Goal: Task Accomplishment & Management: Manage account settings

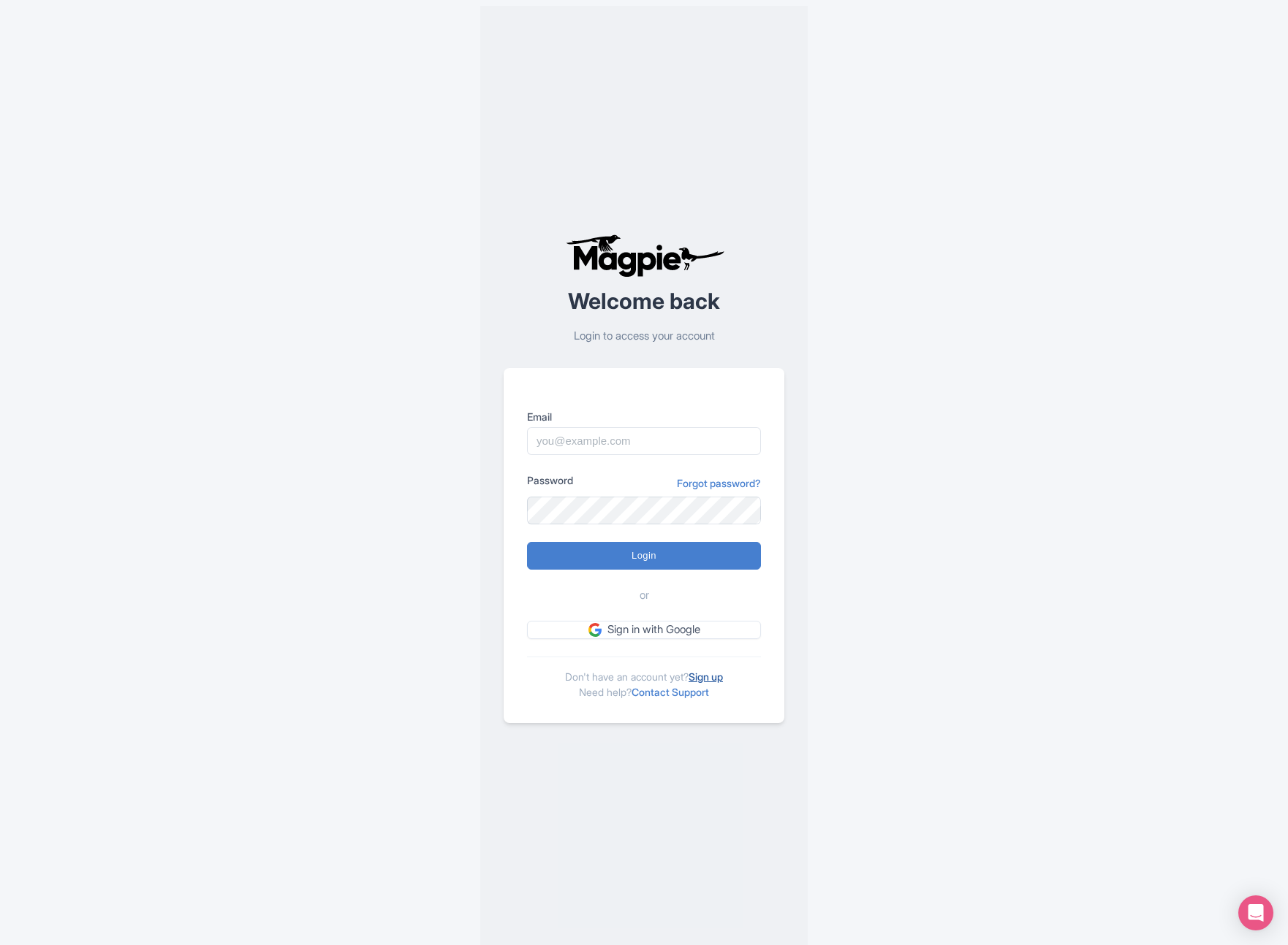
click at [721, 673] on link "Sign up" at bounding box center [706, 677] width 35 height 13
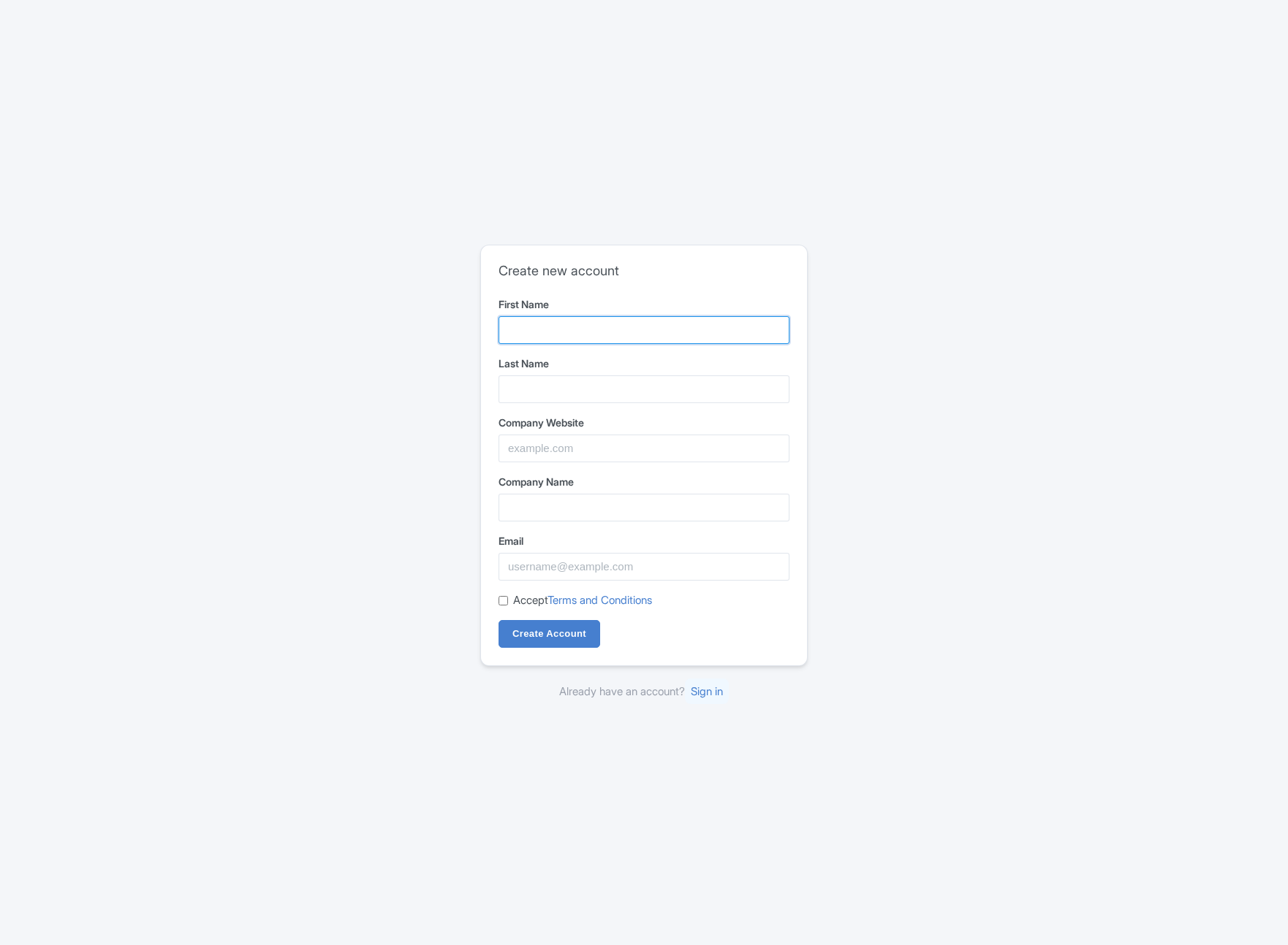
click at [588, 328] on input "First Name" at bounding box center [644, 330] width 291 height 28
type input "[PERSON_NAME]"
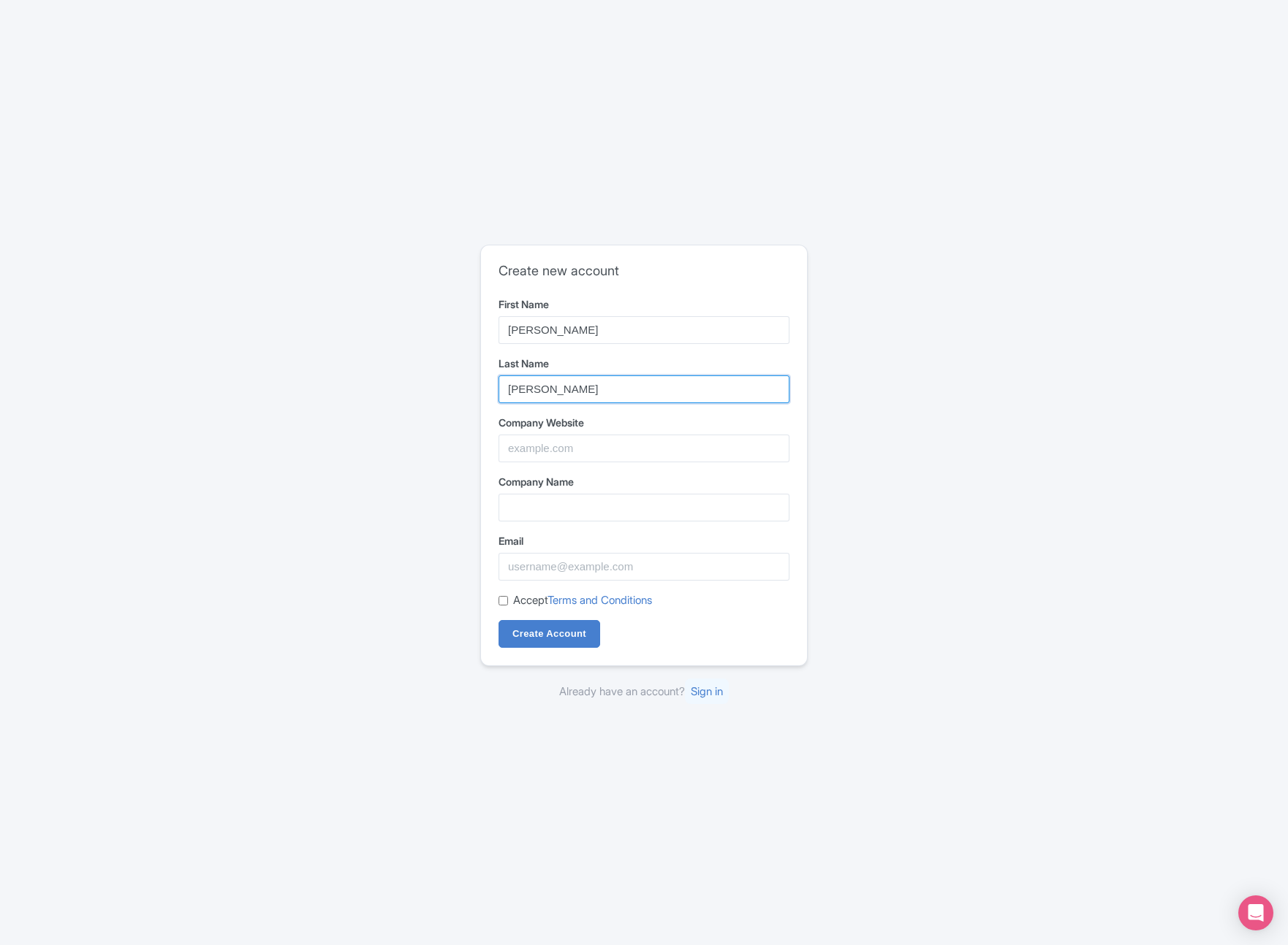
type input "[PERSON_NAME]"
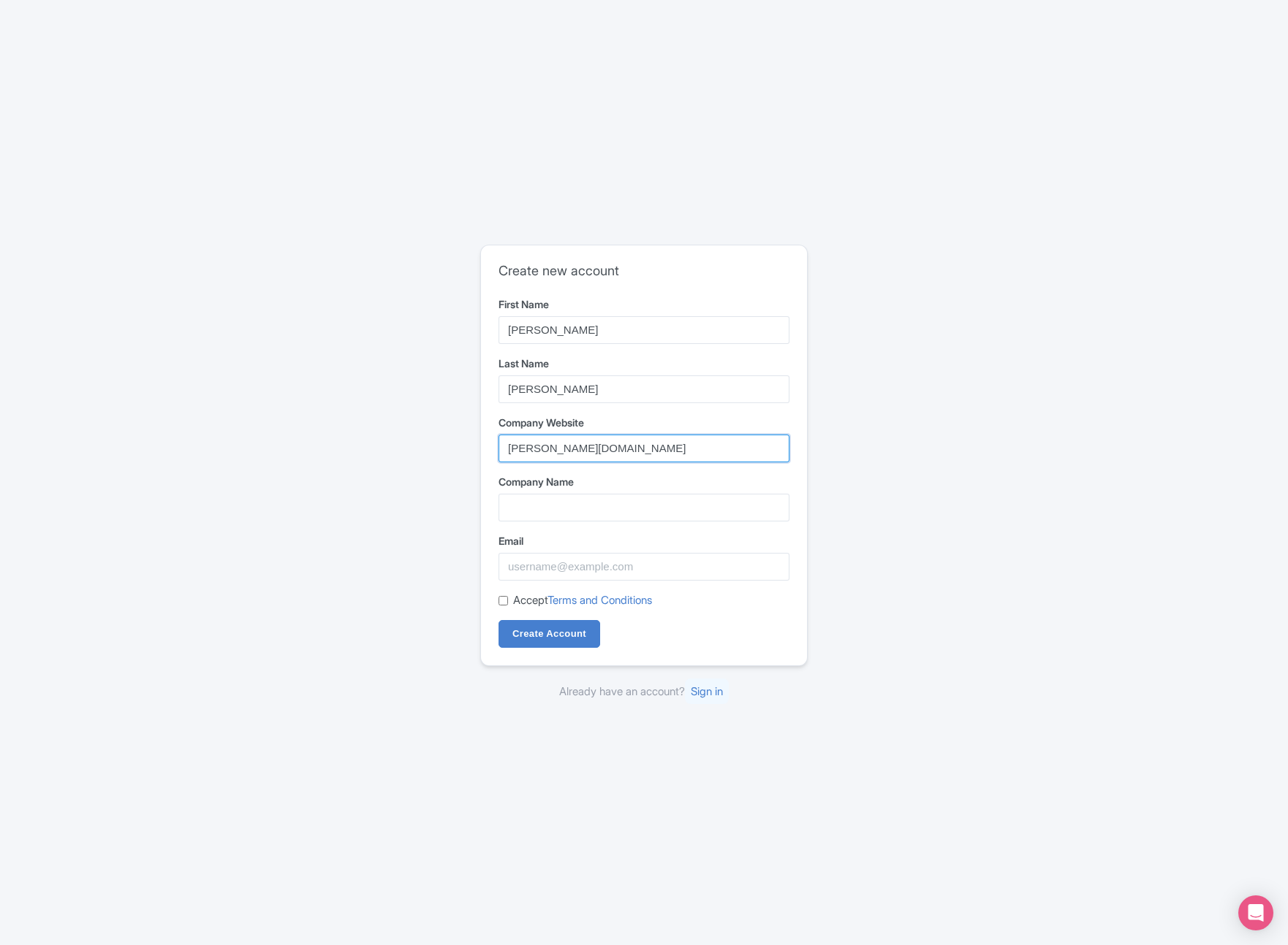
type input "finn.com"
type input "[PERSON_NAME]"
type input "finn@gmail.com"
click at [500, 602] on input "Accept Terms and Conditions" at bounding box center [503, 600] width 10 height 10
checkbox input "true"
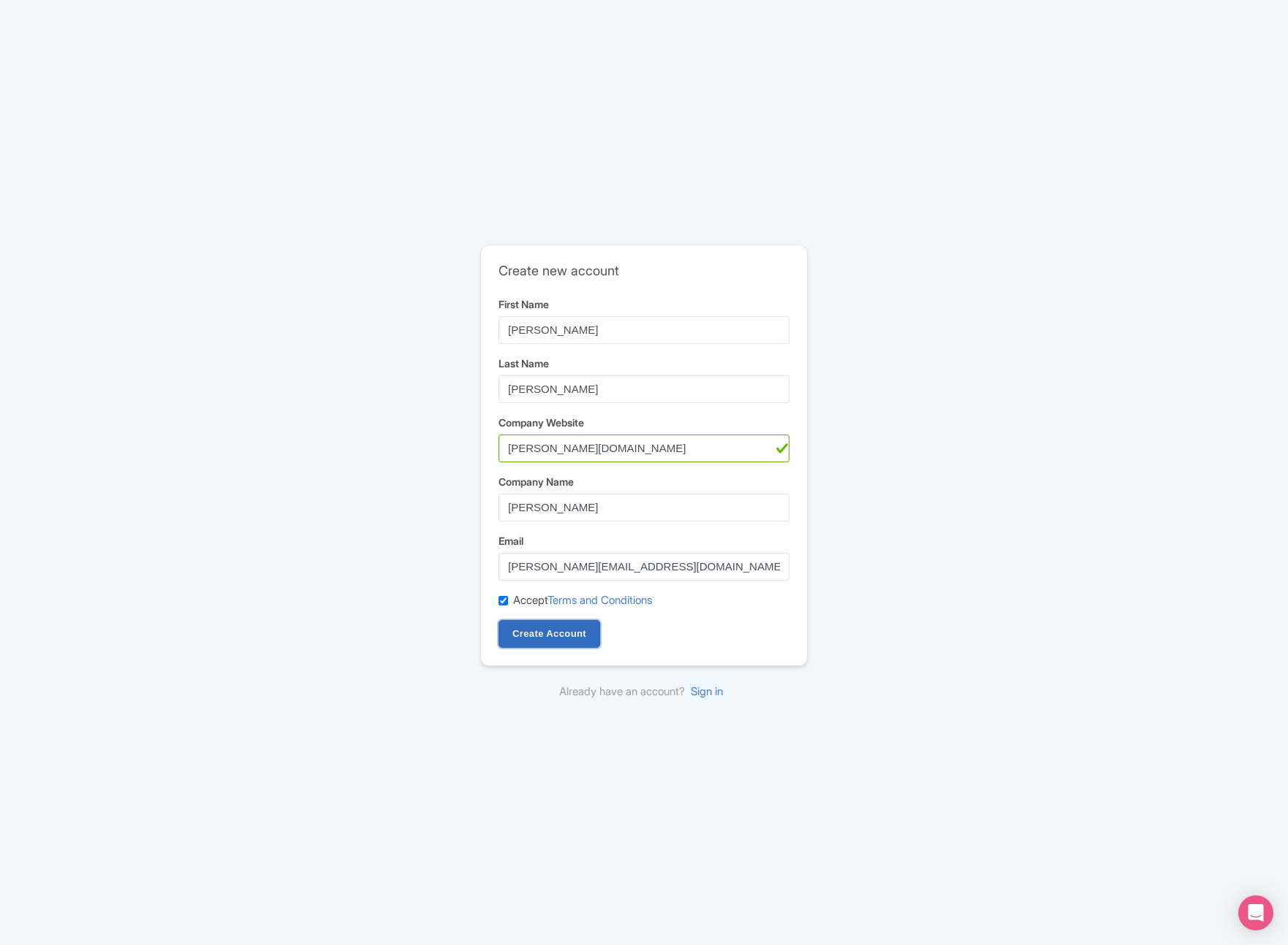
click at [519, 631] on input "Create Account" at bounding box center [550, 633] width 102 height 28
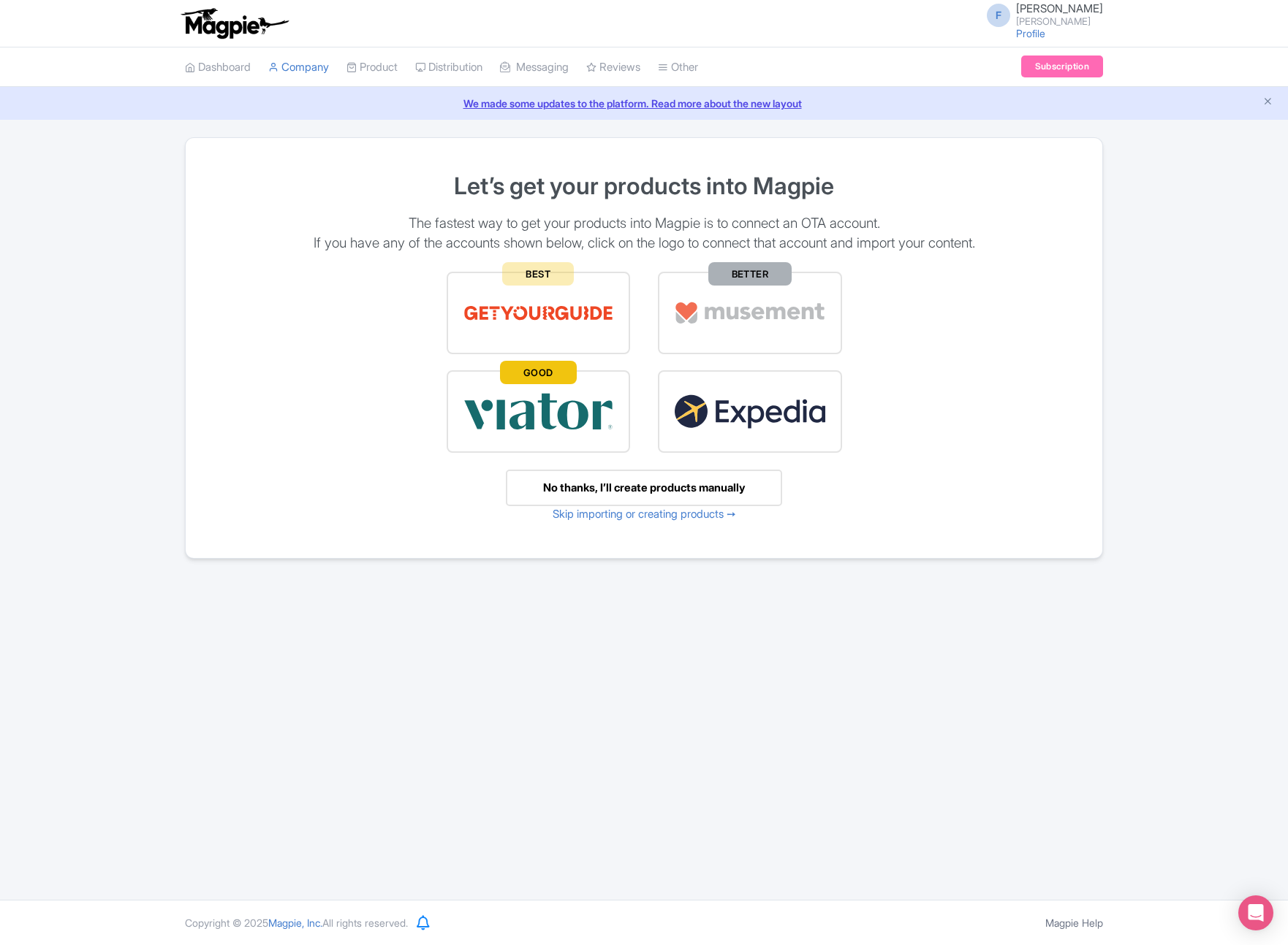
click at [619, 488] on div "No thanks, I’ll create products manually" at bounding box center [643, 488] width 276 height 38
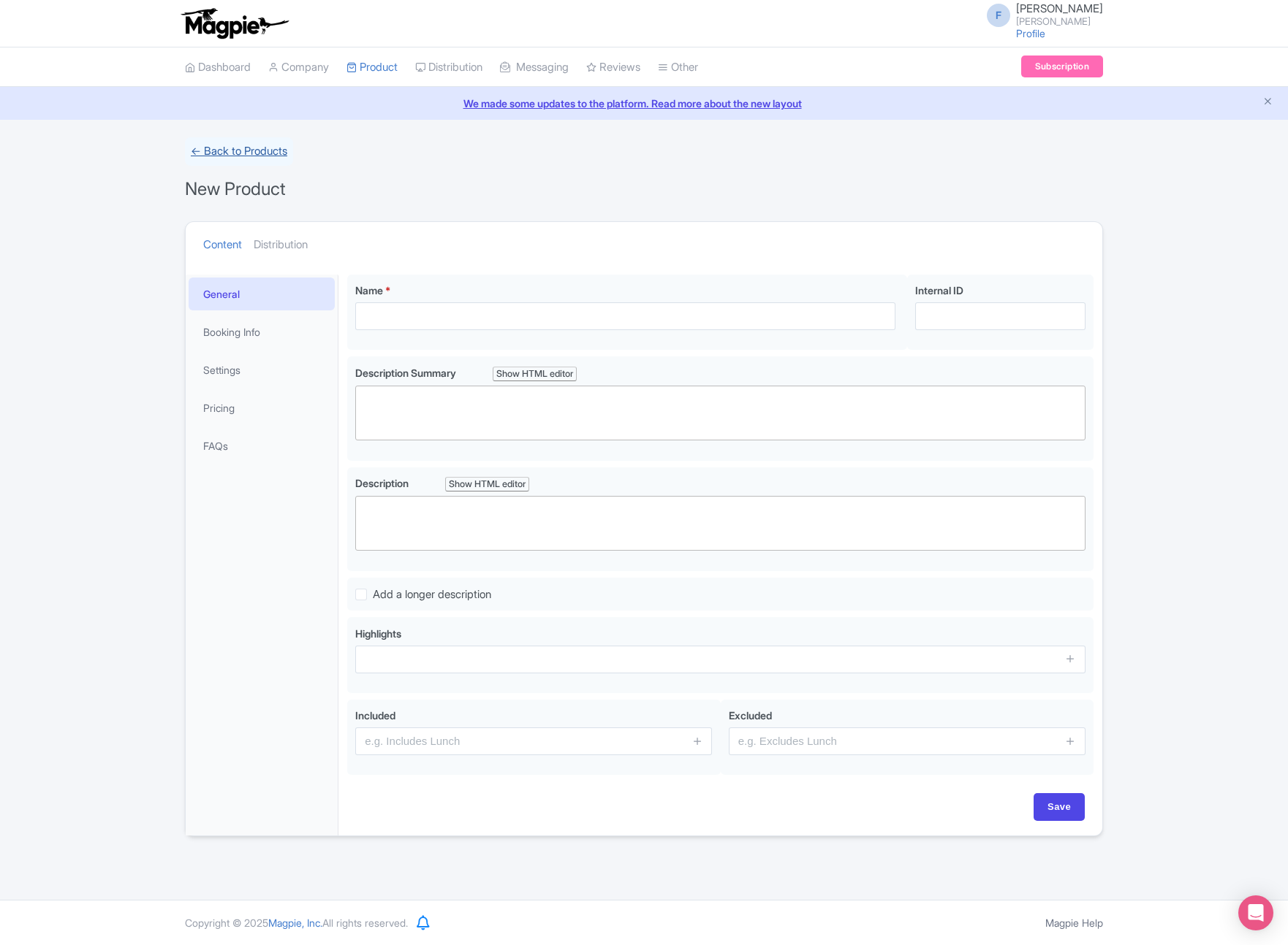
click at [266, 151] on link "← Back to Products" at bounding box center [239, 152] width 108 height 29
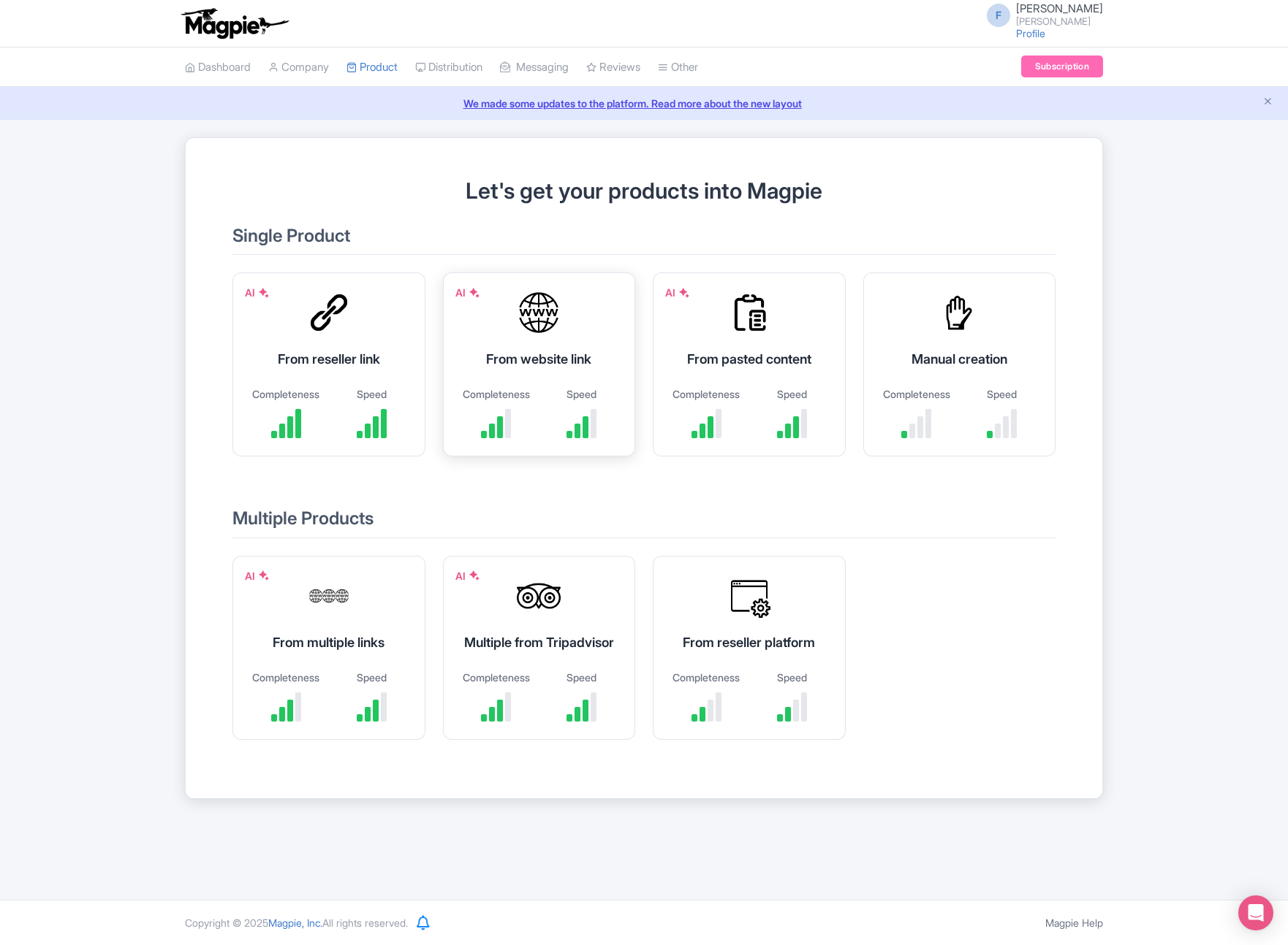
click at [537, 330] on div at bounding box center [539, 313] width 44 height 44
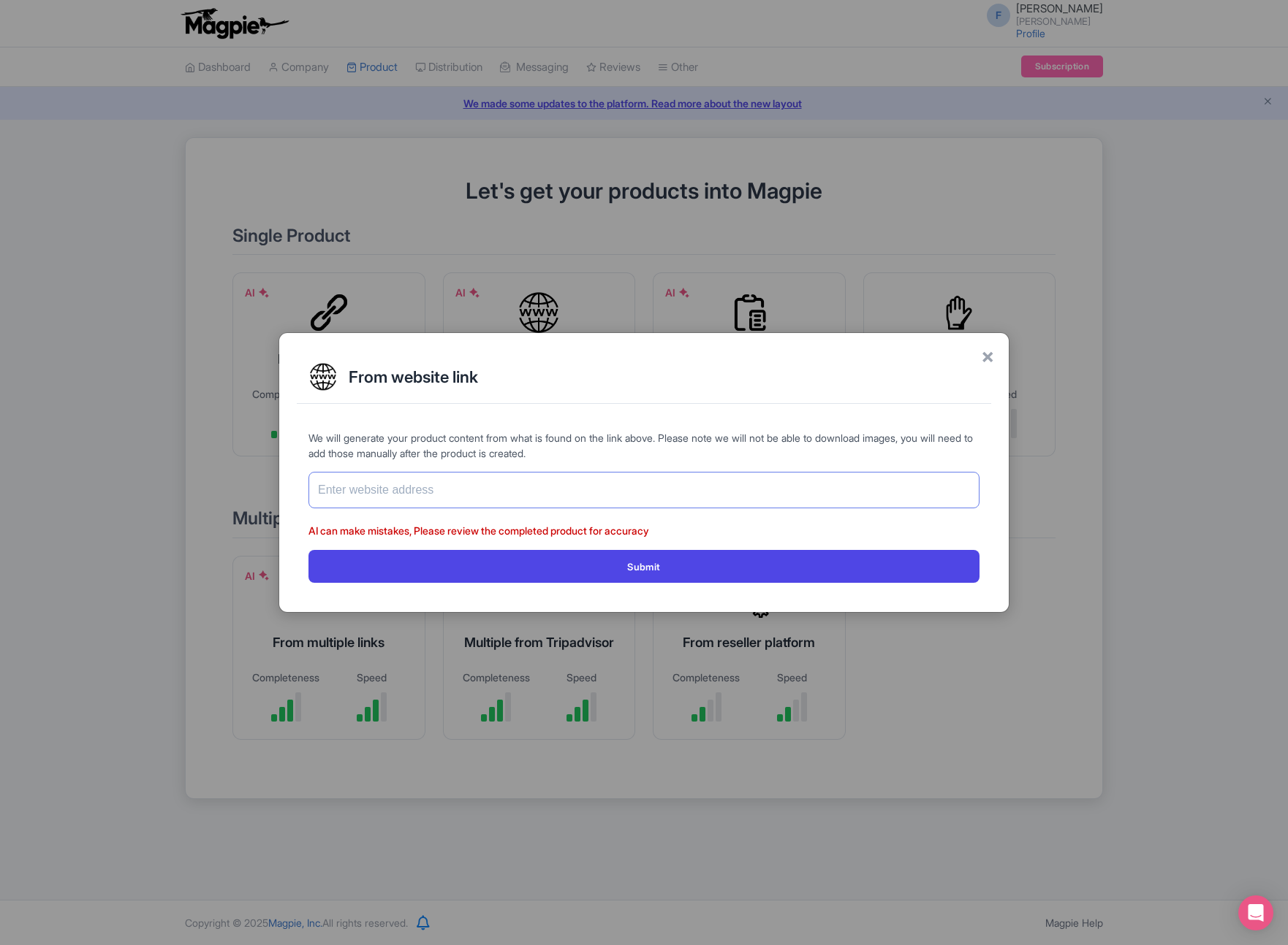
click at [427, 498] on input "text" at bounding box center [643, 490] width 671 height 37
paste input "https://www.napali.com/raft/cave-snorkel/"
type input "[URL][DOMAIN_NAME]"
click at [528, 407] on div "× From website link We will generate your product content from what is found on…" at bounding box center [643, 472] width 731 height 280
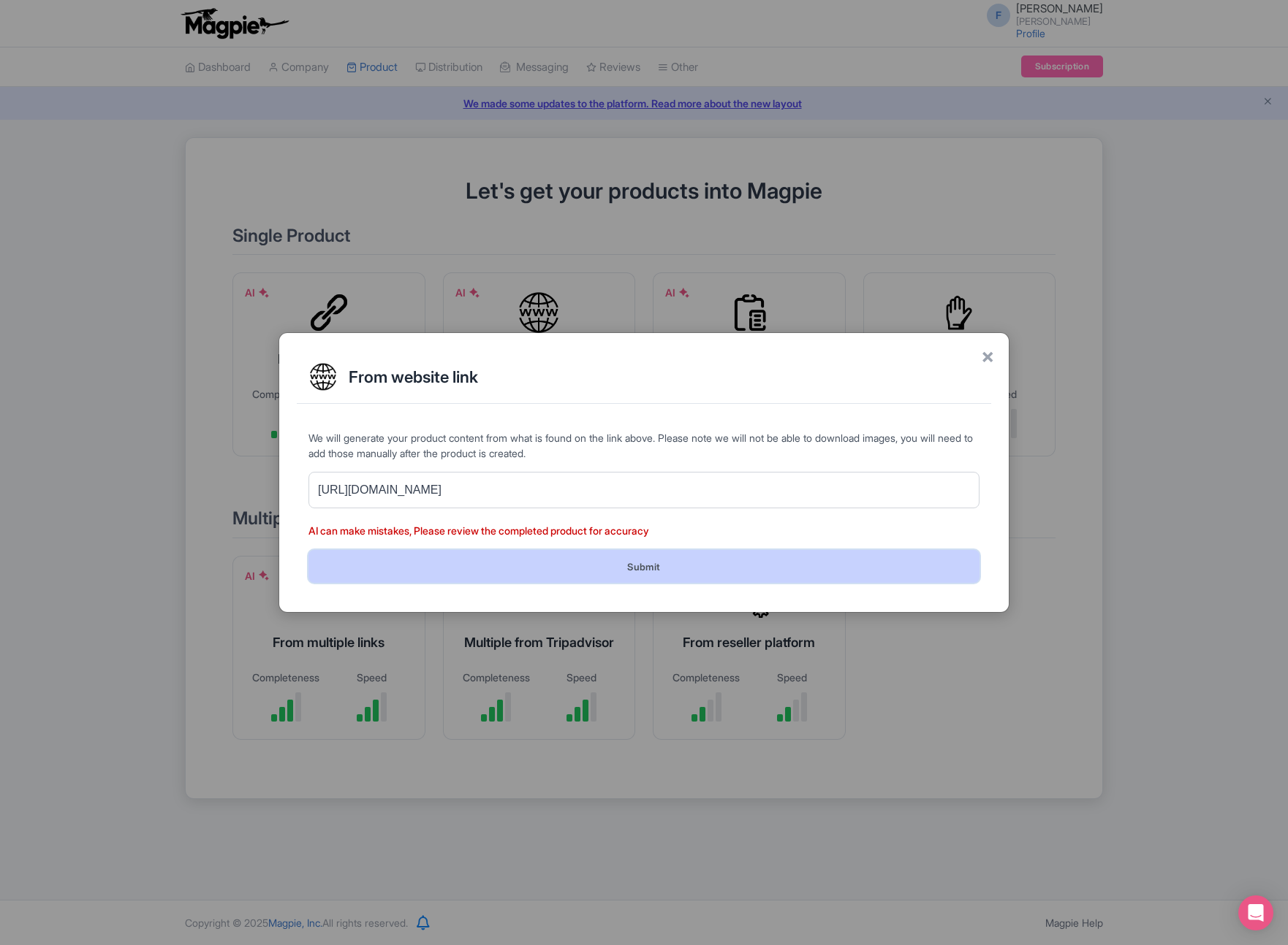
click at [532, 565] on button "Submit" at bounding box center [643, 567] width 671 height 33
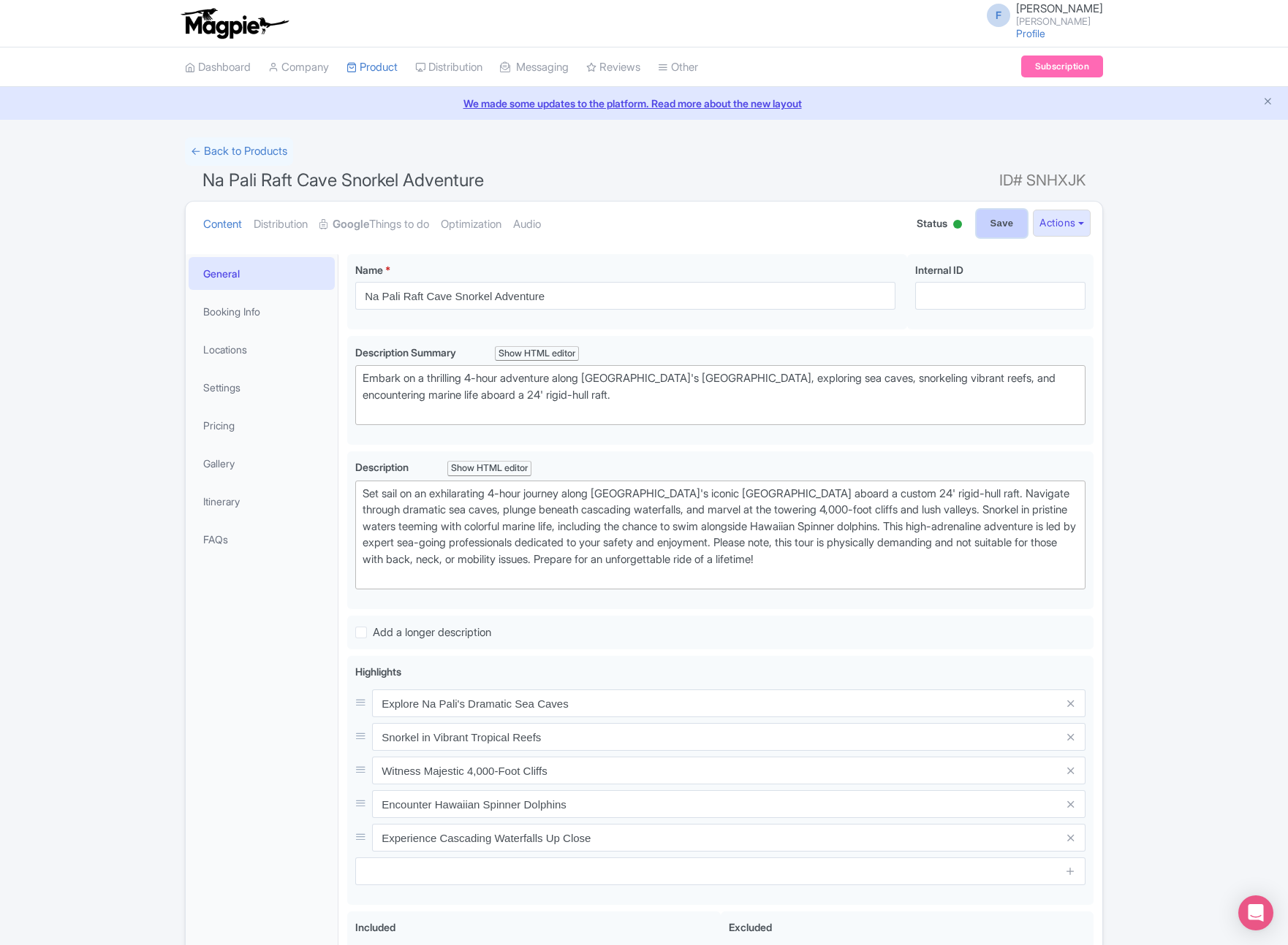
click at [1013, 229] on input "Save" at bounding box center [1001, 223] width 51 height 28
type input "Saving..."
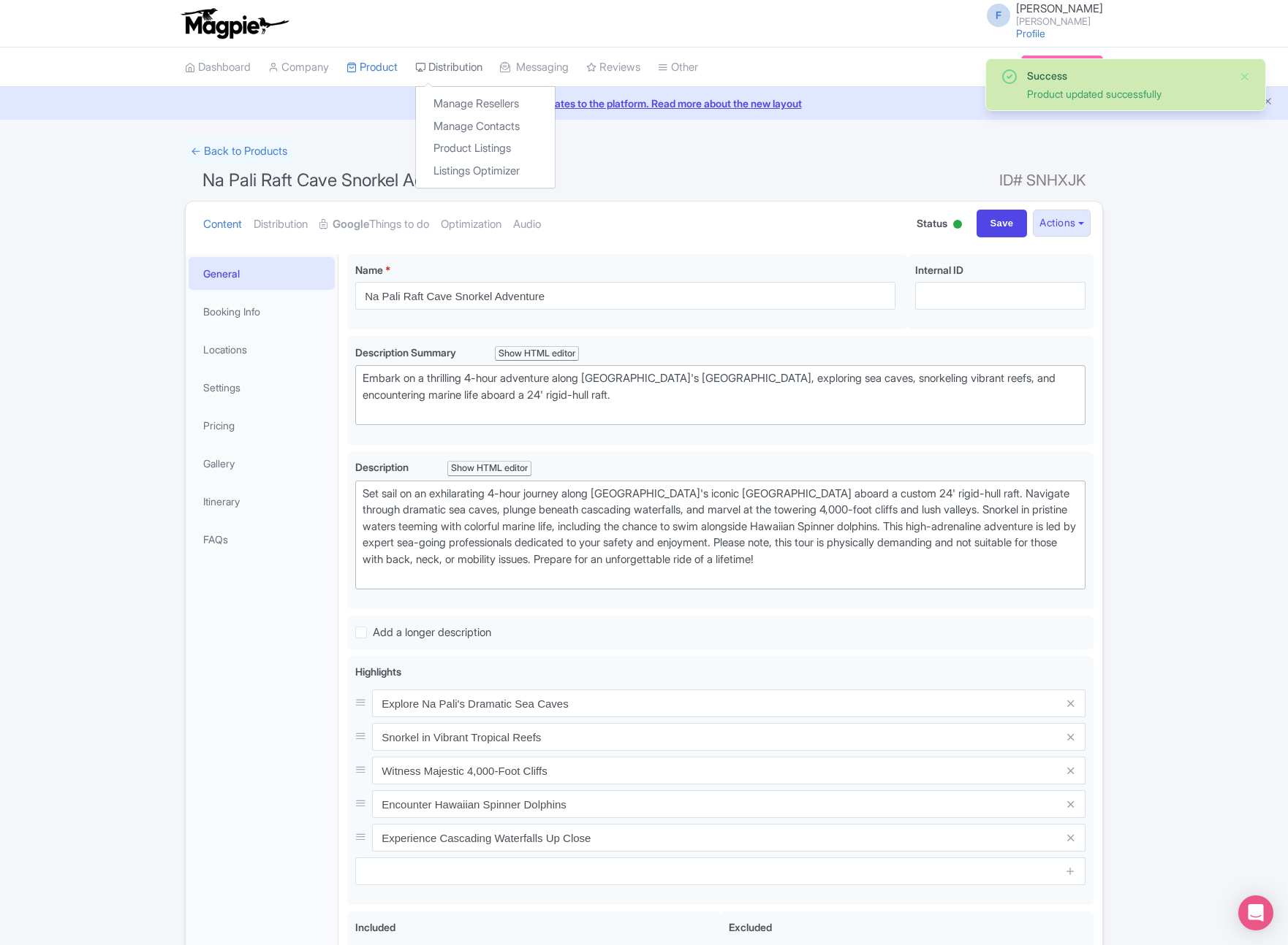
click at [462, 68] on link "Distribution" at bounding box center [449, 67] width 67 height 40
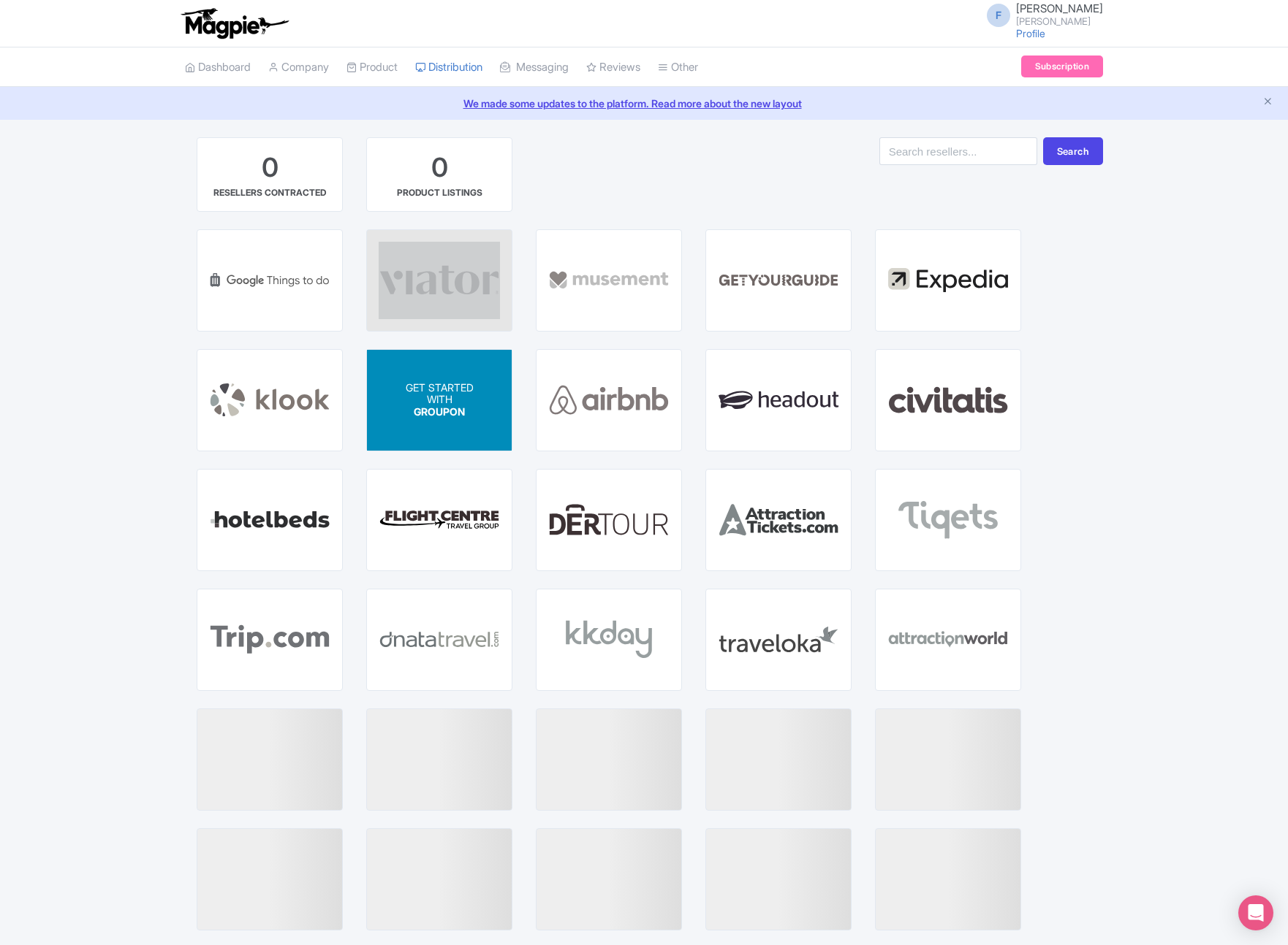
scroll to position [65, 0]
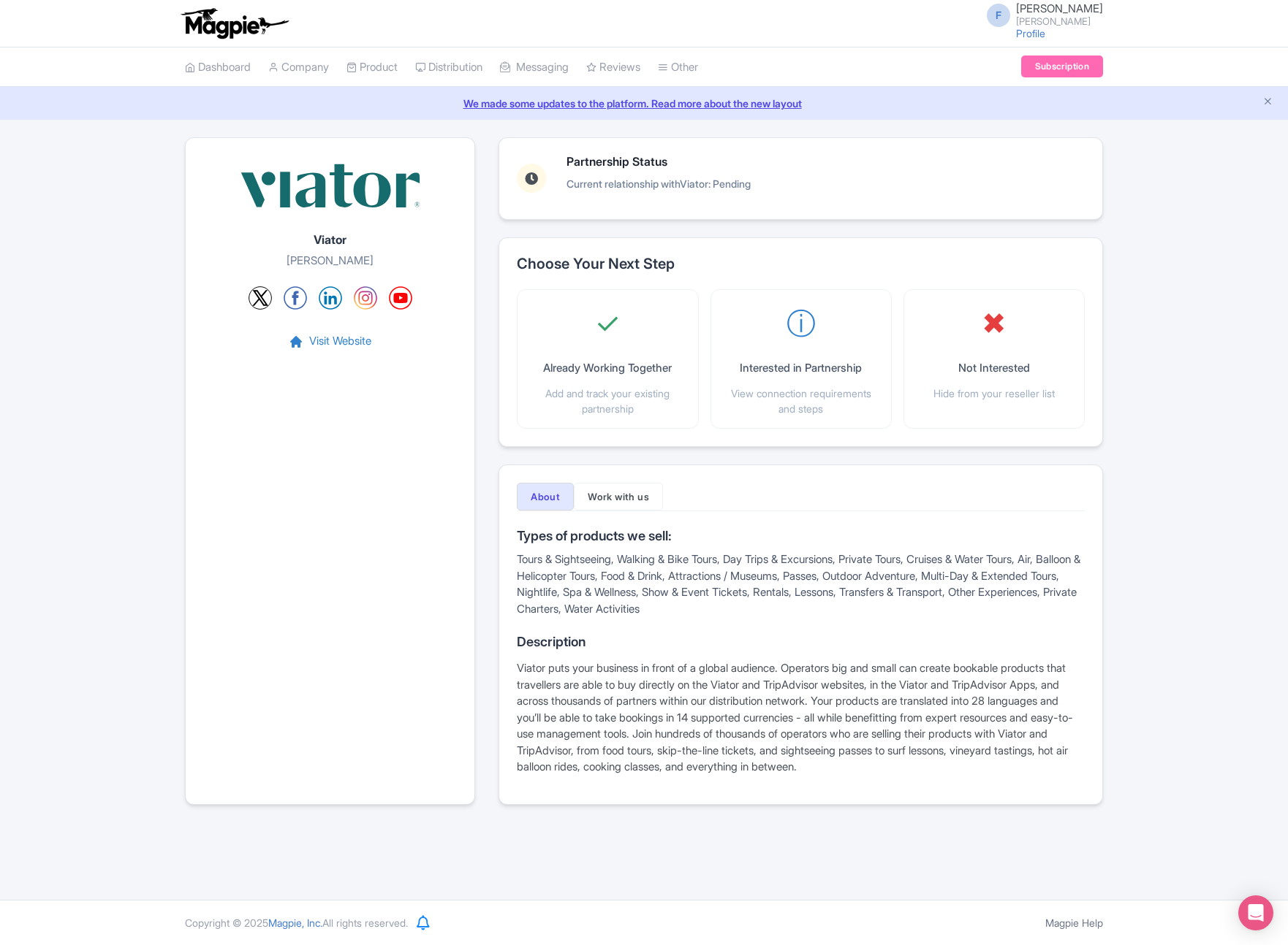
click at [1106, 507] on div "Viator Needham Visit Website Partnership Status Current relationship with Viato…" at bounding box center [644, 480] width 936 height 685
click at [1109, 507] on div "Viator Needham Visit Website Partnership Status Current relationship with Viato…" at bounding box center [644, 480] width 936 height 685
click at [486, 144] on link "Product Listings" at bounding box center [485, 149] width 139 height 23
click at [609, 492] on button "Work with us" at bounding box center [618, 497] width 90 height 28
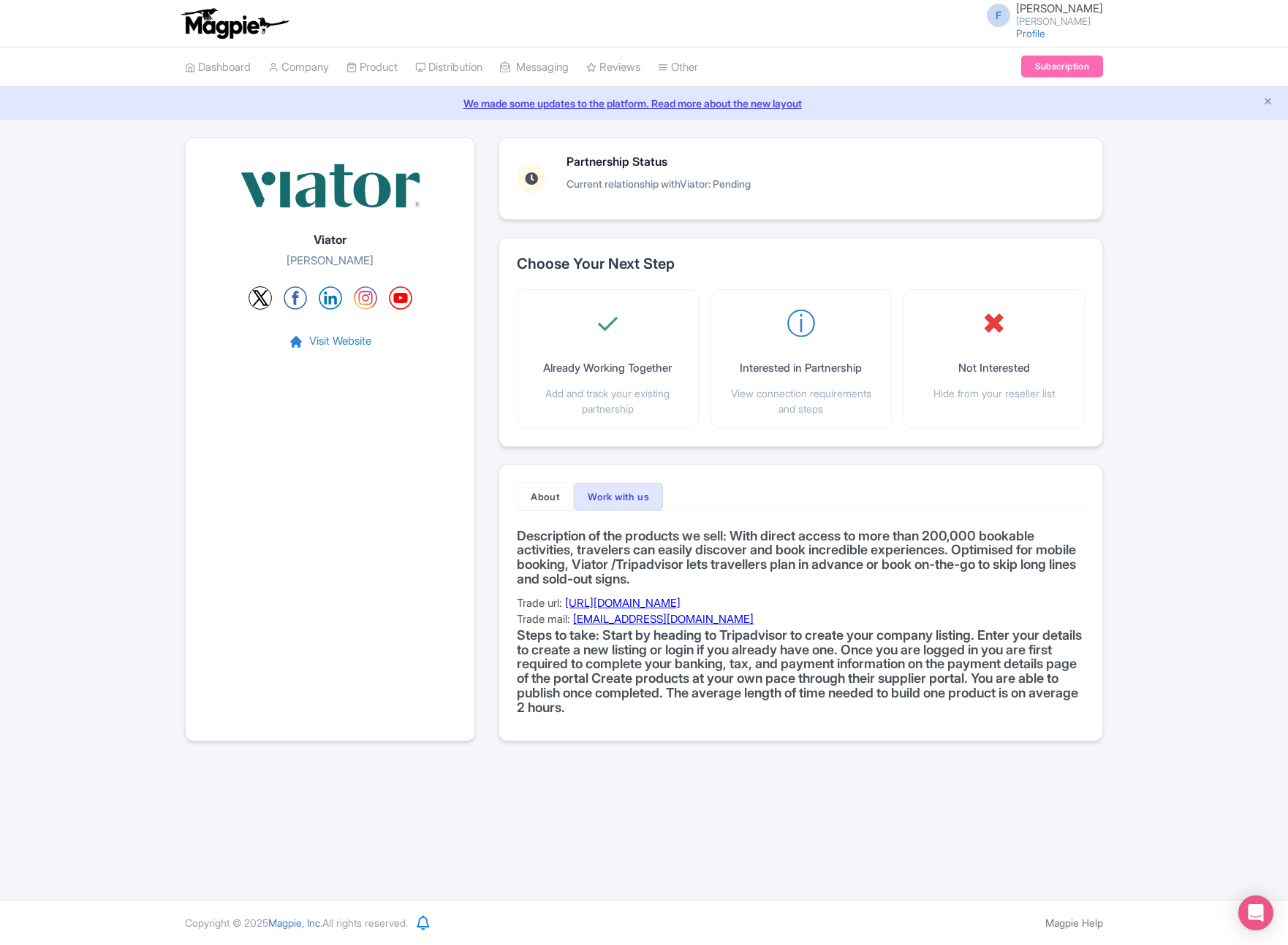
click at [629, 793] on div "F finn finn finn Profile Users Settings Sign out Dashboard Company Product My P…" at bounding box center [644, 449] width 1288 height 900
click at [468, 96] on link "Manage Resellers" at bounding box center [485, 104] width 139 height 23
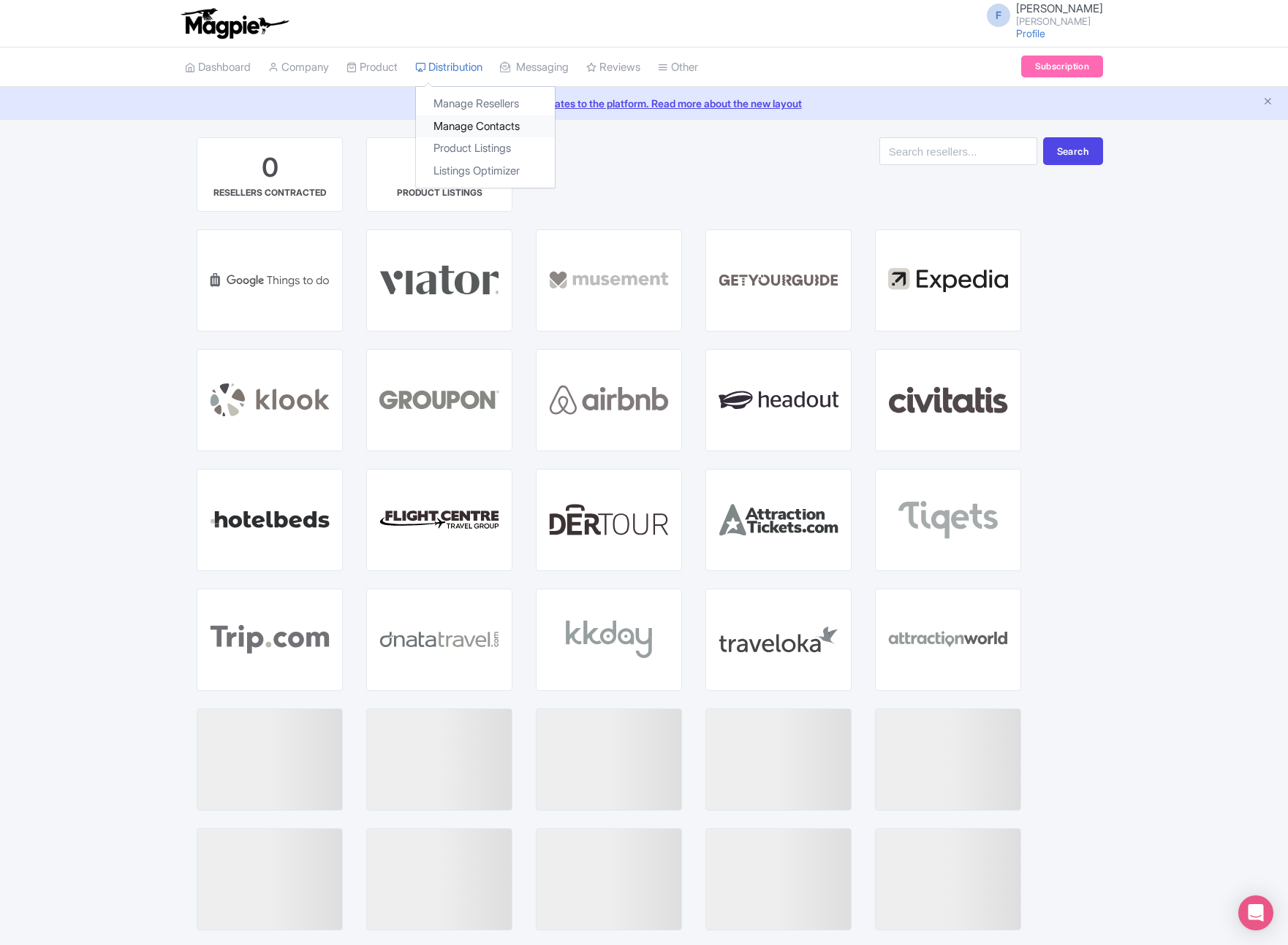
click at [477, 126] on link "Manage Contacts" at bounding box center [485, 127] width 139 height 23
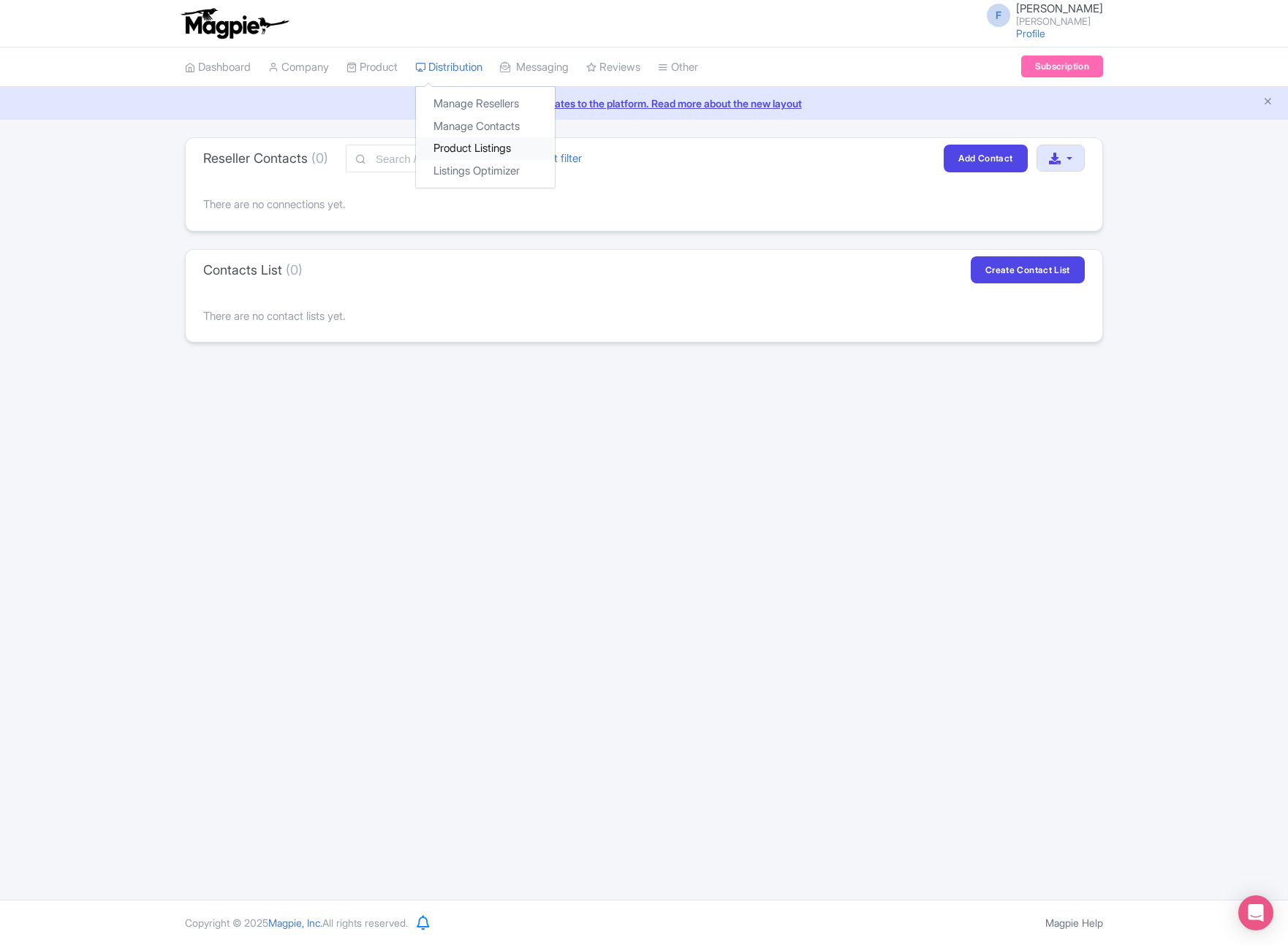
click at [487, 149] on link "Product Listings" at bounding box center [485, 149] width 139 height 23
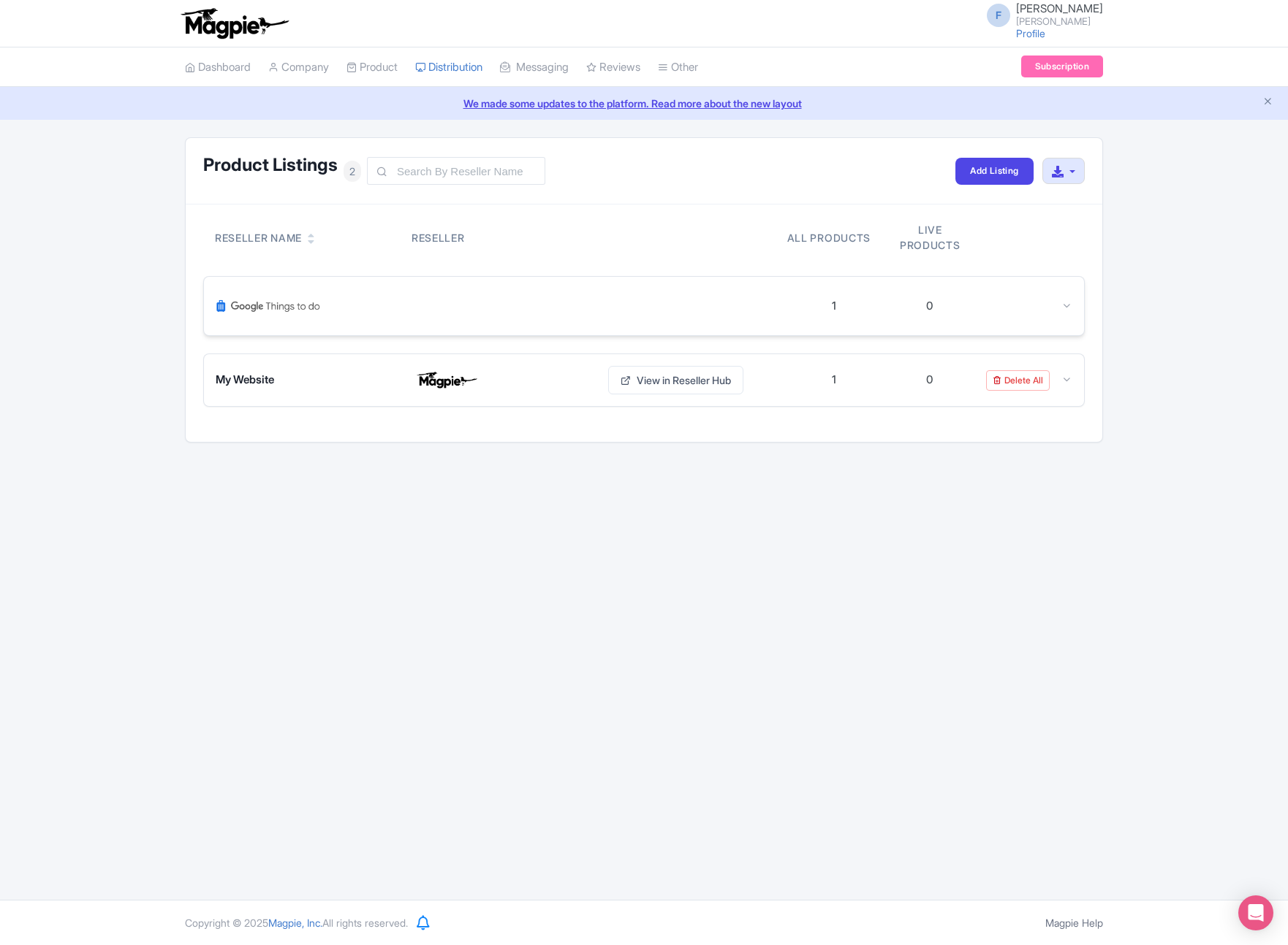
click at [1066, 306] on icon at bounding box center [1066, 305] width 11 height 11
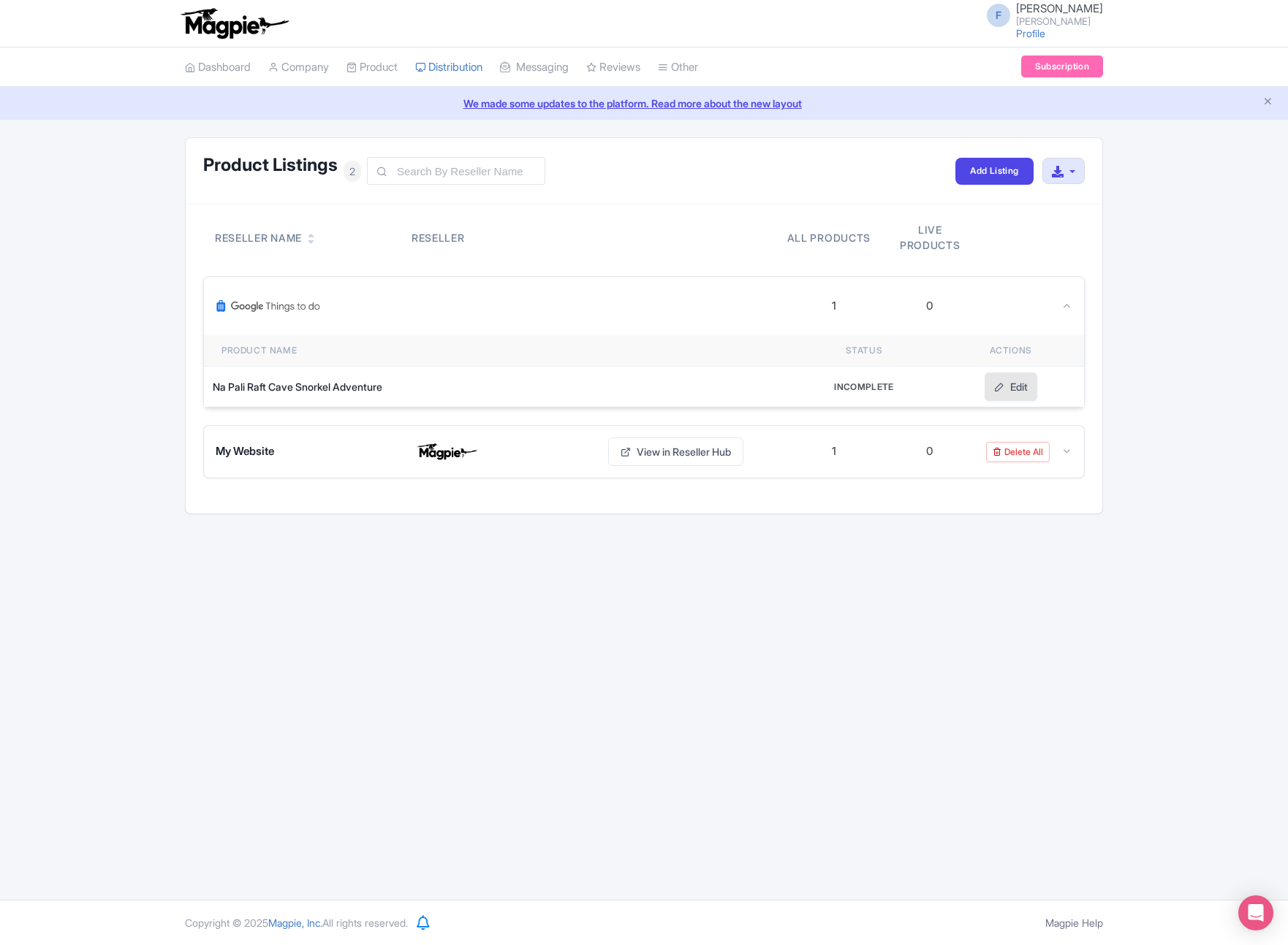
click at [1020, 386] on link "Edit" at bounding box center [1010, 387] width 53 height 29
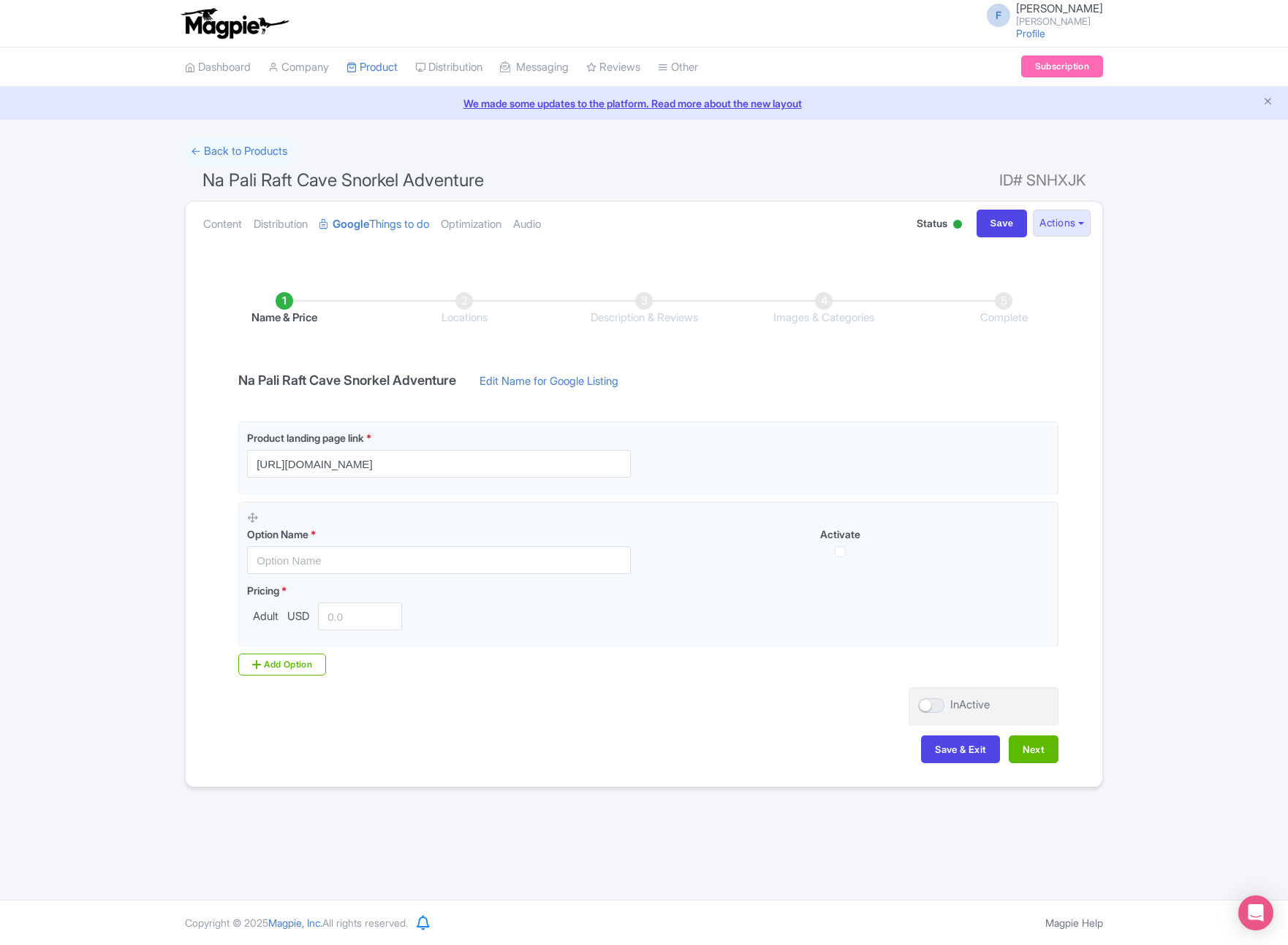
click at [463, 301] on li "Locations" at bounding box center [464, 310] width 180 height 35
click at [236, 156] on link "← Back to Products" at bounding box center [239, 152] width 108 height 29
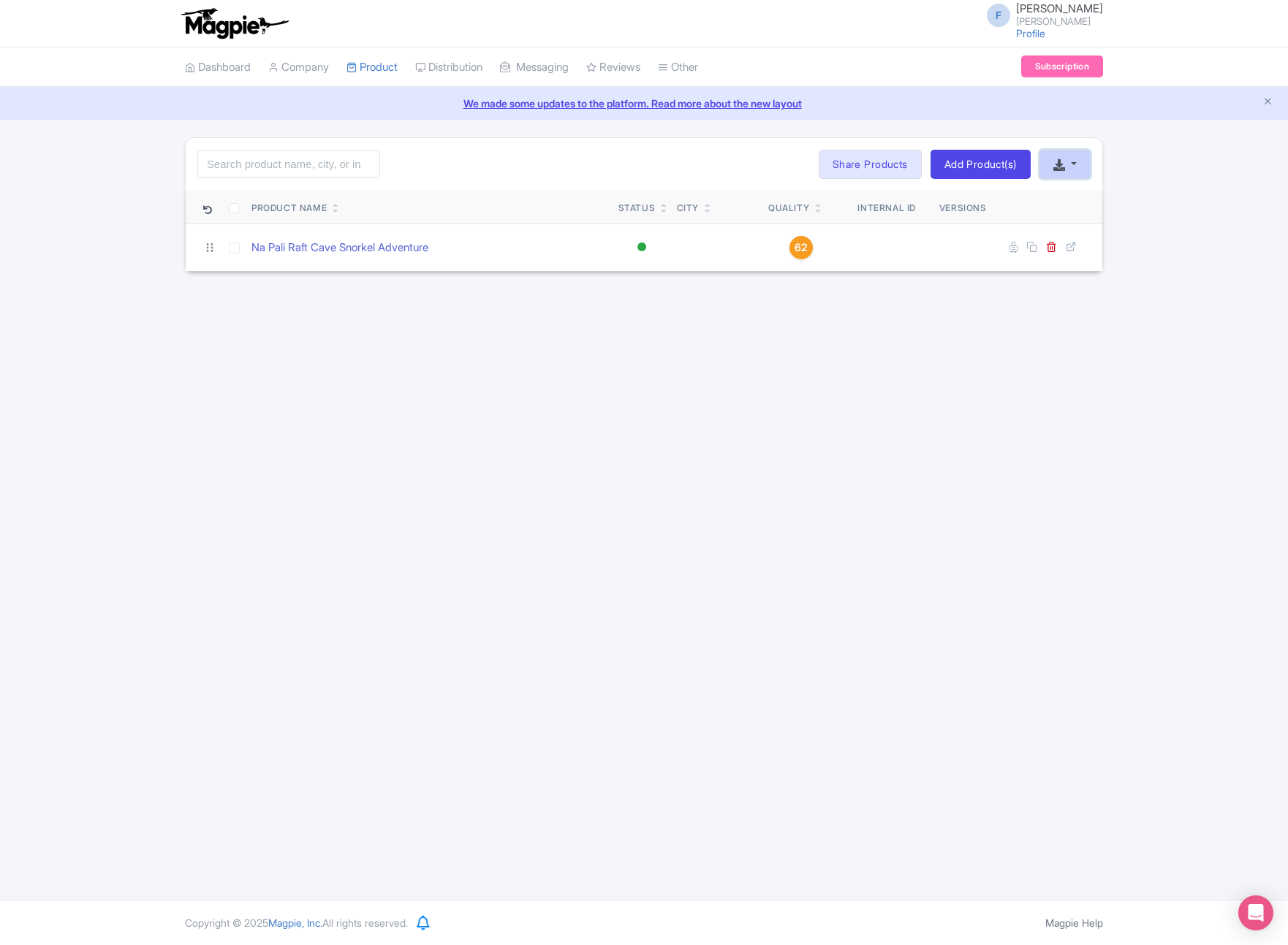
click at [1075, 166] on button "button" at bounding box center [1064, 165] width 51 height 29
click at [1221, 154] on div "Search Bulk Actions Delete Add to Collection Share Products Add to Collection C…" at bounding box center [644, 205] width 1288 height 135
click at [1080, 167] on button "button" at bounding box center [1064, 165] width 51 height 29
click at [1089, 198] on link "Download Product List" at bounding box center [1112, 198] width 144 height 23
click at [476, 142] on link "Product Listings" at bounding box center [485, 149] width 139 height 23
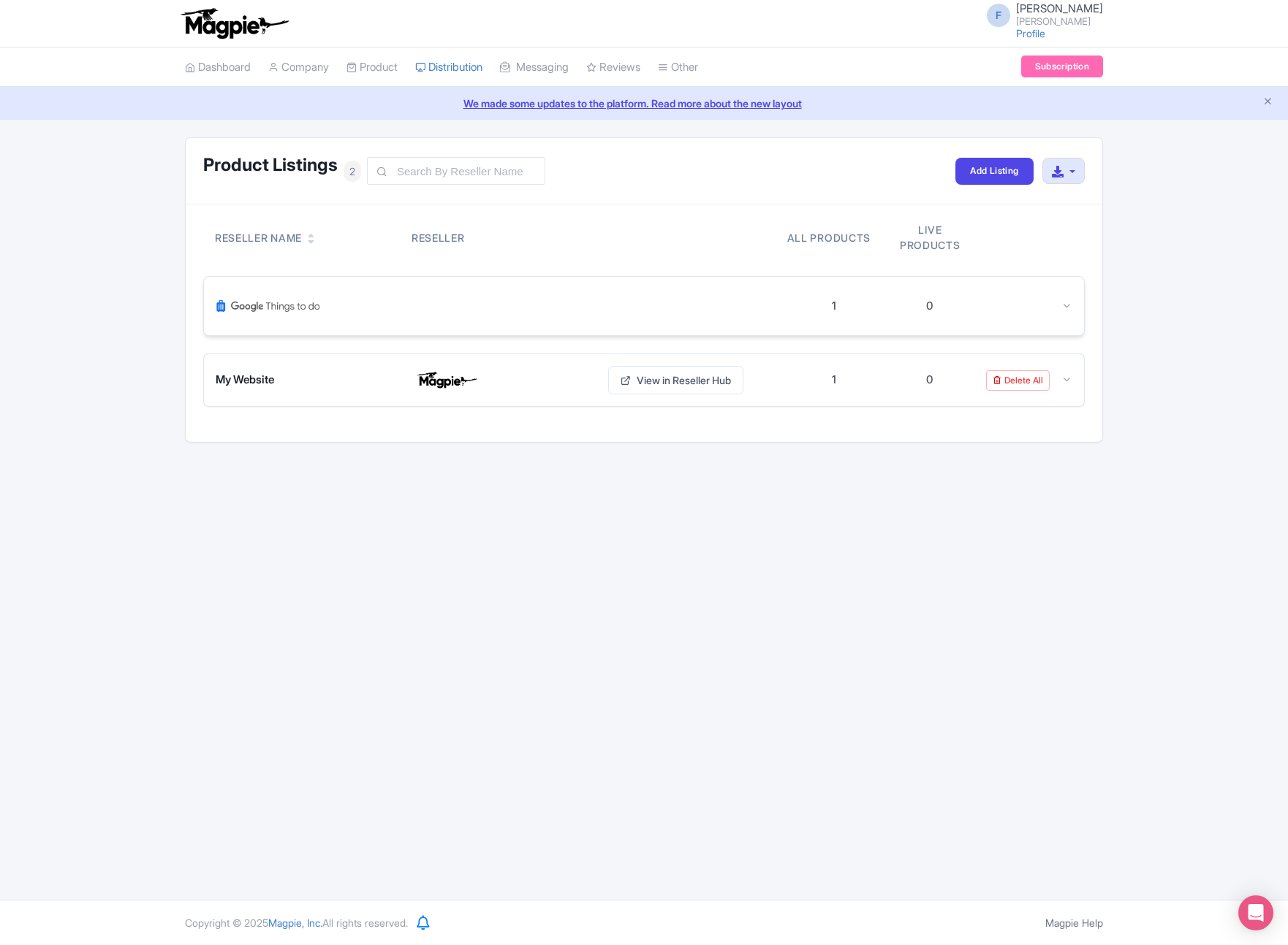
click at [1067, 302] on icon at bounding box center [1066, 305] width 11 height 11
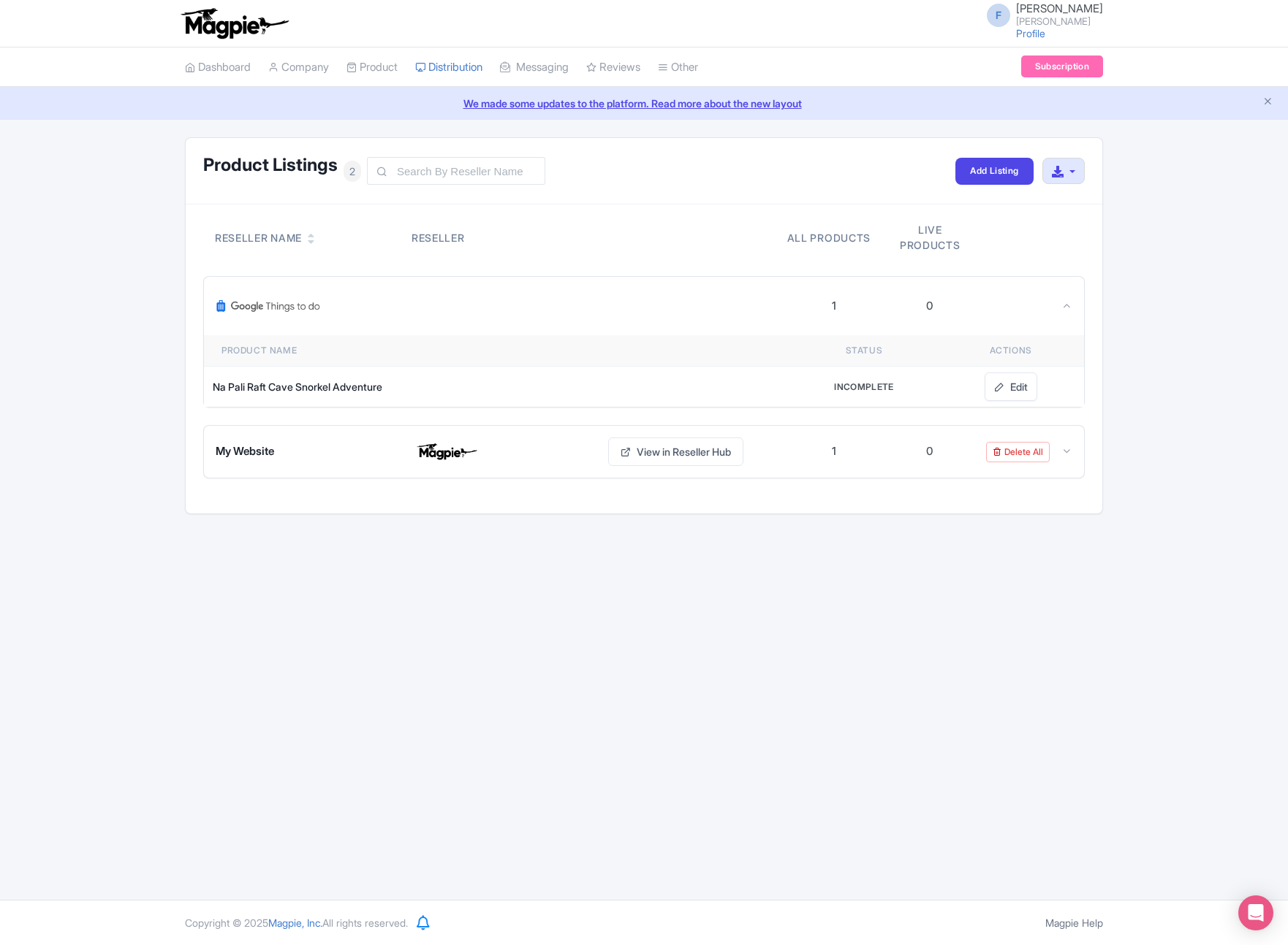
click at [352, 170] on span "2" at bounding box center [352, 171] width 17 height 21
click at [462, 165] on link "Listings Optimizer" at bounding box center [485, 171] width 139 height 23
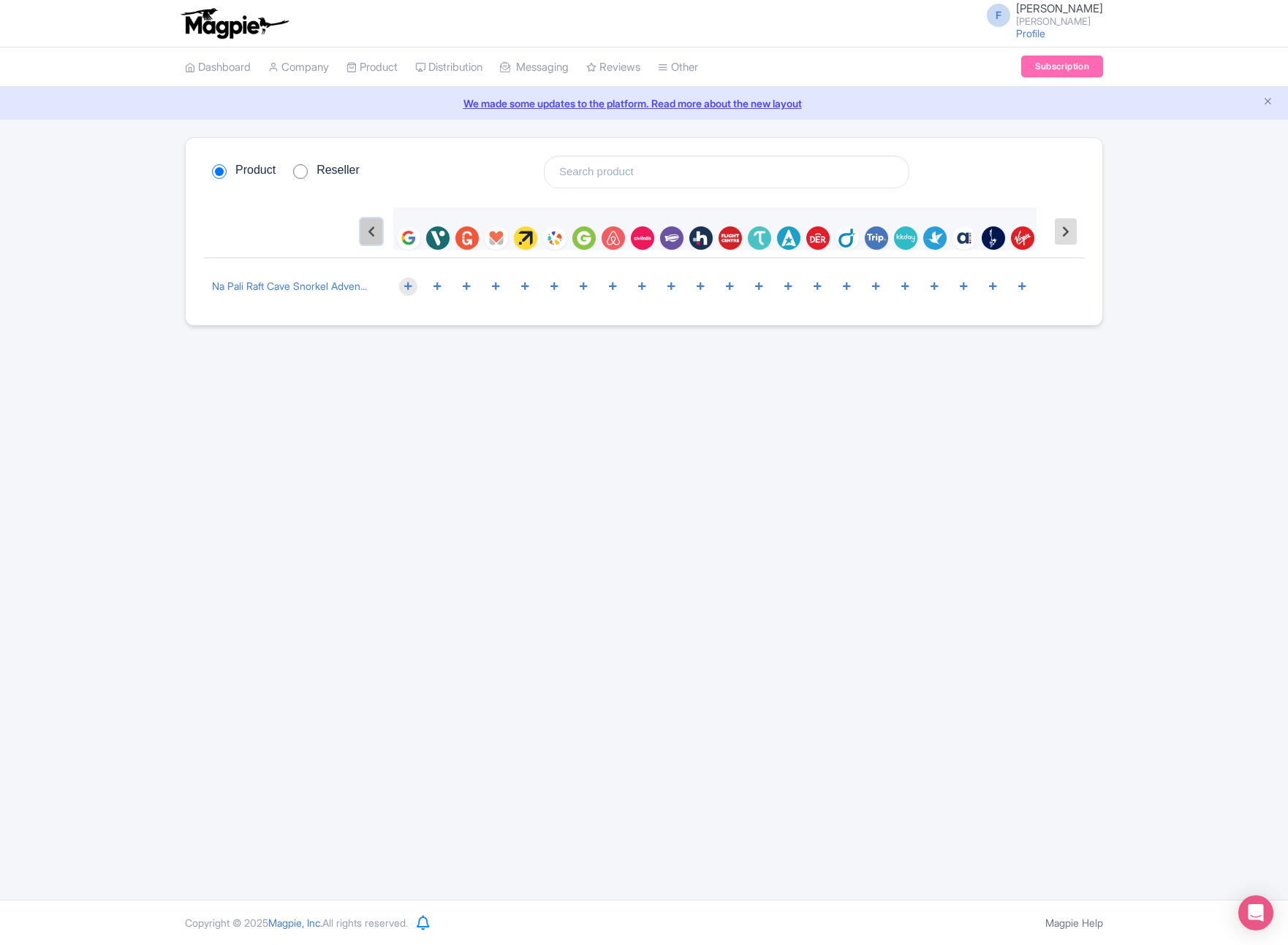
click at [366, 232] on button at bounding box center [371, 231] width 22 height 26
click at [465, 70] on link "Distribution" at bounding box center [449, 67] width 67 height 40
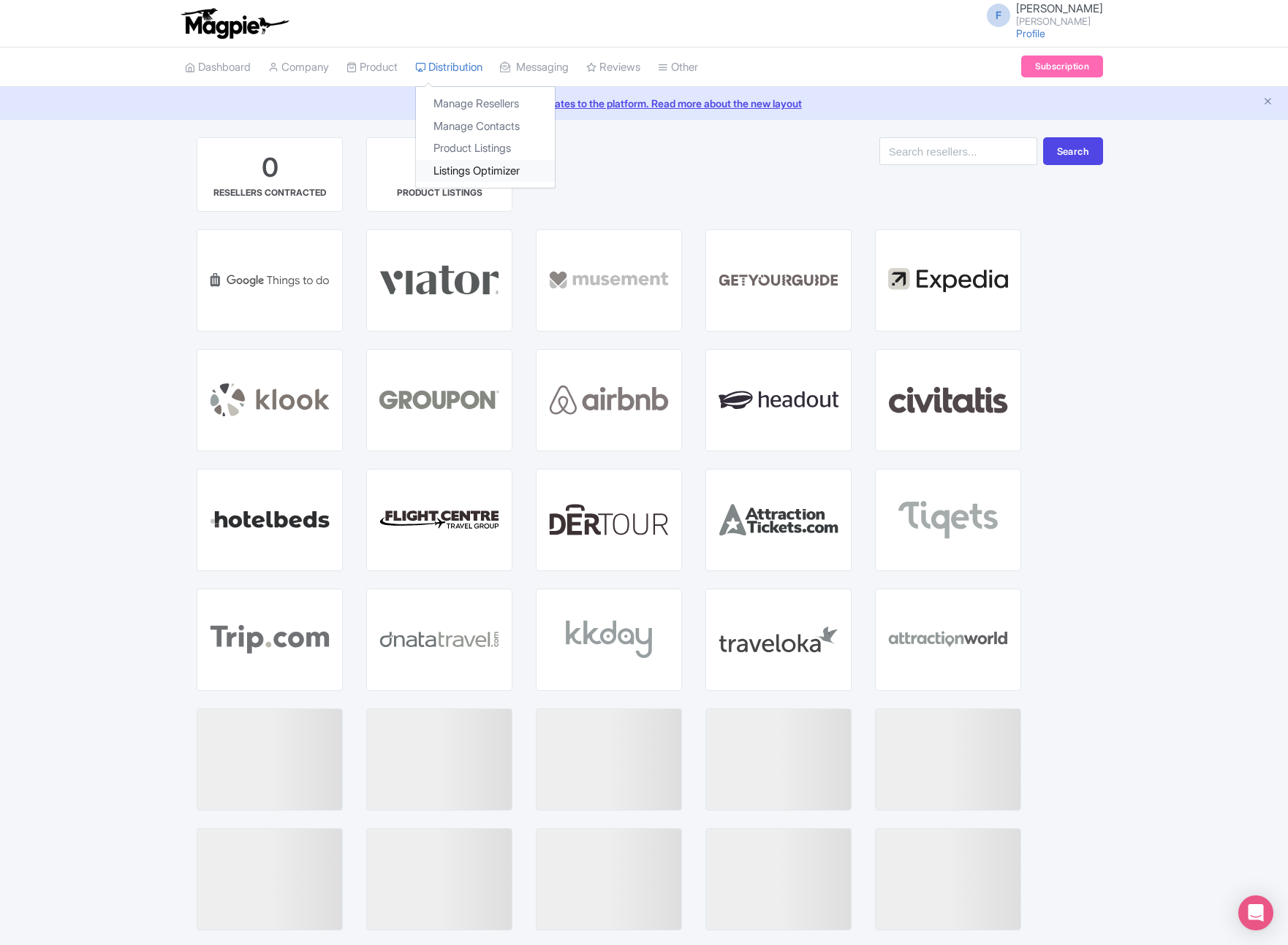
click at [526, 168] on link "Listings Optimizer" at bounding box center [485, 171] width 139 height 23
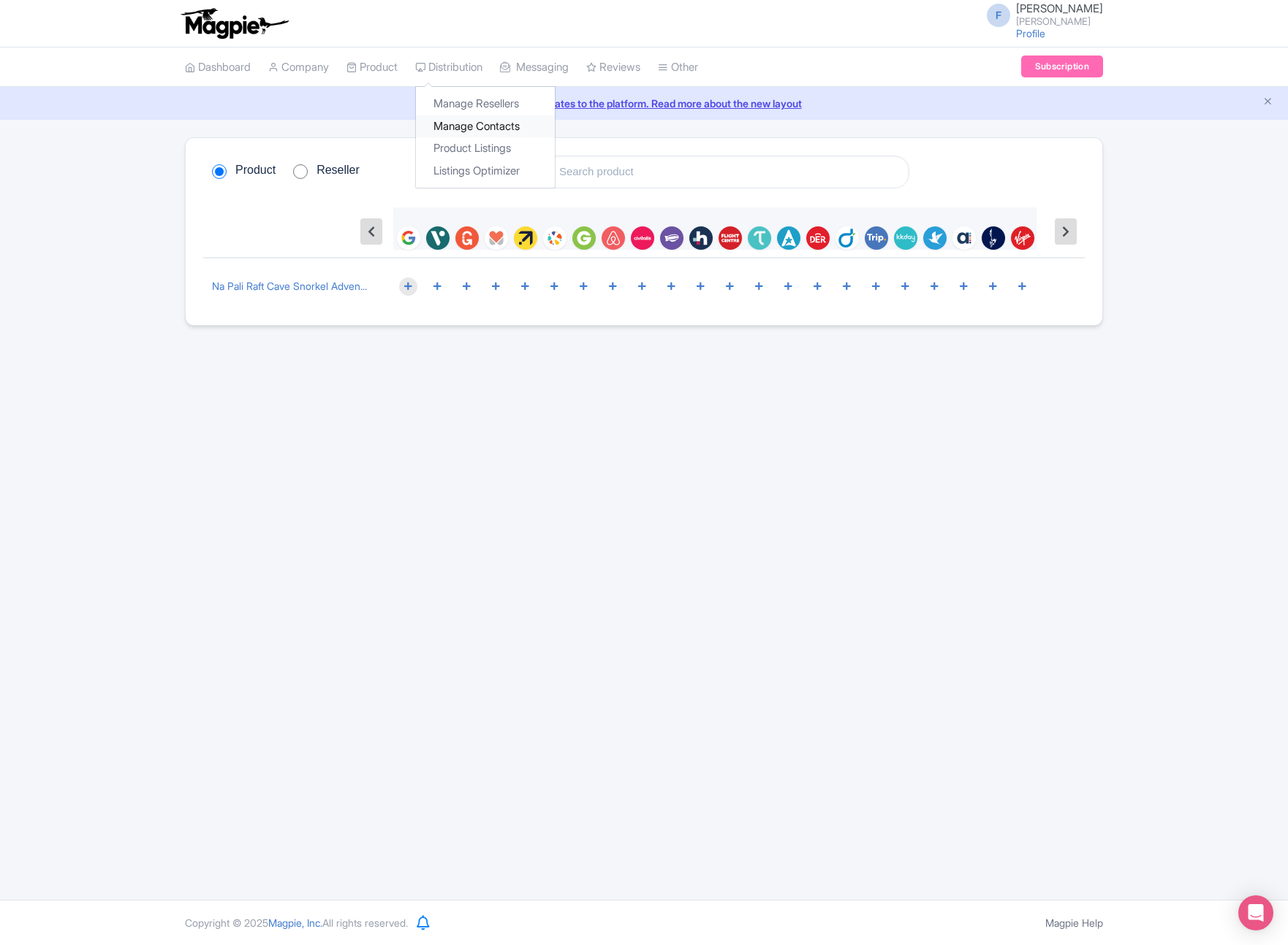
click at [463, 124] on link "Manage Contacts" at bounding box center [485, 127] width 139 height 23
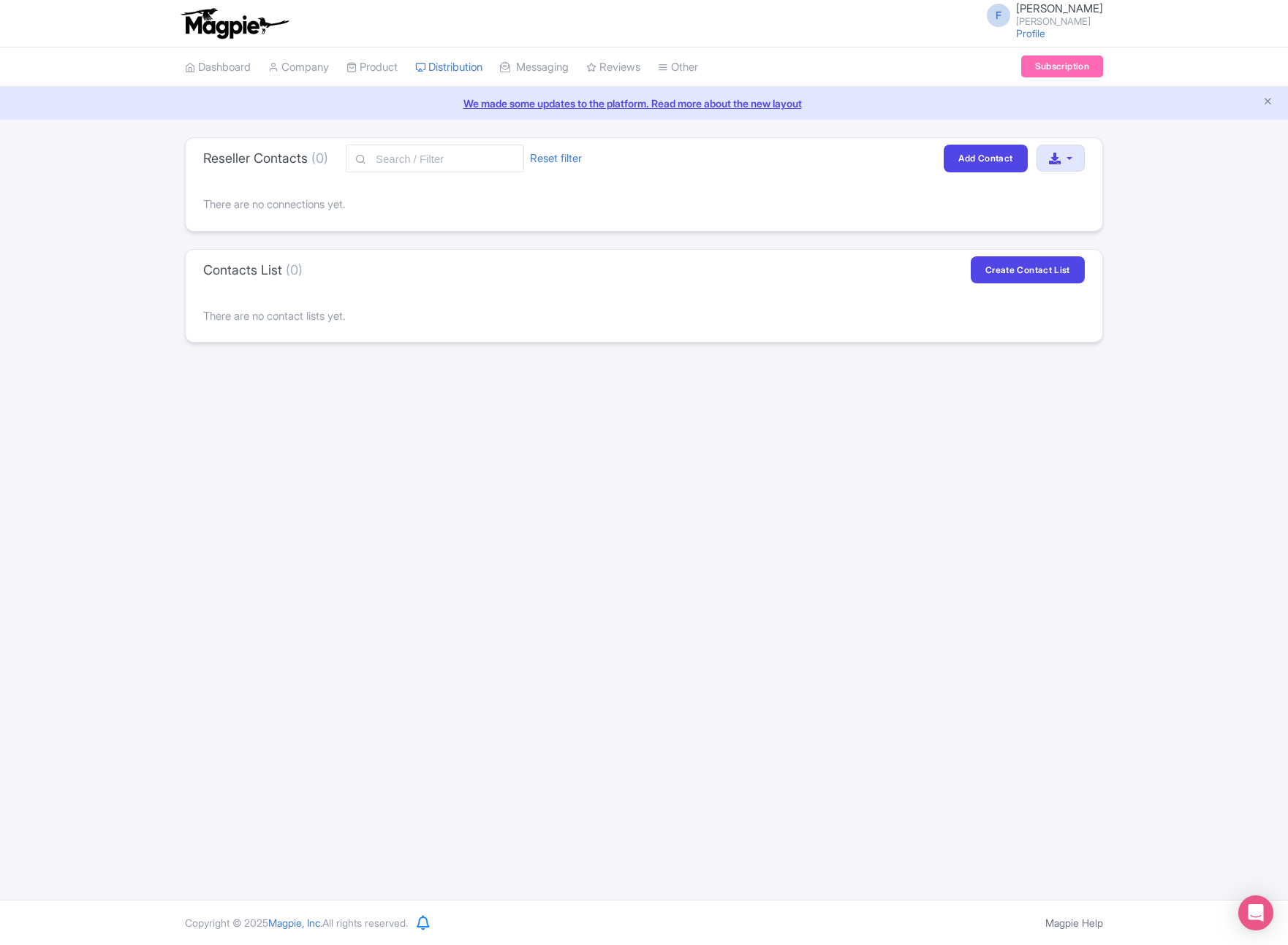
click at [854, 538] on div "F [PERSON_NAME] Profile Users Settings Sign out Dashboard Company Product My Pr…" at bounding box center [644, 449] width 1288 height 900
click at [1072, 160] on button "button" at bounding box center [1060, 158] width 48 height 27
click at [1148, 150] on div "Reseller Contacts (0) Reset filter Filter Add Contact Download contacts There a…" at bounding box center [644, 240] width 1288 height 205
click at [984, 275] on link "Create Contact List" at bounding box center [1027, 269] width 114 height 27
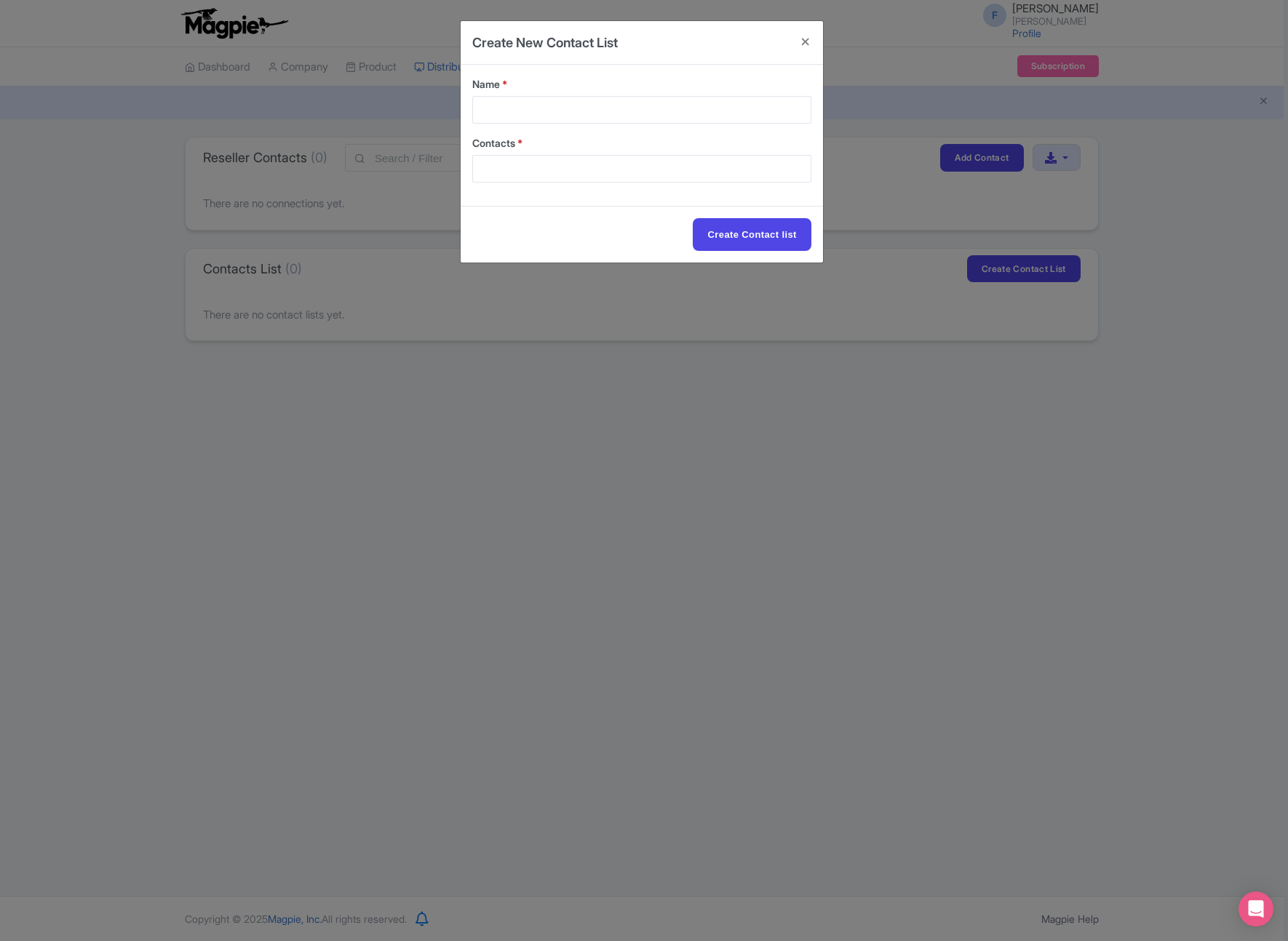
click at [571, 172] on div at bounding box center [642, 169] width 339 height 28
click at [582, 401] on div "Create New Contact List Name * Contacts * Create Contact list" at bounding box center [644, 470] width 1288 height 941
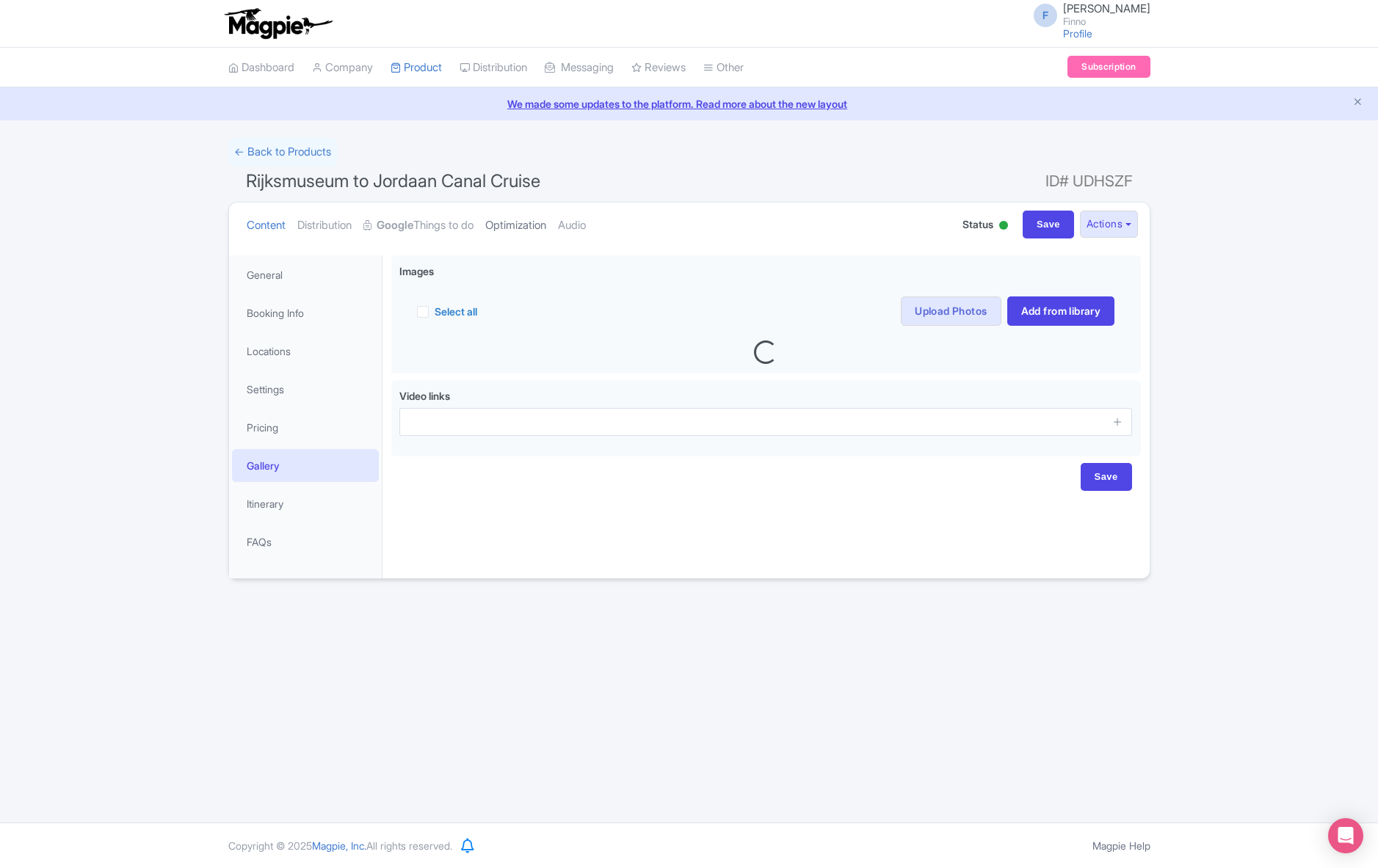
click at [514, 220] on link "Optimization" at bounding box center [515, 226] width 61 height 46
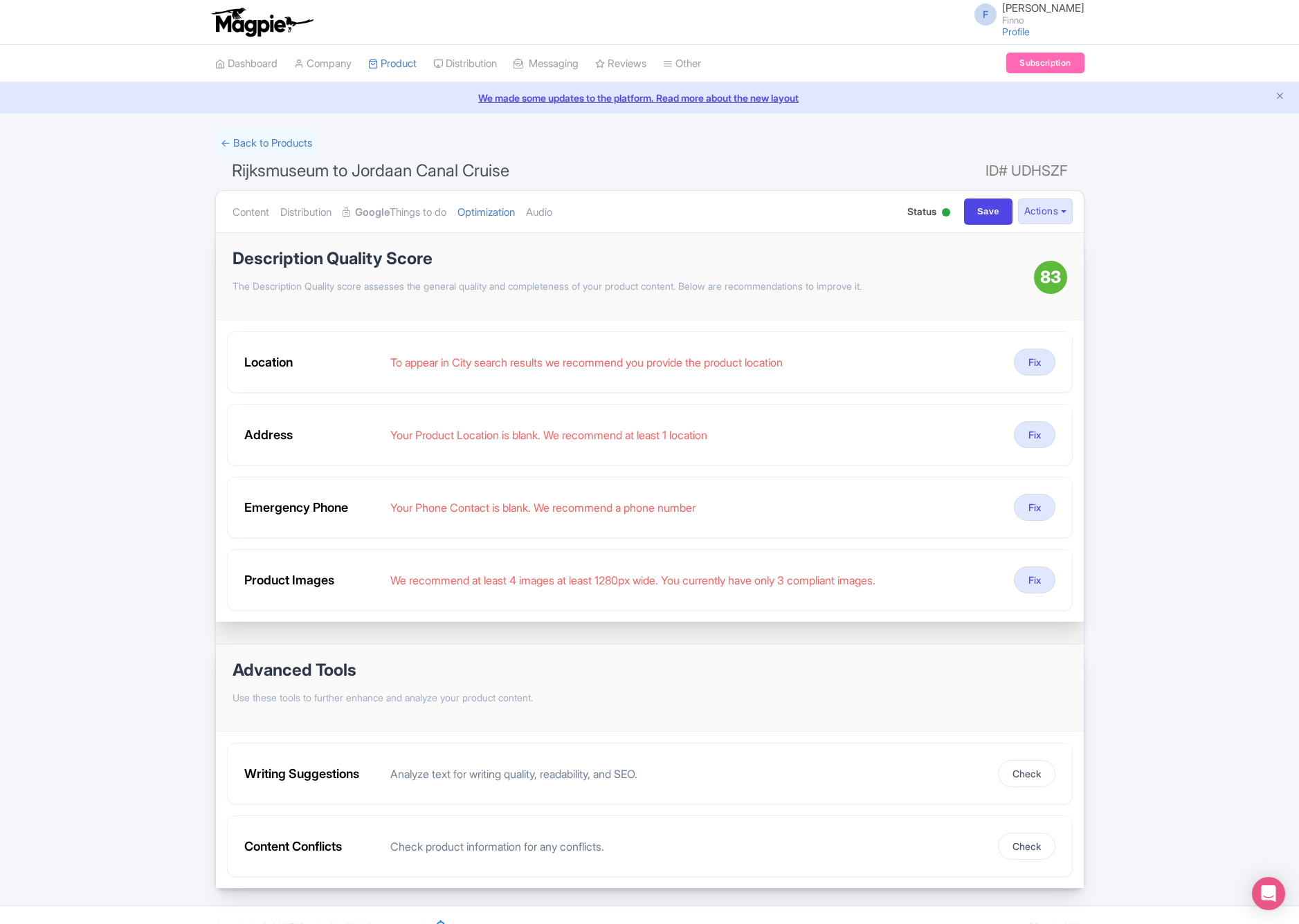
click at [1178, 461] on div "← Back to Products Rijksmuseum to Jordaan Canal Cruise ID# UDHSZF Content Distr…" at bounding box center [649, 509] width 1299 height 759
click at [542, 211] on link "Audio" at bounding box center [539, 213] width 26 height 44
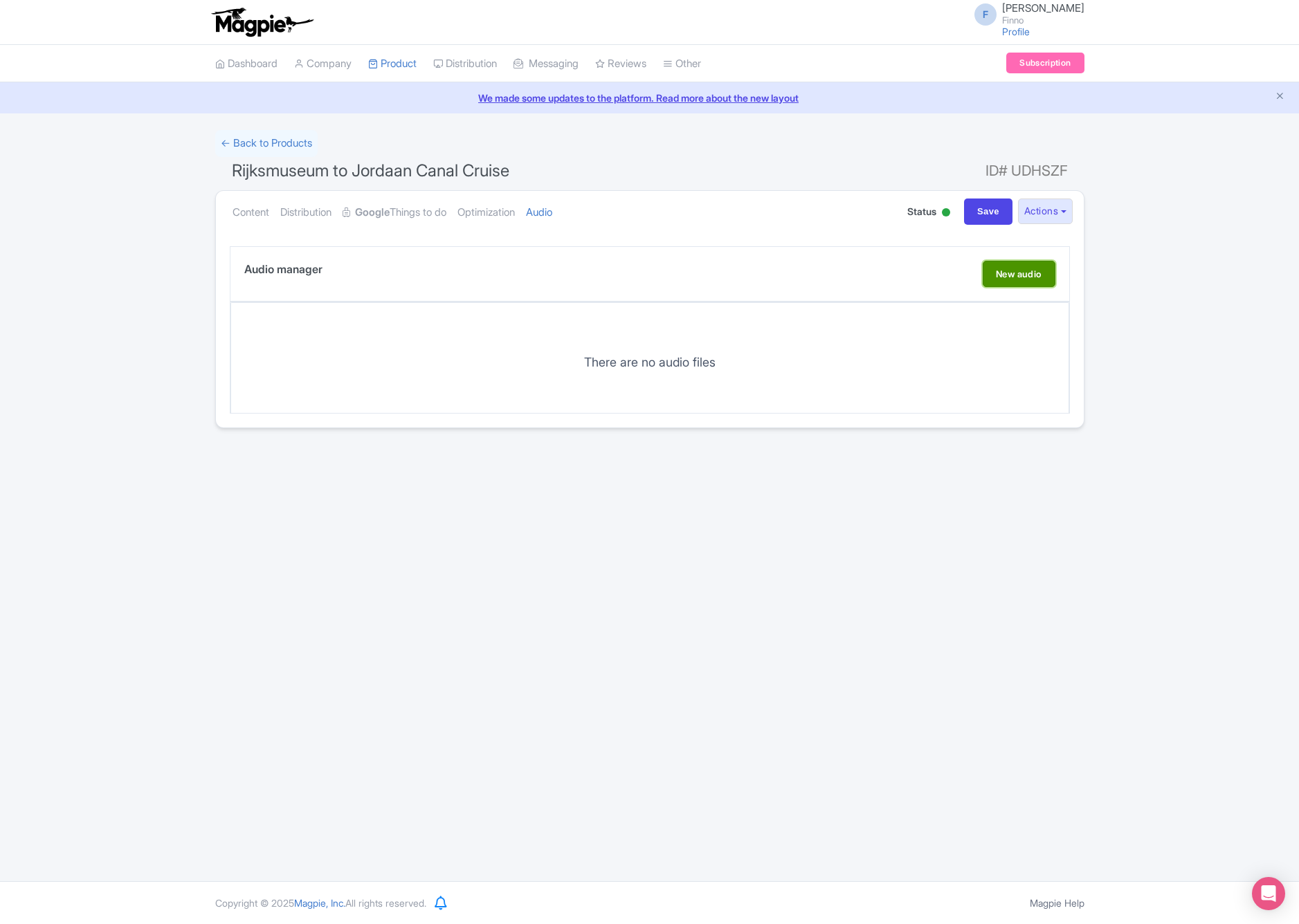
click at [1036, 272] on link "New audio" at bounding box center [1019, 273] width 73 height 26
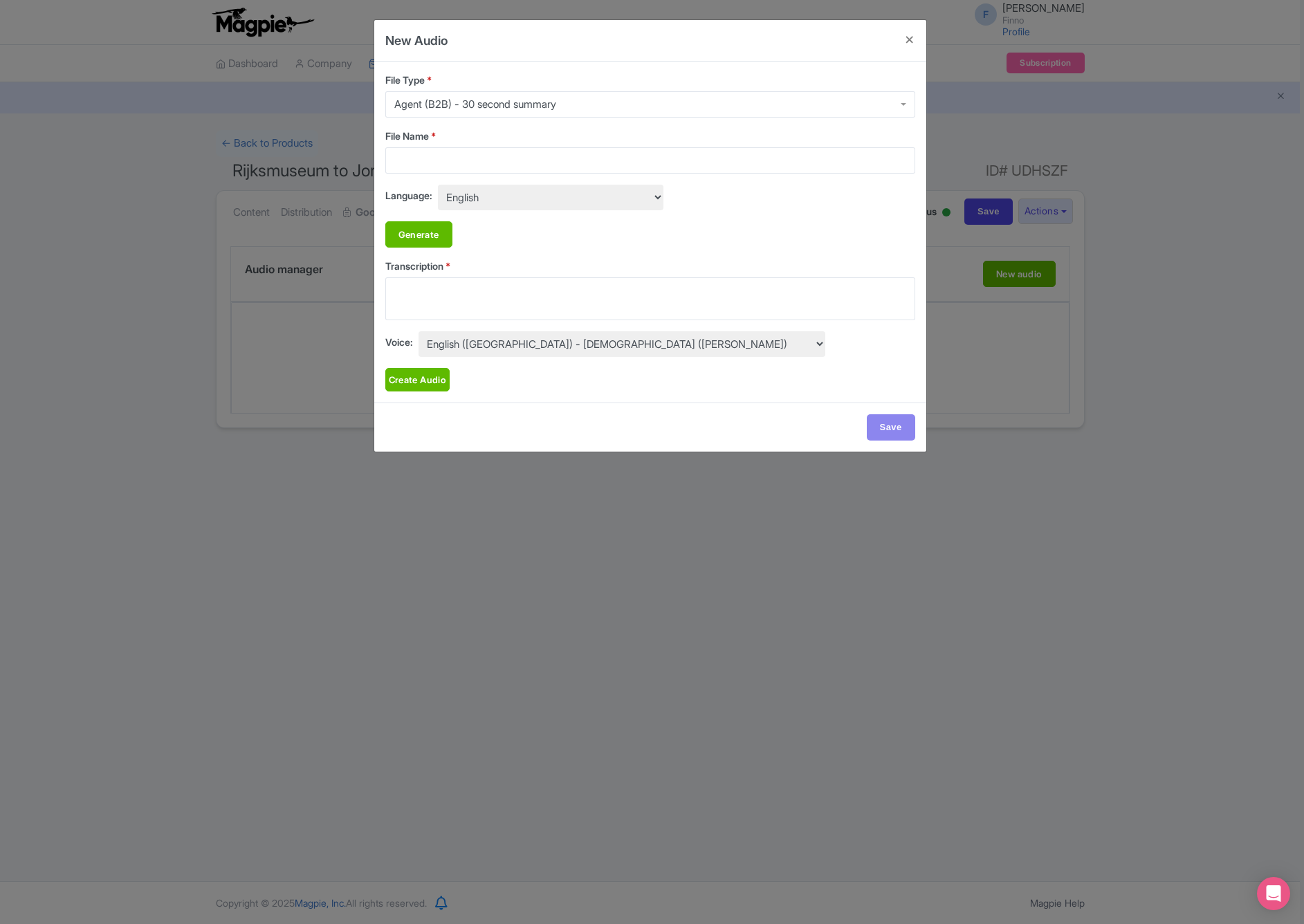
click at [631, 341] on select "English (Australia) - Female (Charlotte) English (Australia) - Female (Isla) En…" at bounding box center [621, 344] width 406 height 26
click at [618, 346] on select "English (Australia) - Female (Charlotte) English (Australia) - Female (Isla) En…" at bounding box center [621, 344] width 406 height 26
click at [447, 196] on select "English Afrikaans (South Africa) Arabic (Pseudo-Arabic) Basque (Spain) Bengali …" at bounding box center [550, 198] width 225 height 26
click at [483, 105] on div "Agent (B2B) - 30 second summary" at bounding box center [476, 105] width 162 height 13
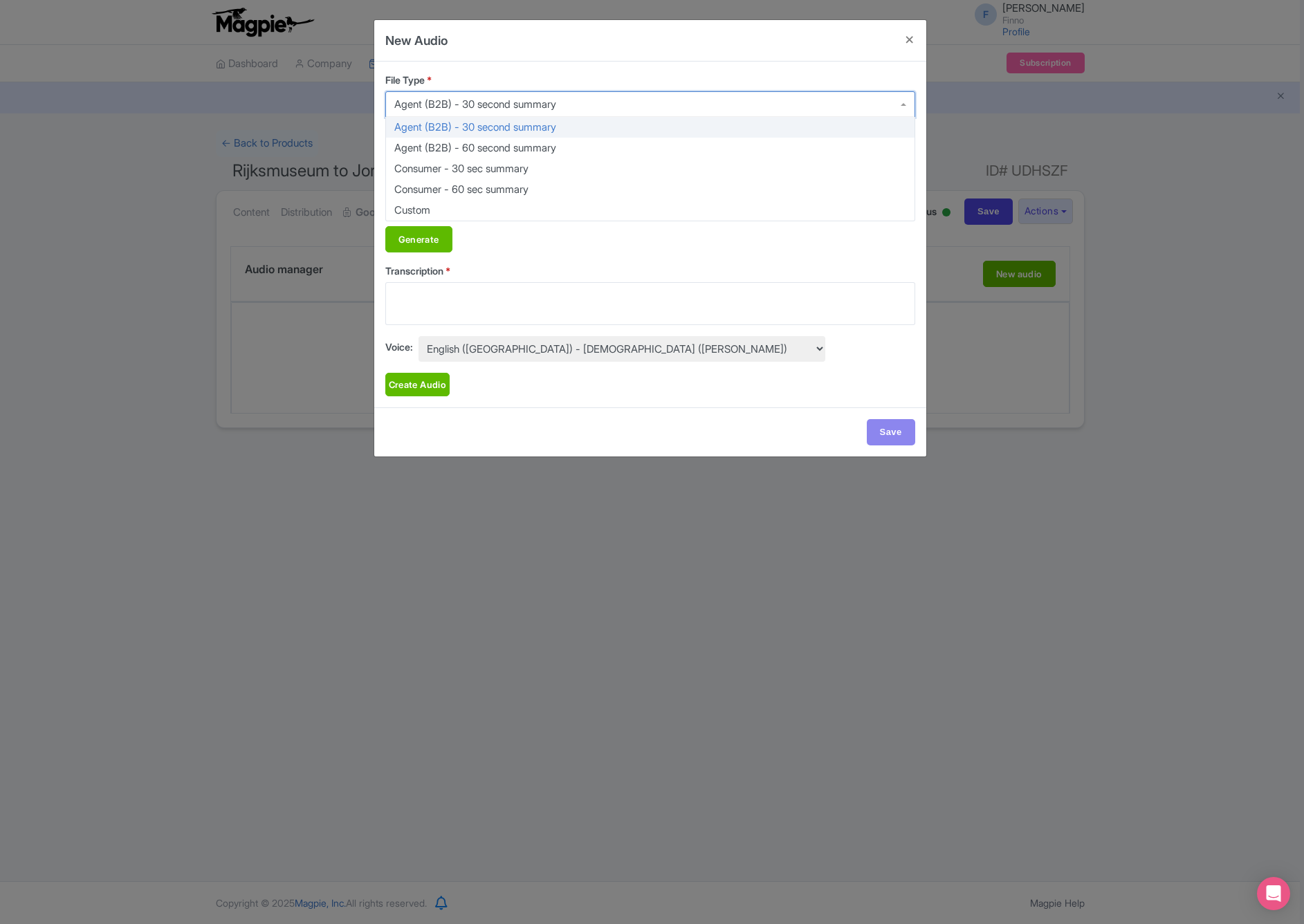
click at [736, 242] on div "Generate Generate" at bounding box center [650, 239] width 529 height 26
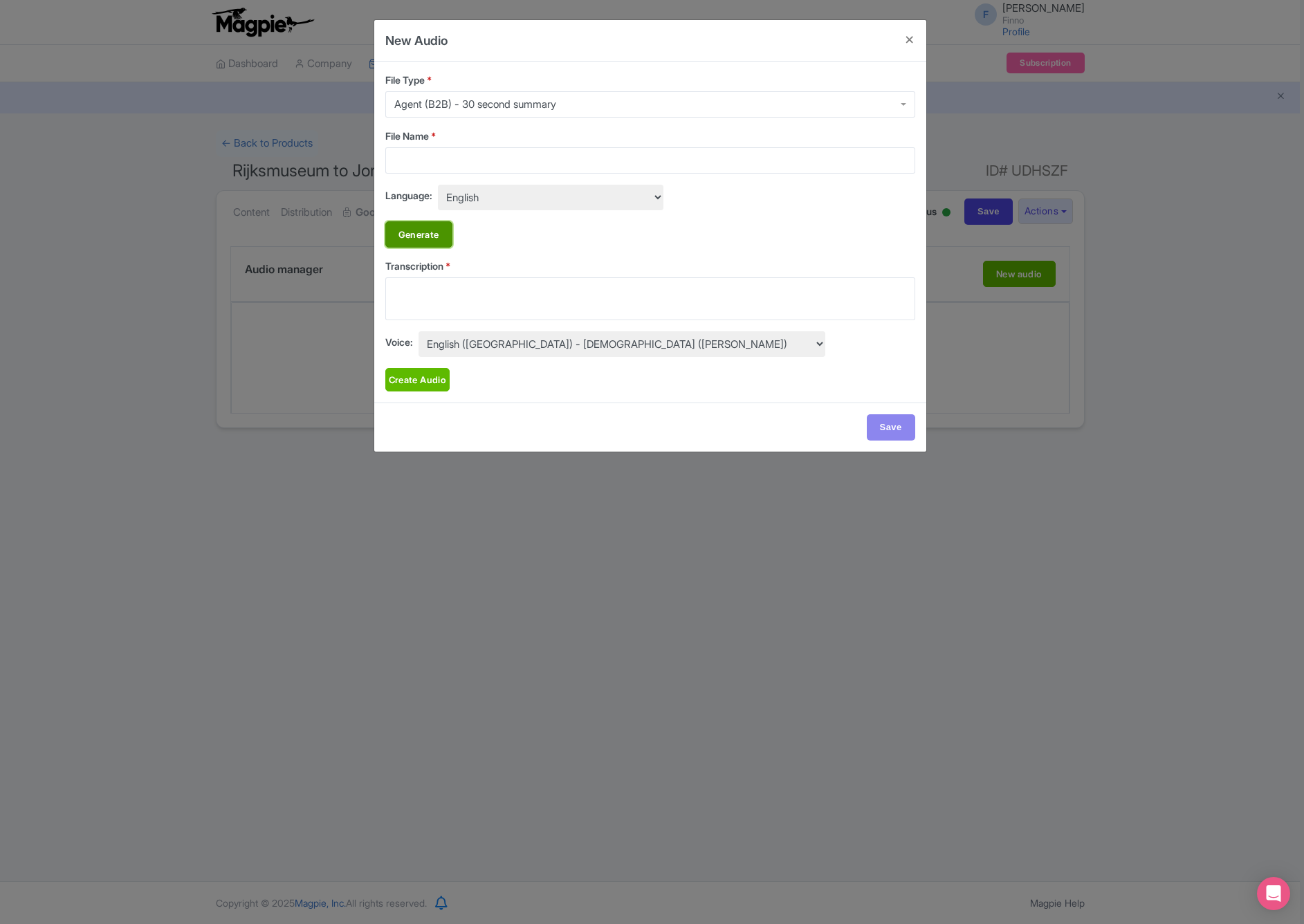
click at [407, 238] on link "Generate" at bounding box center [419, 234] width 67 height 26
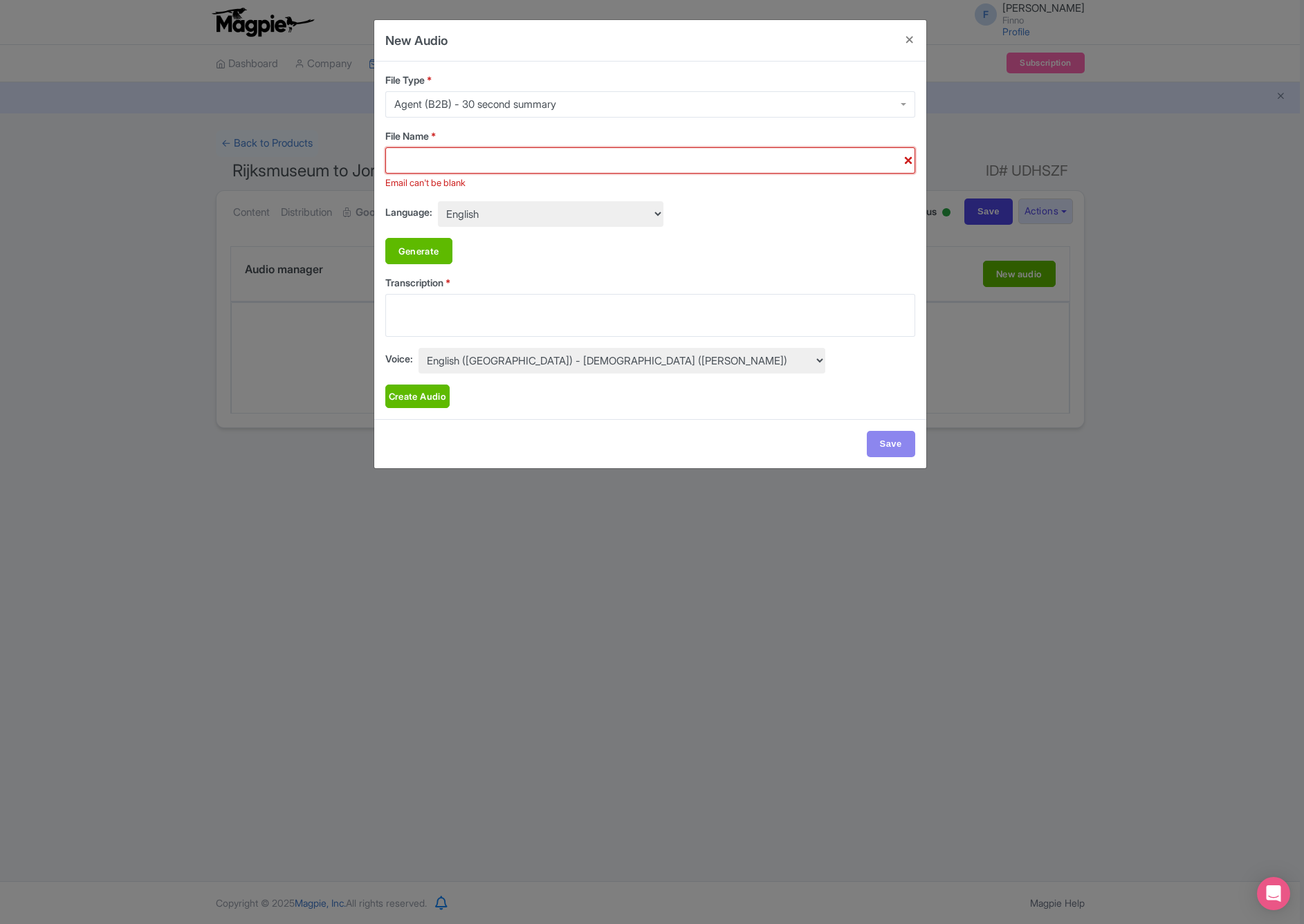
click at [448, 165] on input "File Name *" at bounding box center [650, 160] width 529 height 26
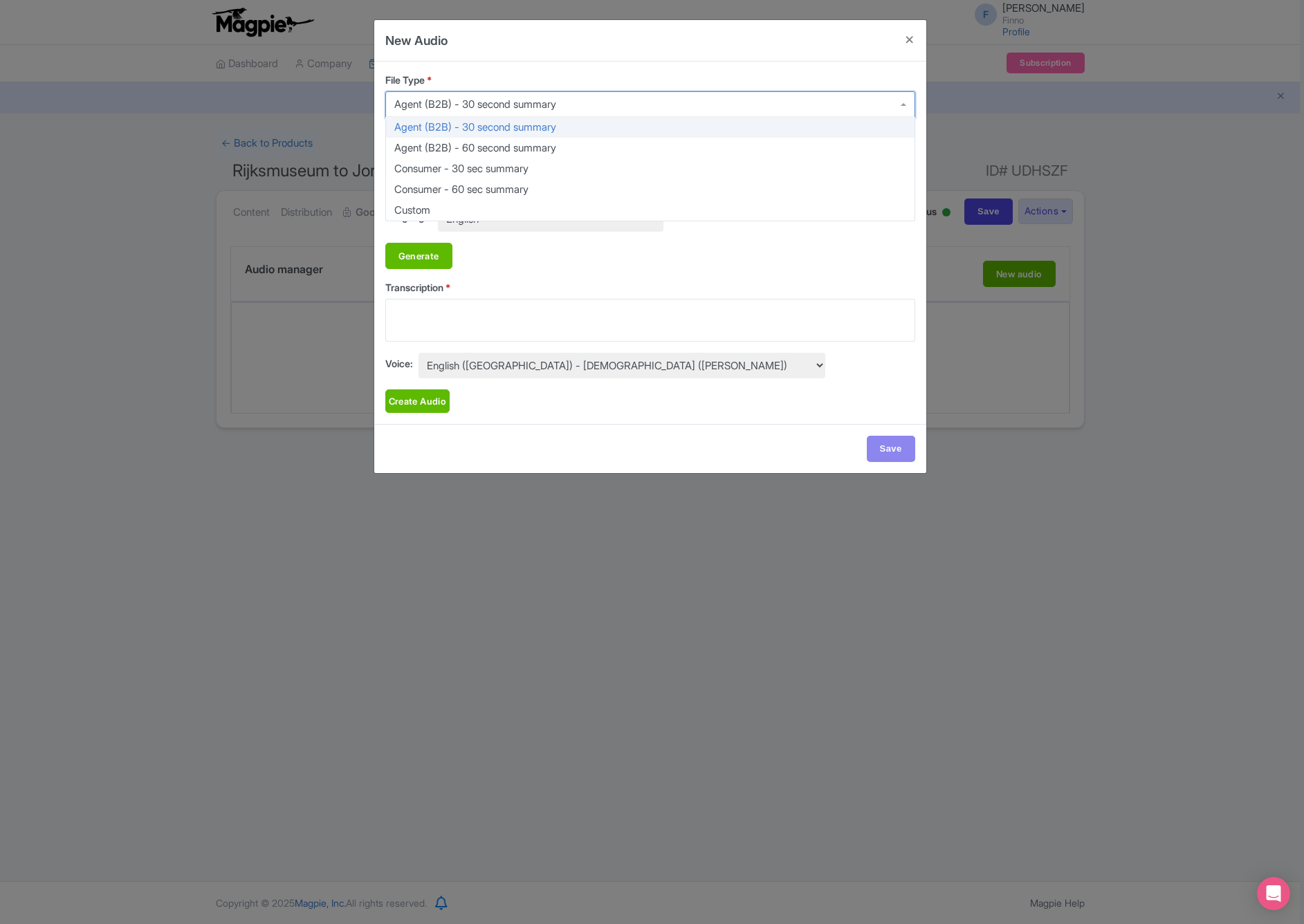
click at [466, 101] on div "Agent (B2B) - 30 second summary" at bounding box center [476, 105] width 162 height 13
click at [498, 77] on label "File Type *" at bounding box center [650, 80] width 529 height 15
click at [556, 98] on input "File Type *" at bounding box center [557, 105] width 3 height 13
click at [541, 252] on div "Generate Generate" at bounding box center [650, 255] width 529 height 26
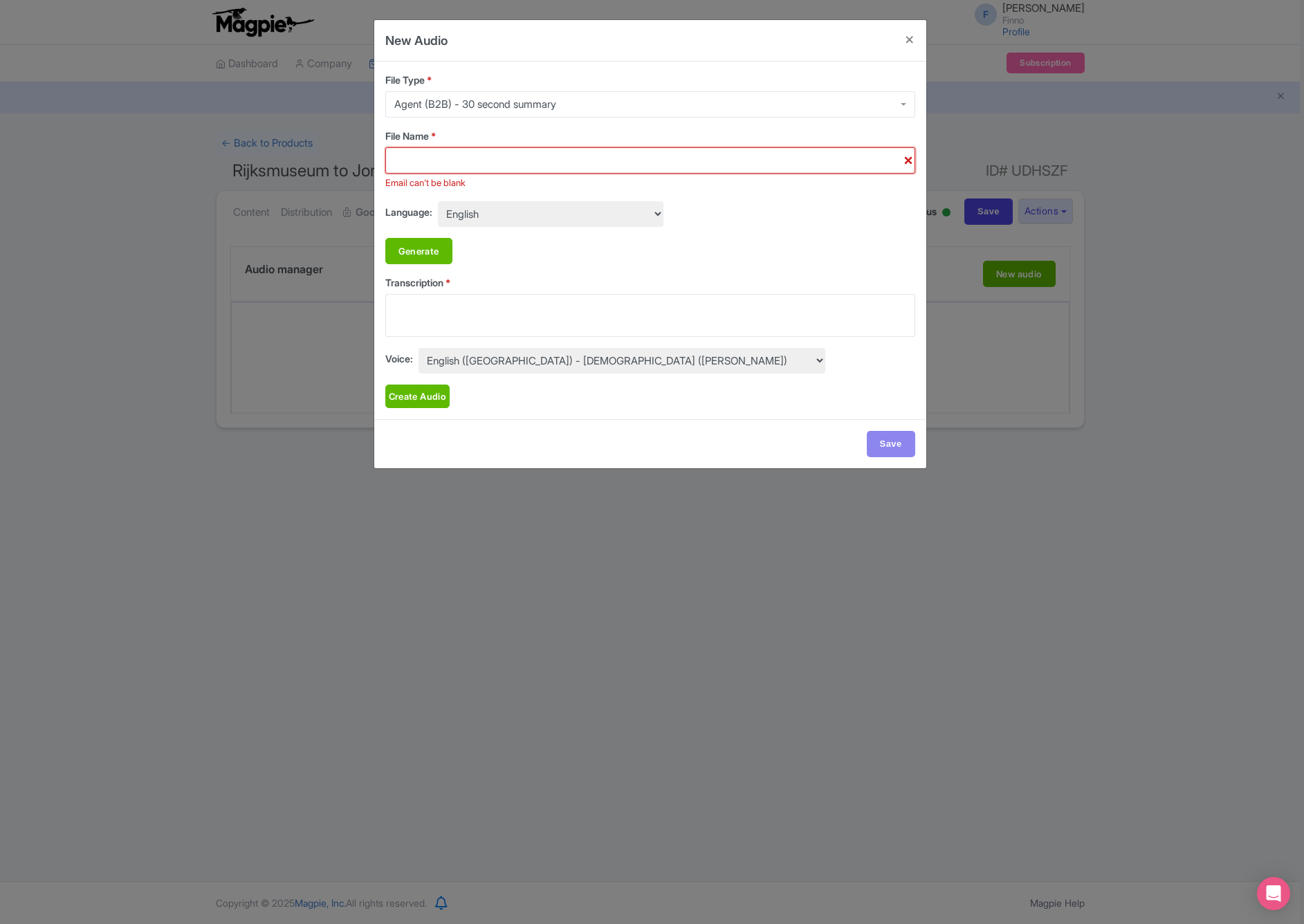
click at [496, 165] on input "File Name *" at bounding box center [650, 160] width 529 height 26
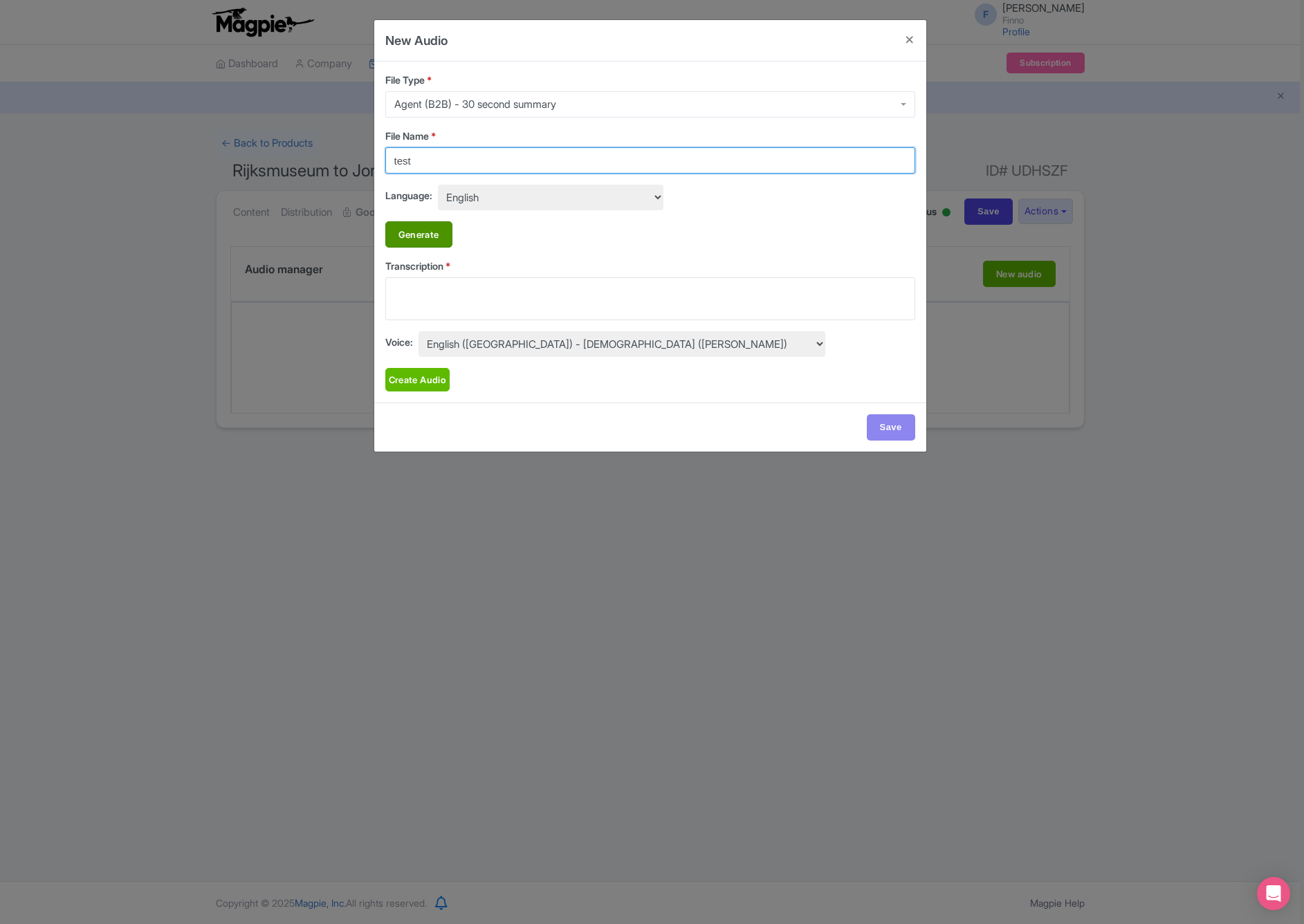
type input "test"
click at [415, 237] on link "Generate" at bounding box center [419, 234] width 67 height 26
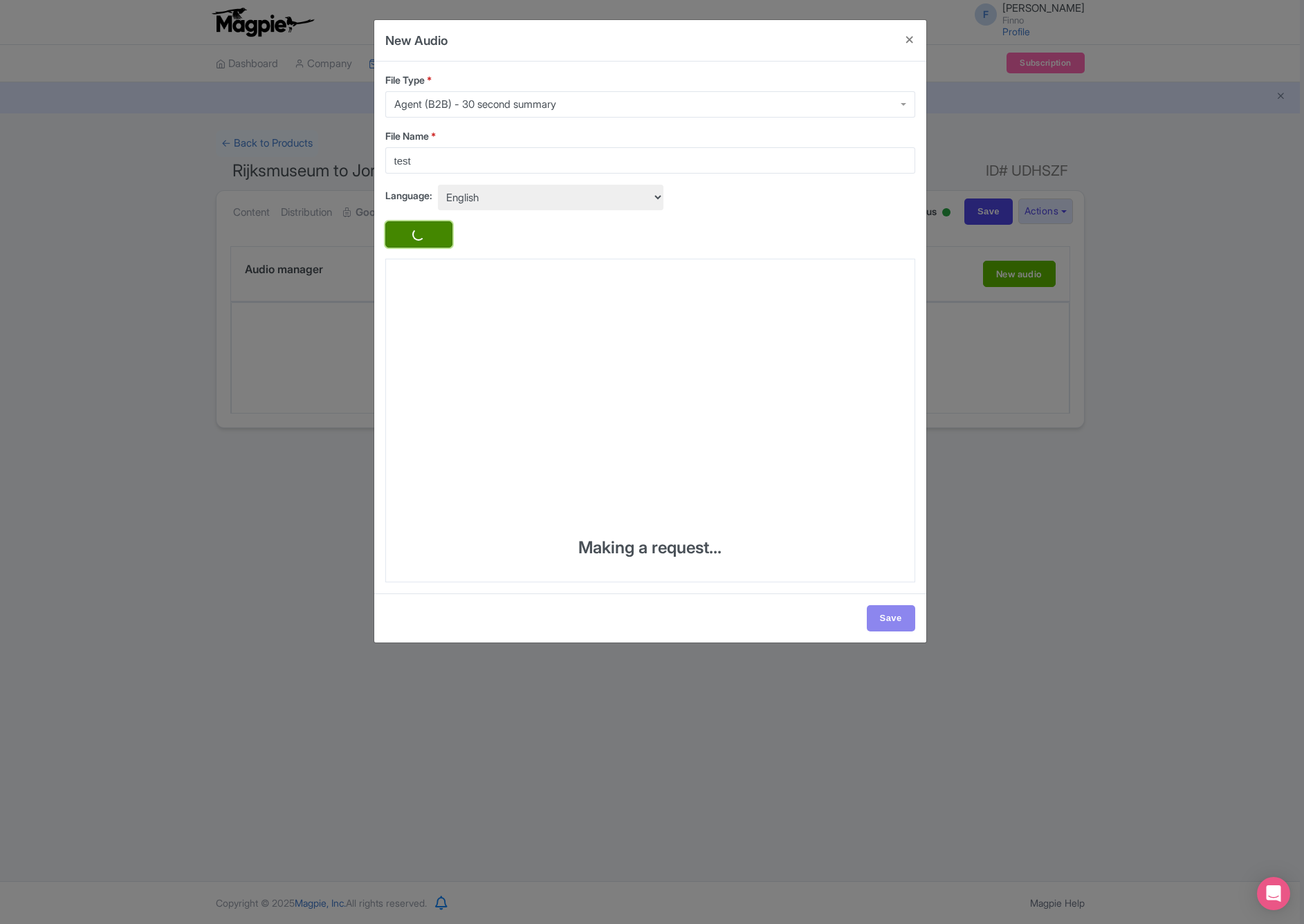
type textarea "**Rijksmuseum to Jordaan Canal Cruise – The Ultimate Private Amsterdam Experien…"
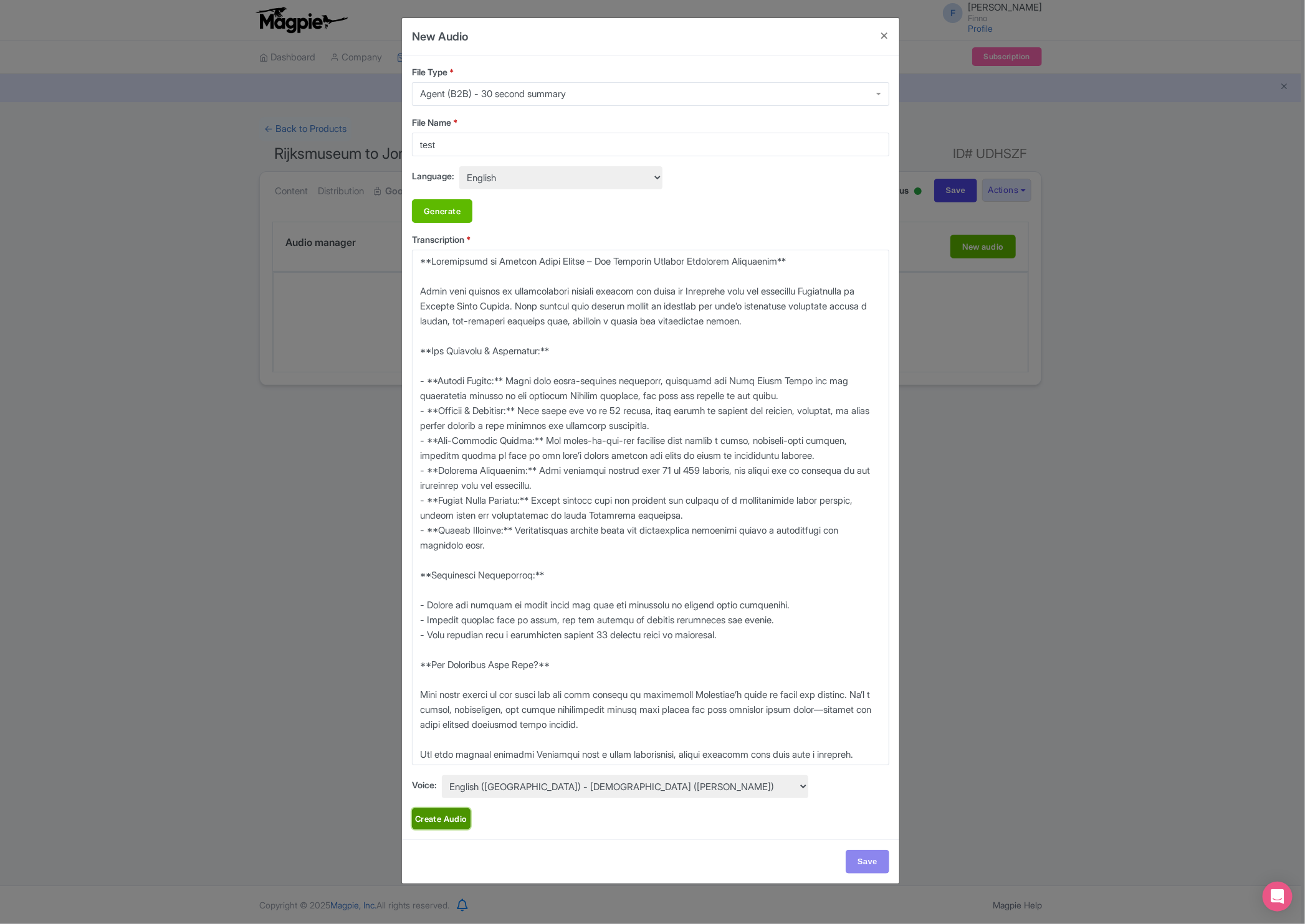
click at [453, 736] on link "Create Audio" at bounding box center [441, 819] width 58 height 21
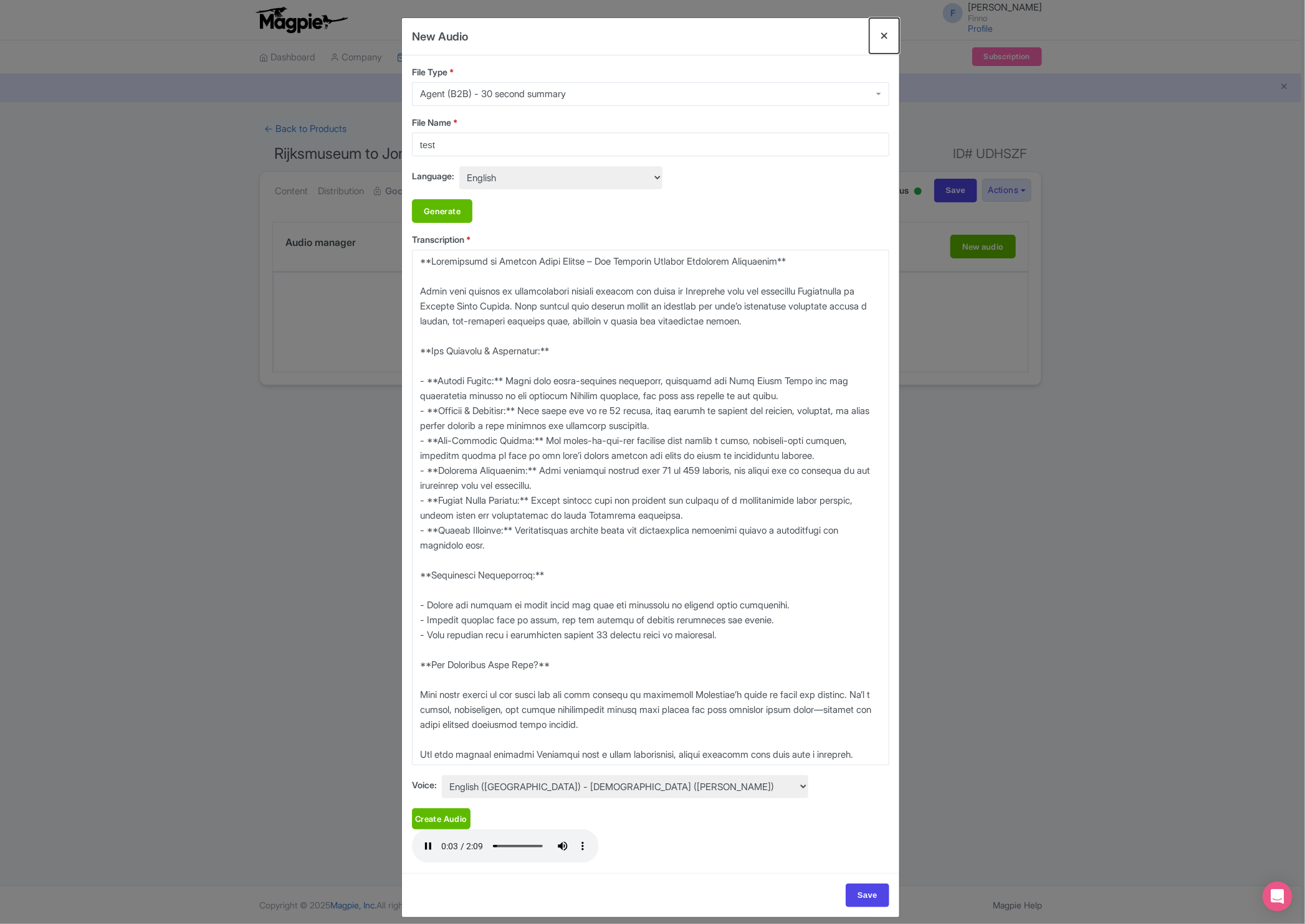
click at [882, 35] on button "Close" at bounding box center [884, 35] width 30 height 35
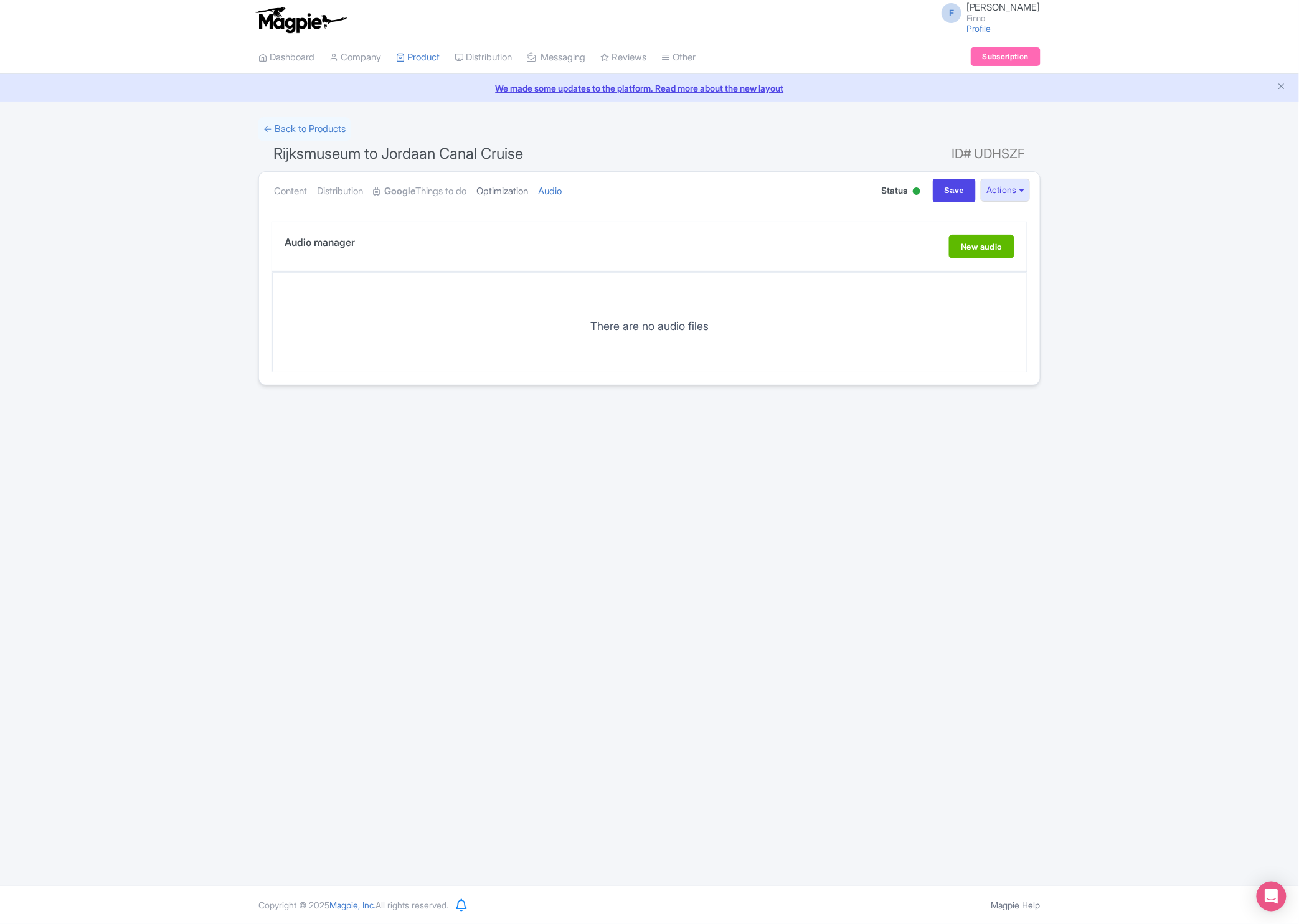
click at [500, 184] on link "Optimization" at bounding box center [502, 192] width 52 height 39
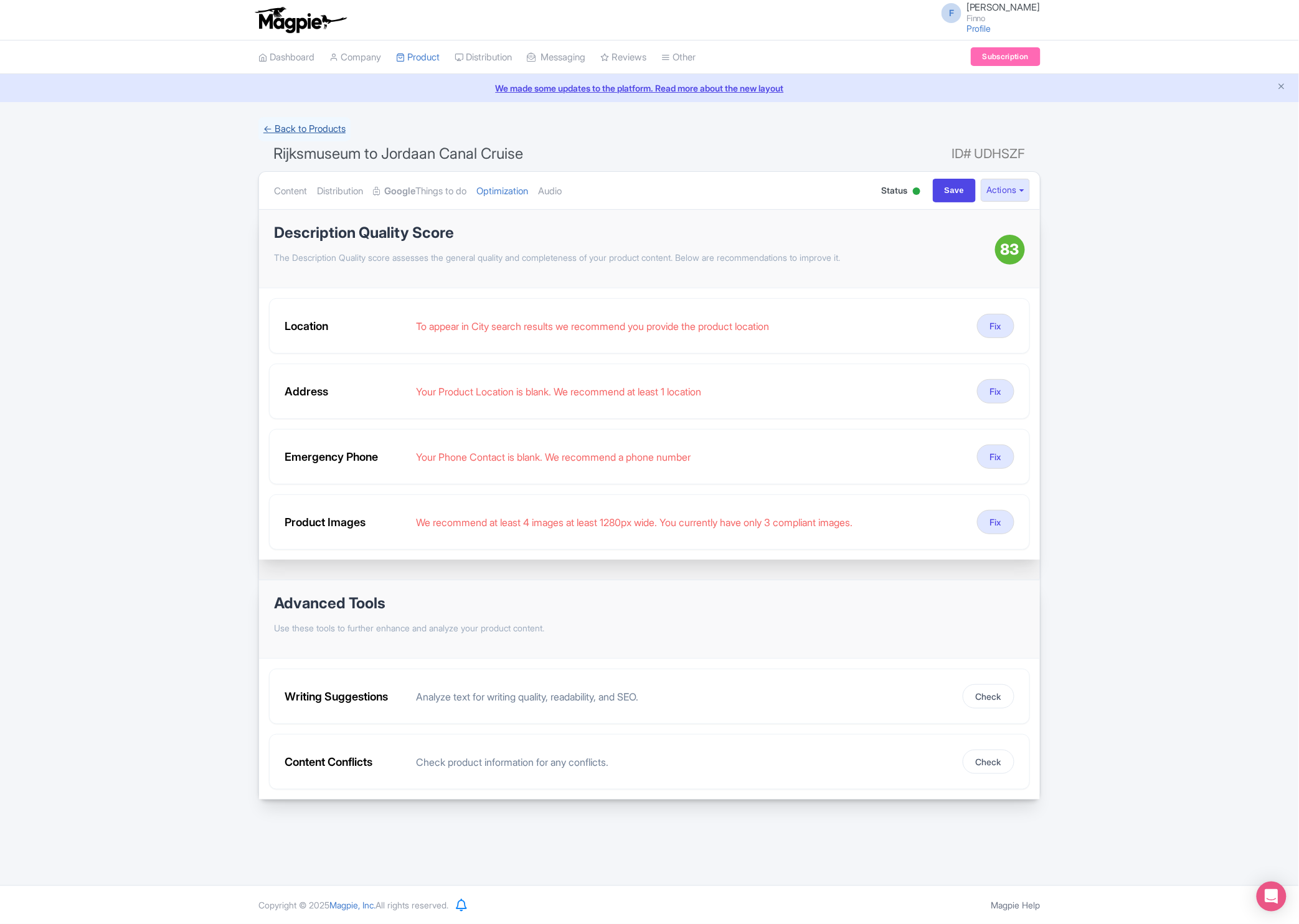
click at [322, 130] on link "← Back to Products" at bounding box center [304, 130] width 92 height 25
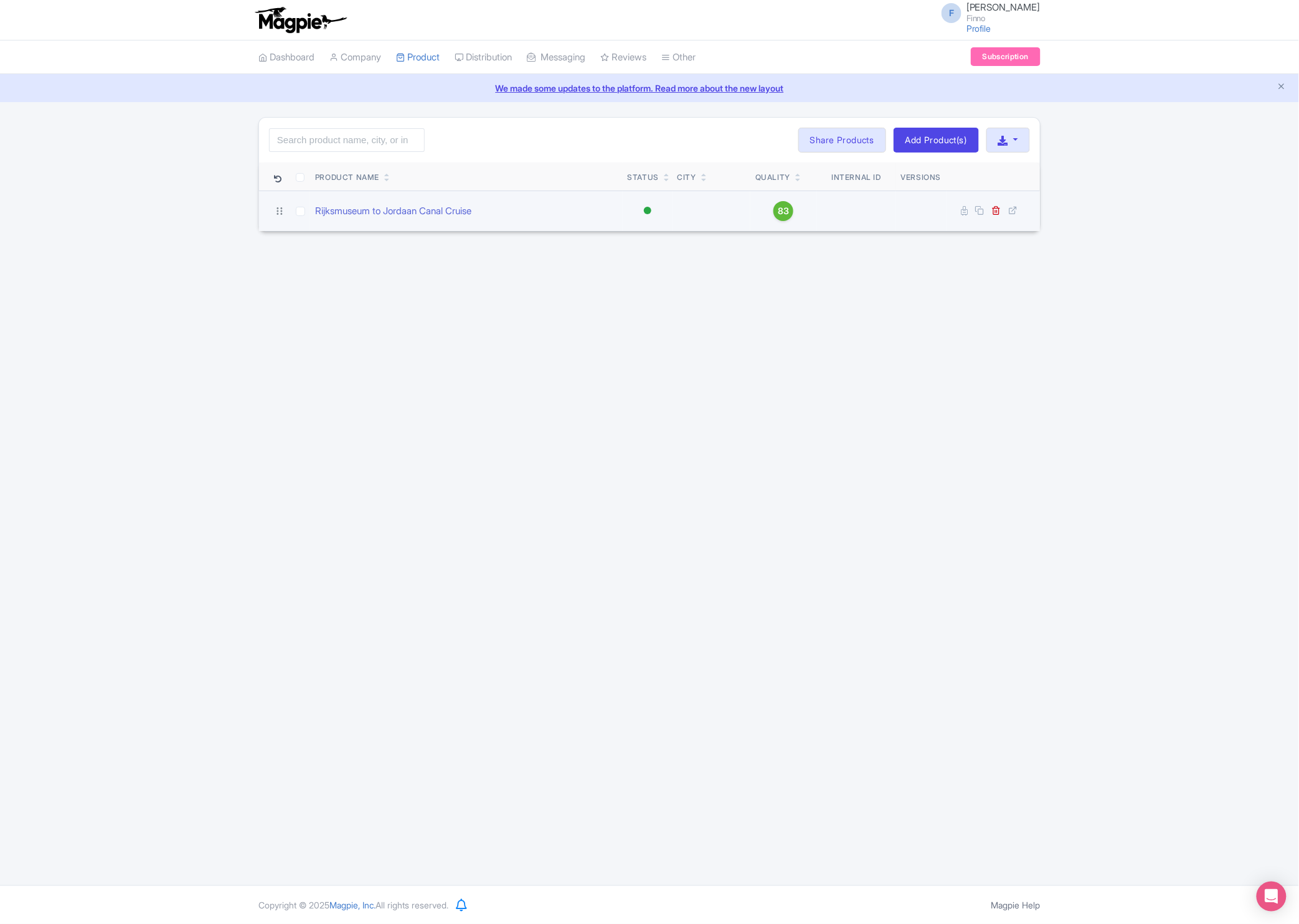
click at [511, 213] on div "Rijksmuseum to Jordaan Canal Cruise" at bounding box center [466, 211] width 303 height 14
click at [437, 208] on link "Rijksmuseum to Jordaan Canal Cruise" at bounding box center [393, 211] width 157 height 14
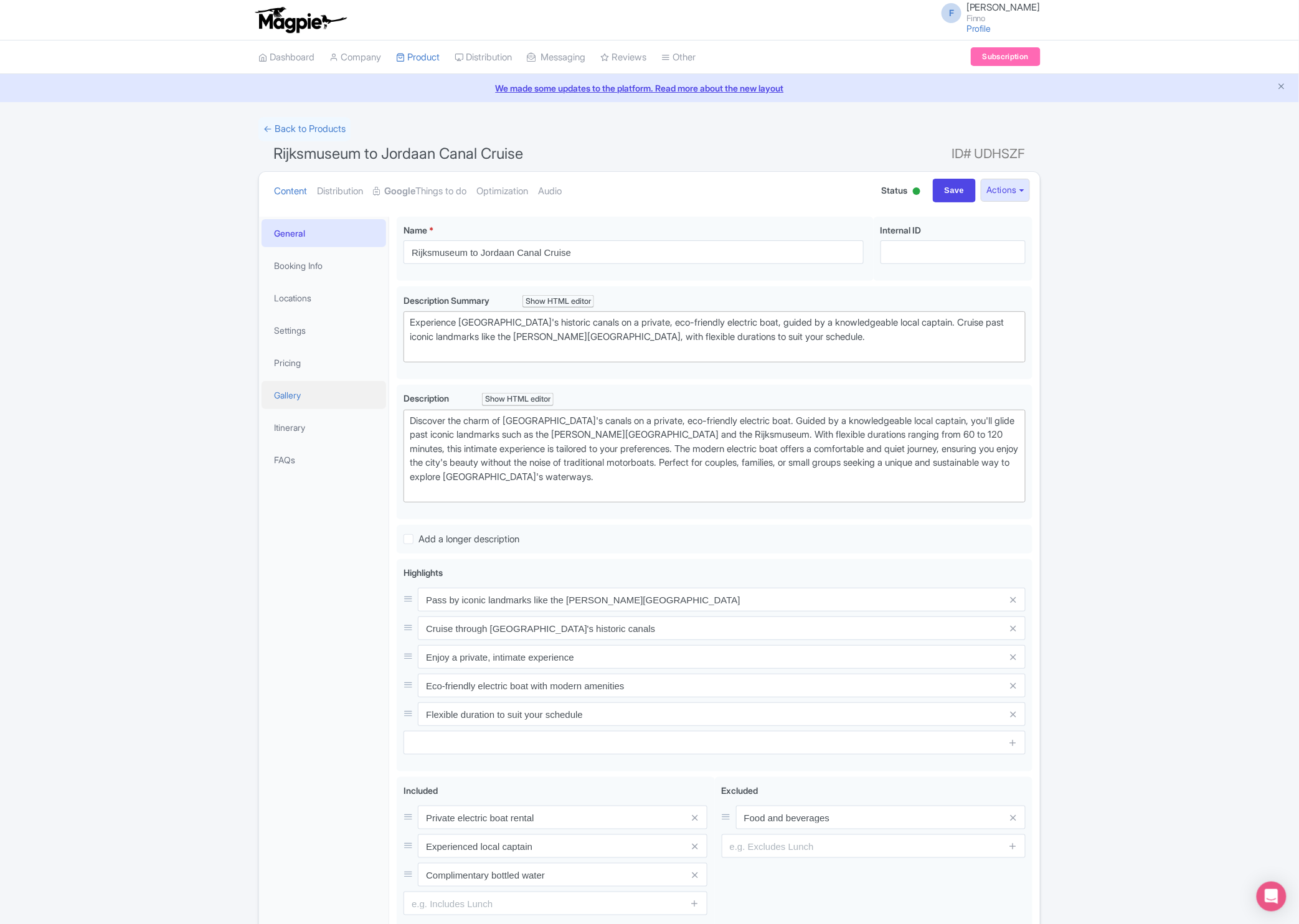
click at [296, 398] on link "Gallery" at bounding box center [324, 396] width 125 height 28
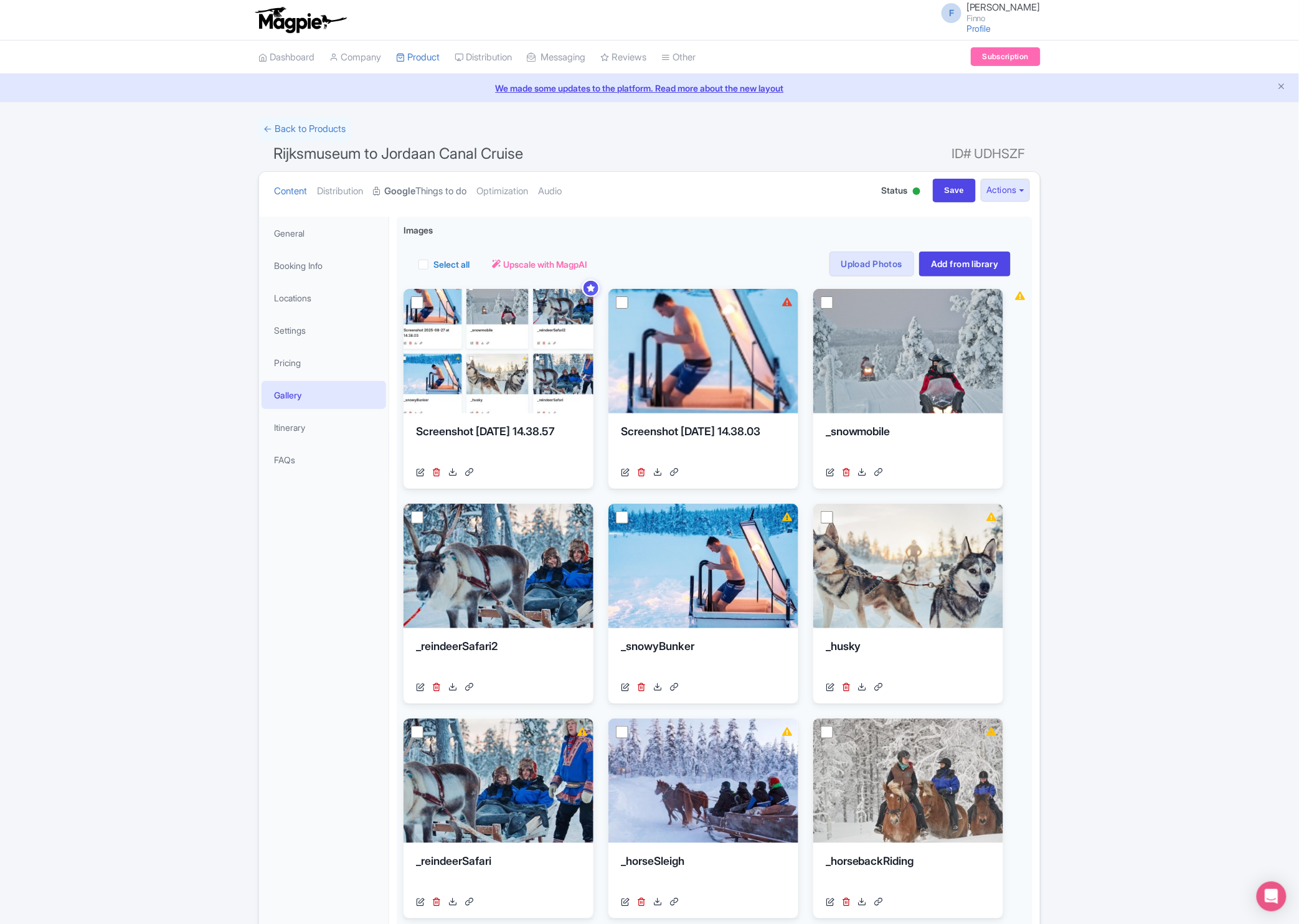
click at [423, 190] on link "Google Things to do" at bounding box center [420, 192] width 94 height 39
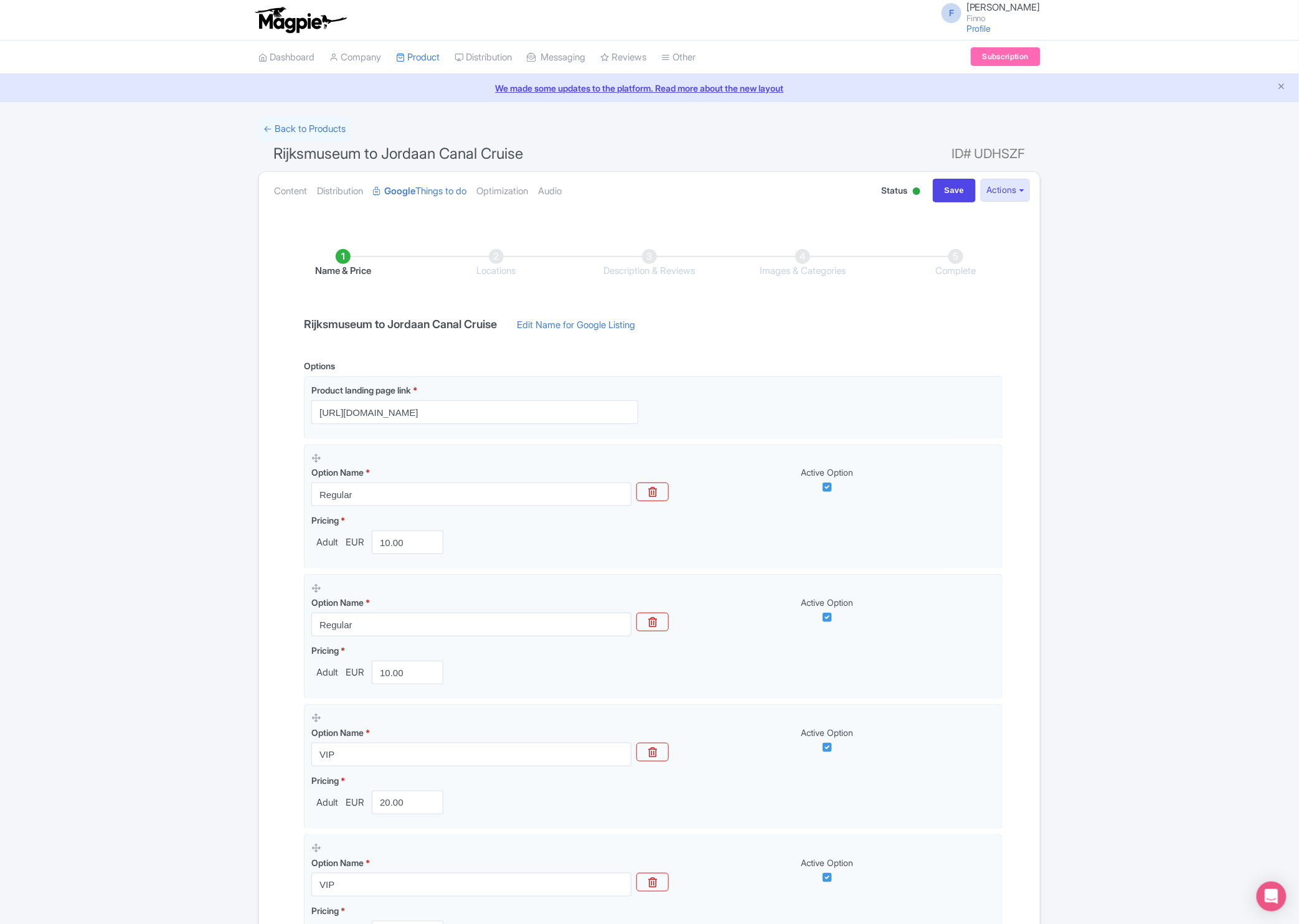
click at [375, 322] on h4 "Rijksmuseum to Jordaan Canal Cruise" at bounding box center [400, 324] width 208 height 12
click at [391, 297] on ul "Name & Price Locations Description & Reviews Images & Categories Complete" at bounding box center [650, 263] width 766 height 79
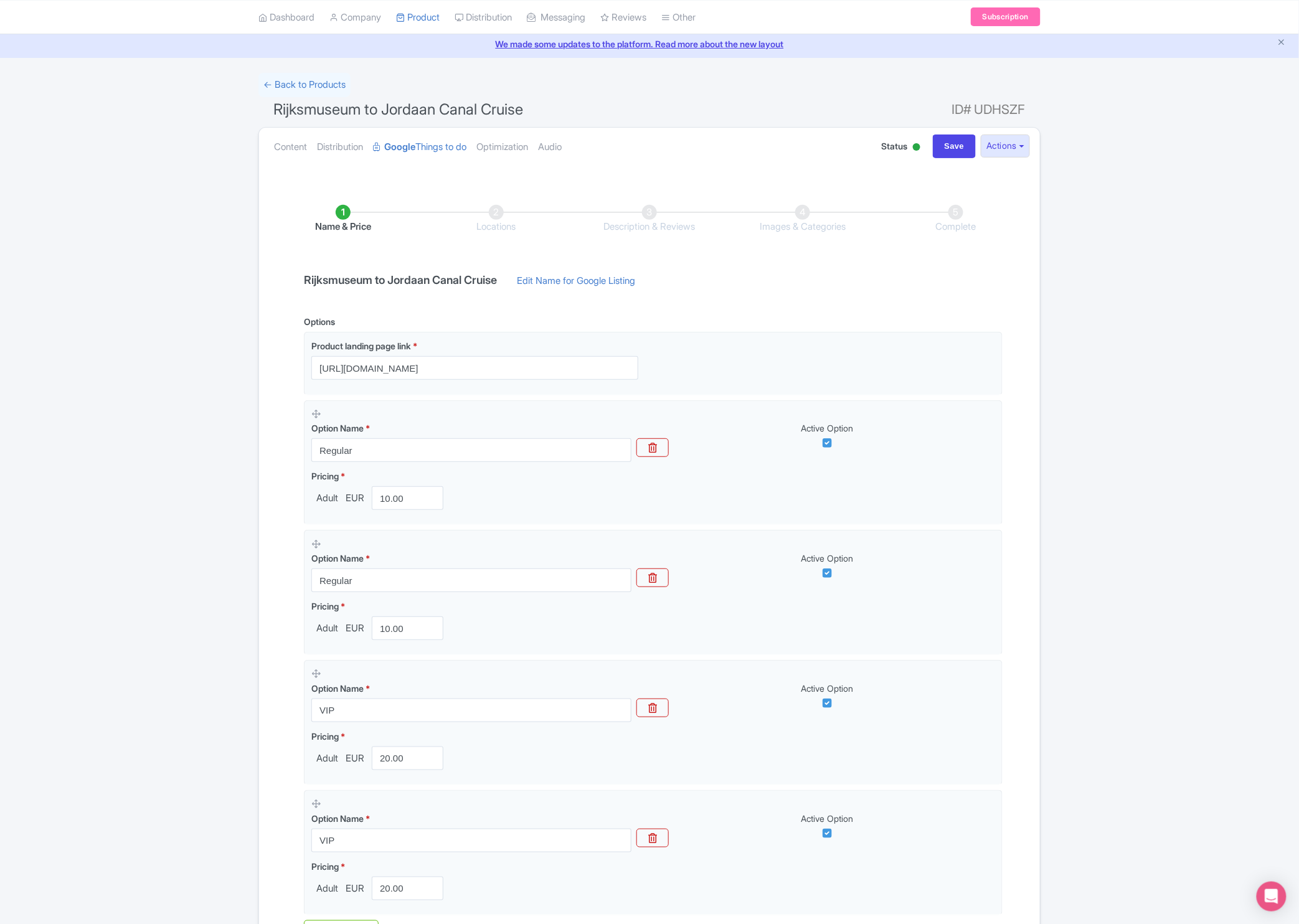
scroll to position [62, 0]
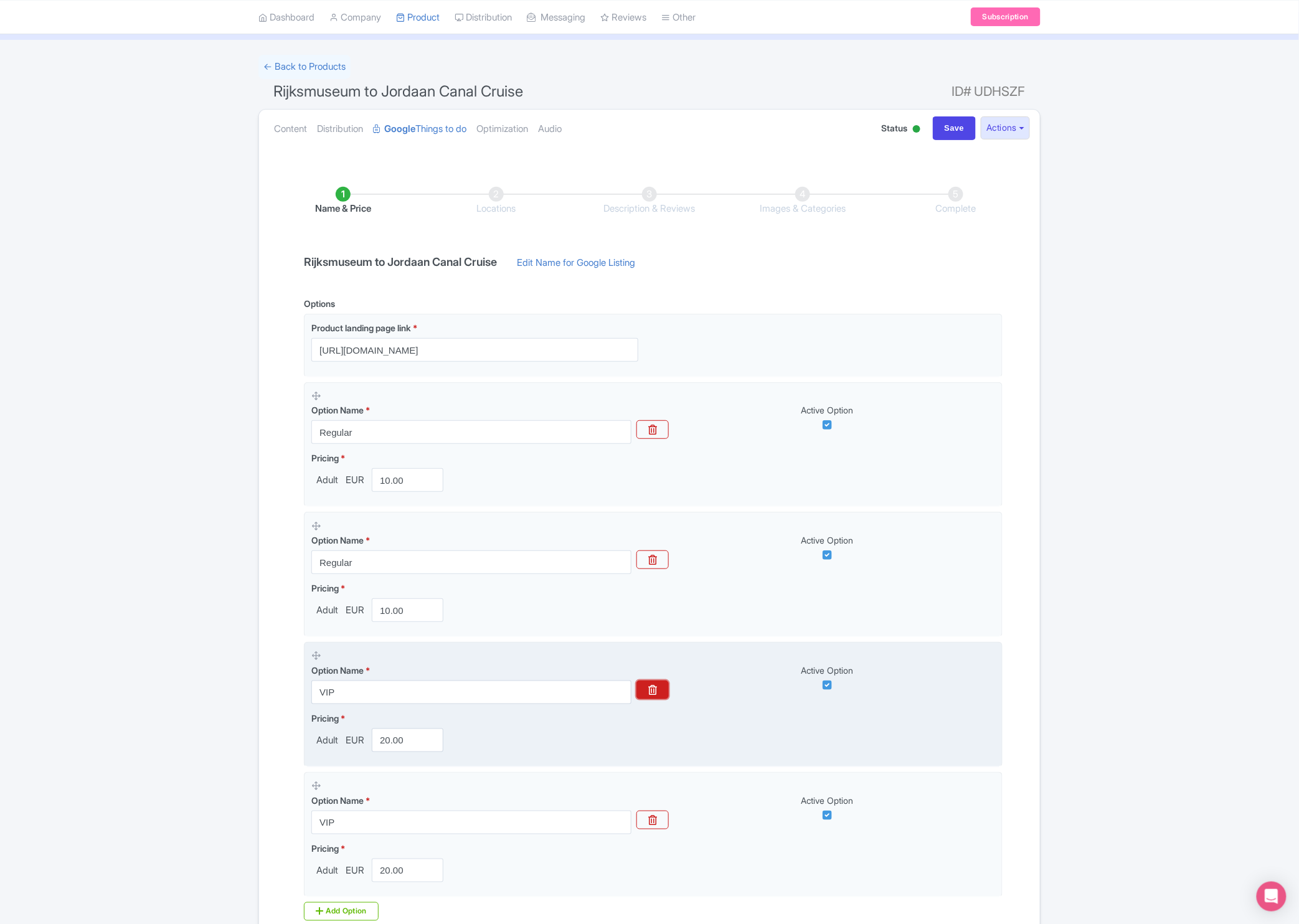
click at [652, 689] on icon "button" at bounding box center [652, 690] width 9 height 10
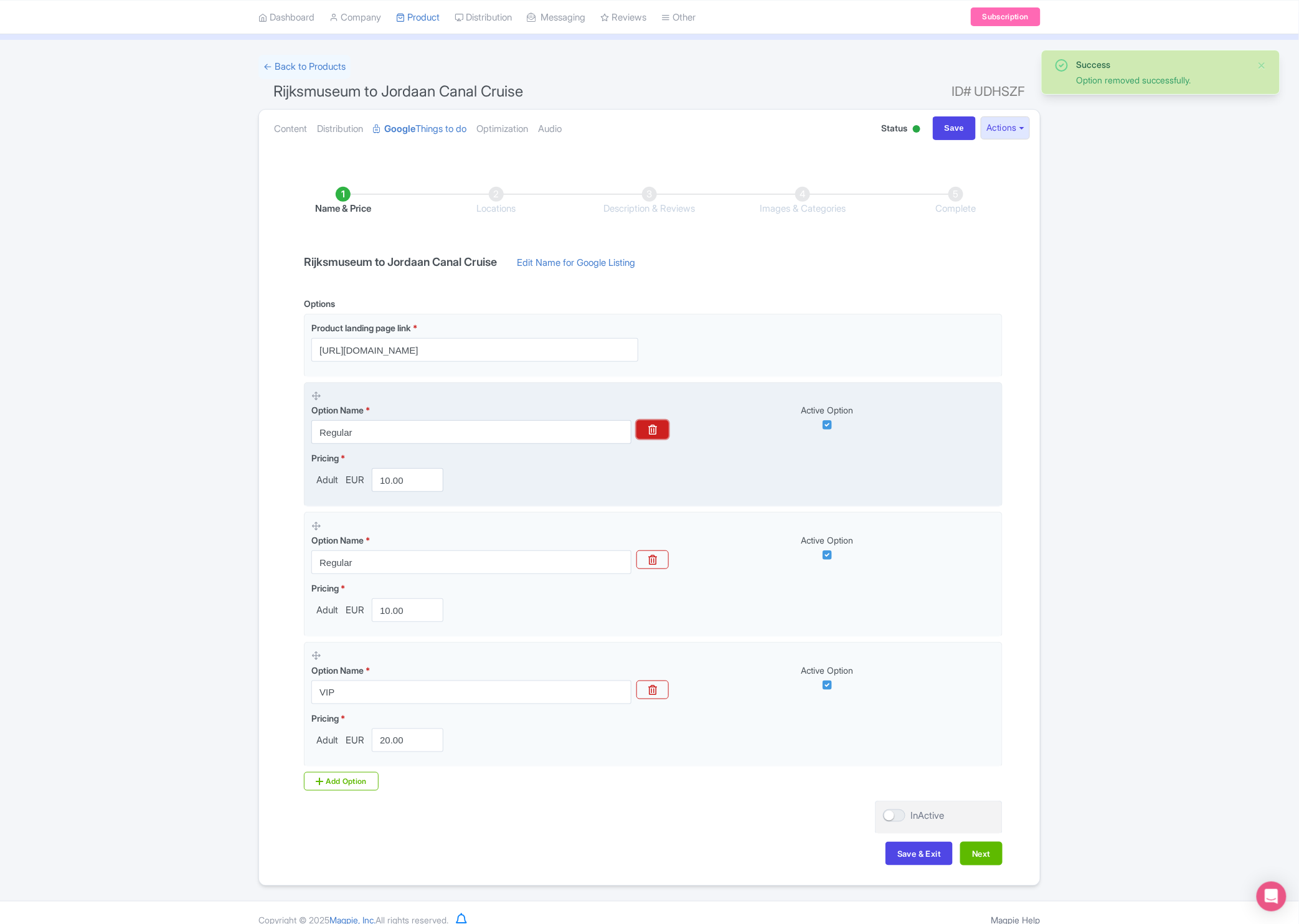
click at [661, 431] on button "button" at bounding box center [652, 429] width 32 height 19
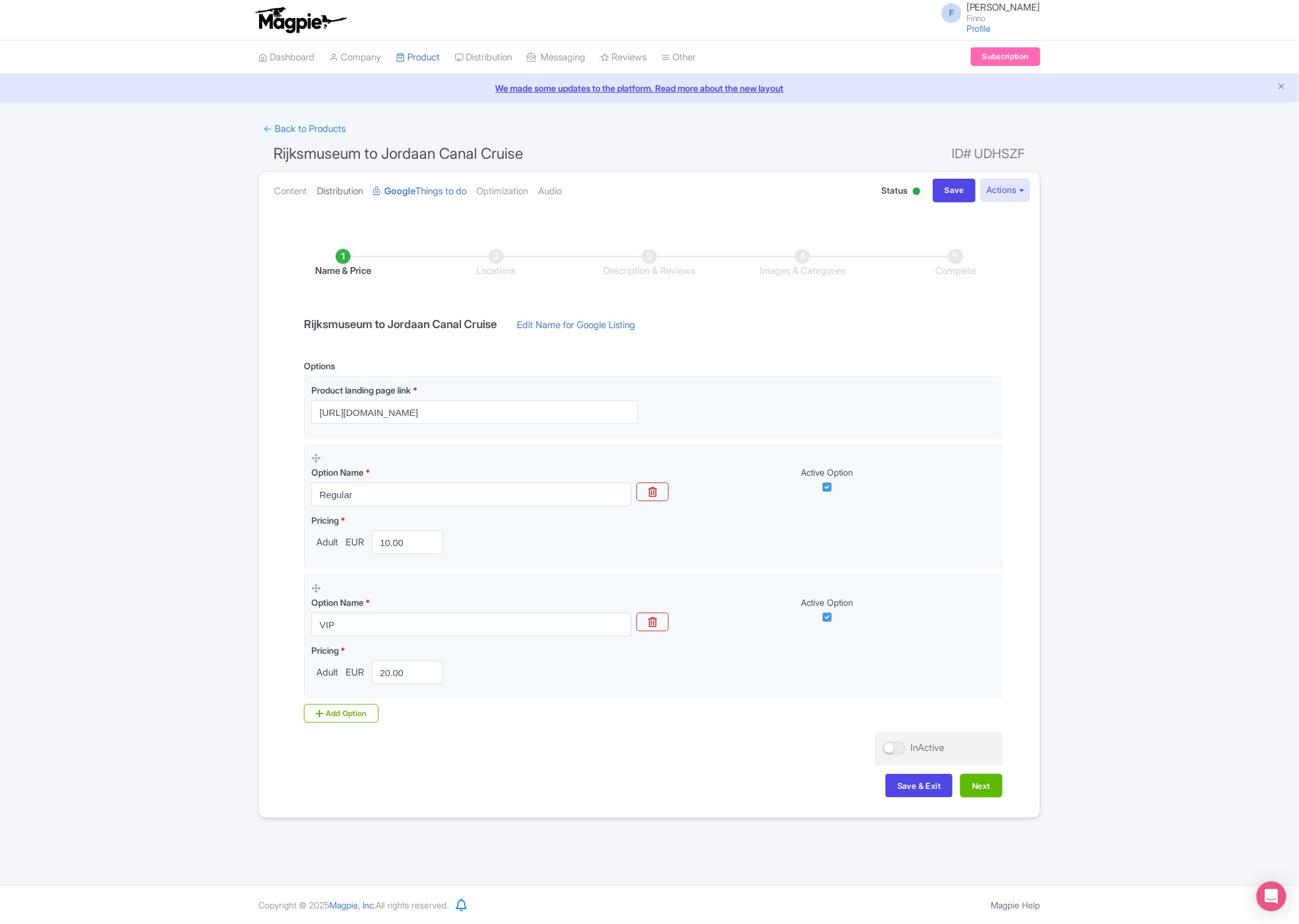
click at [340, 193] on link "Distribution" at bounding box center [340, 192] width 46 height 39
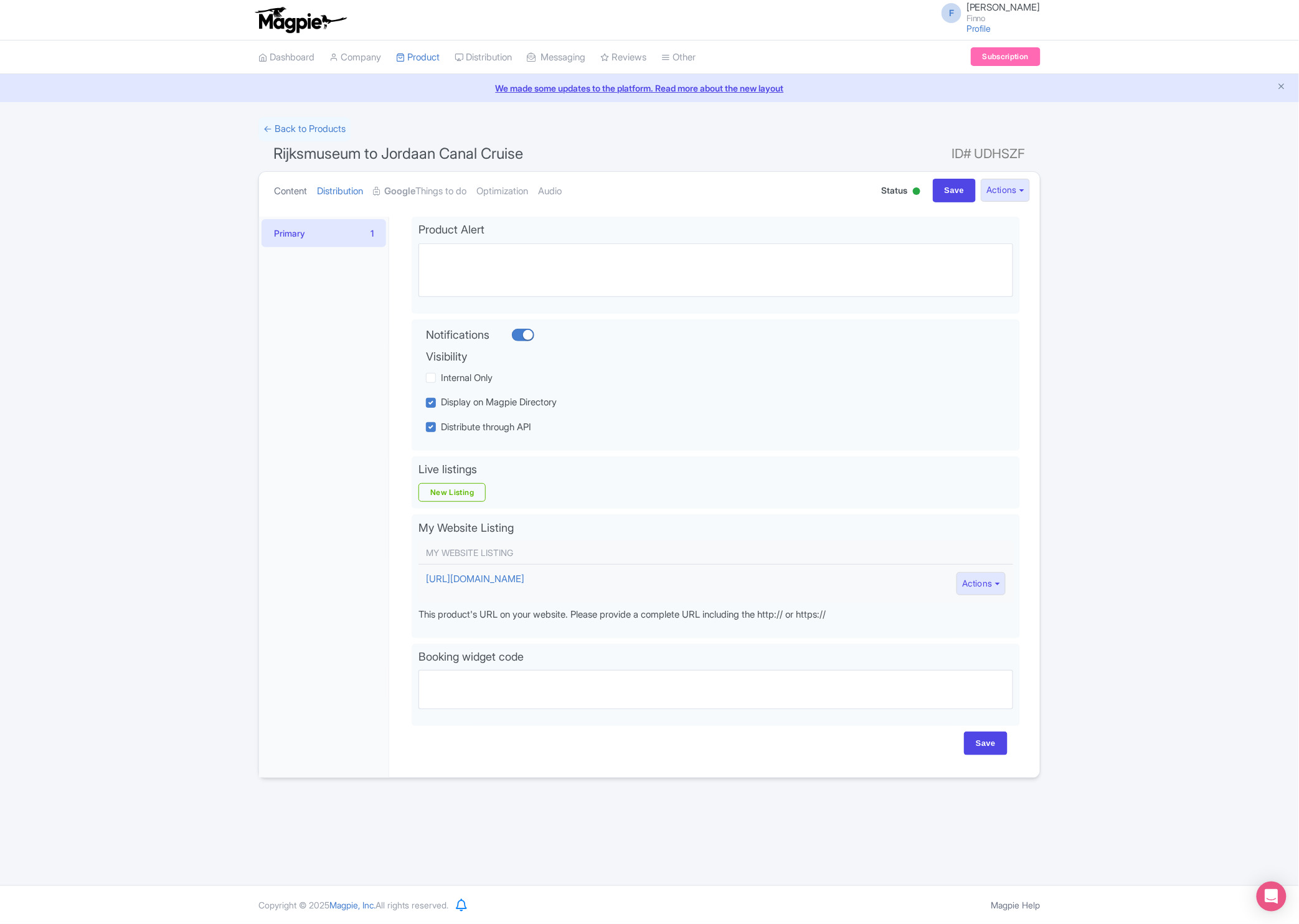
click at [293, 193] on link "Content" at bounding box center [290, 192] width 33 height 39
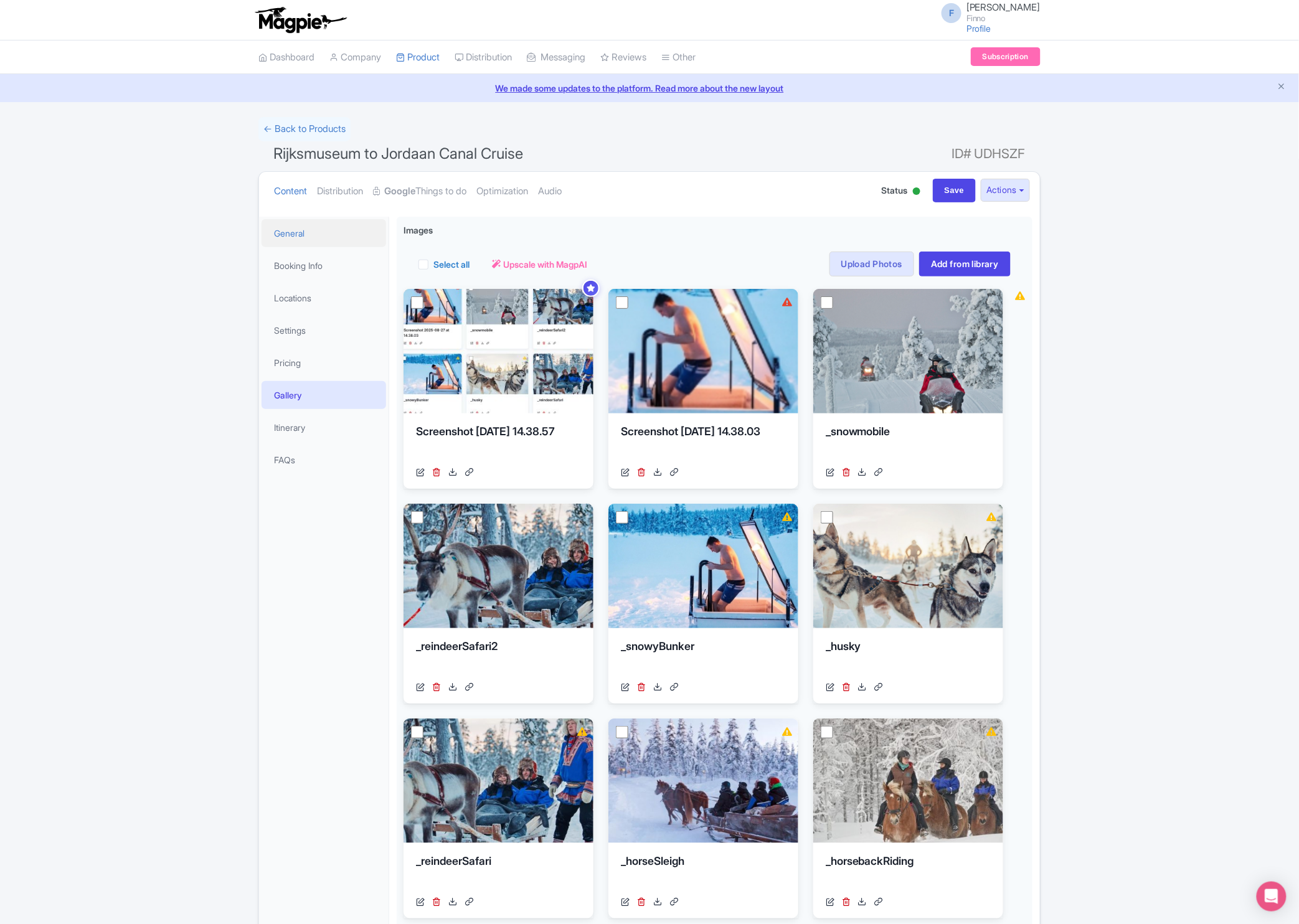
click at [314, 239] on link "General" at bounding box center [324, 233] width 125 height 28
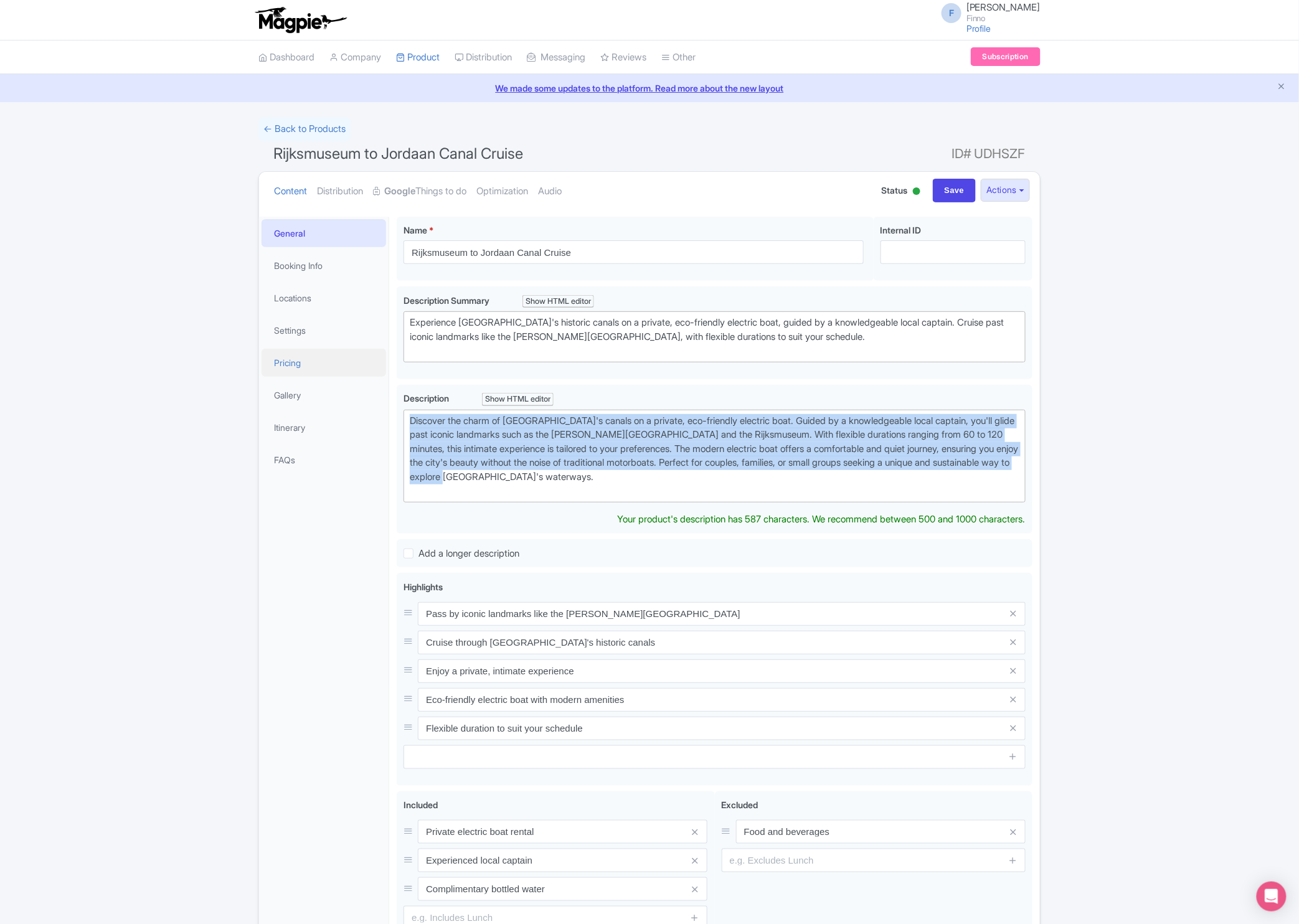
drag, startPoint x: 644, startPoint y: 475, endPoint x: 355, endPoint y: 358, distance: 311.8
click at [355, 358] on div "General Booking Info Locations Settings Pricing Gallery Itinerary FAQs Rijksmus…" at bounding box center [650, 599] width 781 height 780
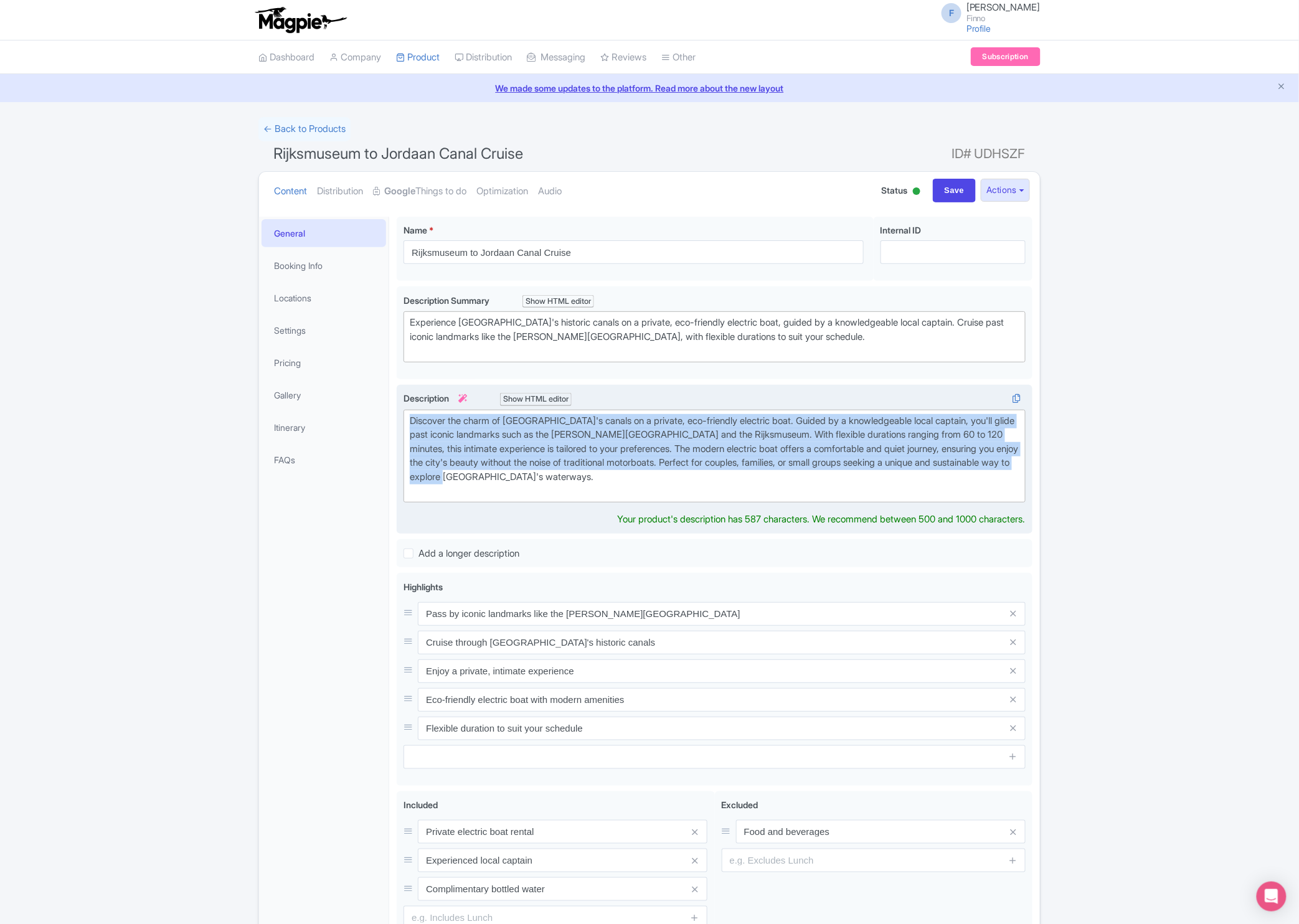
copy div "Discover the charm of [GEOGRAPHIC_DATA]'s canals on a private, eco-friendly ele…"
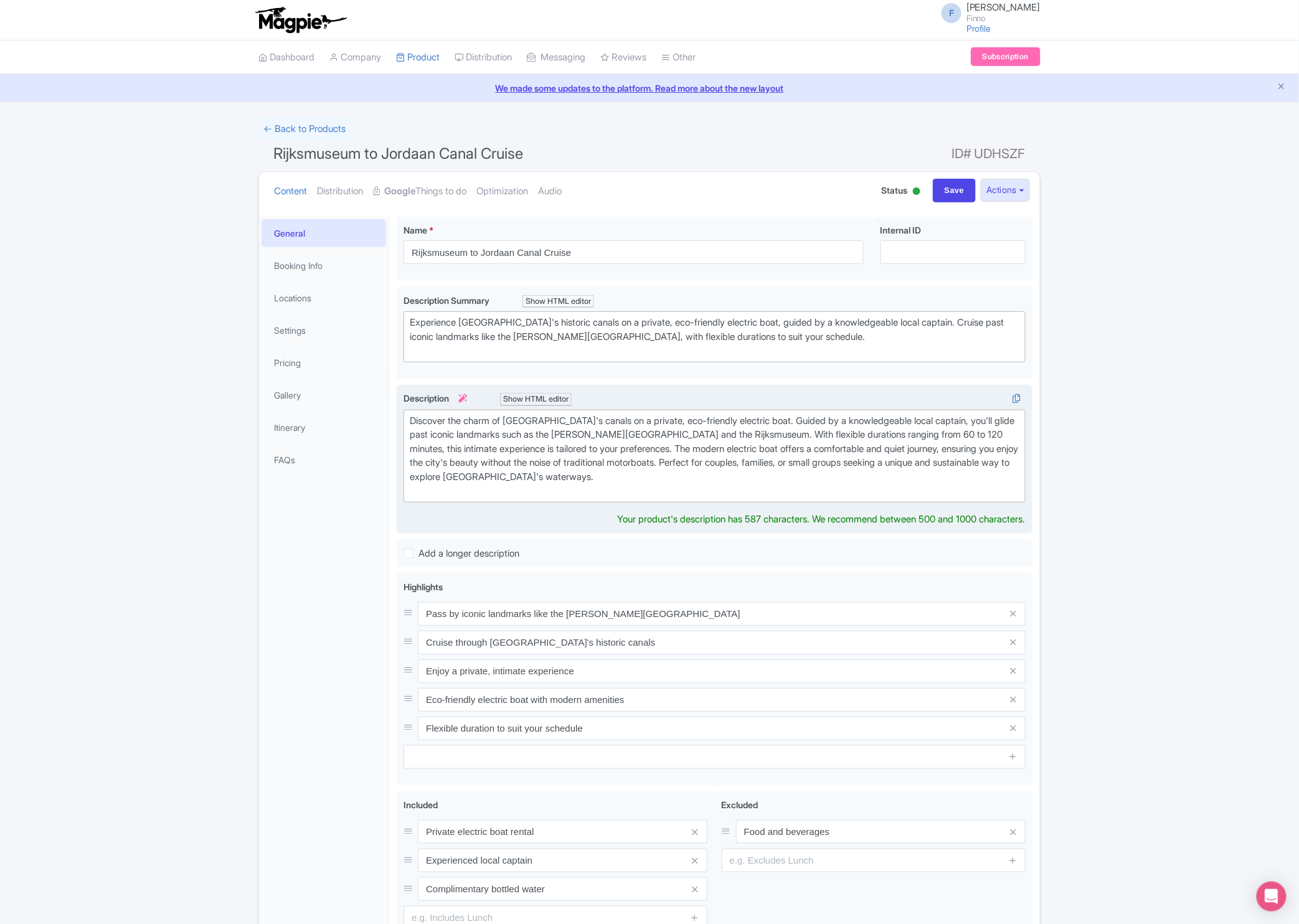
click at [674, 486] on div "Discover the charm of [GEOGRAPHIC_DATA]'s canals on a private, eco-friendly ele…" at bounding box center [714, 456] width 610 height 84
type trix-editor "<div>Discover the charm of Amsterdam's canals on a private, eco-friendly electr…"
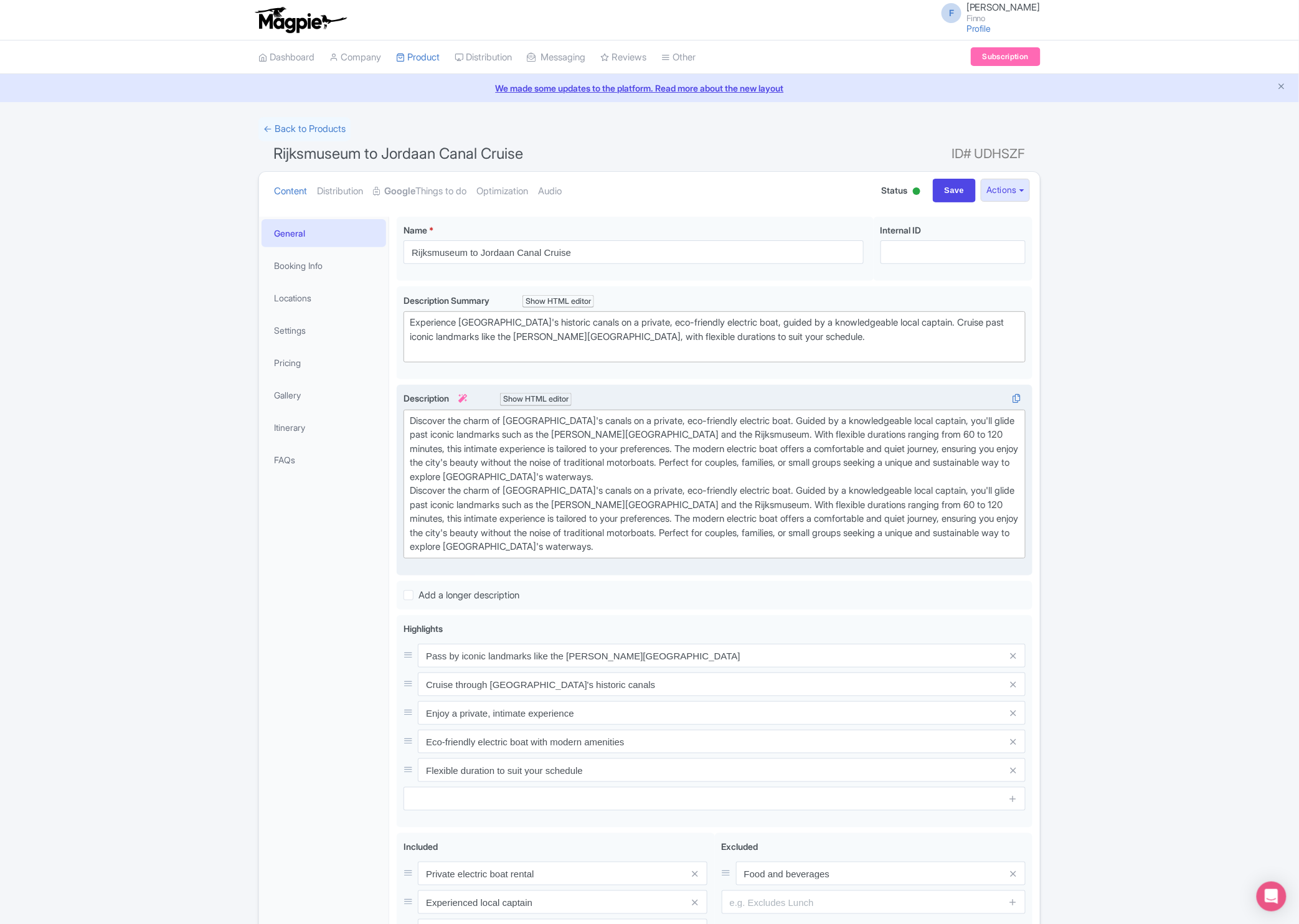
click at [1176, 513] on div "Success Option removed successfully. ← Back to Products Rijksmuseum to Jordaan …" at bounding box center [649, 574] width 1299 height 914
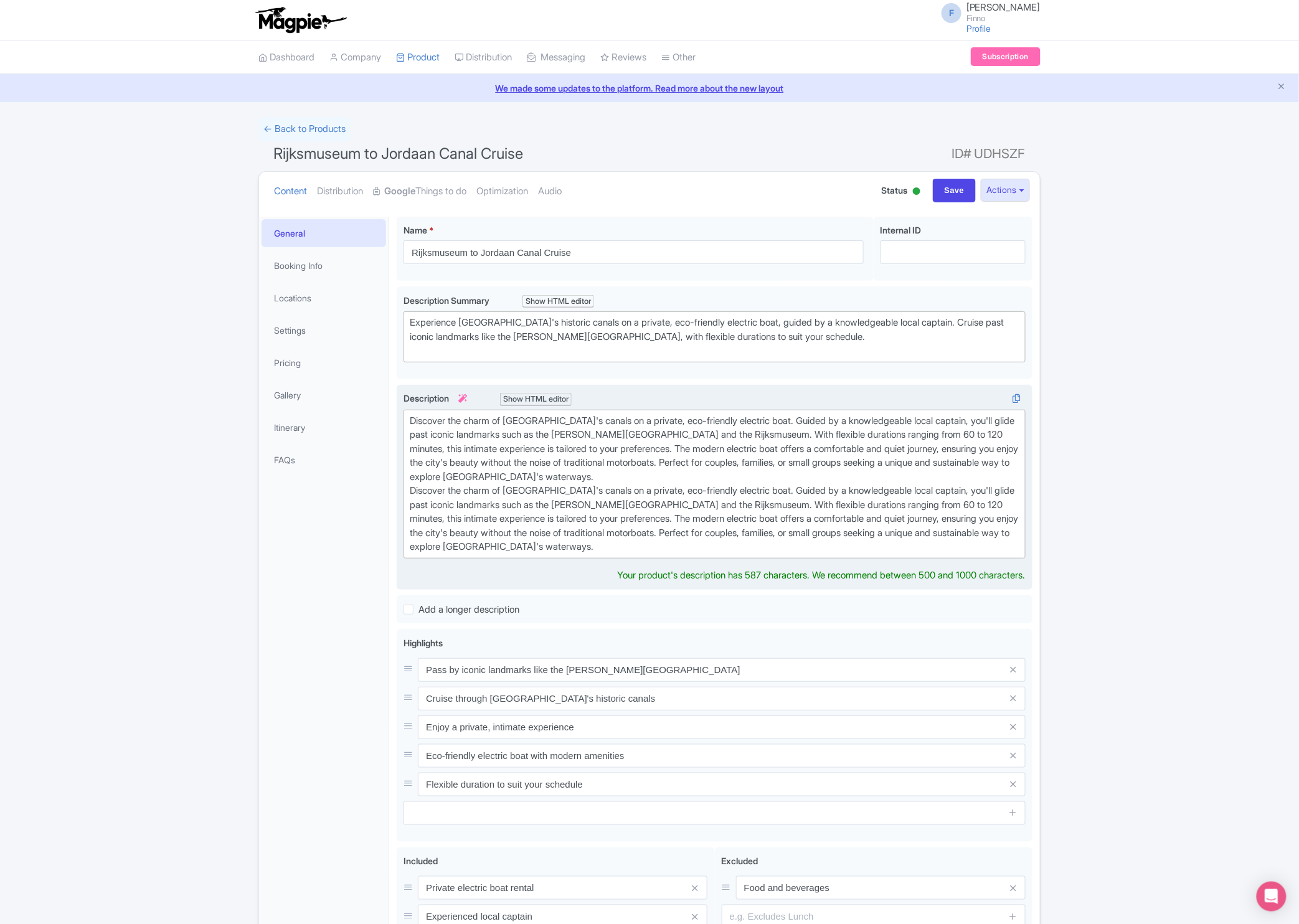
click at [905, 460] on div "Discover the charm of Amsterdam's canals on a private, eco-friendly electric bo…" at bounding box center [714, 484] width 610 height 140
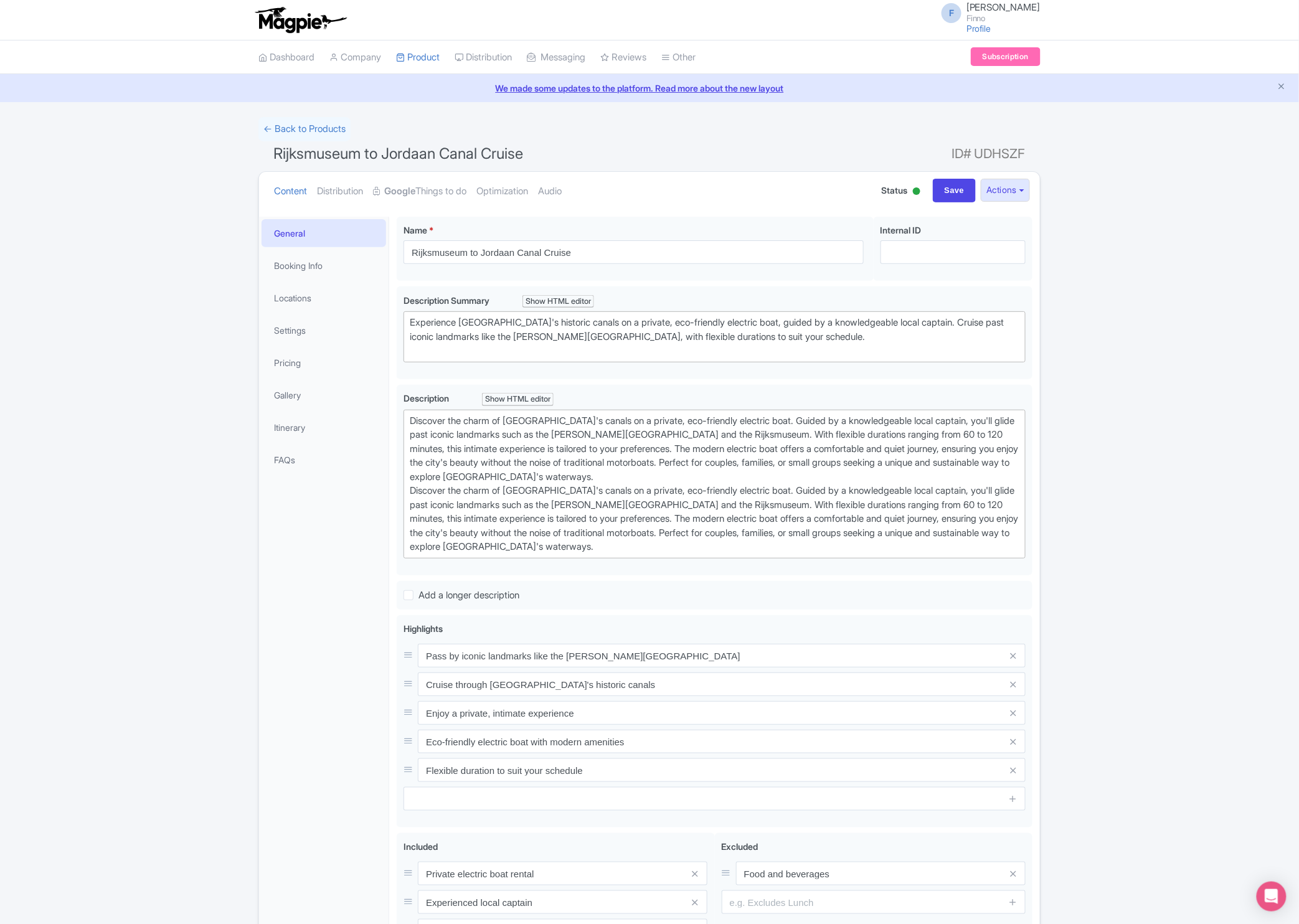
click at [1077, 521] on div "Success Option removed successfully. ← Back to Products Rijksmuseum to Jordaan …" at bounding box center [649, 574] width 1299 height 914
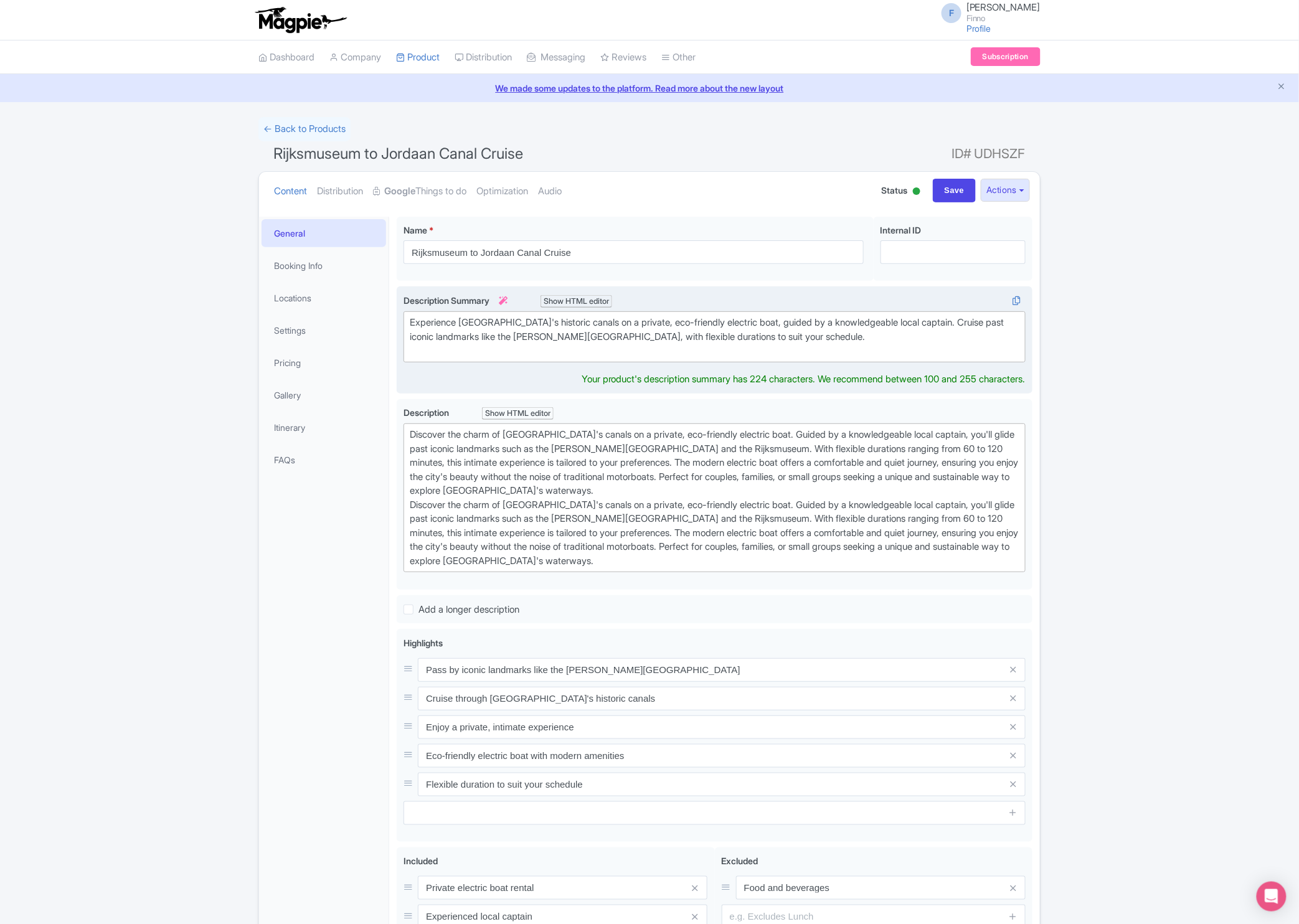
click at [789, 344] on div "Experience [GEOGRAPHIC_DATA]'s historic canals on a private, eco-friendly elect…" at bounding box center [714, 337] width 610 height 43
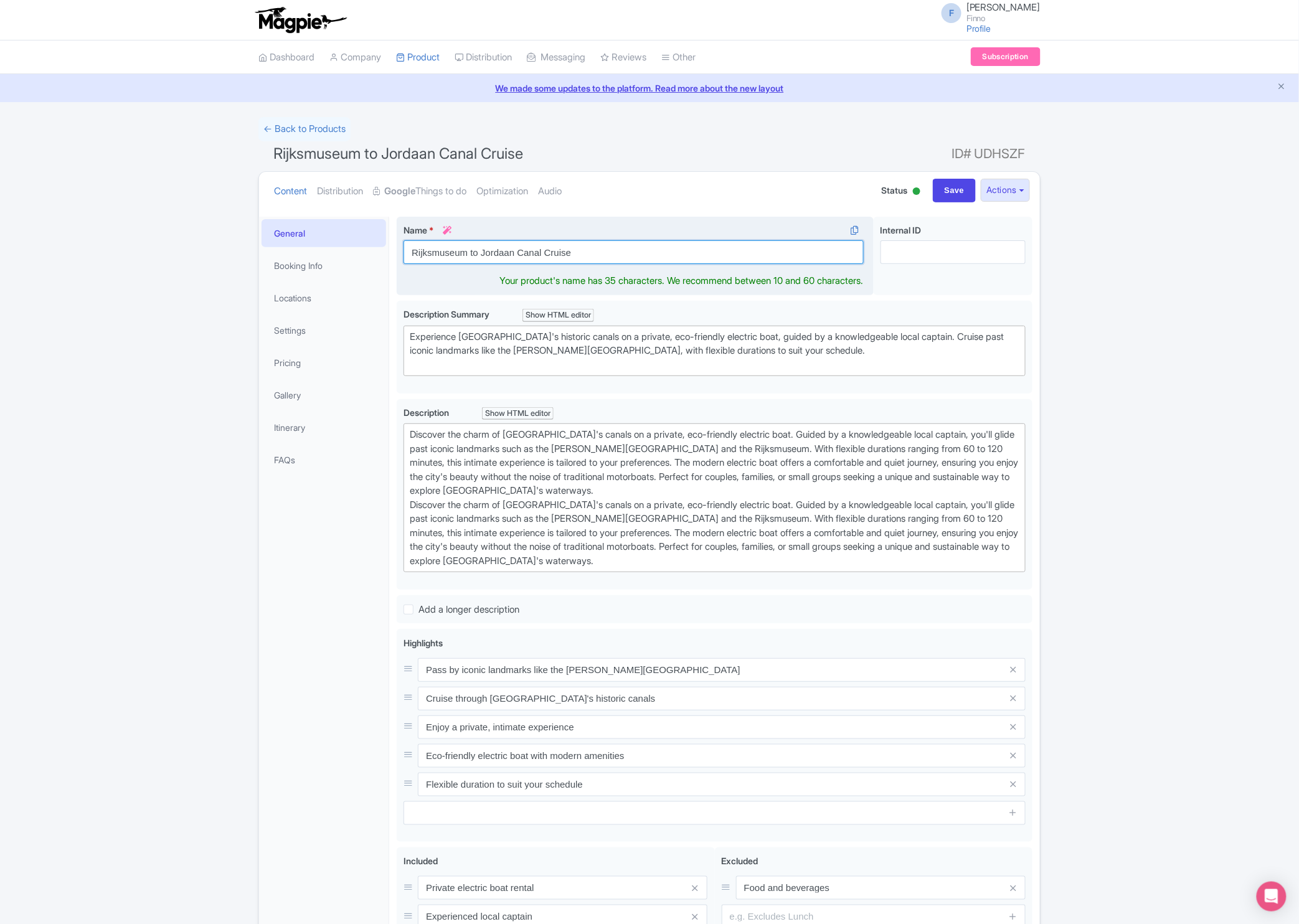
click at [783, 252] on input "Rijksmuseum to Jordaan Canal Cruise" at bounding box center [633, 252] width 460 height 24
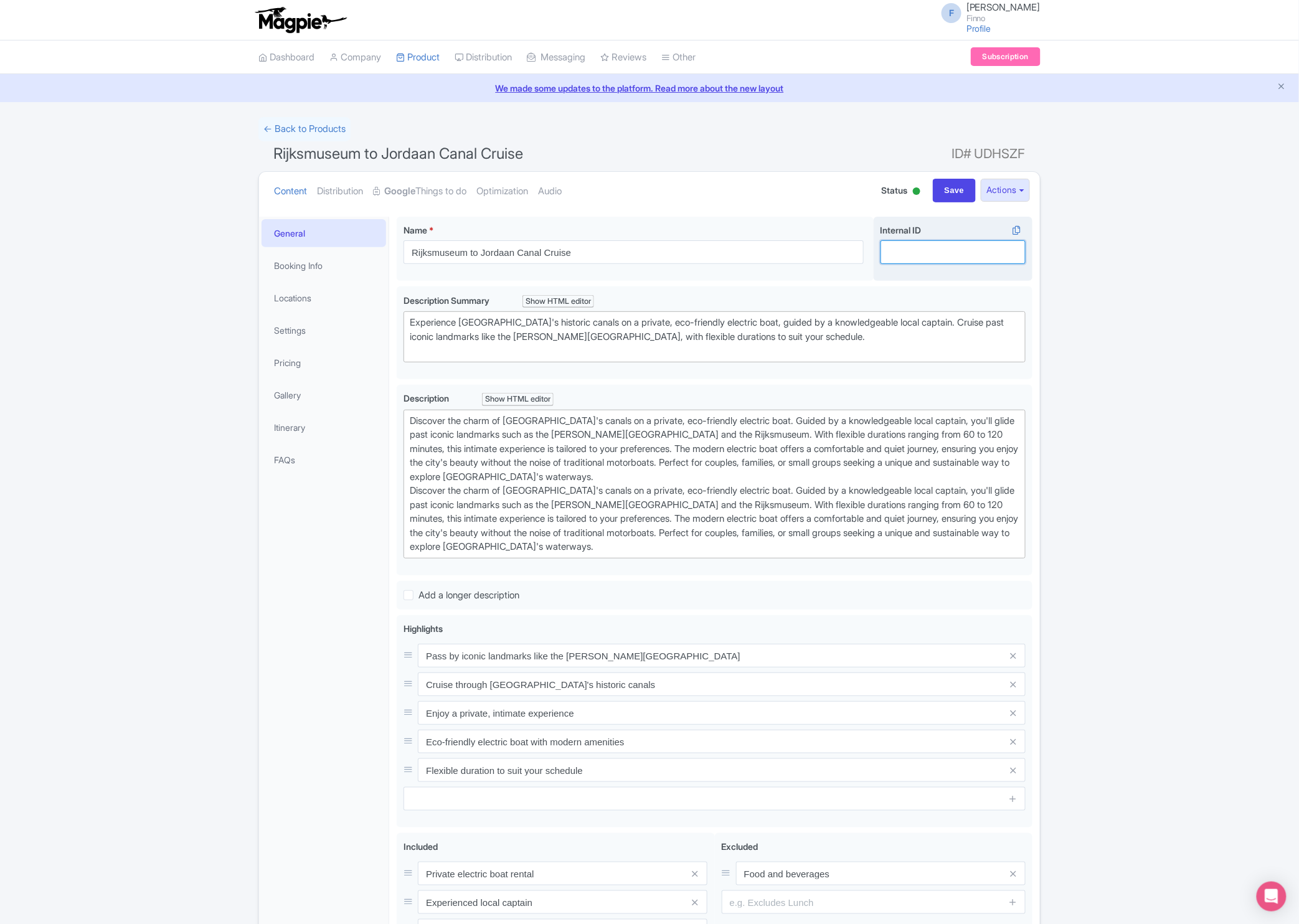
click at [902, 245] on input "Internal ID i" at bounding box center [953, 252] width 145 height 24
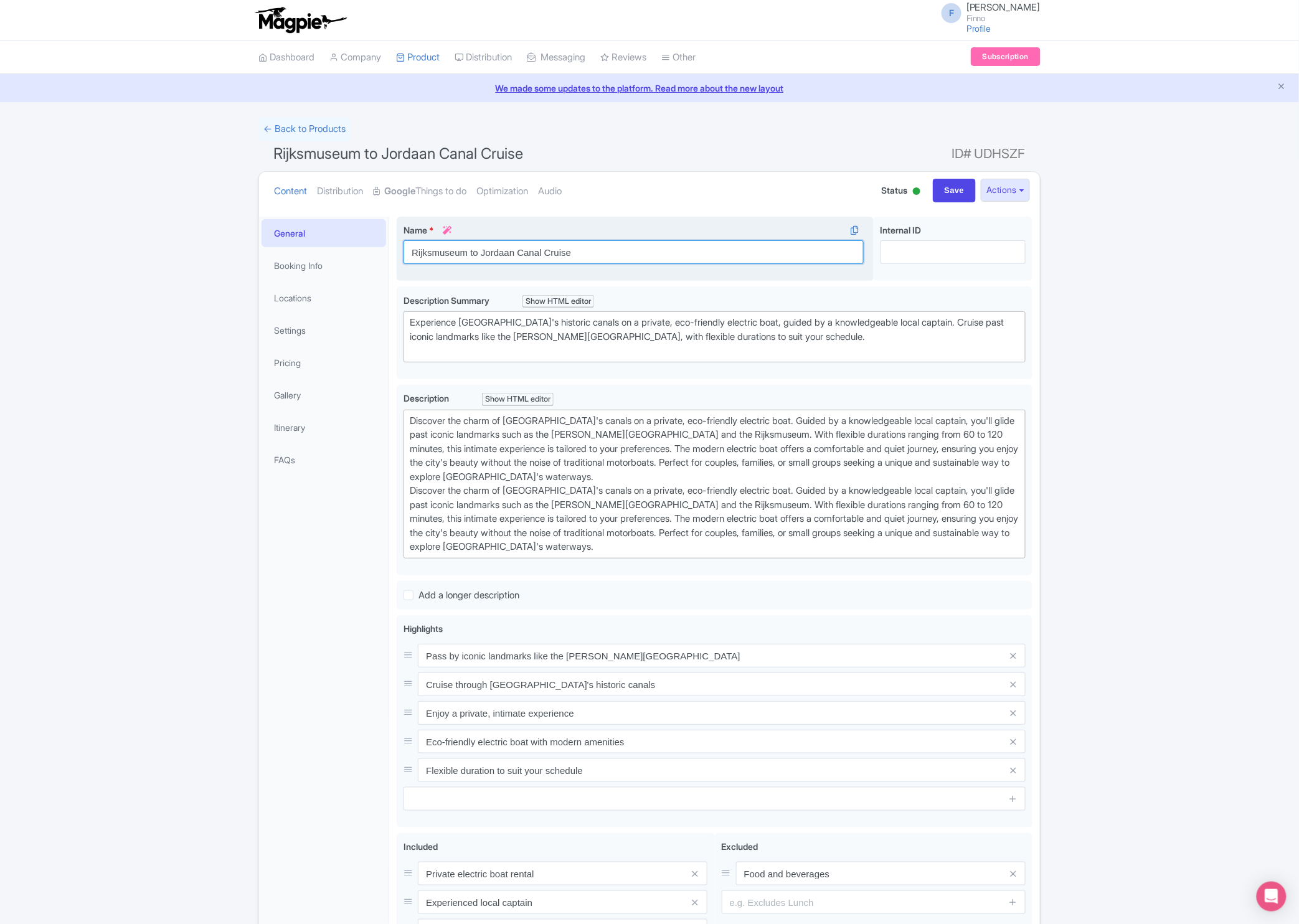
click at [715, 258] on input "Rijksmuseum to Jordaan Canal Cruise" at bounding box center [633, 252] width 460 height 24
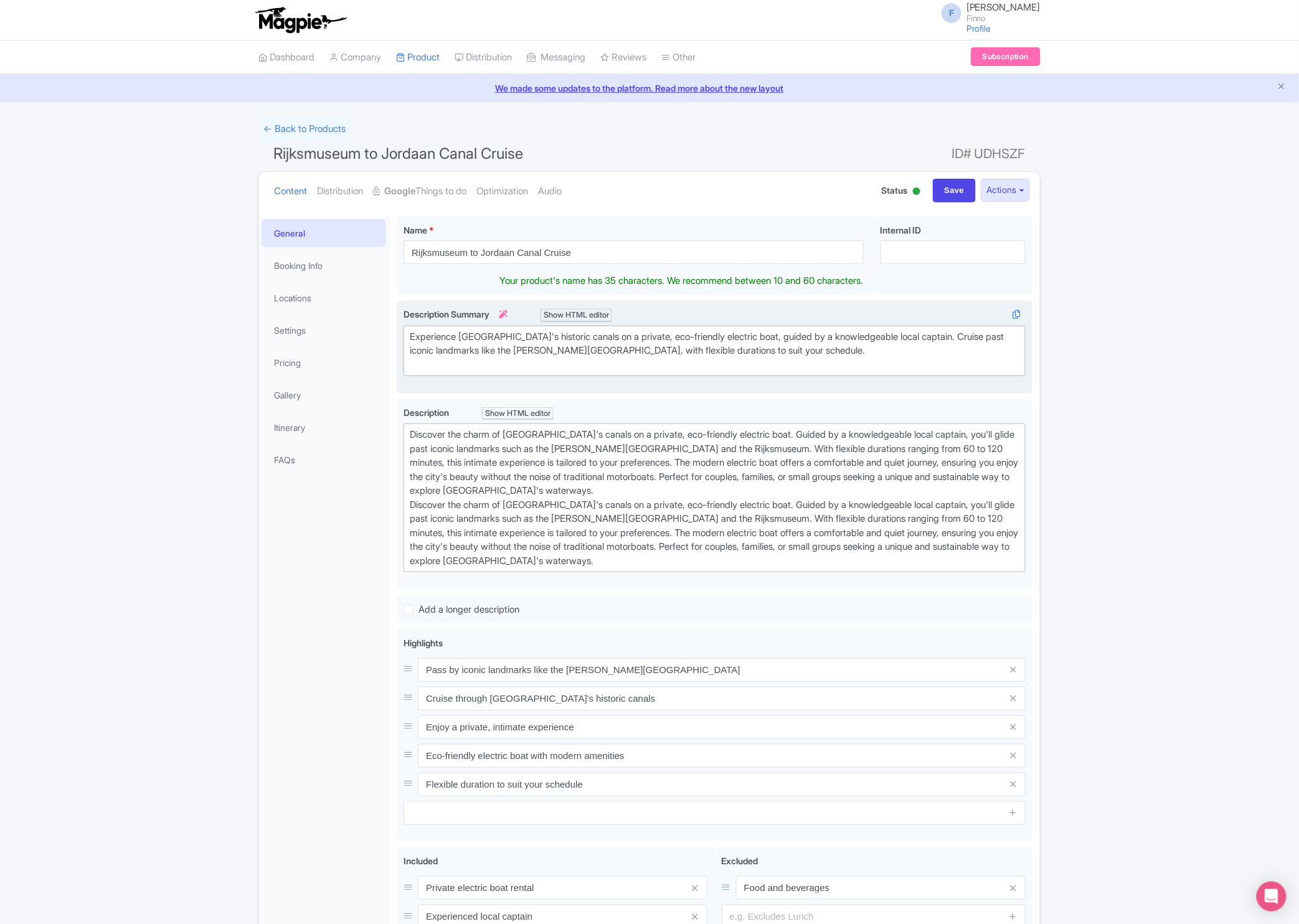
click at [681, 348] on div "Experience [GEOGRAPHIC_DATA]'s historic canals on a private, eco-friendly elect…" at bounding box center [714, 351] width 610 height 43
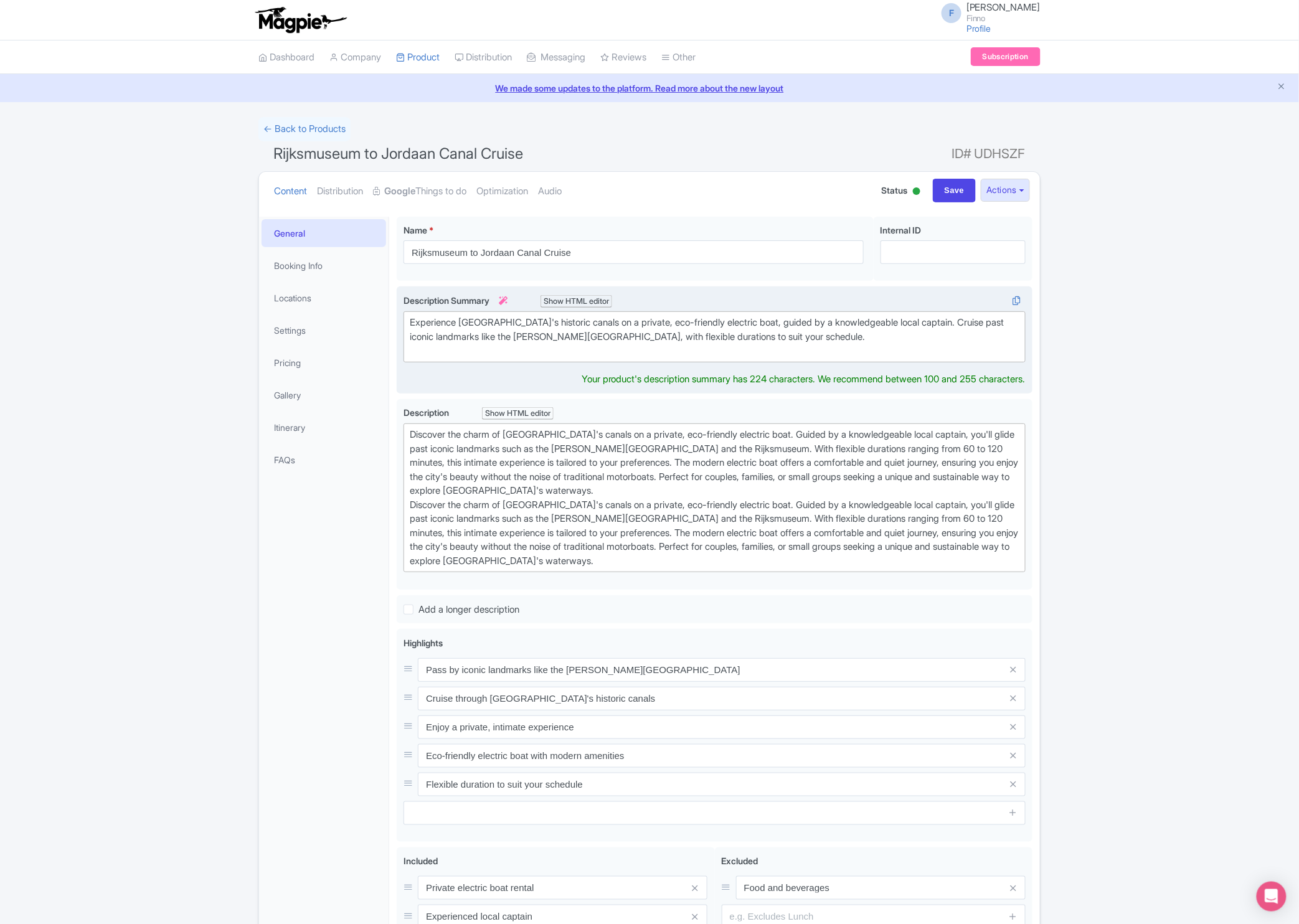
type trix-editor "<div>Experience Amsterdam's historic canals on a private, eco-friendly electric…"
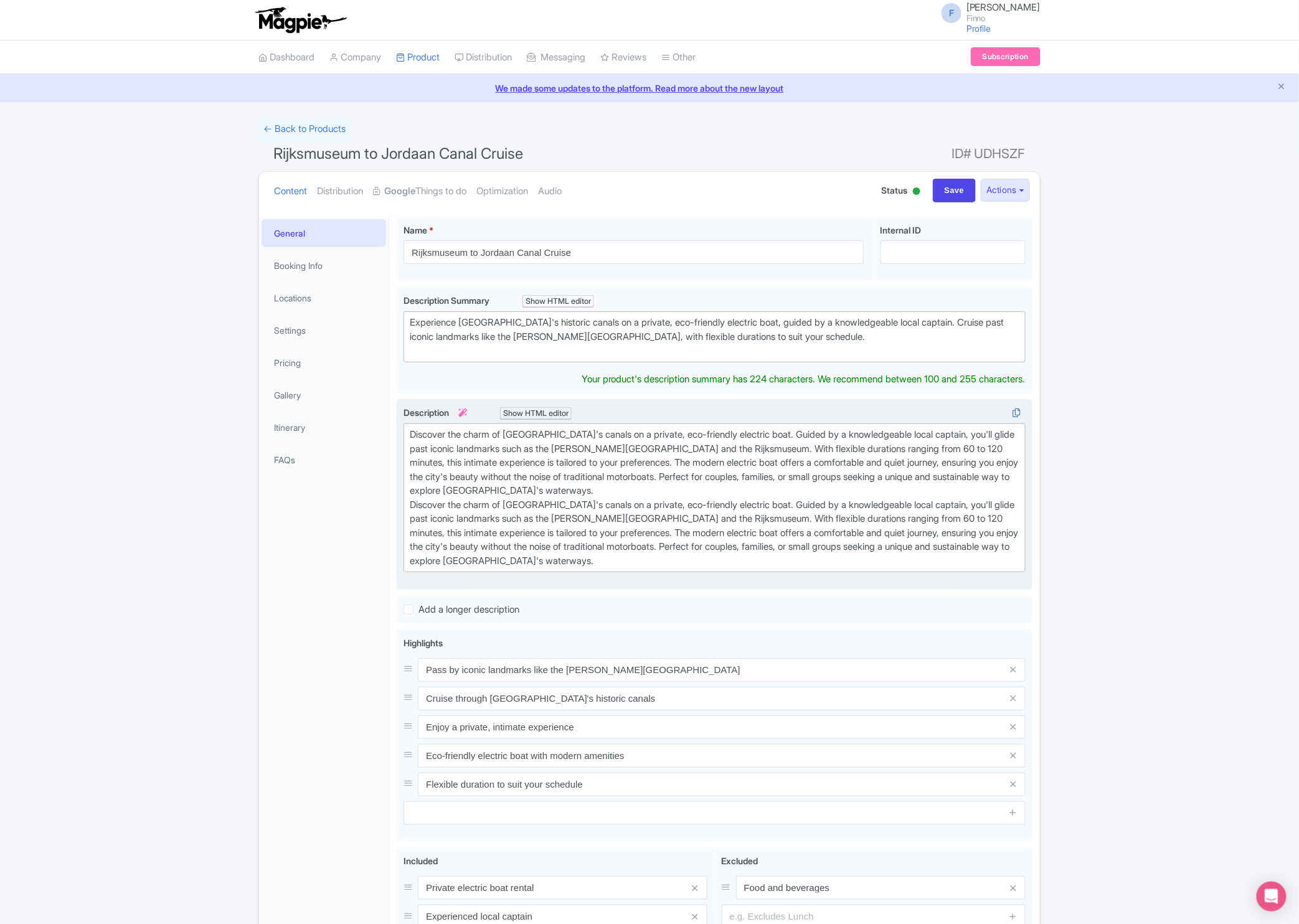
click at [694, 456] on div "Discover the charm of Amsterdam's canals on a private, eco-friendly electric bo…" at bounding box center [714, 497] width 610 height 140
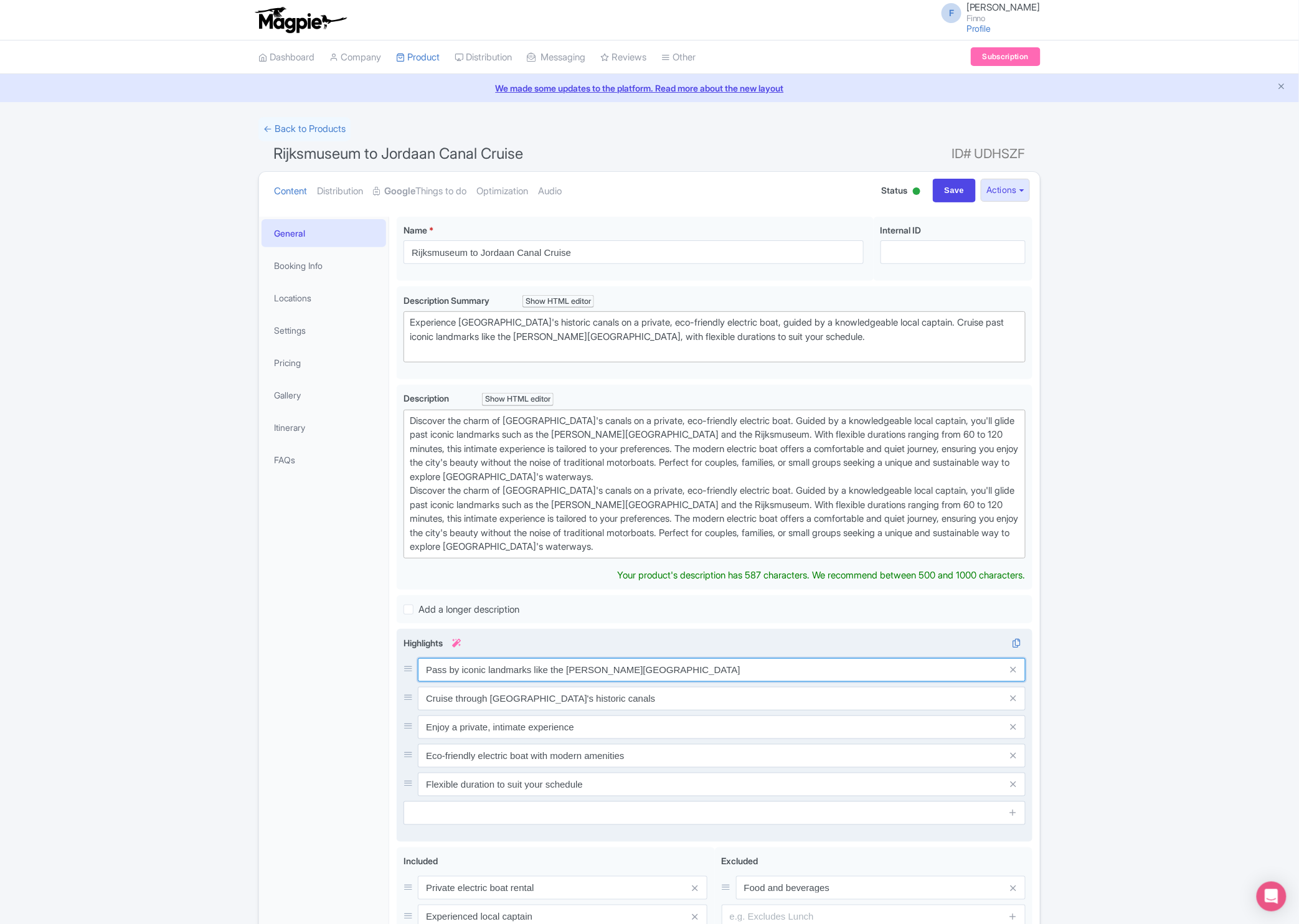
click at [705, 670] on div "Pass by iconic landmarks like the Anne Frank House Cruise through Amsterdam's h…" at bounding box center [715, 727] width 622 height 139
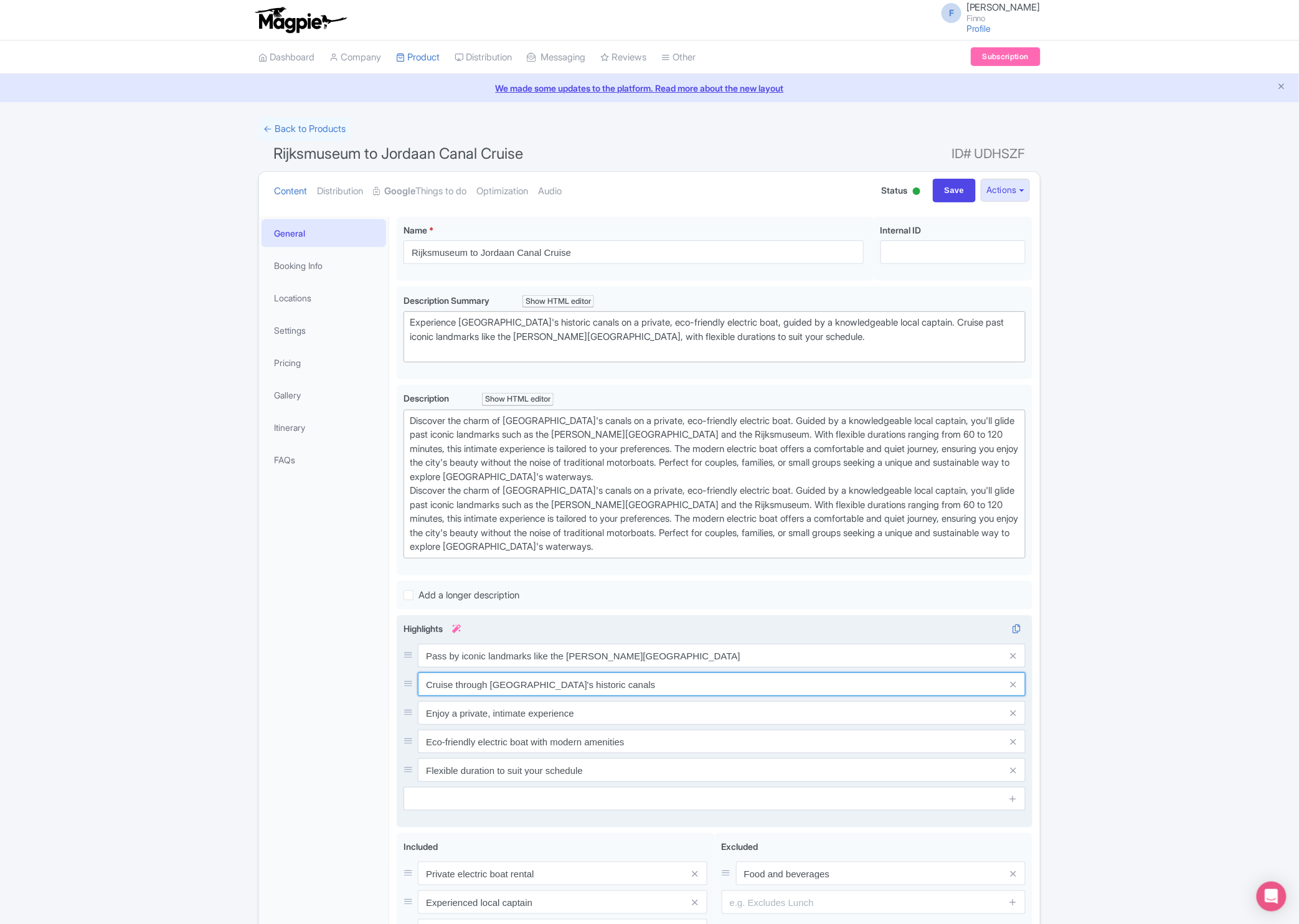
click at [706, 689] on input "Cruise through [GEOGRAPHIC_DATA]'s historic canals" at bounding box center [721, 684] width 608 height 24
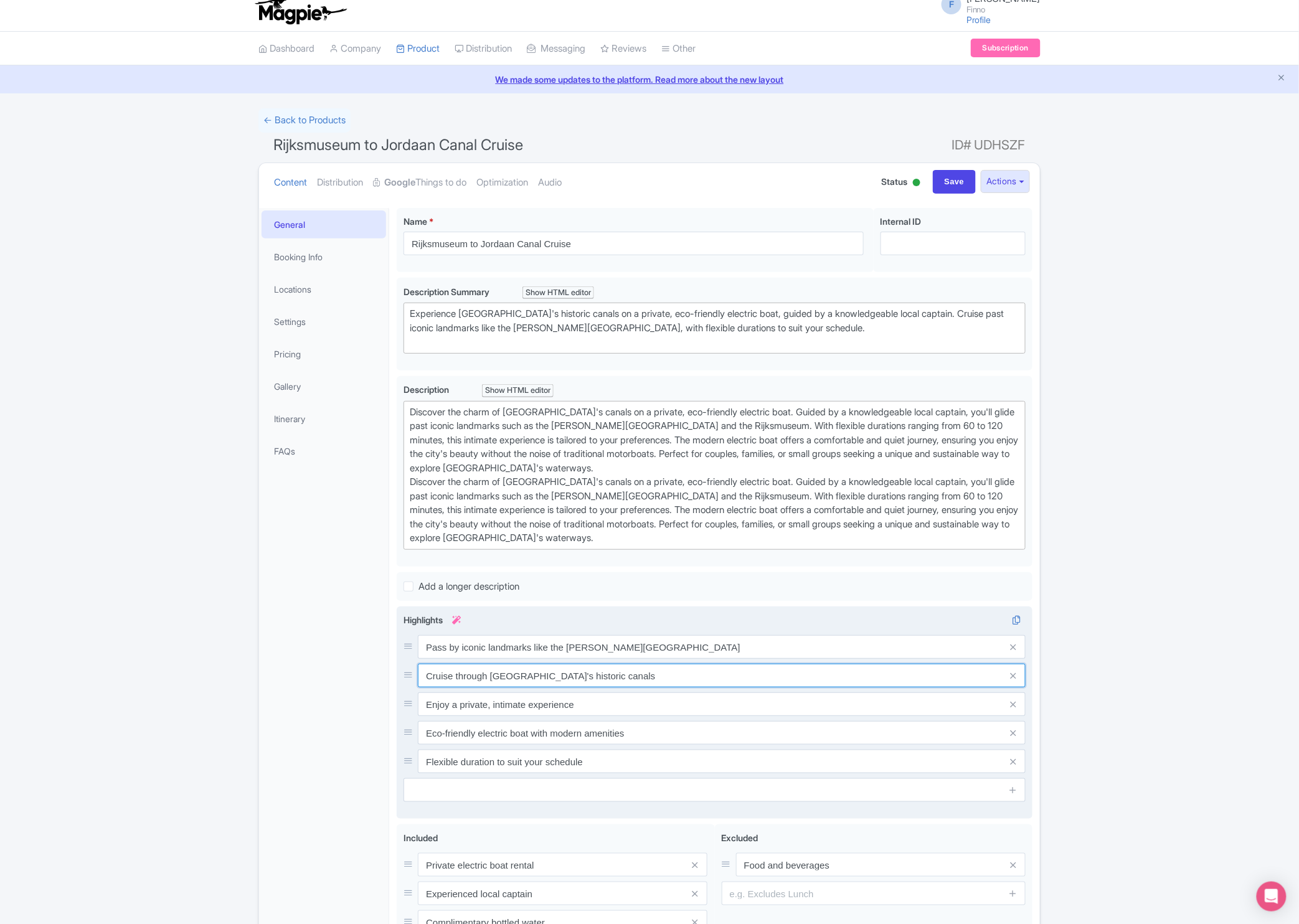
scroll to position [162, 0]
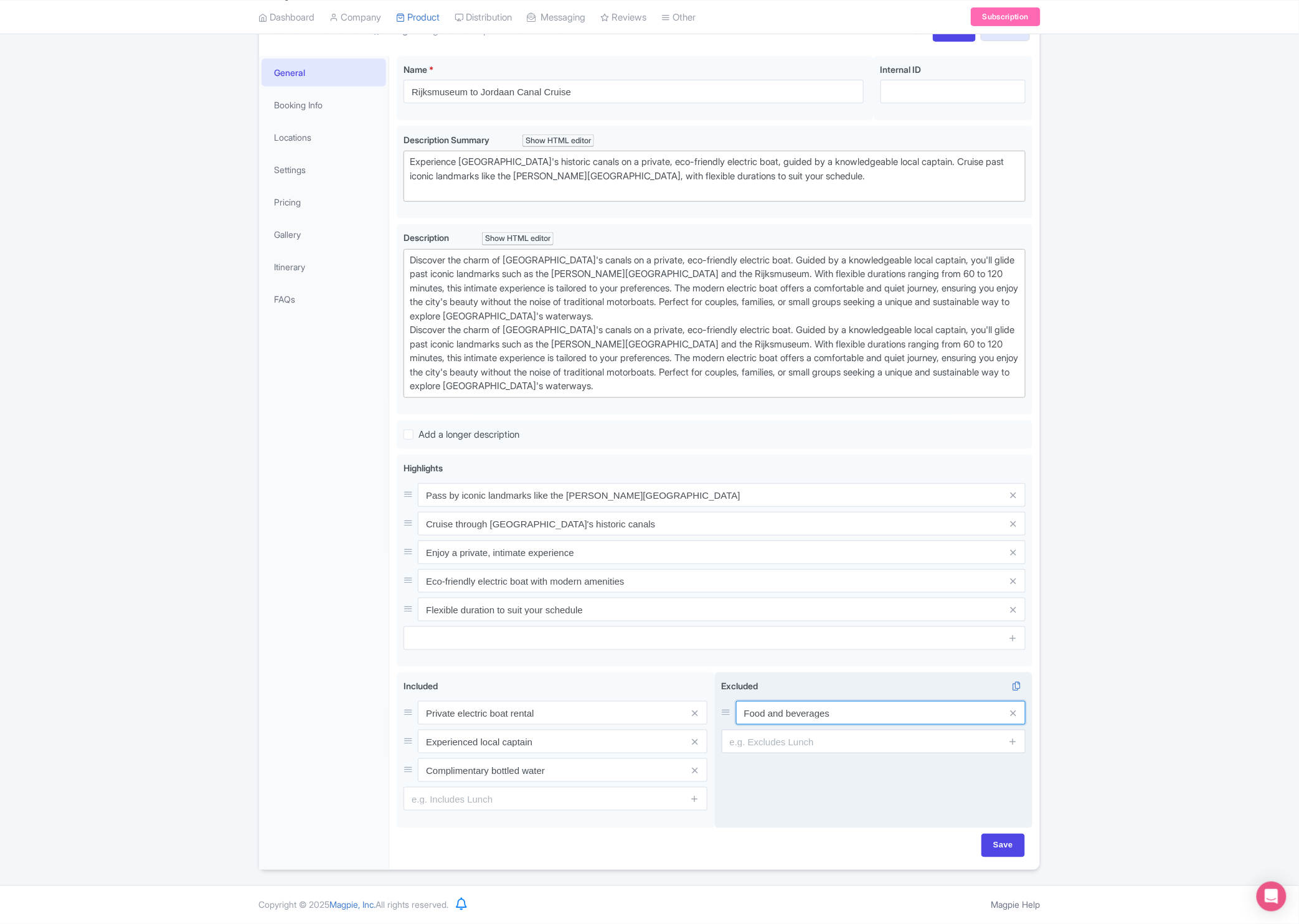
click at [787, 716] on input "Food and beverages" at bounding box center [880, 713] width 290 height 24
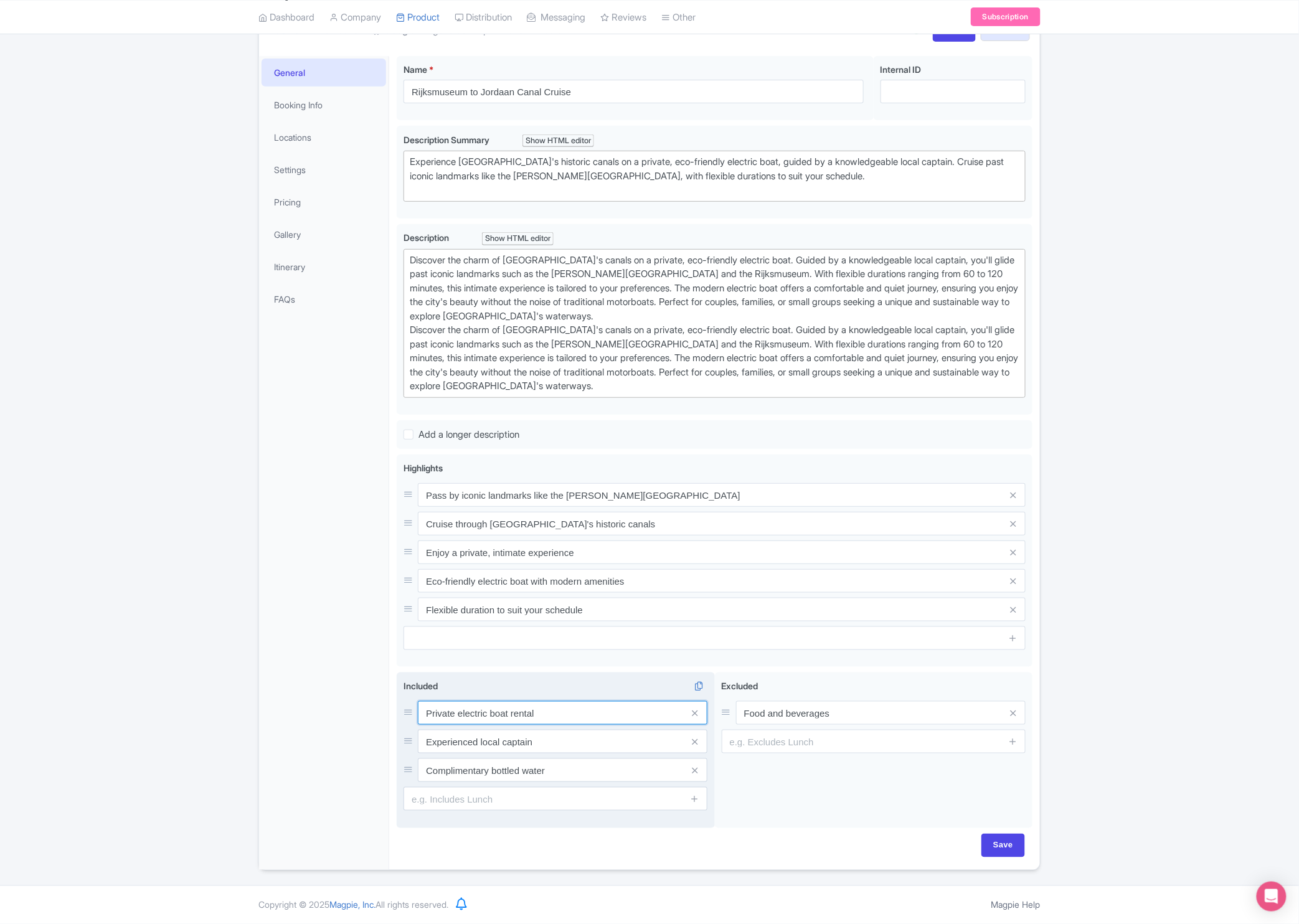
click at [527, 705] on input "Private electric boat rental" at bounding box center [562, 713] width 290 height 24
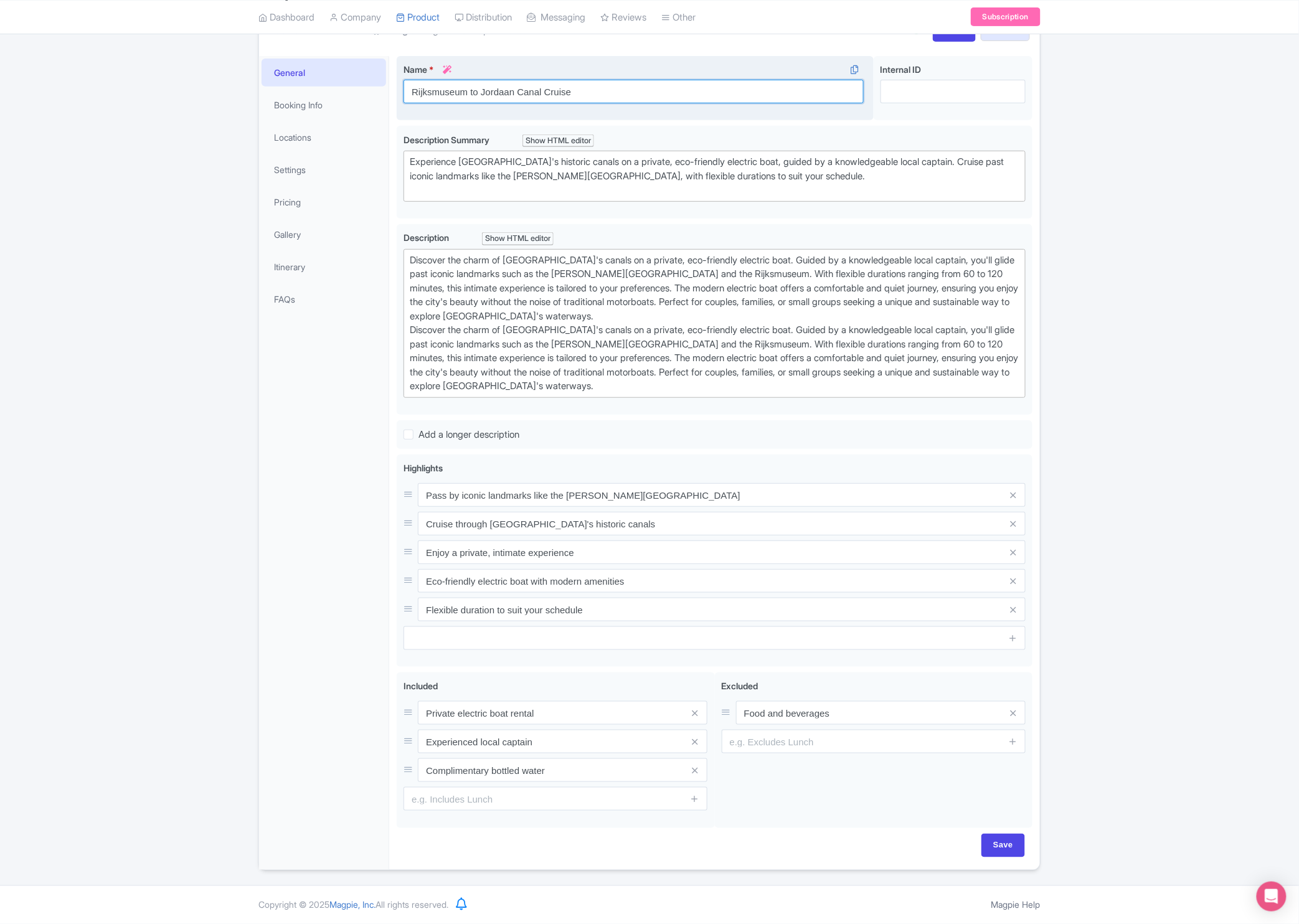
click at [553, 92] on input "Rijksmuseum to Jordaan Canal Cruise" at bounding box center [633, 91] width 460 height 24
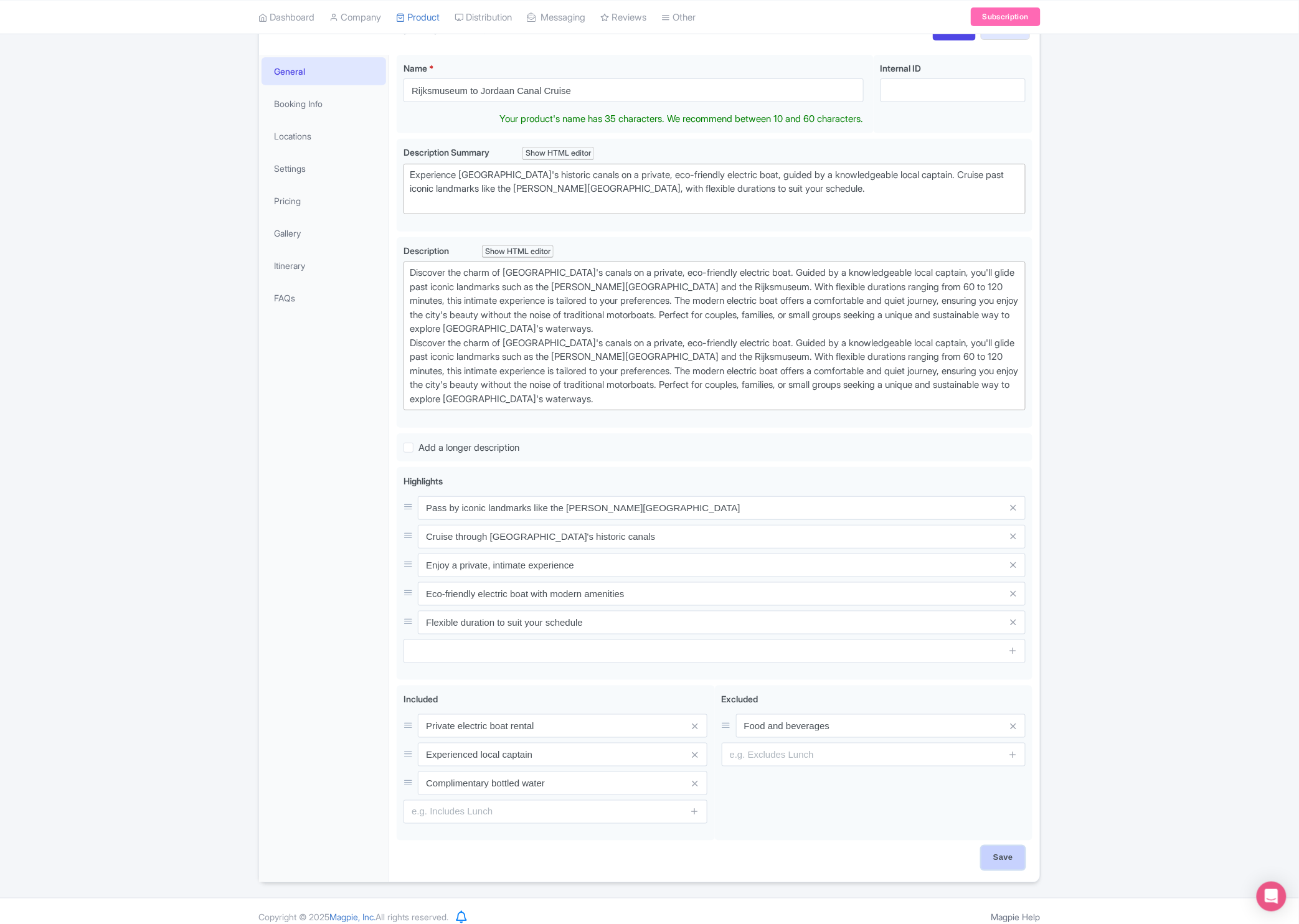
click at [1007, 862] on div "Save" at bounding box center [715, 865] width 636 height 36
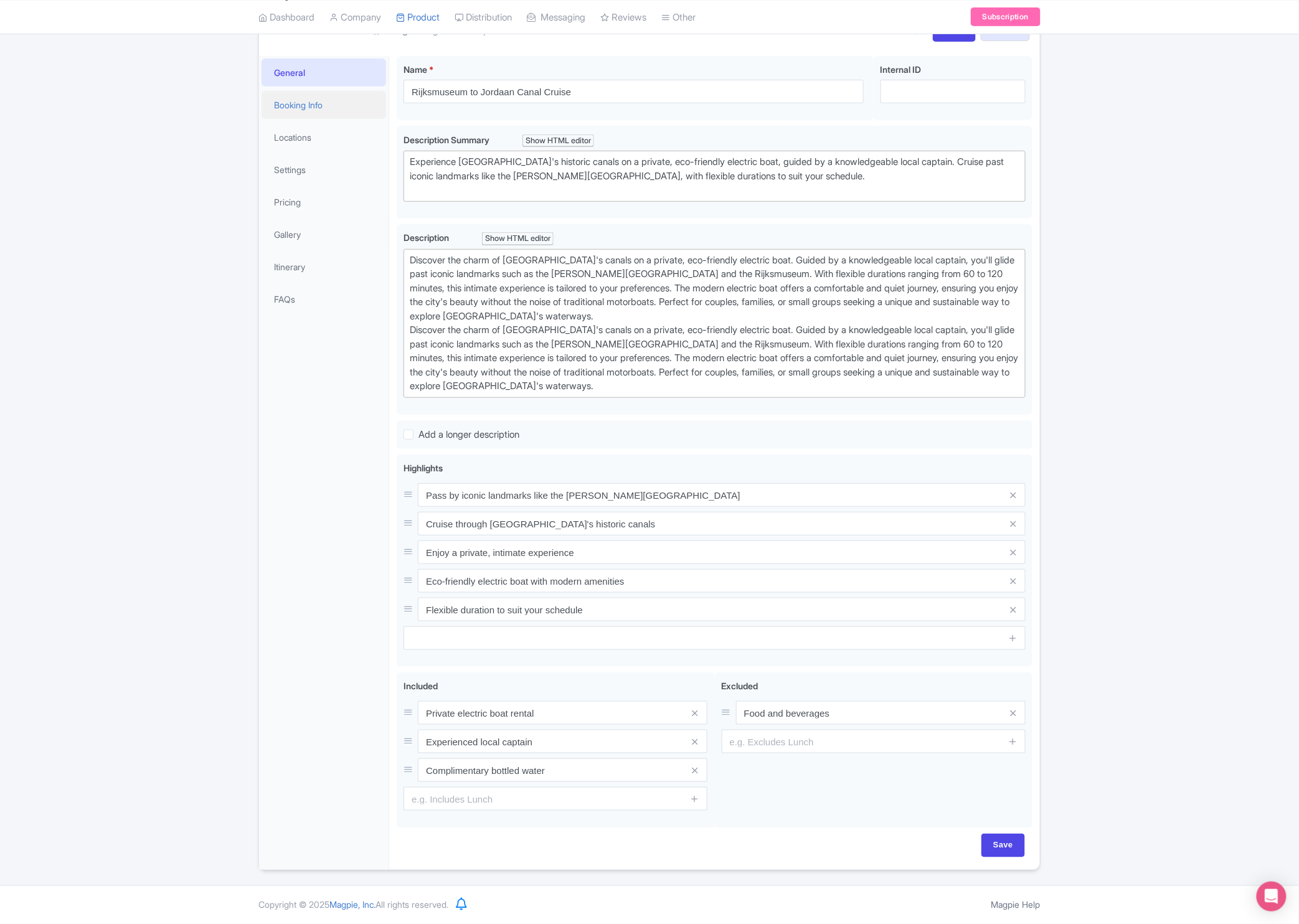
click at [328, 102] on link "Booking Info" at bounding box center [324, 105] width 125 height 28
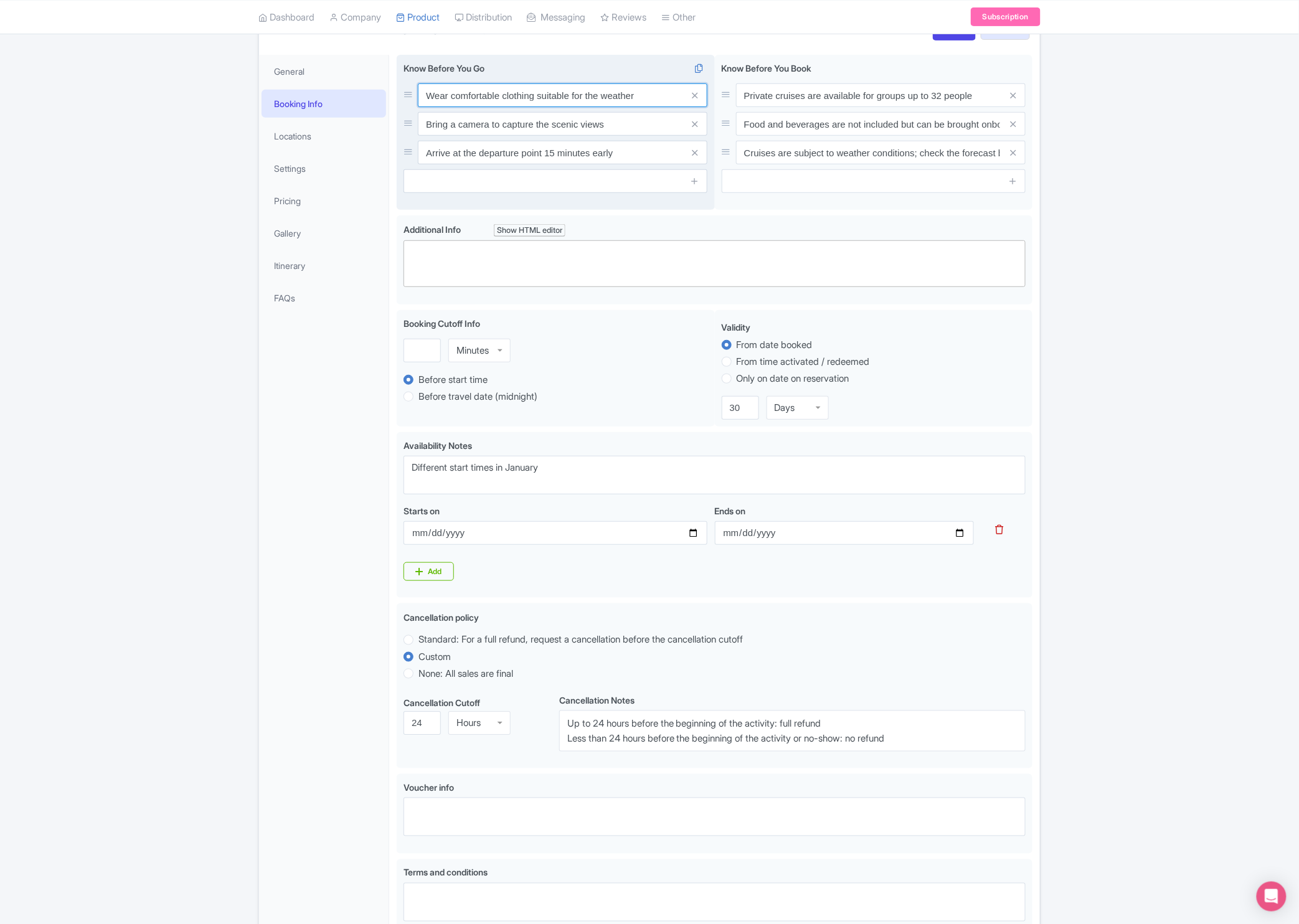
click at [508, 98] on input "Wear comfortable clothing suitable for the weather" at bounding box center [562, 95] width 290 height 24
click at [516, 121] on input "Bring a camera to capture the scenic views" at bounding box center [562, 124] width 290 height 24
click at [694, 154] on icon at bounding box center [695, 153] width 6 height 9
click at [698, 123] on icon at bounding box center [695, 124] width 6 height 9
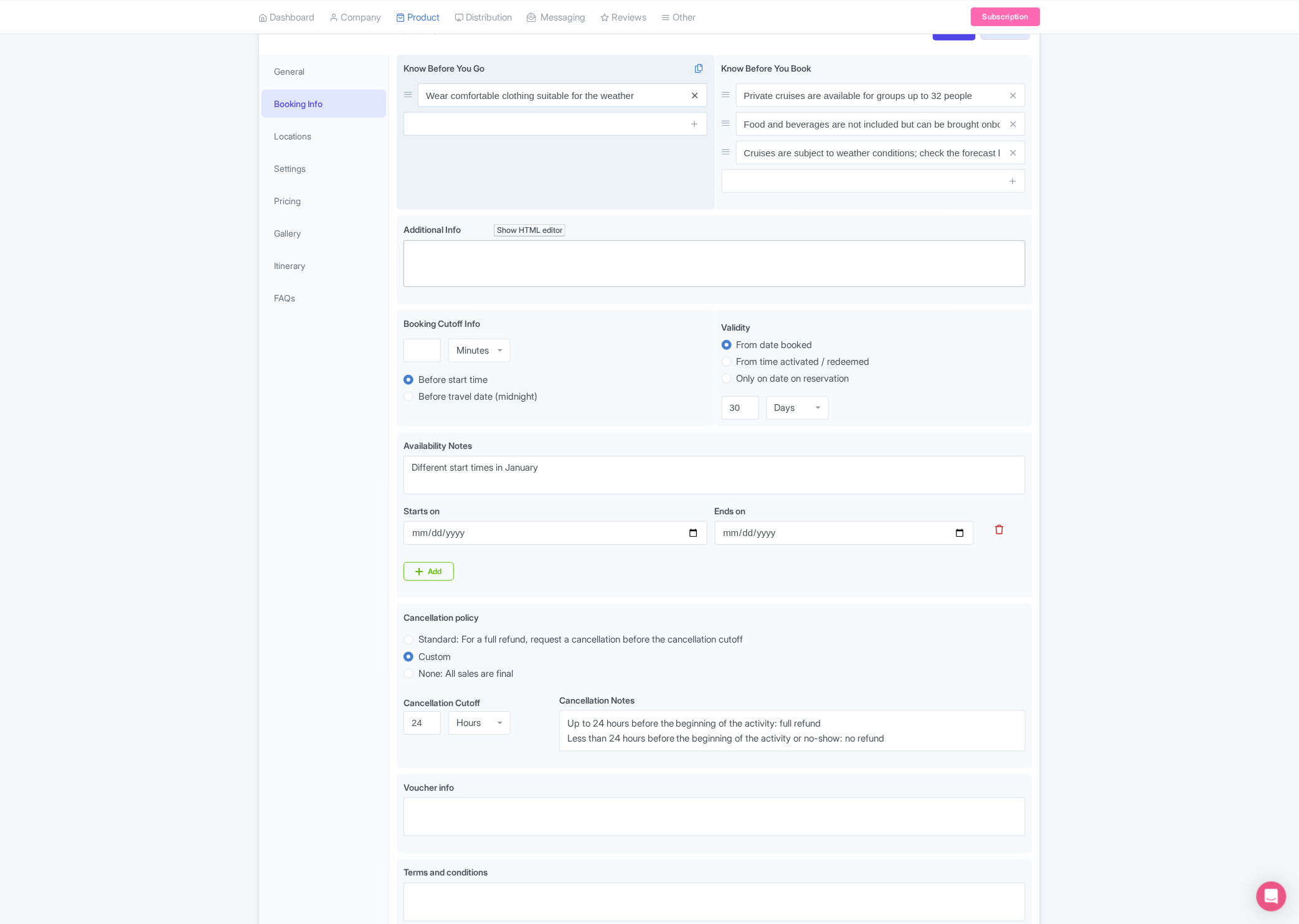
click at [698, 103] on link at bounding box center [695, 95] width 6 height 14
click at [686, 141] on div "Wear comfortable clothing suitable for the weather Bring a camera to capture th…" at bounding box center [556, 133] width 318 height 156
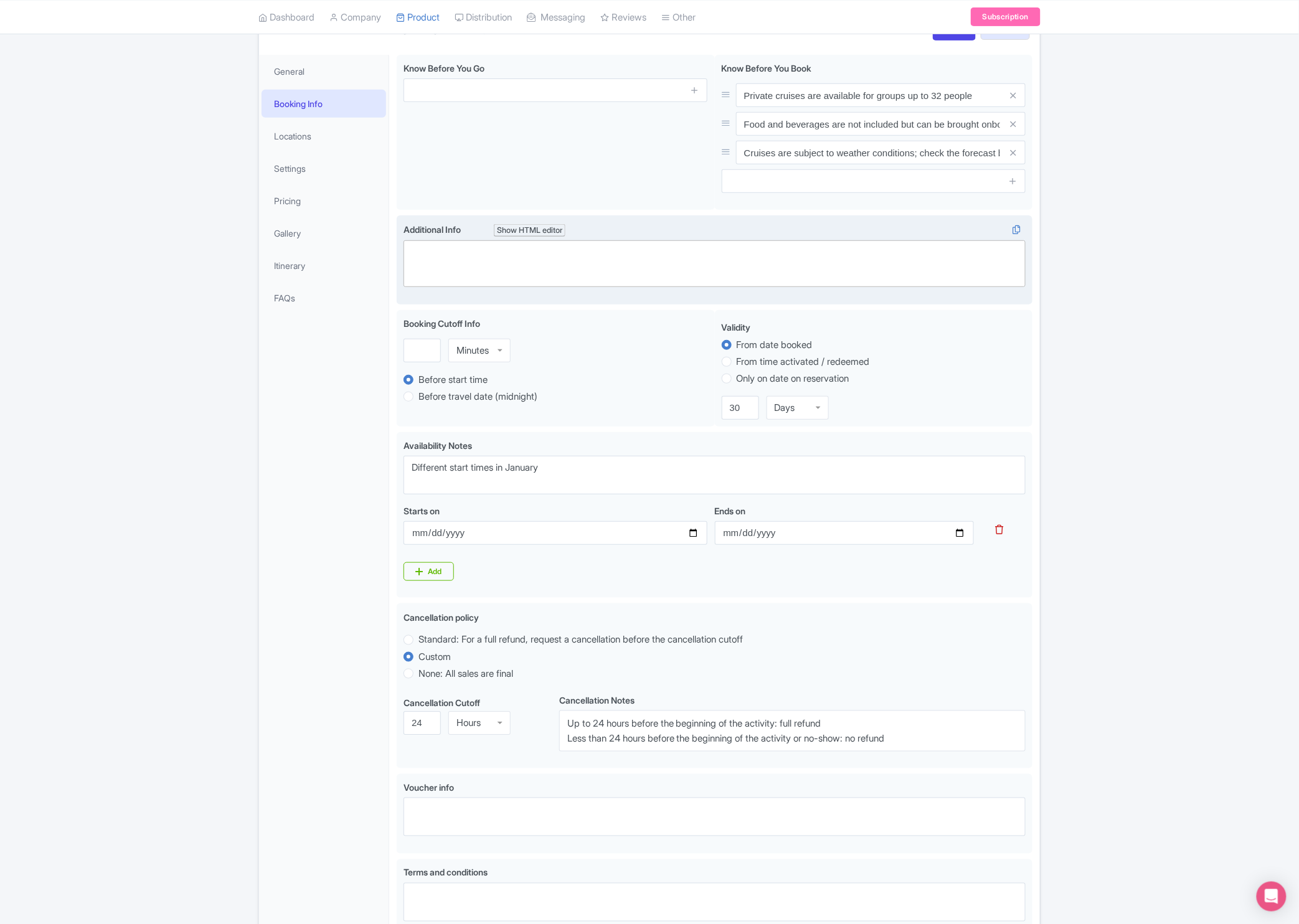
click at [611, 254] on trix-editor at bounding box center [715, 263] width 622 height 47
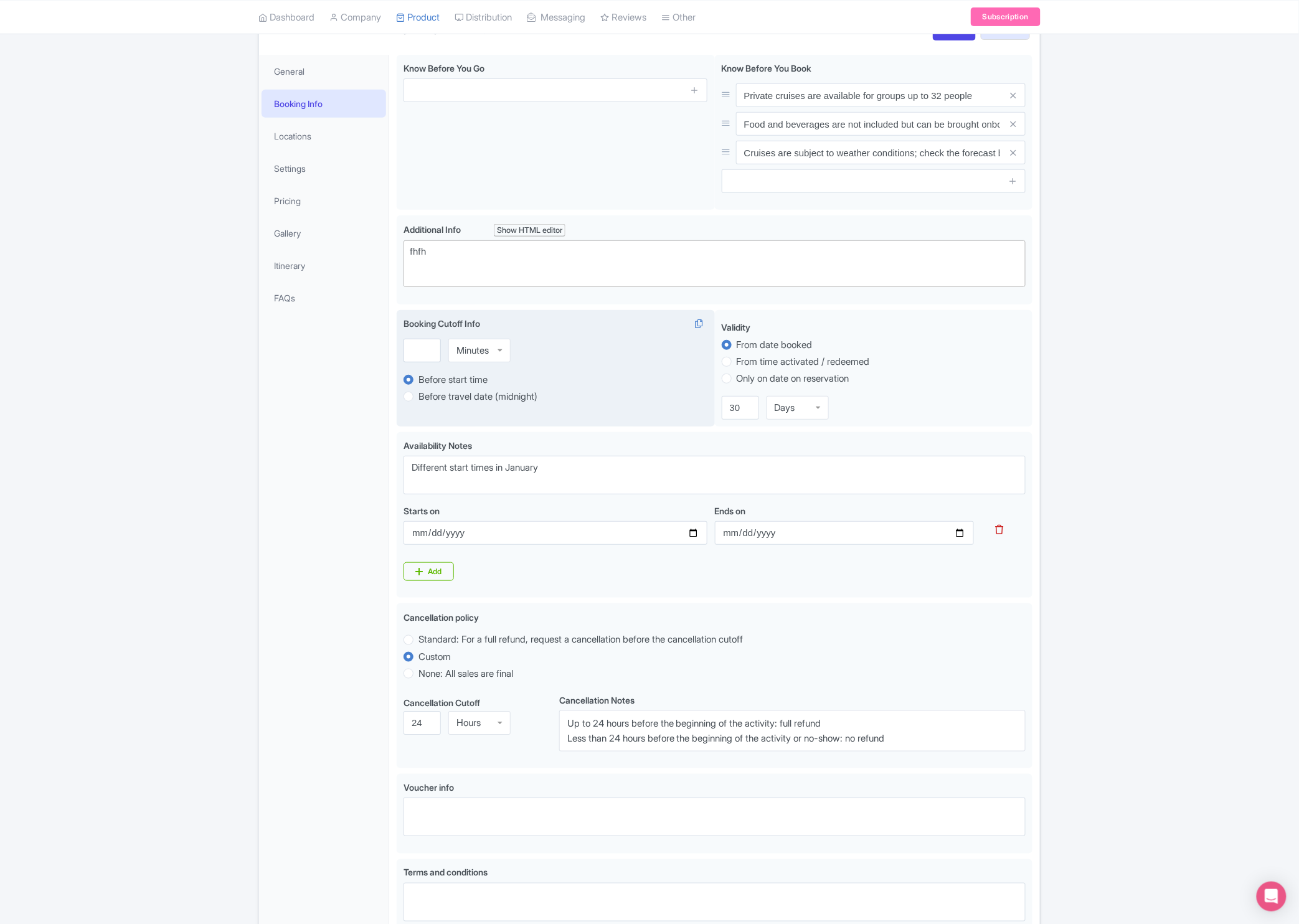
type trix-editor "<div>fhfhf</div>"
click at [588, 332] on div "Booking Cutoff Info i" at bounding box center [556, 326] width 304 height 18
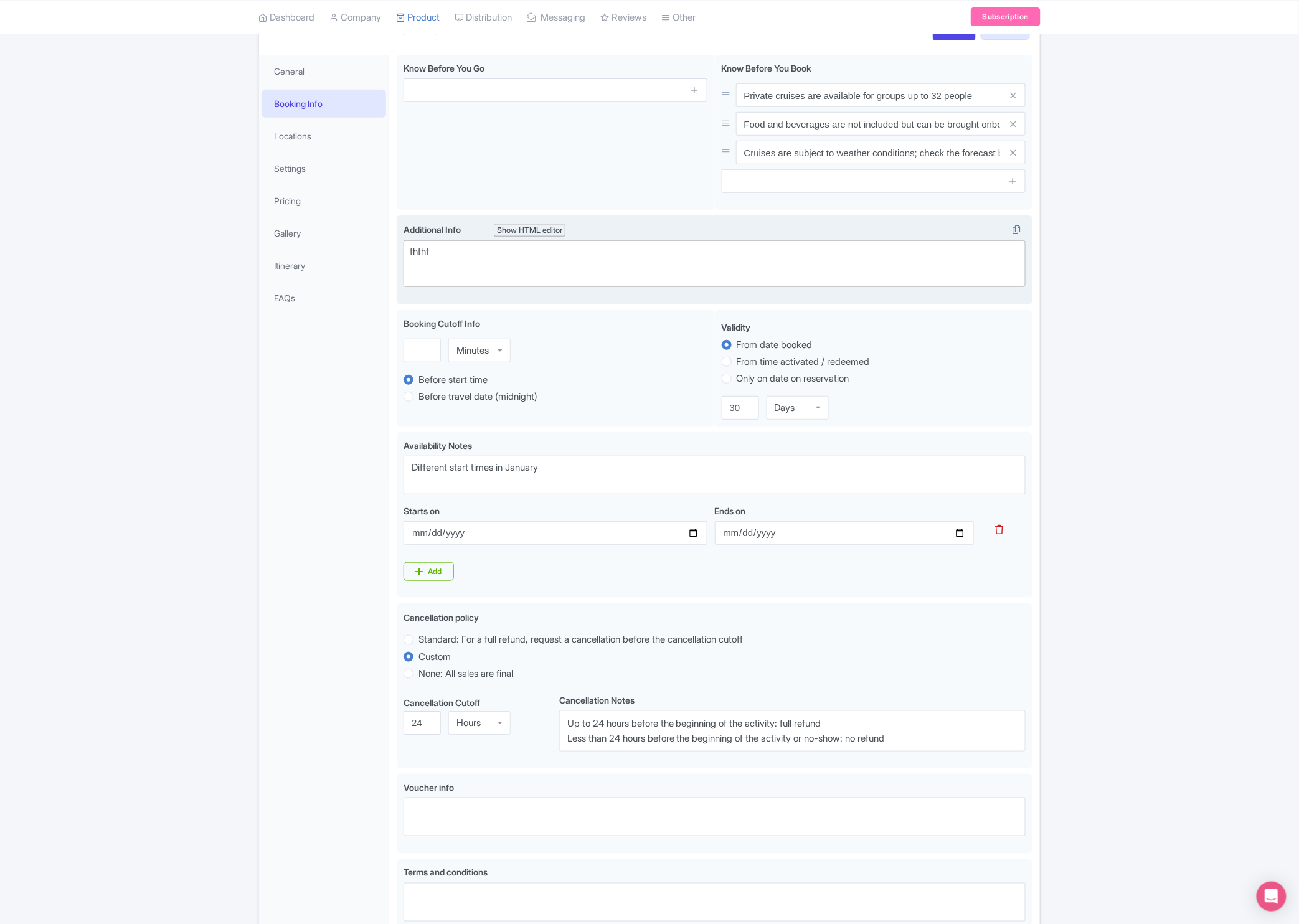
click at [599, 252] on div "fhfhf" at bounding box center [714, 251] width 610 height 14
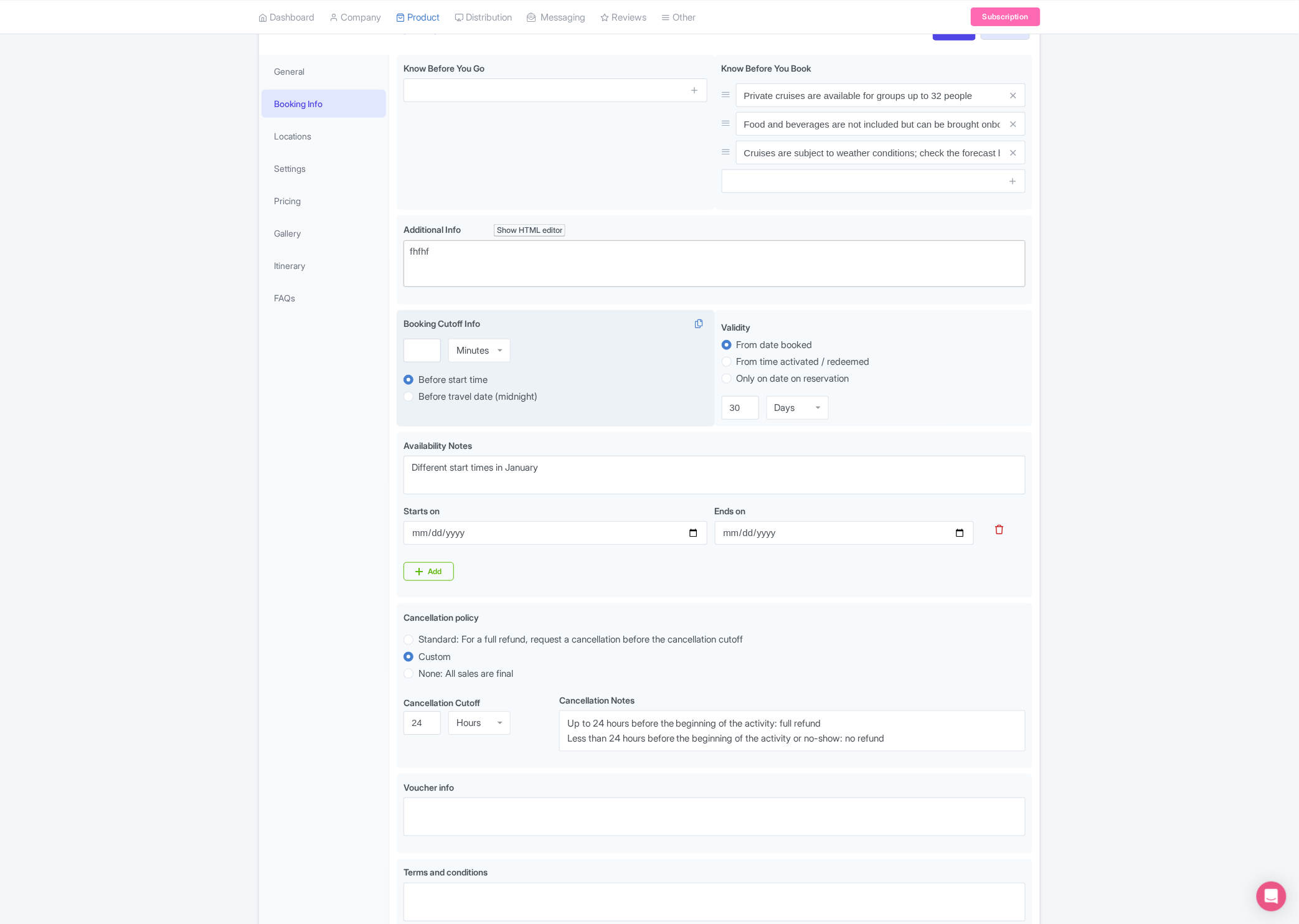
click at [595, 353] on div "Minutes Minutes" at bounding box center [556, 350] width 304 height 24
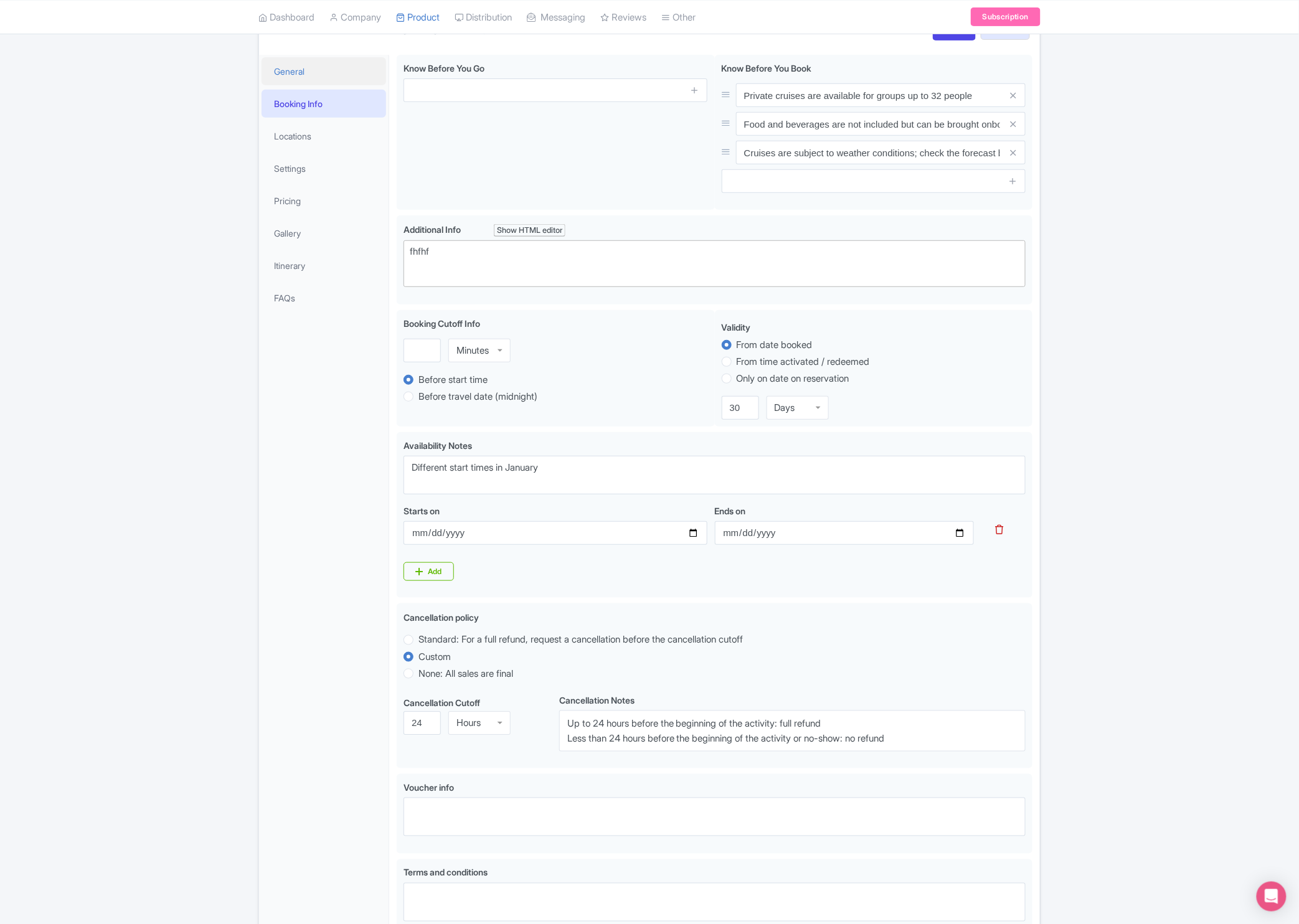
click at [334, 79] on link "General" at bounding box center [324, 71] width 125 height 28
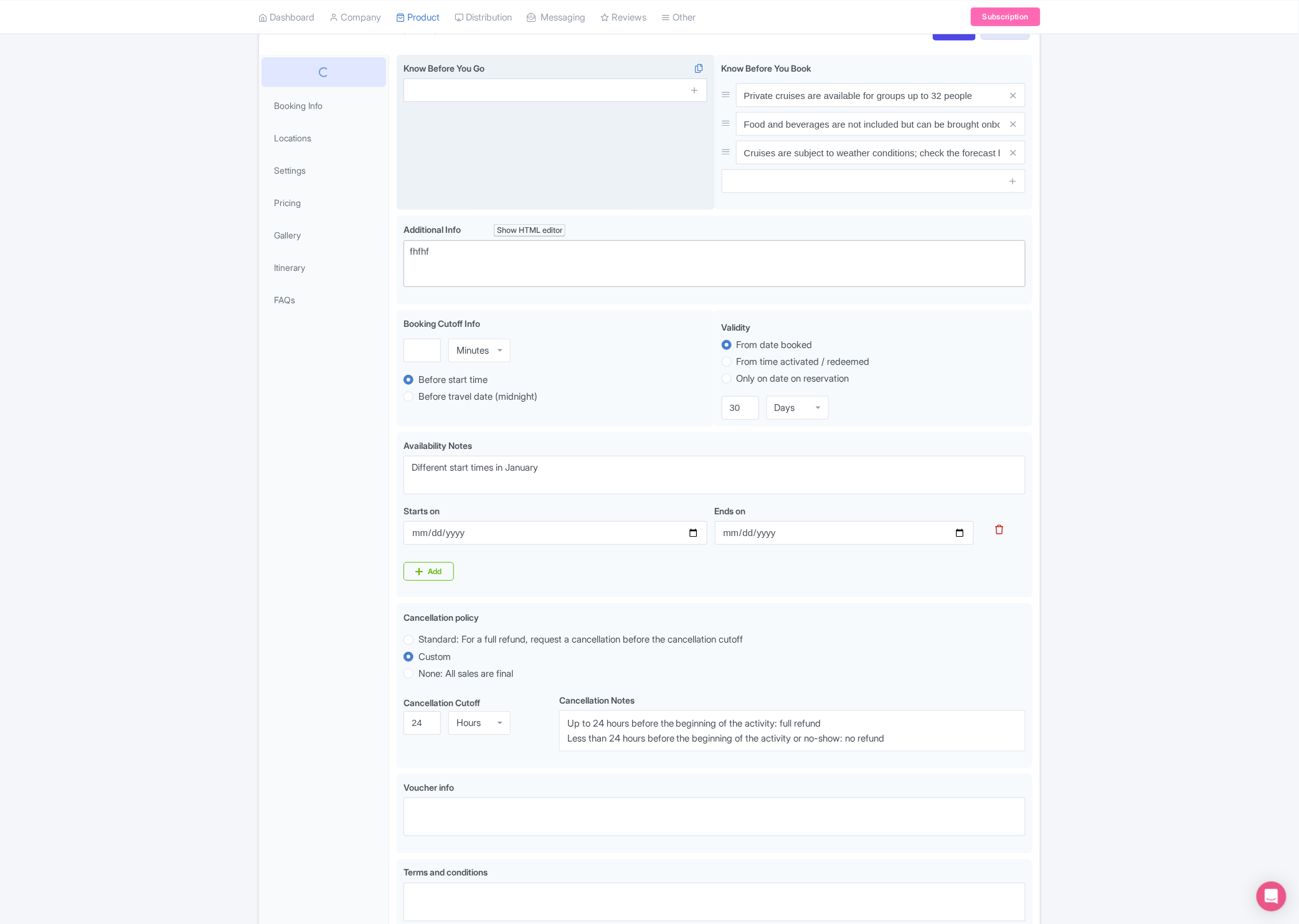
scroll to position [120, 0]
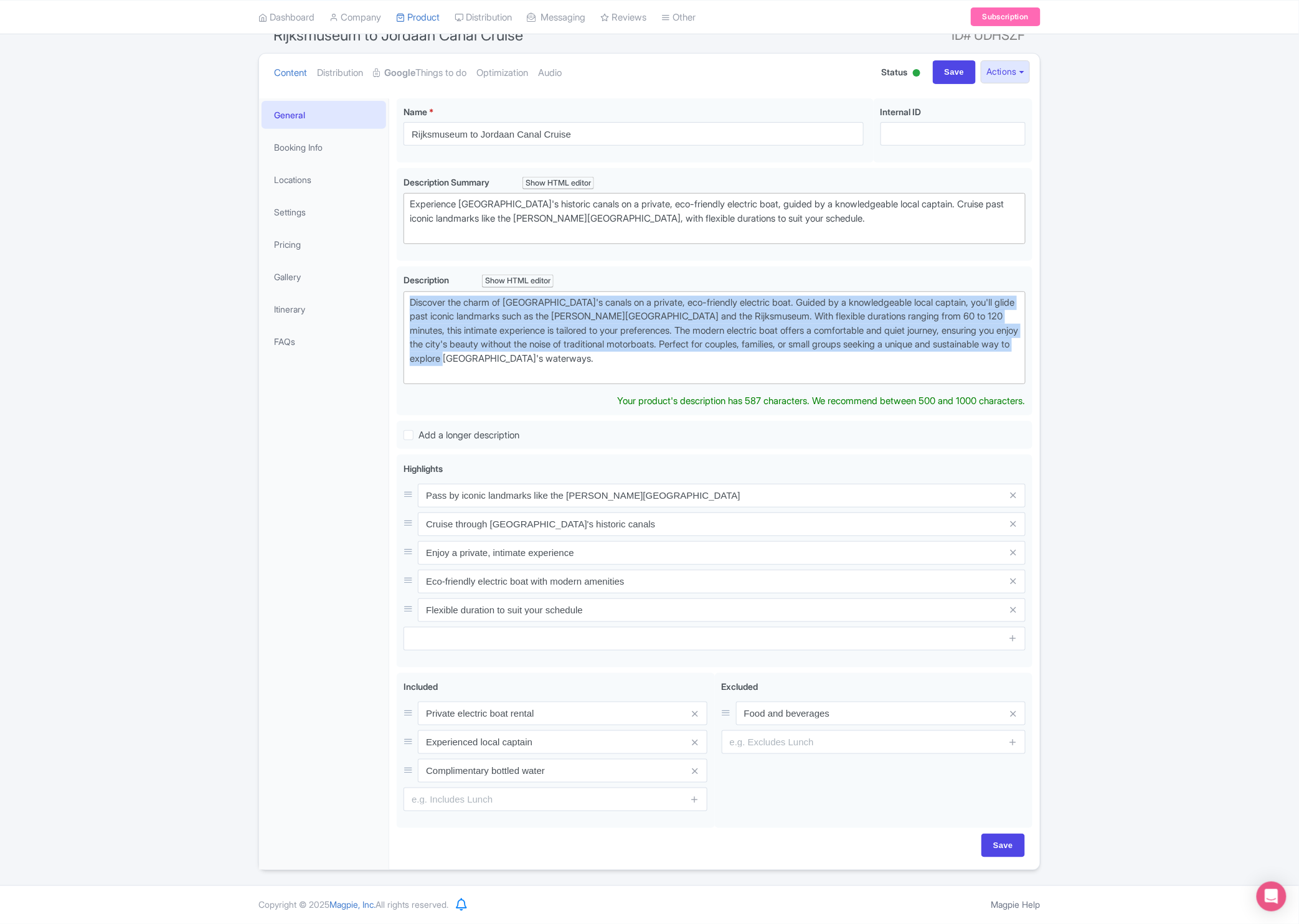
drag, startPoint x: 660, startPoint y: 355, endPoint x: 394, endPoint y: 286, distance: 274.8
click at [394, 286] on div "Rijksmuseum to Jordaan Canal Cruise Name * i Rijksmuseum to Jordaan Canal Cruis…" at bounding box center [714, 481] width 651 height 780
copy div "Discover the charm of Amsterdam's canals on a private, eco-friendly electric bo…"
click at [573, 345] on div "Discover the charm of Amsterdam's canals on a private, eco-friendly electric bo…" at bounding box center [714, 338] width 610 height 84
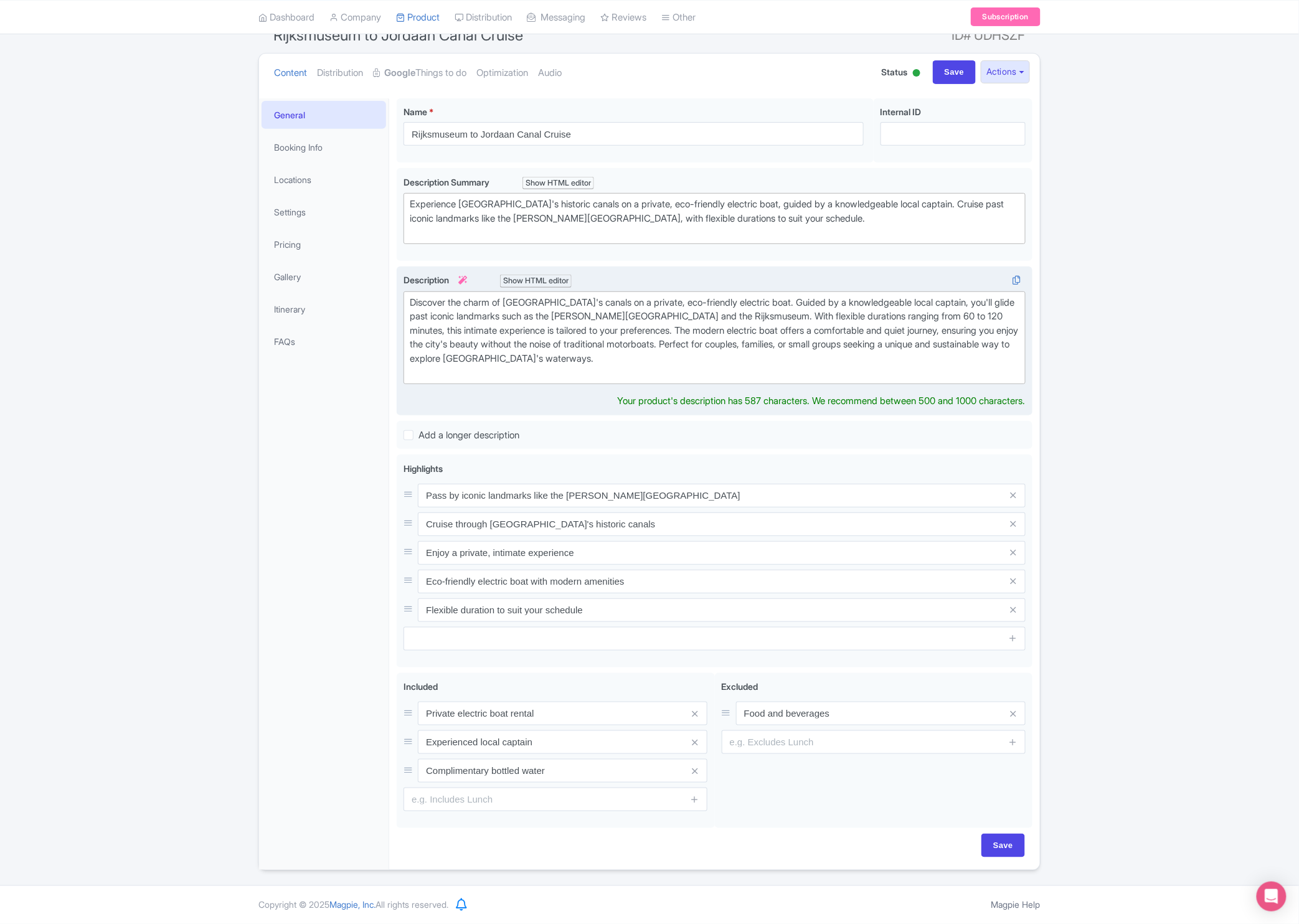
click at [710, 358] on div "Discover the charm of Amsterdam's canals on a private, eco-friendly electric bo…" at bounding box center [714, 338] width 610 height 84
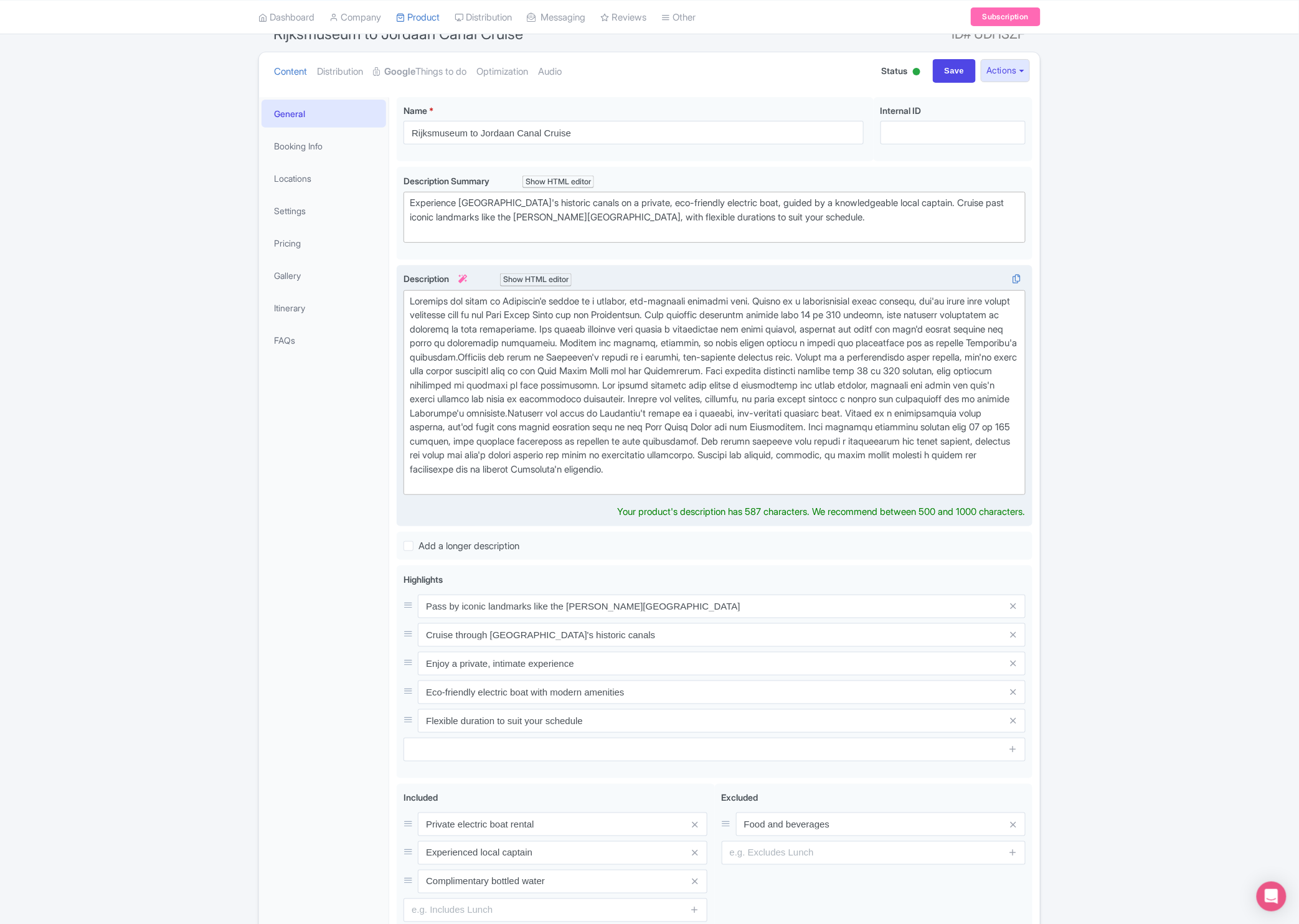
type trix-editor "<div>Discover the charm of Amsterdam's canals on a private, eco-friendly electr…"
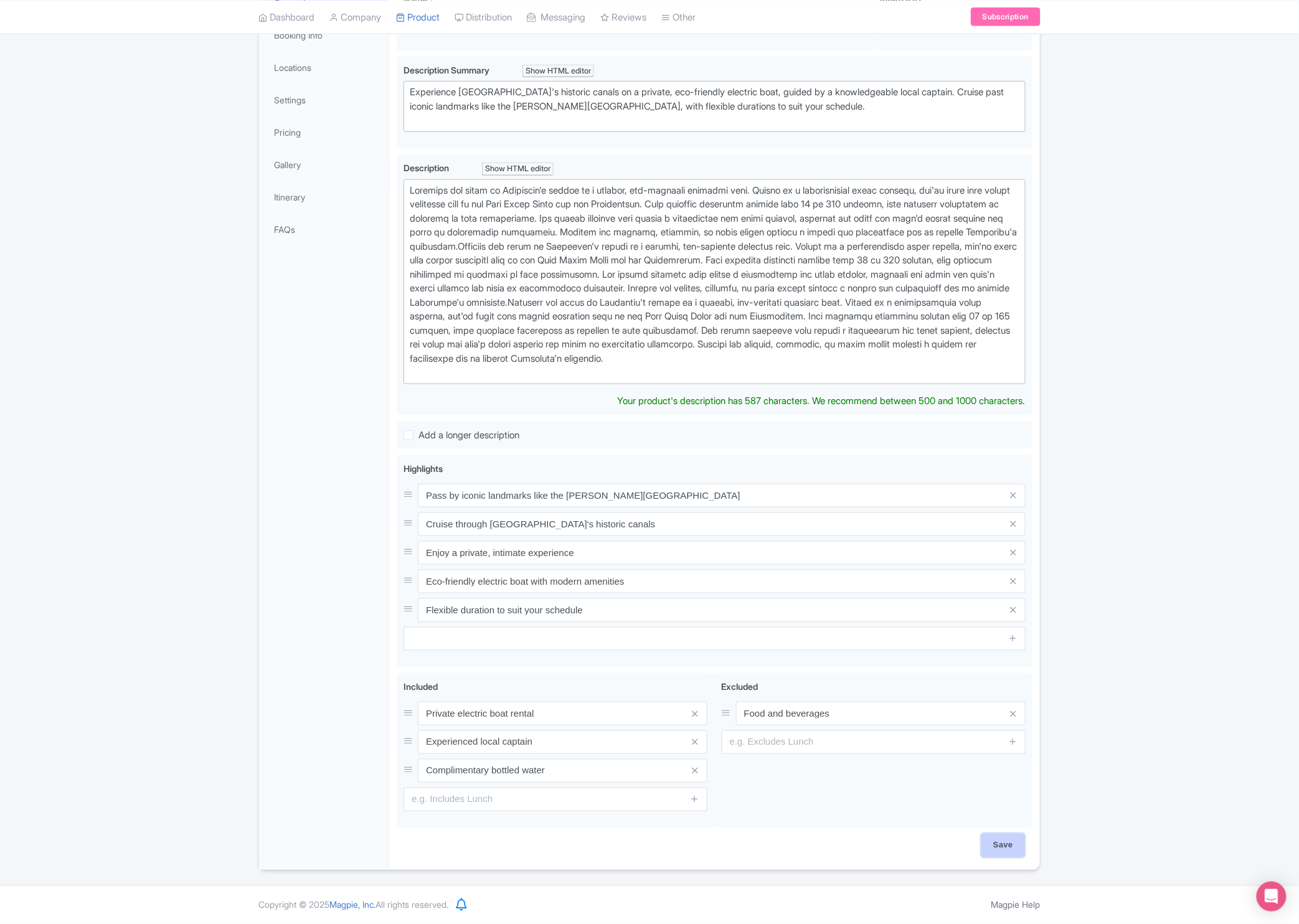
scroll to position [231, 0]
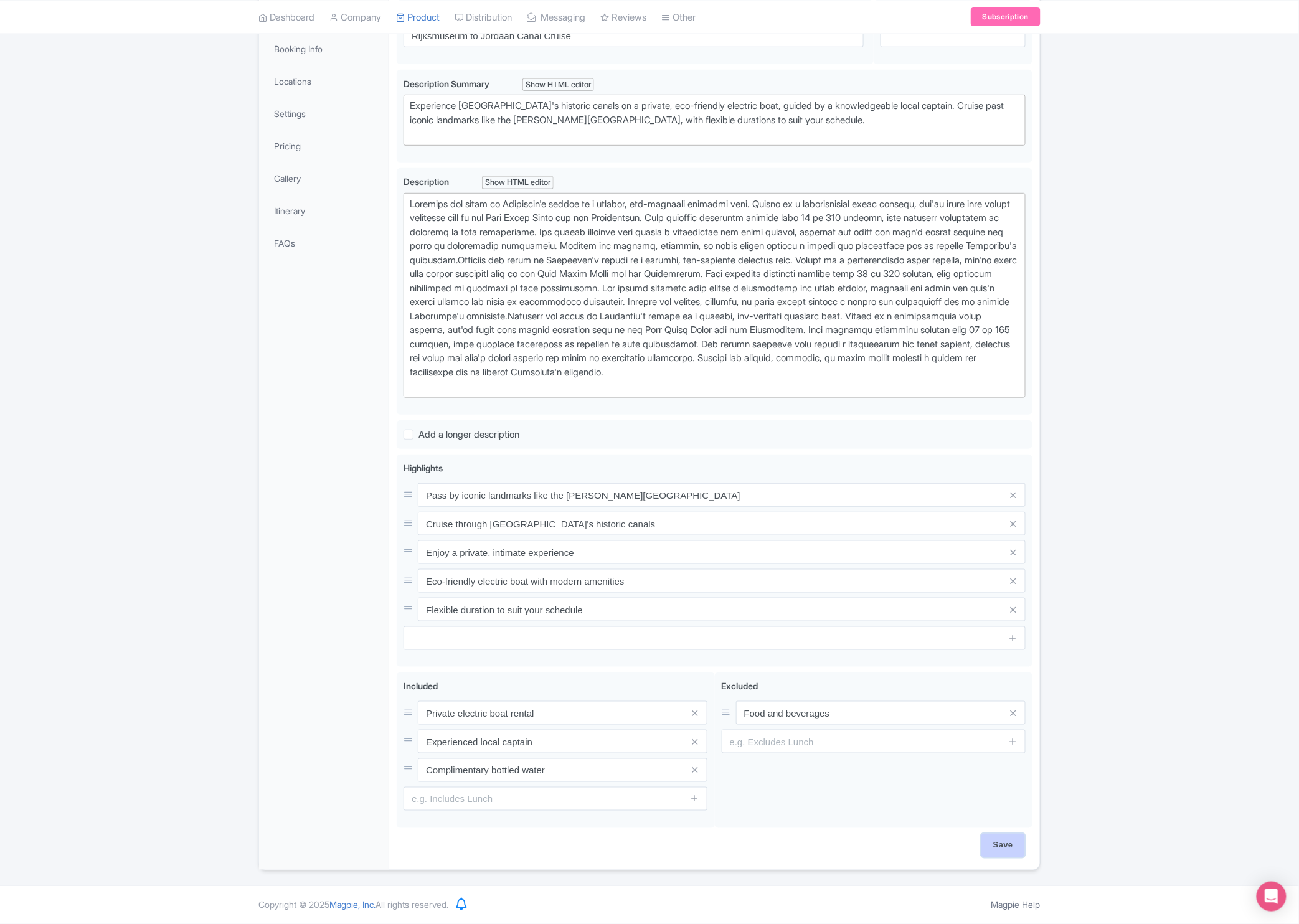
click at [1011, 843] on input "Save" at bounding box center [1003, 845] width 43 height 24
type input "Saving..."
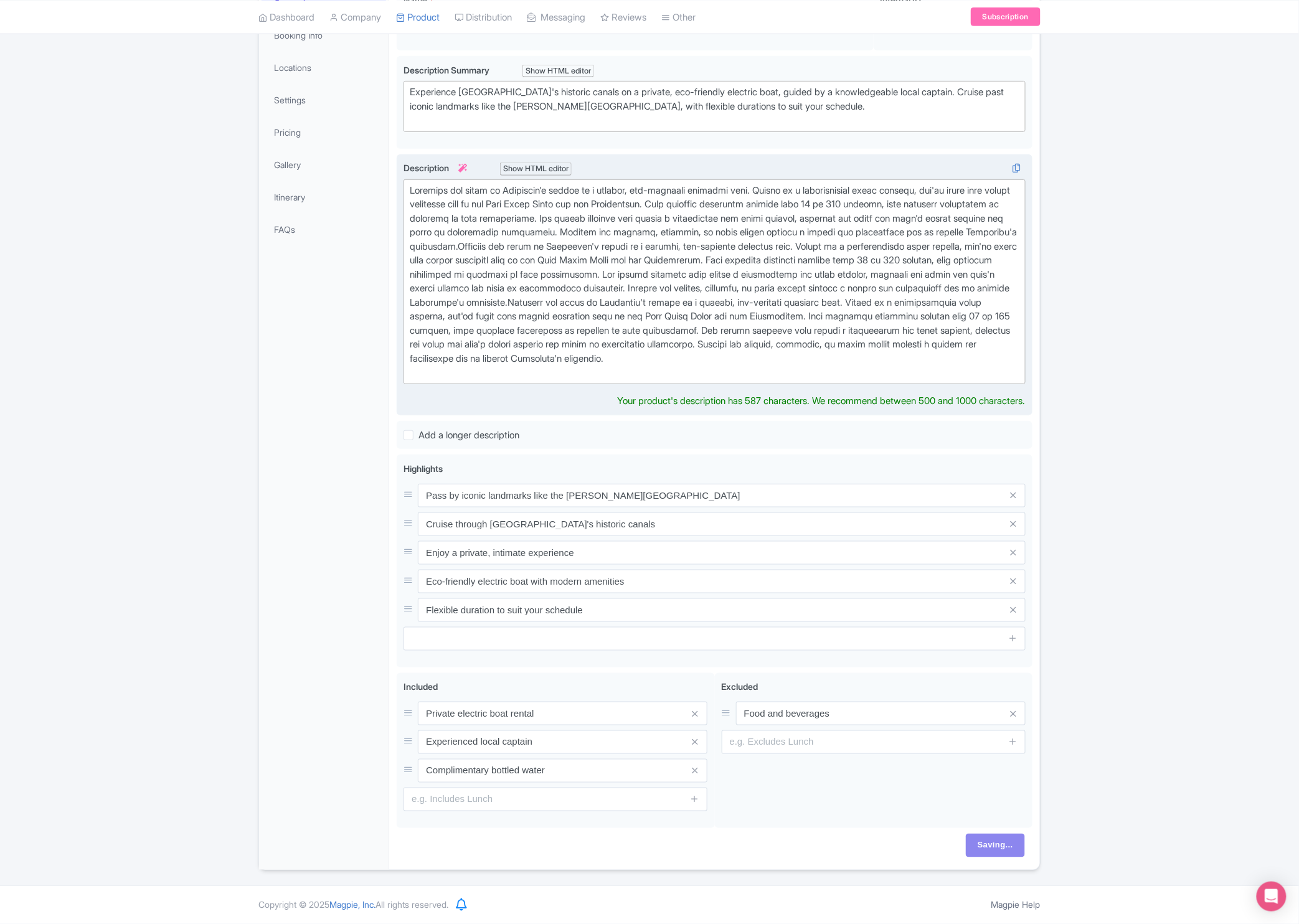
click at [613, 312] on div at bounding box center [714, 281] width 610 height 196
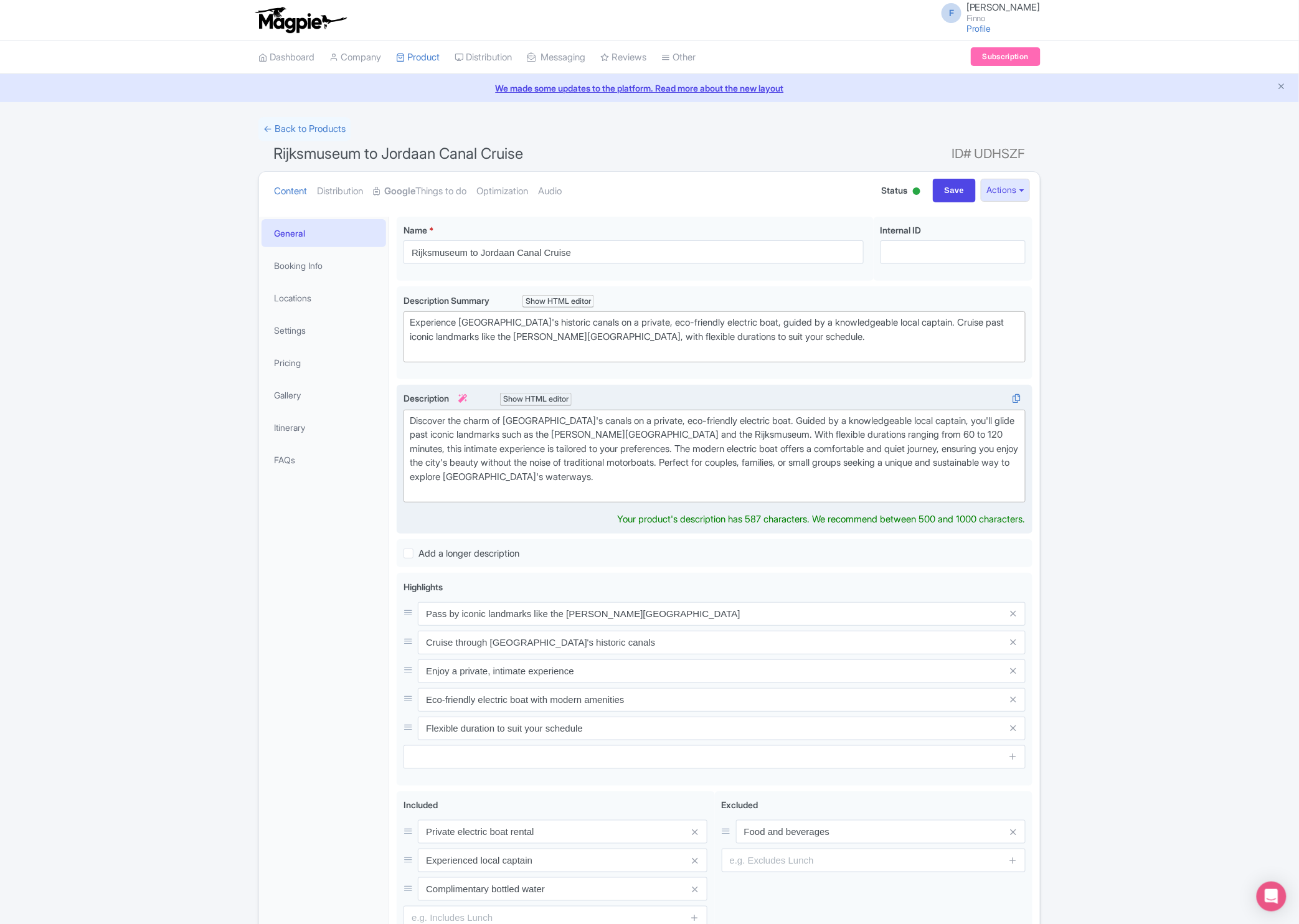
click at [789, 469] on div "Discover the charm of [GEOGRAPHIC_DATA]'s canals on a private, eco-friendly ele…" at bounding box center [714, 456] width 610 height 84
click at [749, 472] on div "Discover the charm of [GEOGRAPHIC_DATA]'s canals on a private, eco-friendly ele…" at bounding box center [714, 456] width 610 height 84
drag, startPoint x: 655, startPoint y: 485, endPoint x: 678, endPoint y: 461, distance: 33.2
click at [678, 461] on div "Discover the charm of [GEOGRAPHIC_DATA]'s canals on a private, eco-friendly ele…" at bounding box center [714, 456] width 610 height 84
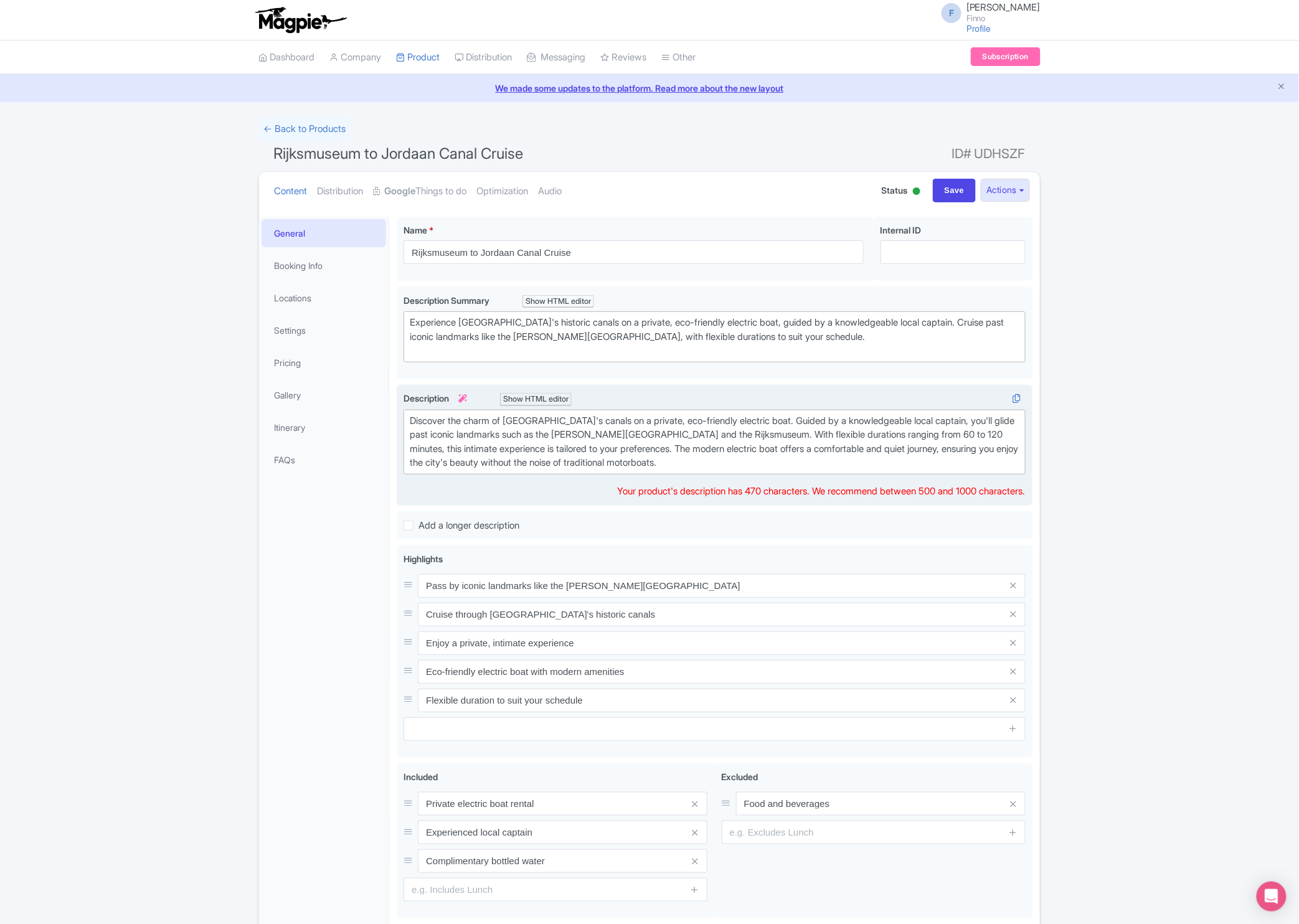
click at [1121, 492] on div "Success Option deleted successfully ← Back to Products Rijksmuseum to Jordaan C…" at bounding box center [649, 544] width 1299 height 854
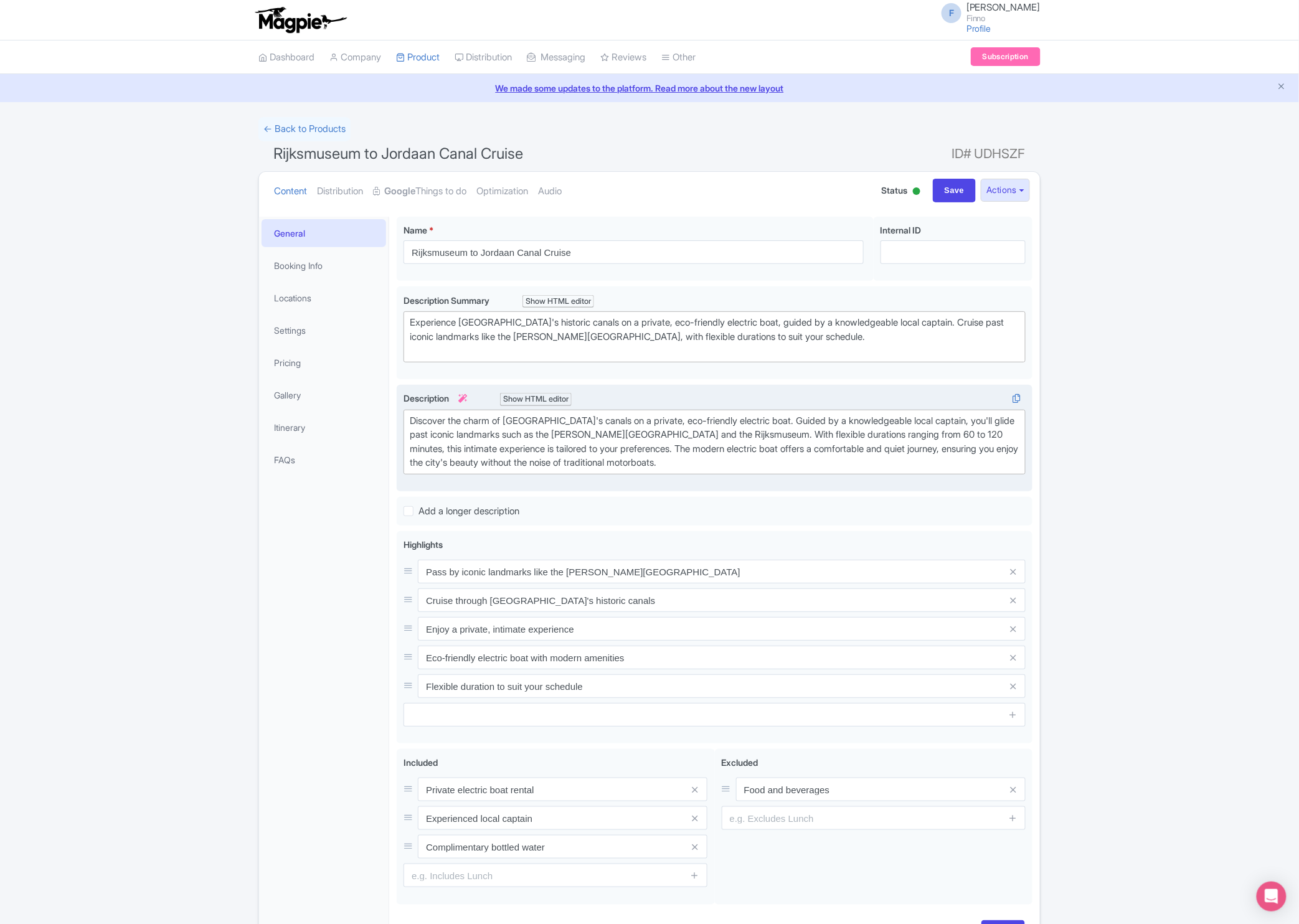
click at [978, 483] on div "Description i Show HTML editor Bold Italic Strikethrough Link Heading Quote Cod…" at bounding box center [715, 437] width 622 height 93
click at [971, 446] on div "Discover the charm of [GEOGRAPHIC_DATA]'s canals on a private, eco-friendly ele…" at bounding box center [714, 442] width 610 height 56
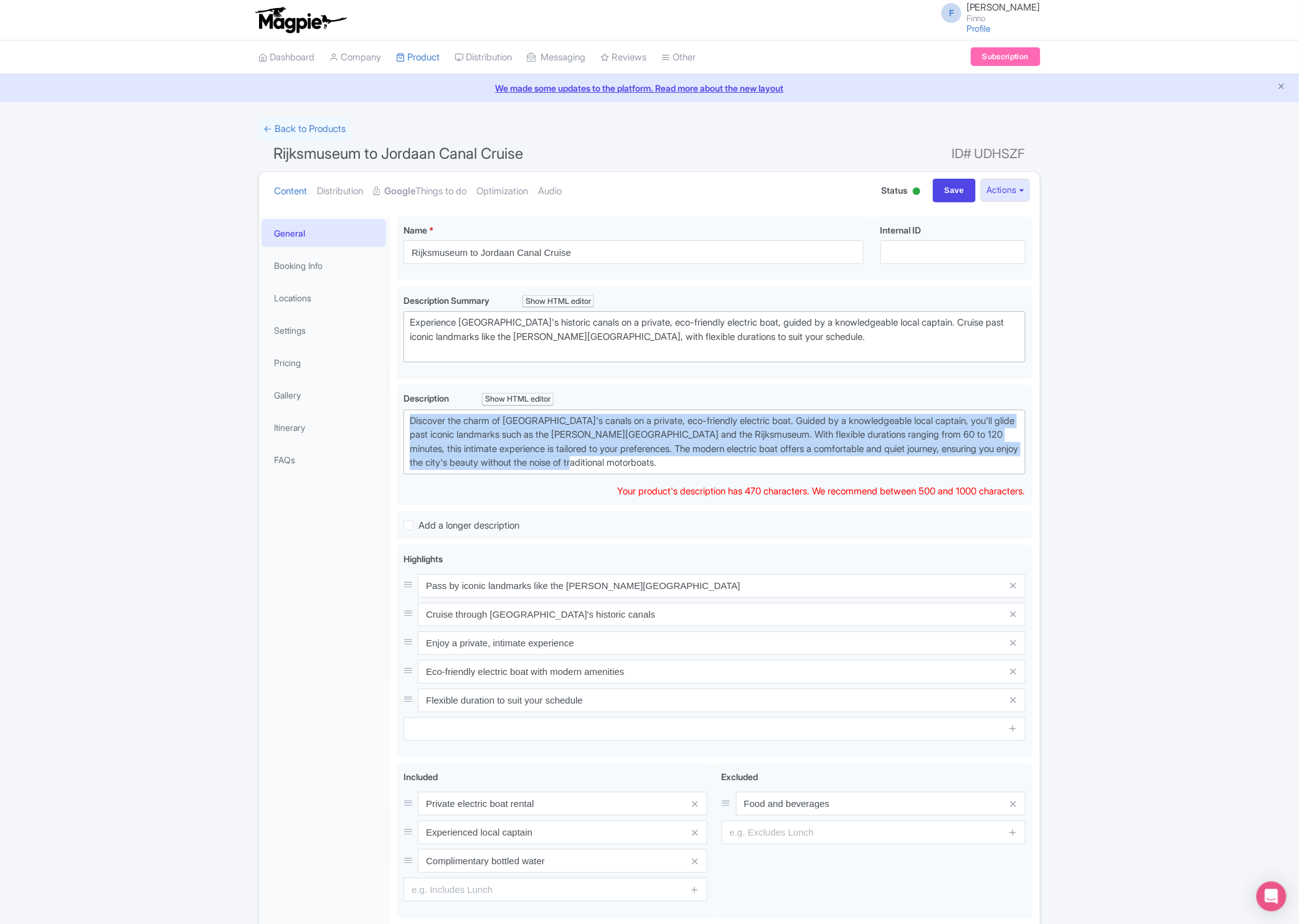
drag, startPoint x: 707, startPoint y: 468, endPoint x: 407, endPoint y: 420, distance: 303.8
click at [407, 420] on trix-editor "Discover the charm of [GEOGRAPHIC_DATA]'s canals on a private, eco-friendly ele…" at bounding box center [715, 441] width 622 height 65
copy div "Discover the charm of [GEOGRAPHIC_DATA]'s canals on a private, eco-friendly ele…"
click at [587, 441] on div "Discover the charm of [GEOGRAPHIC_DATA]'s canals on a private, eco-friendly ele…" at bounding box center [714, 442] width 610 height 56
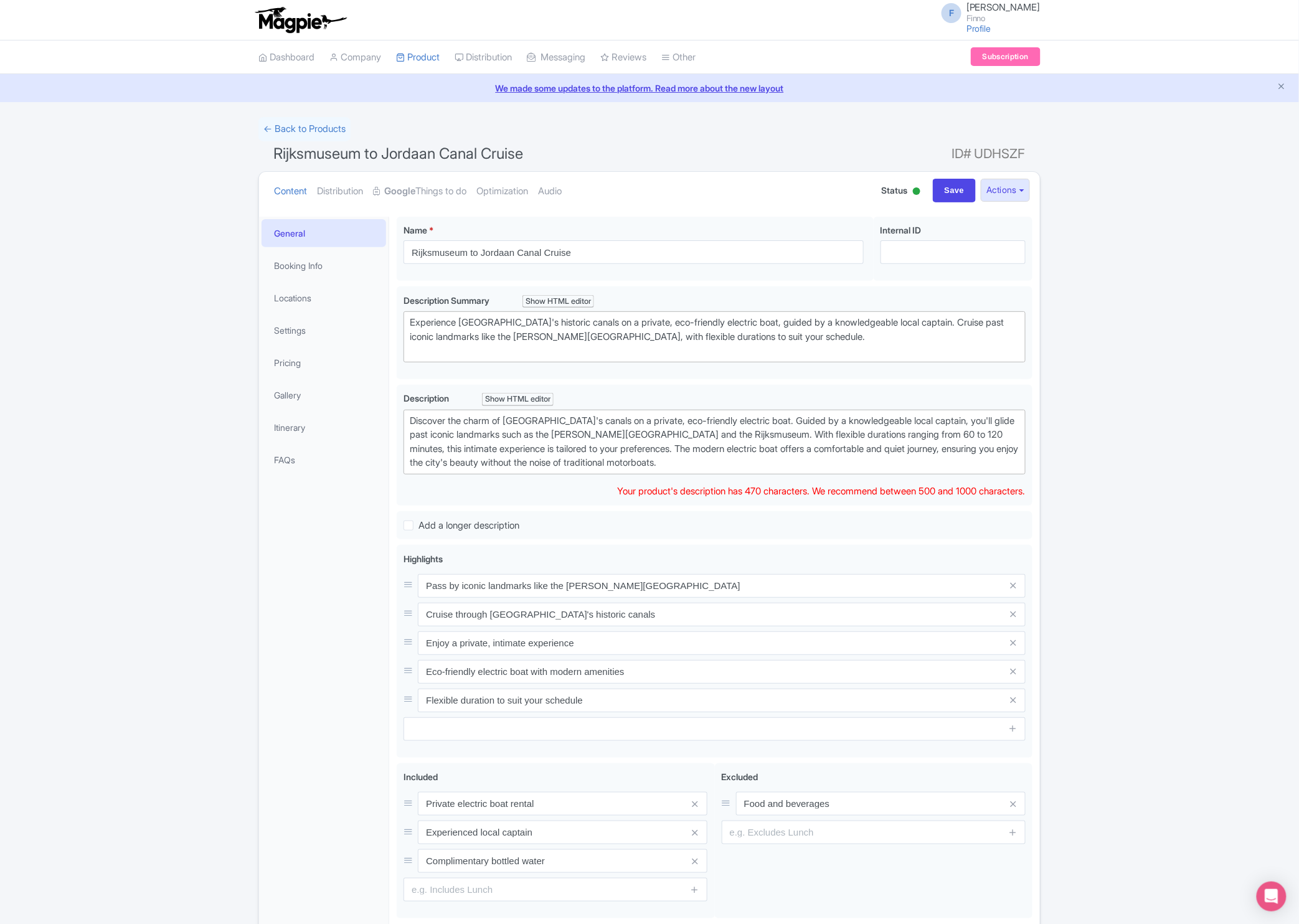
click at [698, 460] on div "Discover the charm of [GEOGRAPHIC_DATA]'s canals on a private, eco-friendly ele…" at bounding box center [714, 442] width 610 height 56
paste trix-editor "<div>Discover the charm of [GEOGRAPHIC_DATA]'s canals on a private, eco-friendl…"
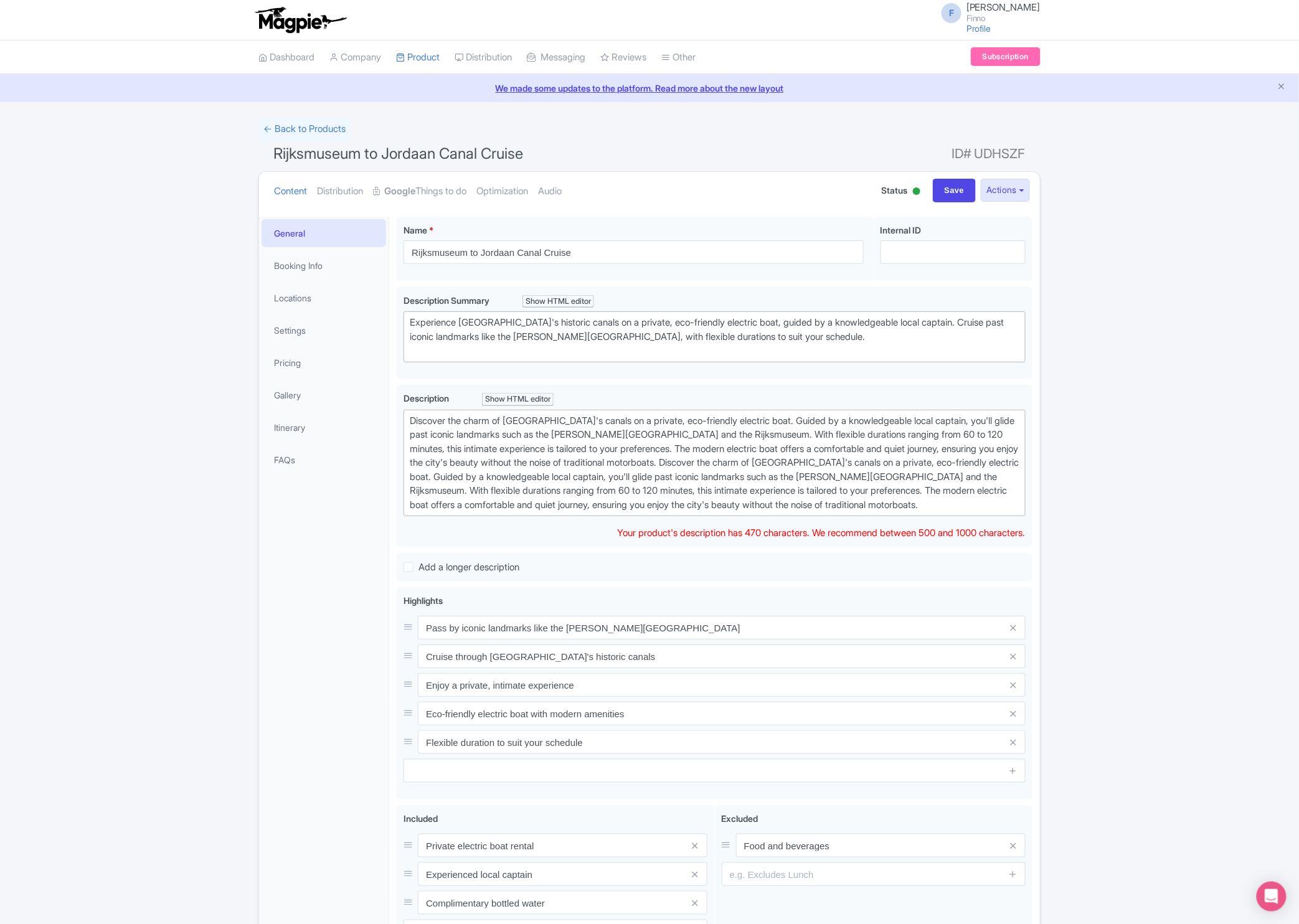
type trix-editor "<div>Discover the charm of [GEOGRAPHIC_DATA]'s canals on a private, eco-friendl…"
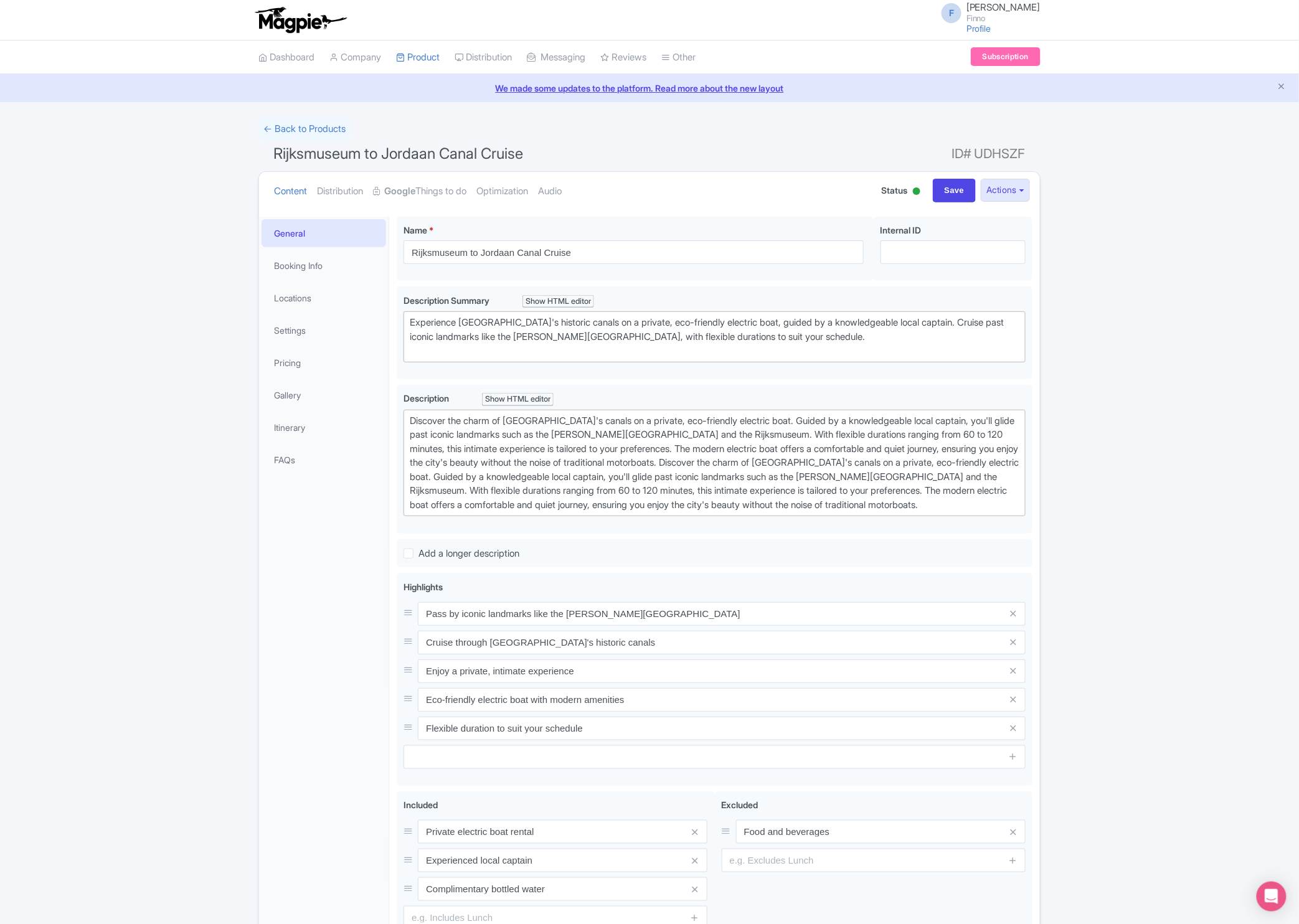
click at [1122, 485] on div "Success Option deleted successfully ← Back to Products Rijksmuseum to Jordaan C…" at bounding box center [649, 558] width 1299 height 882
click at [945, 351] on div "Experience [GEOGRAPHIC_DATA]'s historic canals on a private, eco-friendly elect…" at bounding box center [714, 337] width 610 height 43
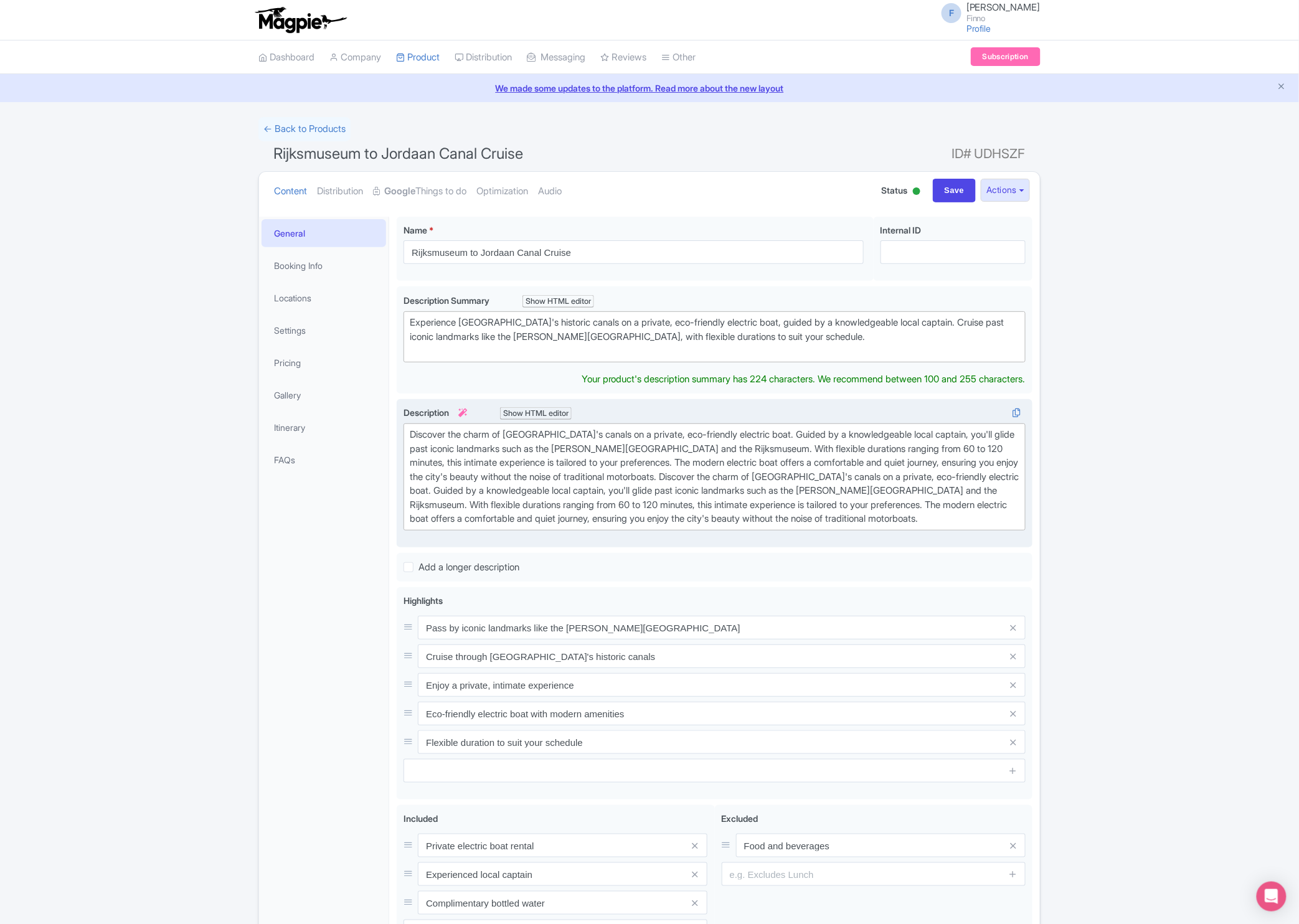
click at [922, 546] on div "Rijksmuseum to Jordaan Canal Cruise Name * i Rijksmuseum to Jordaan Canal Cruis…" at bounding box center [715, 592] width 636 height 750
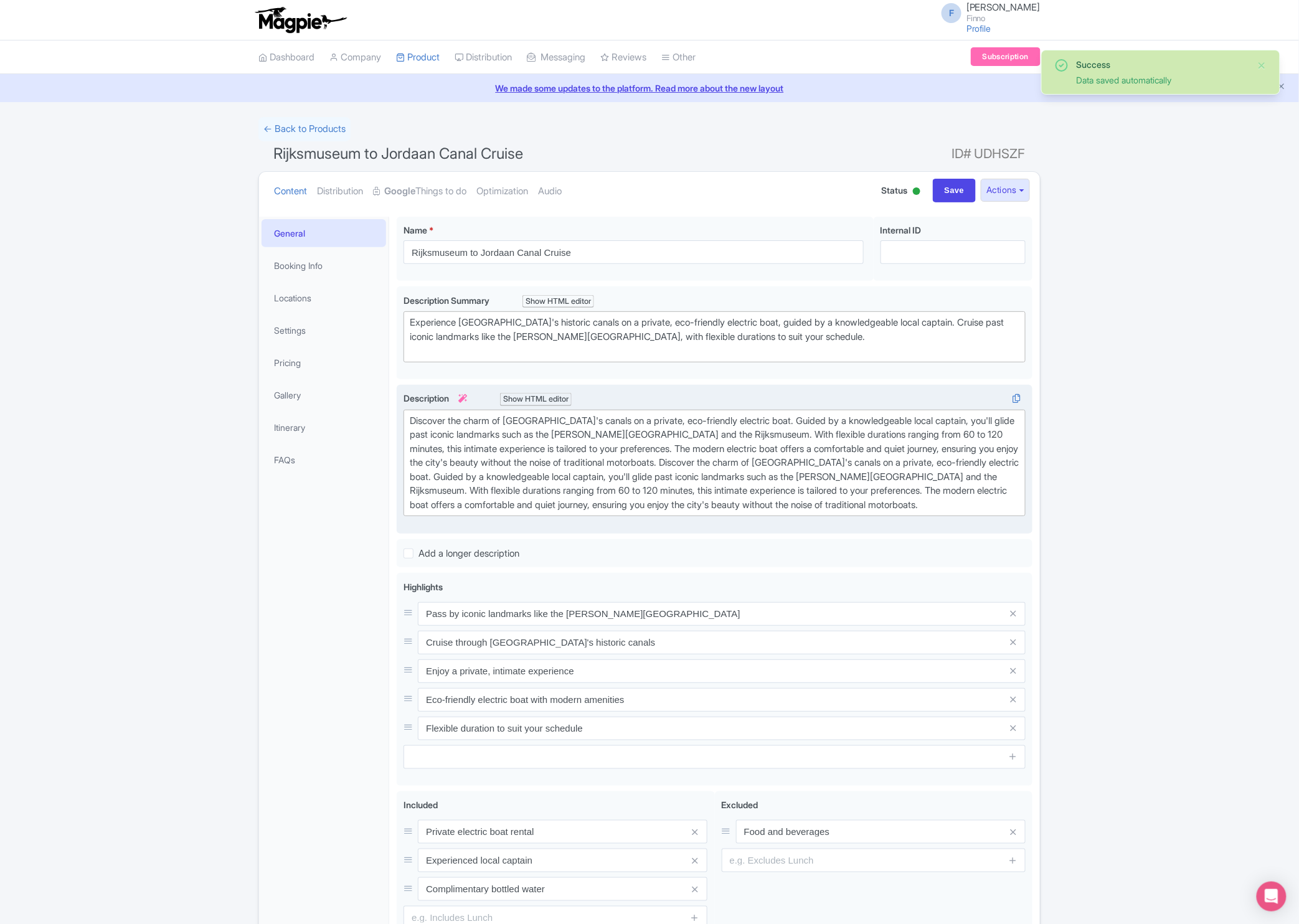
click at [913, 464] on div "Discover the charm of [GEOGRAPHIC_DATA]'s canals on a private, eco-friendly ele…" at bounding box center [714, 464] width 610 height 98
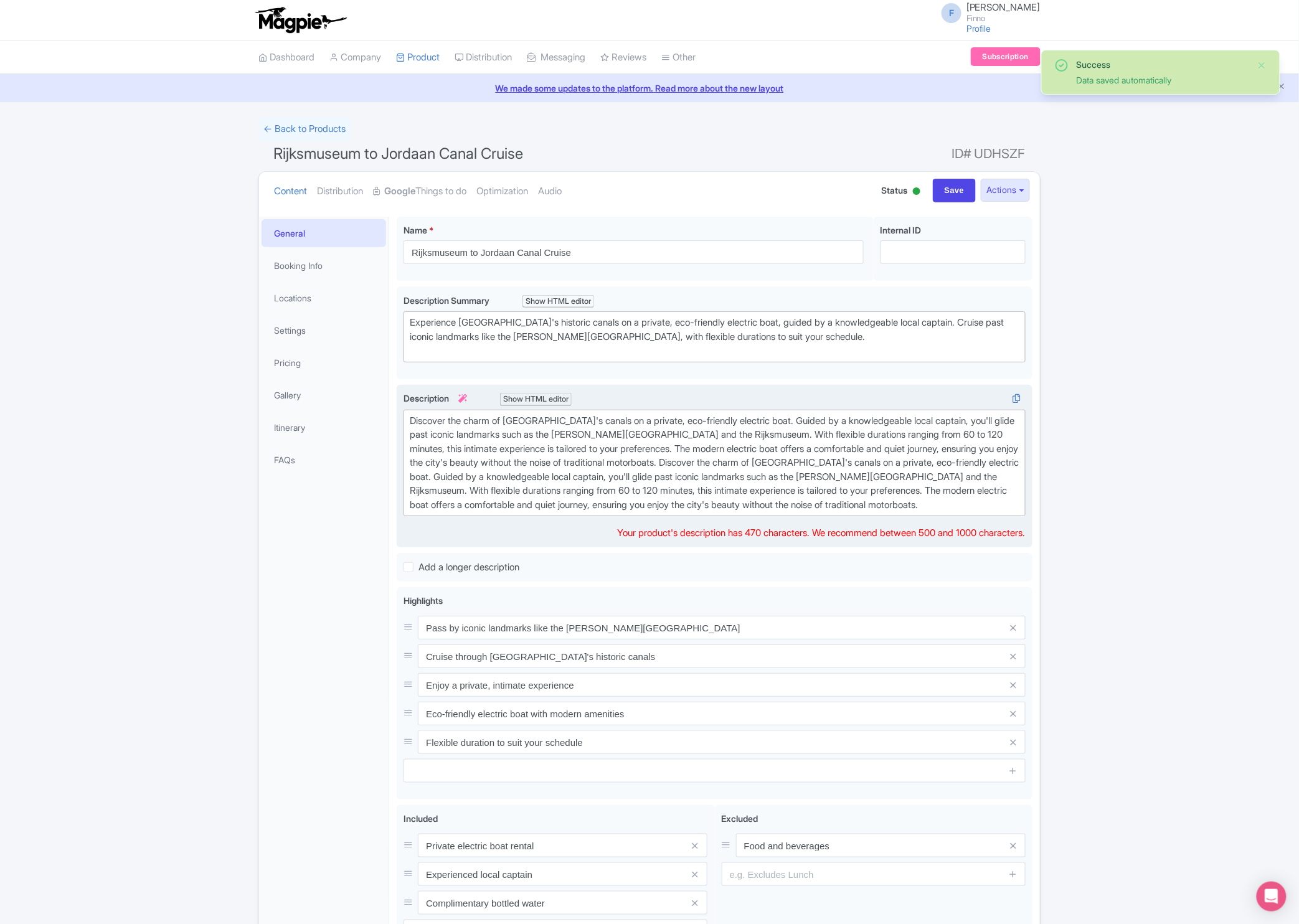
click at [913, 464] on div "Discover the charm of [GEOGRAPHIC_DATA]'s canals on a private, eco-friendly ele…" at bounding box center [714, 464] width 610 height 98
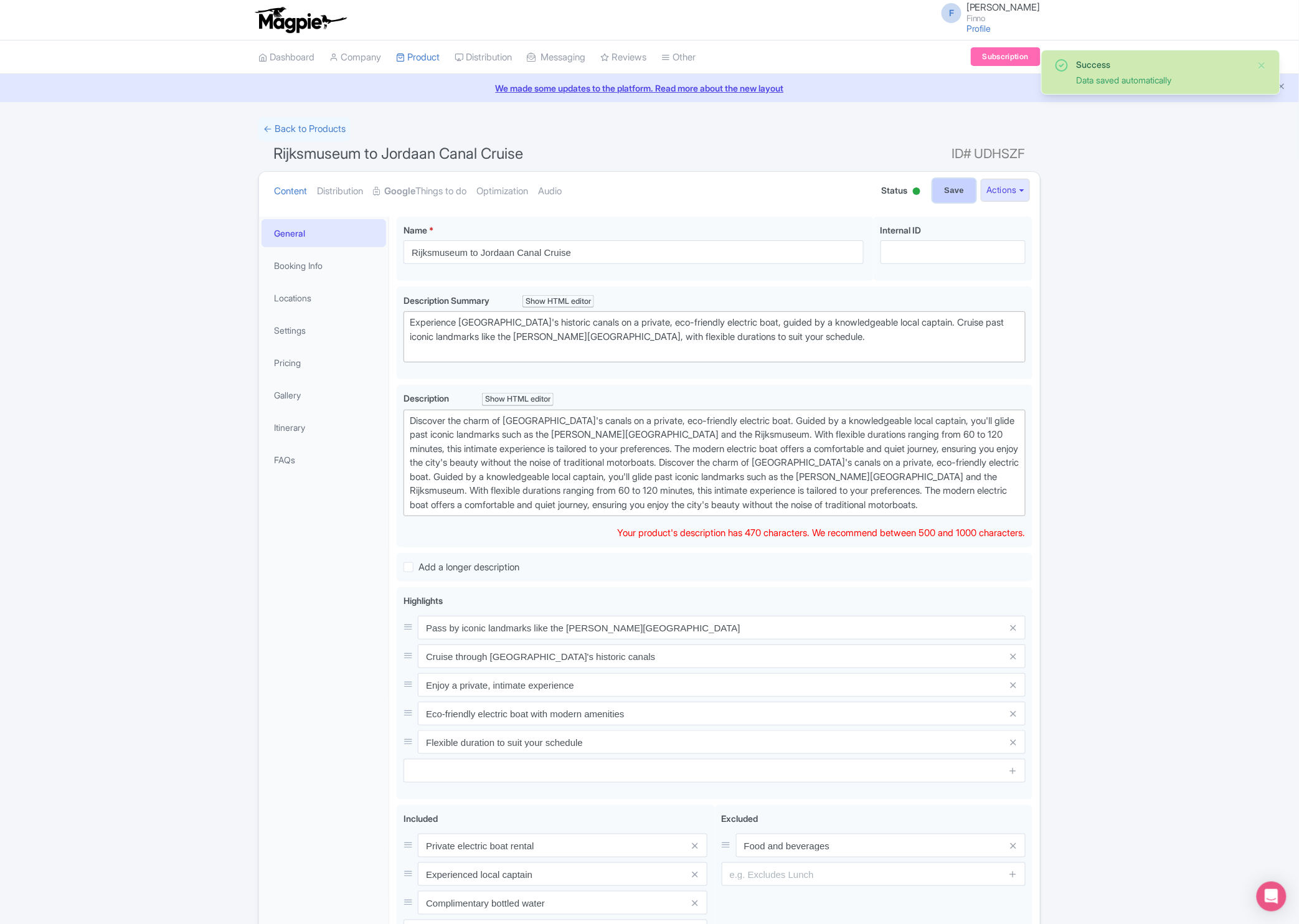
click at [935, 193] on input "Save" at bounding box center [954, 190] width 43 height 24
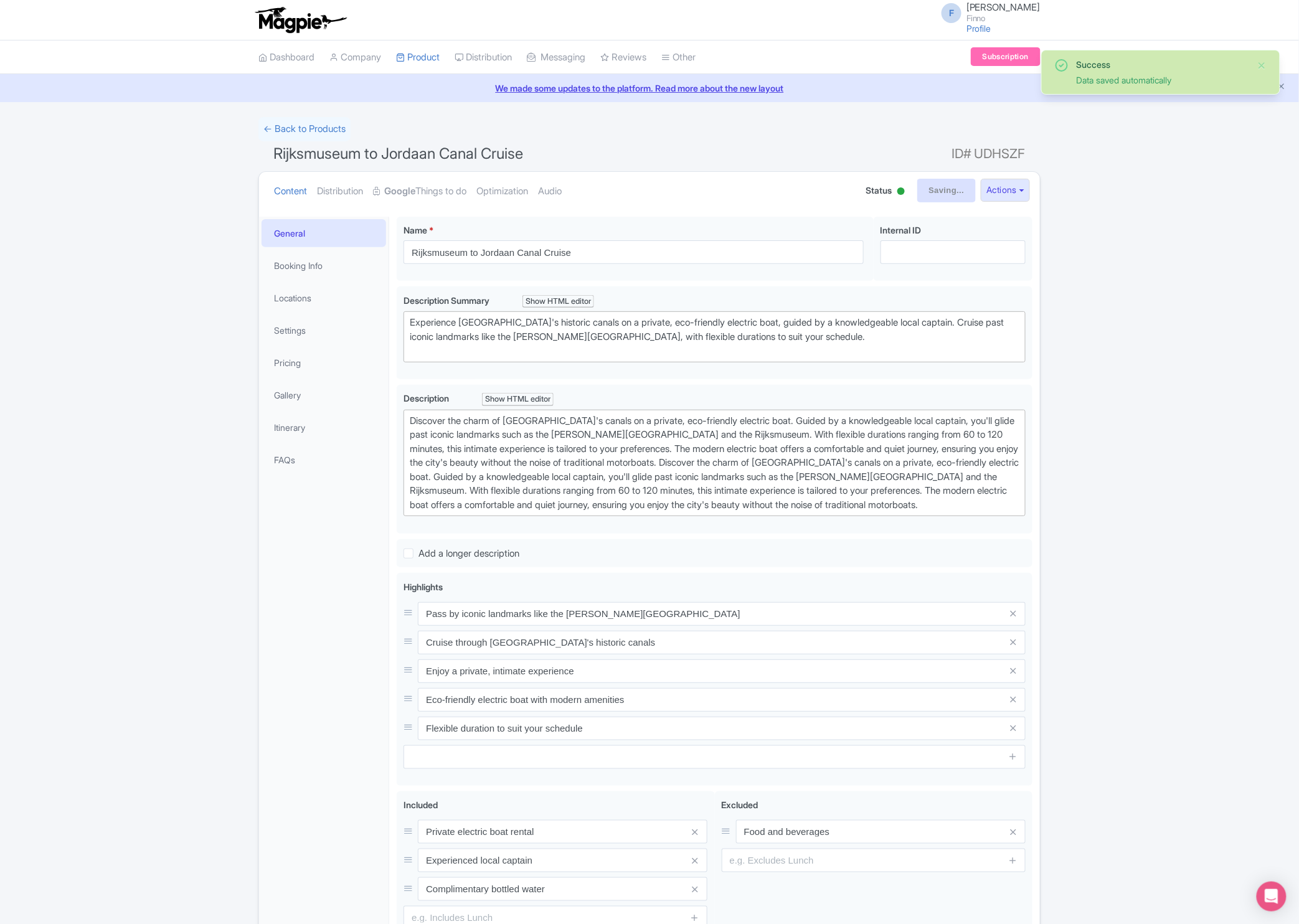
type input "Saving..."
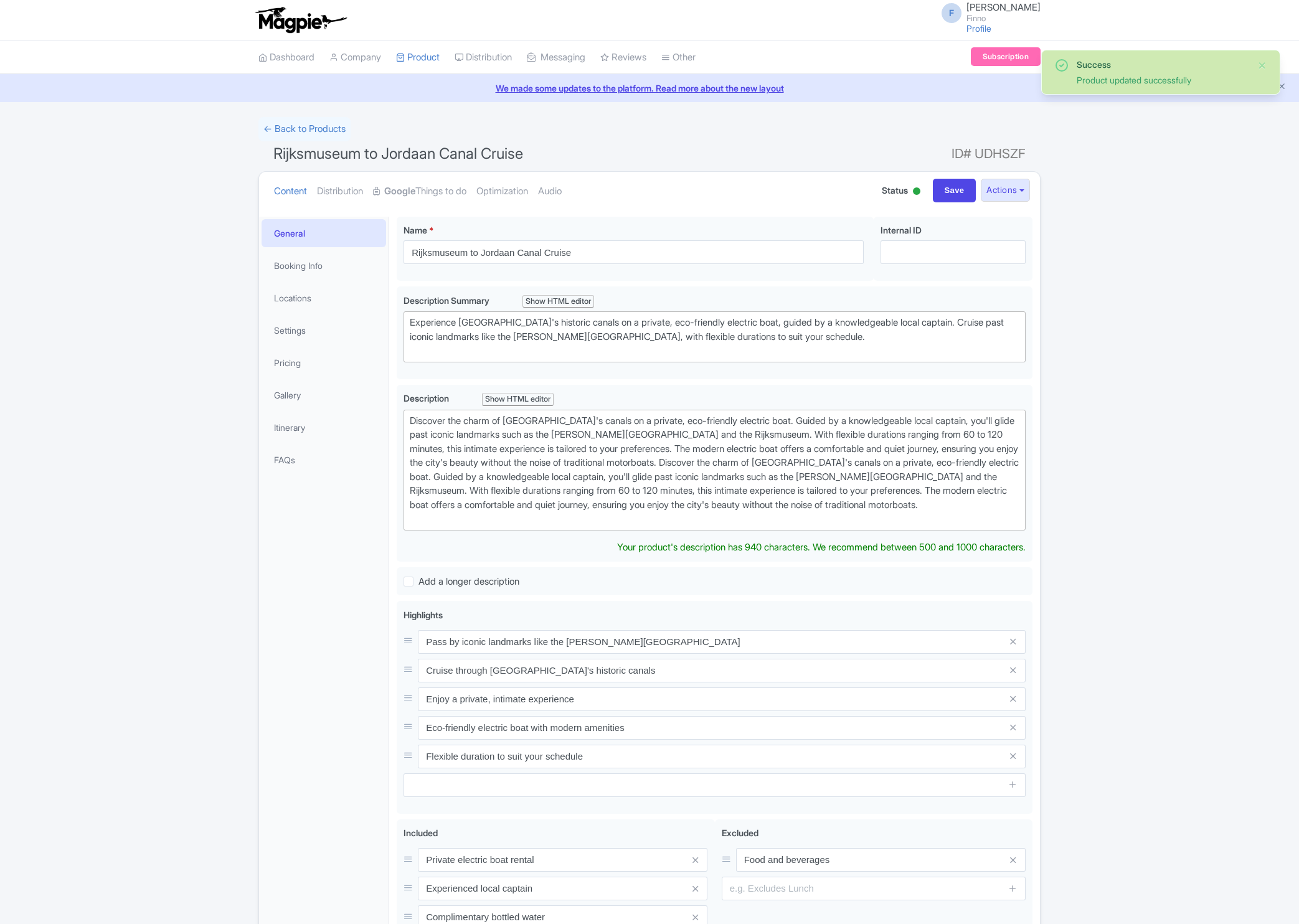
scroll to position [148, 0]
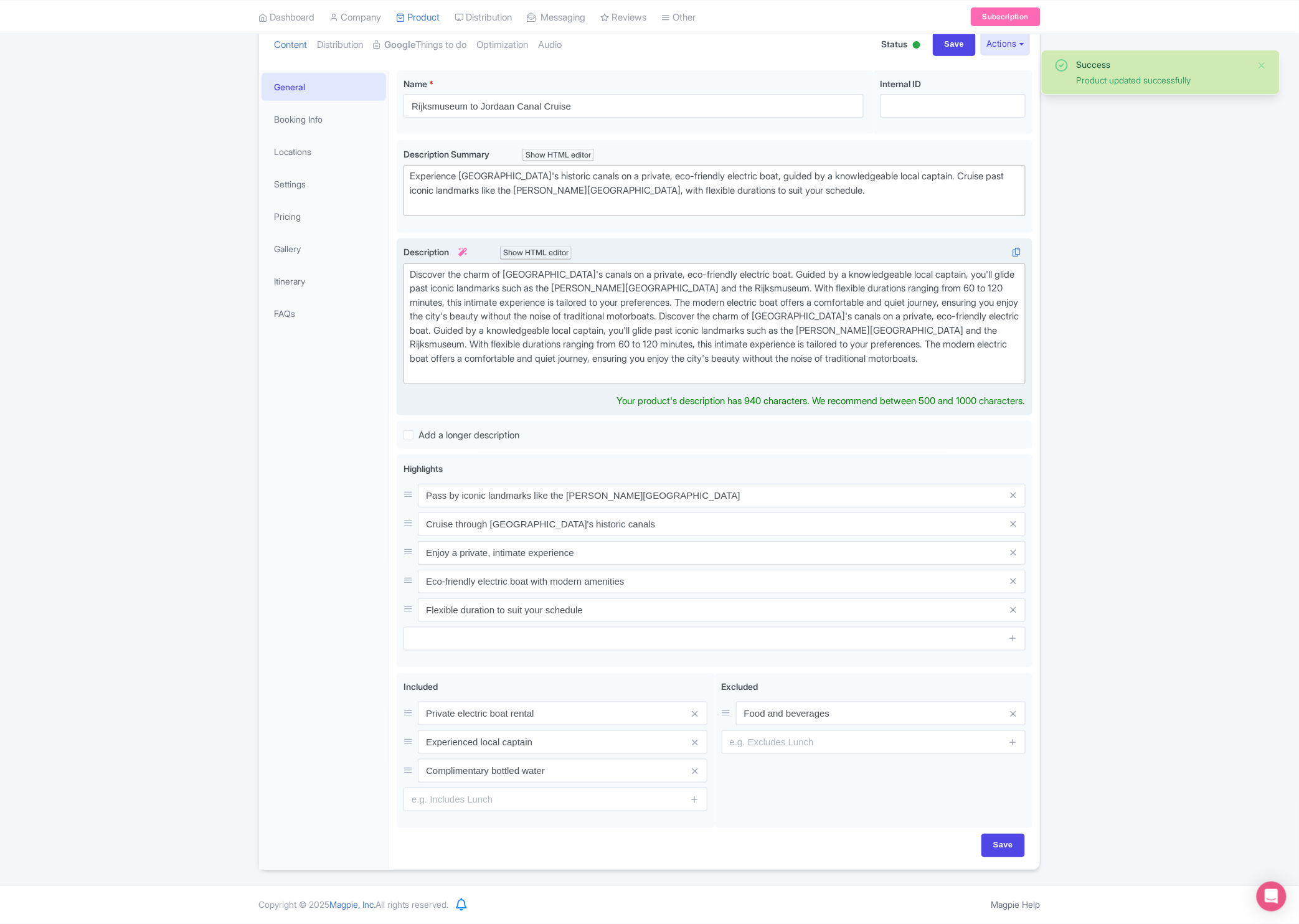
click at [849, 312] on div "Discover the charm of [GEOGRAPHIC_DATA]'s canals on a private, eco-friendly ele…" at bounding box center [714, 323] width 610 height 112
click at [854, 342] on div "Discover the charm of Amsterdam's canals on a private, eco-friendly electric bo…" at bounding box center [714, 323] width 610 height 112
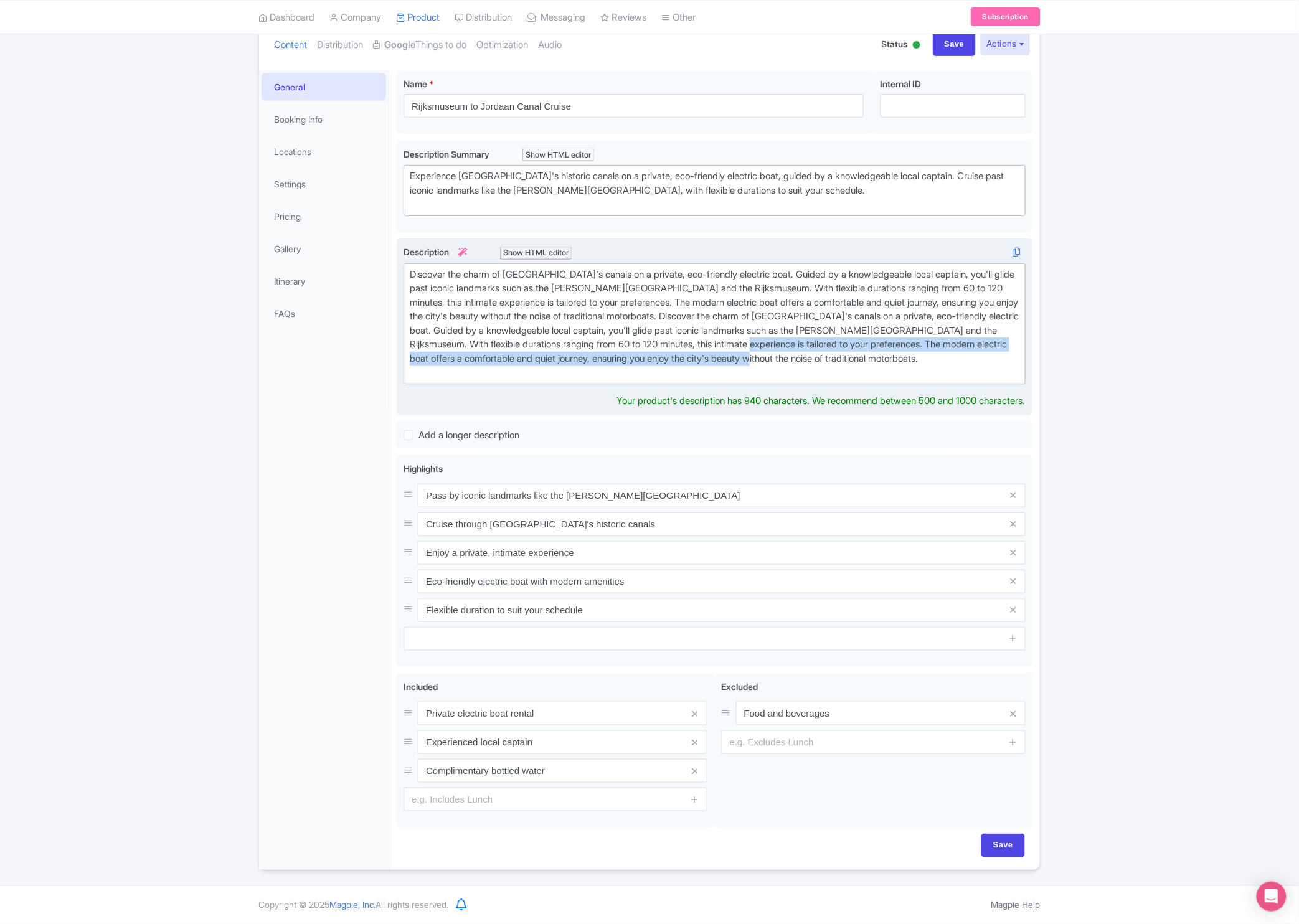
drag, startPoint x: 938, startPoint y: 358, endPoint x: 896, endPoint y: 341, distance: 45.3
click at [896, 341] on div "Discover the charm of Amsterdam's canals on a private, eco-friendly electric bo…" at bounding box center [714, 323] width 610 height 112
copy div "The modern electric boat offers a comfortable and quiet journey, ensuring you e…"
click at [958, 361] on div "Discover the charm of Amsterdam's canals on a private, eco-friendly electric bo…" at bounding box center [714, 323] width 610 height 112
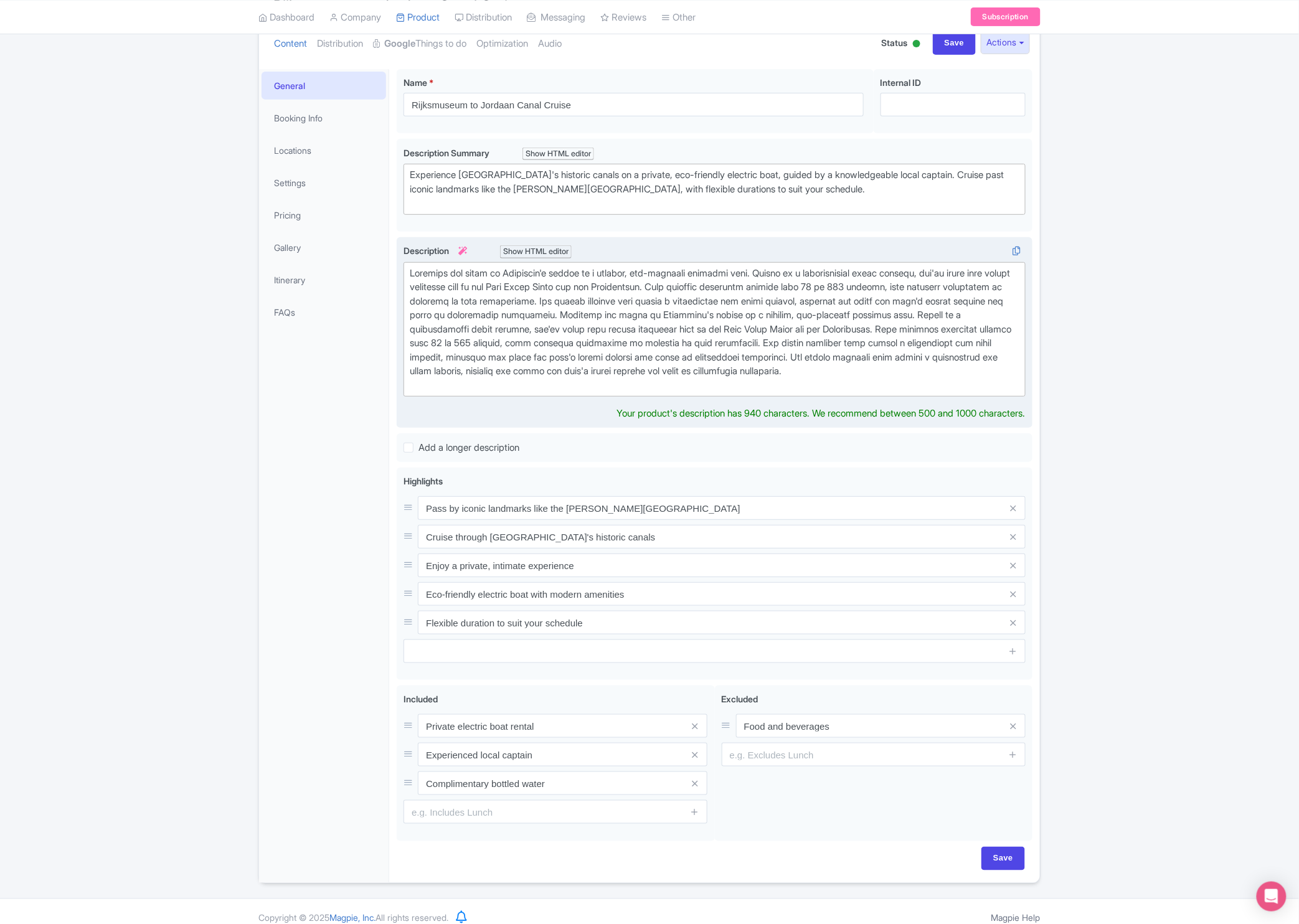
type trix-editor "<div>Discover the charm of [GEOGRAPHIC_DATA]'s canals on a private, eco-friendl…"
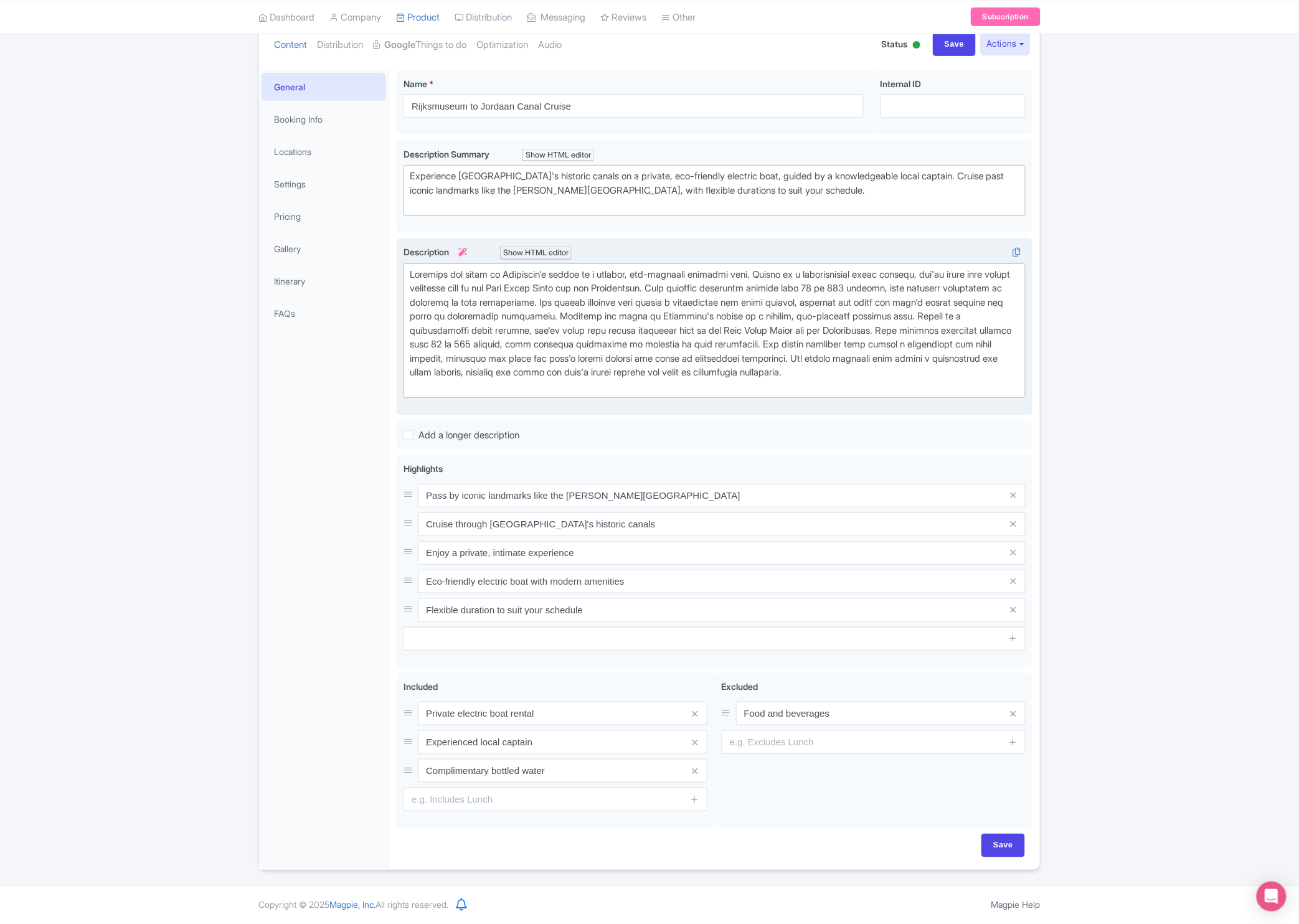
click at [1139, 338] on div "Success Product updated successfully ← Back to Products Rijksmuseum to Jordaan …" at bounding box center [649, 420] width 1299 height 900
click at [933, 45] on input "Save" at bounding box center [954, 43] width 43 height 24
type input "Saving..."
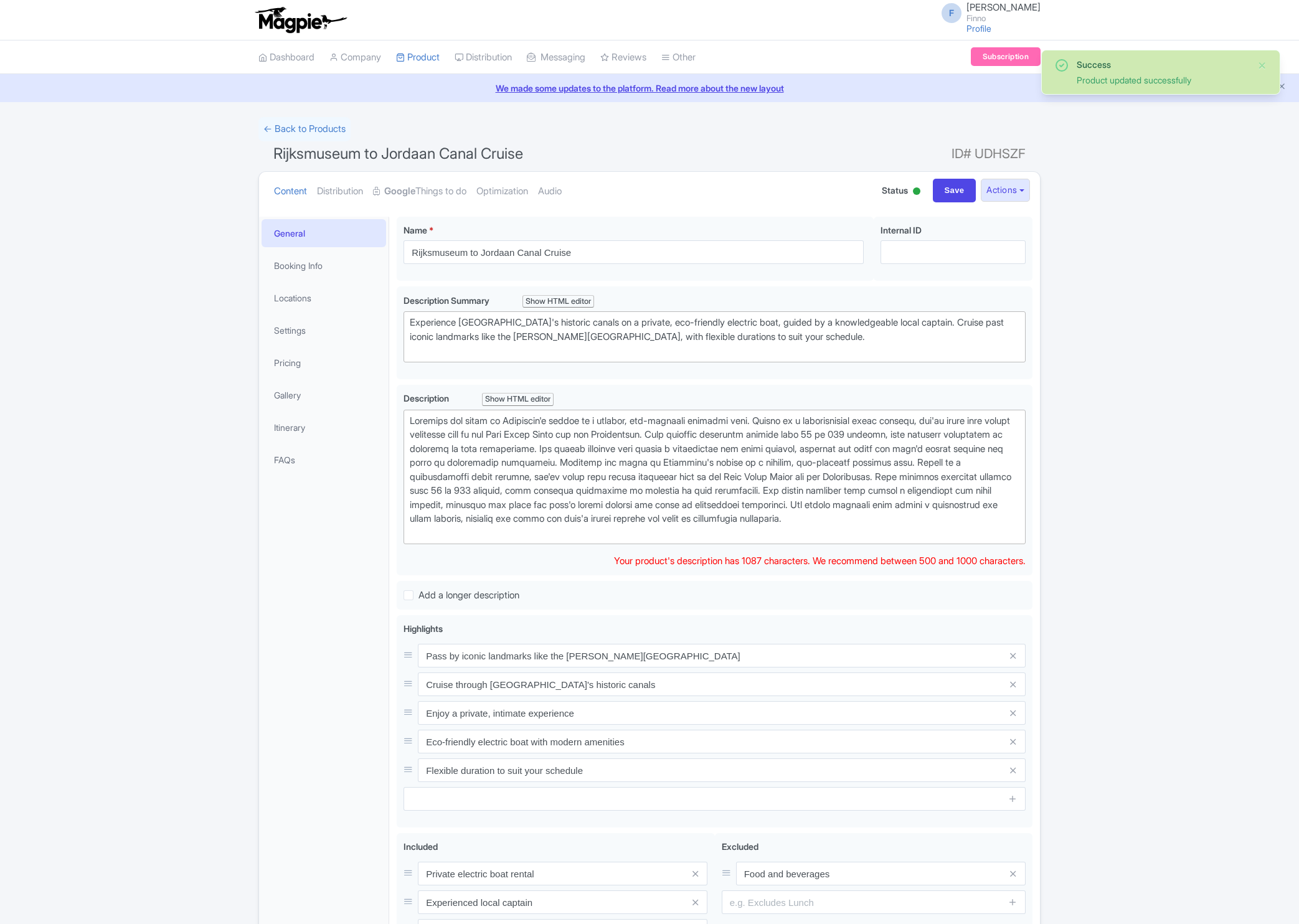
scroll to position [162, 0]
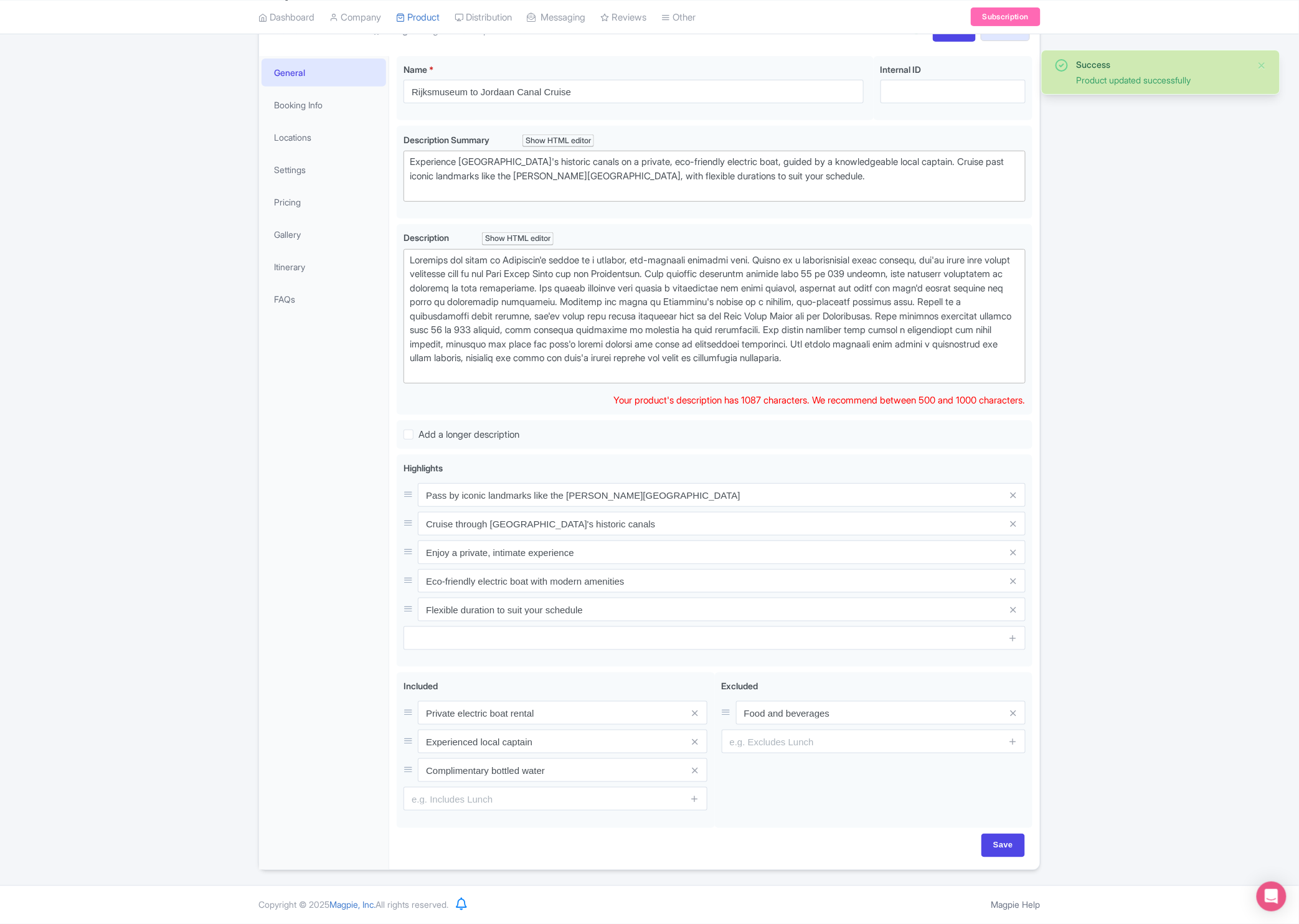
type trix-editor "<div>Discover the charm of [GEOGRAPHIC_DATA]'s canals on a private, eco-friendl…"
click at [1074, 392] on div "Success Product updated successfully ← Back to Products Rijksmuseum to Jordaan …" at bounding box center [649, 414] width 1299 height 914
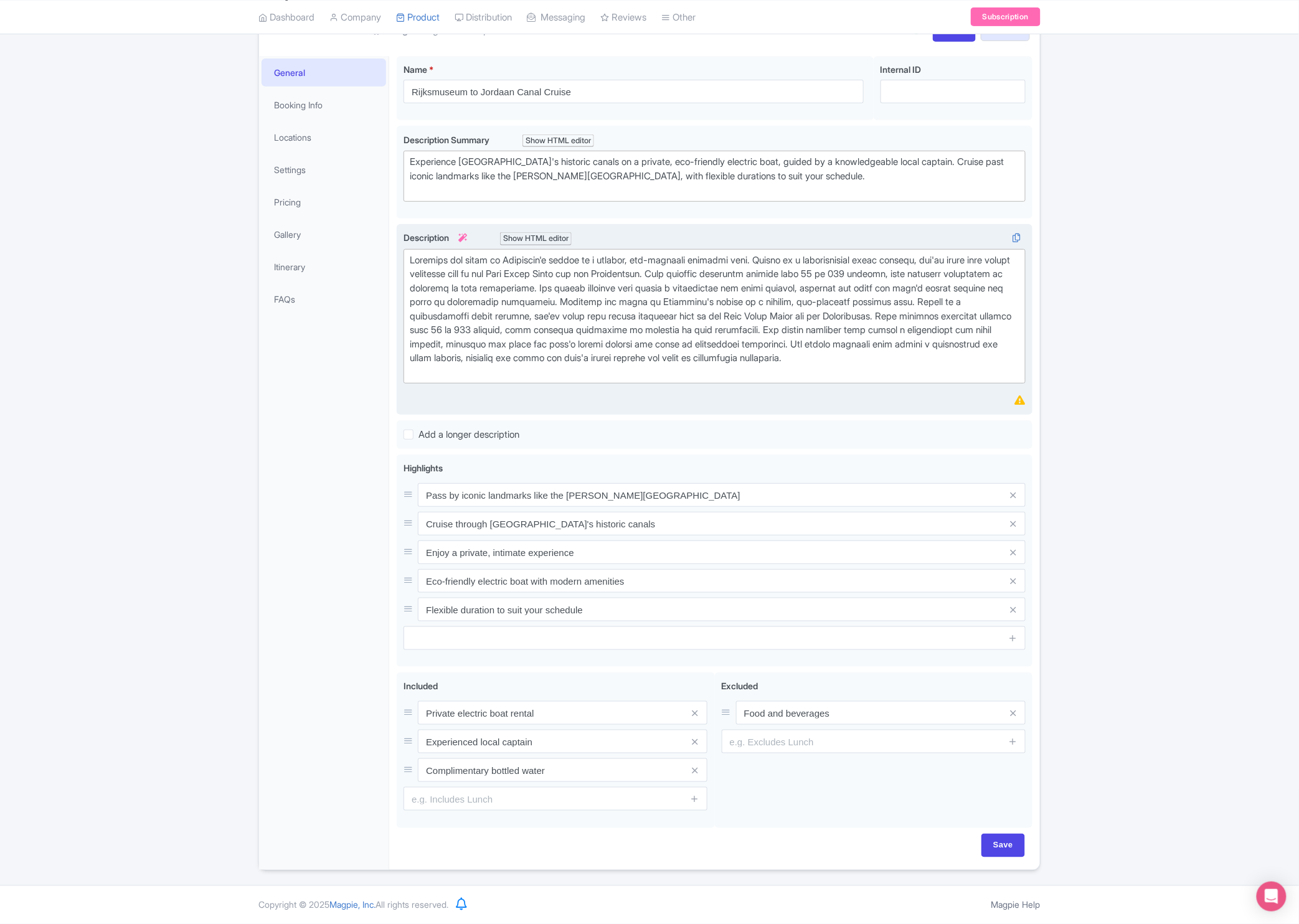
click at [551, 327] on div at bounding box center [714, 317] width 610 height 126
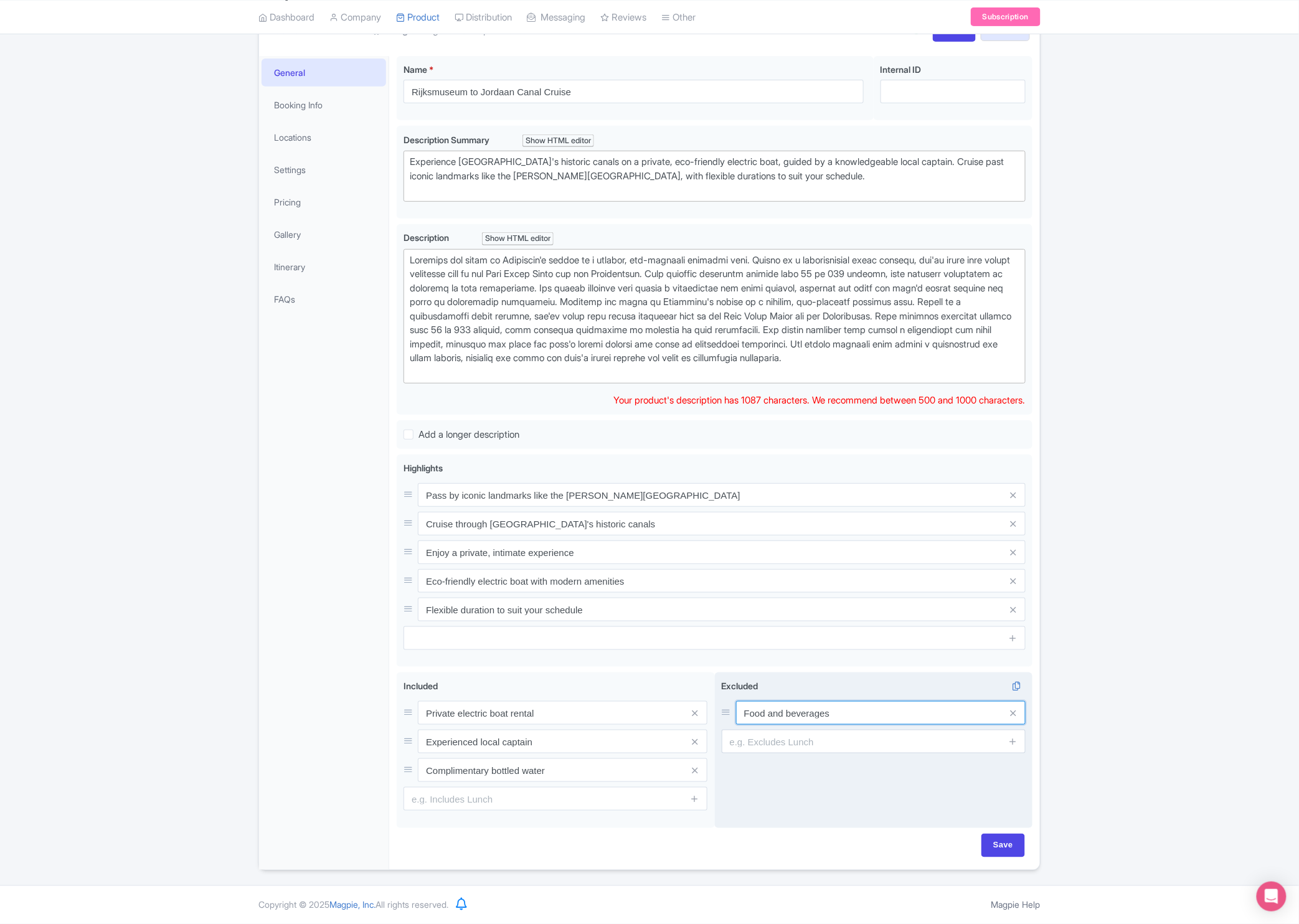
click at [924, 715] on input "Food and beverages" at bounding box center [880, 713] width 290 height 24
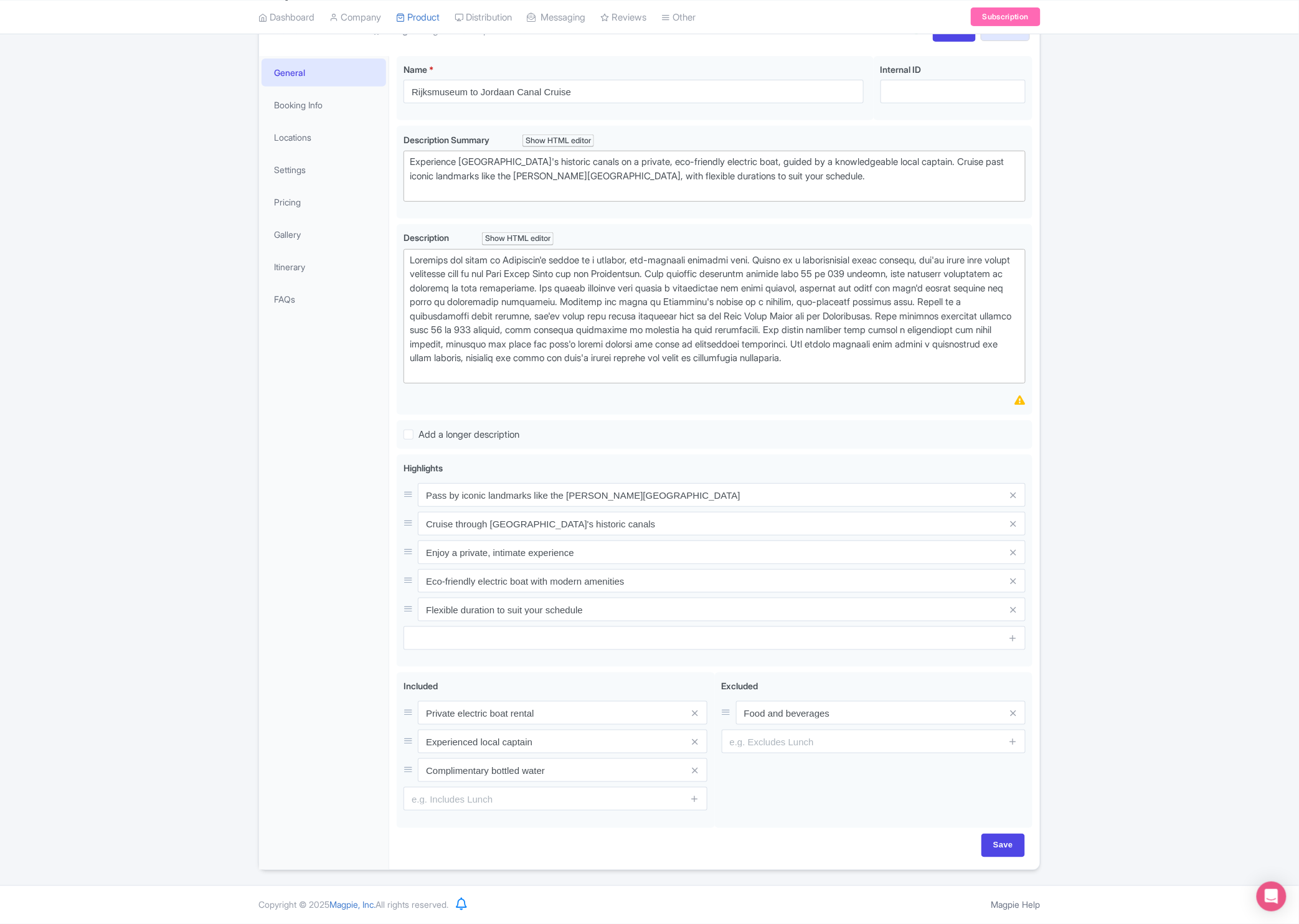
click at [1074, 408] on div "Success Product updated successfully ← Back to Products Rijksmuseum to Jordaan …" at bounding box center [649, 414] width 1299 height 914
click at [1104, 516] on div "Success Product updated successfully ← Back to Products Rijksmuseum to Jordaan …" at bounding box center [649, 414] width 1299 height 914
click at [534, 688] on div "Included i Private electric boat rental Experienced local captain Complimentary…" at bounding box center [556, 745] width 304 height 131
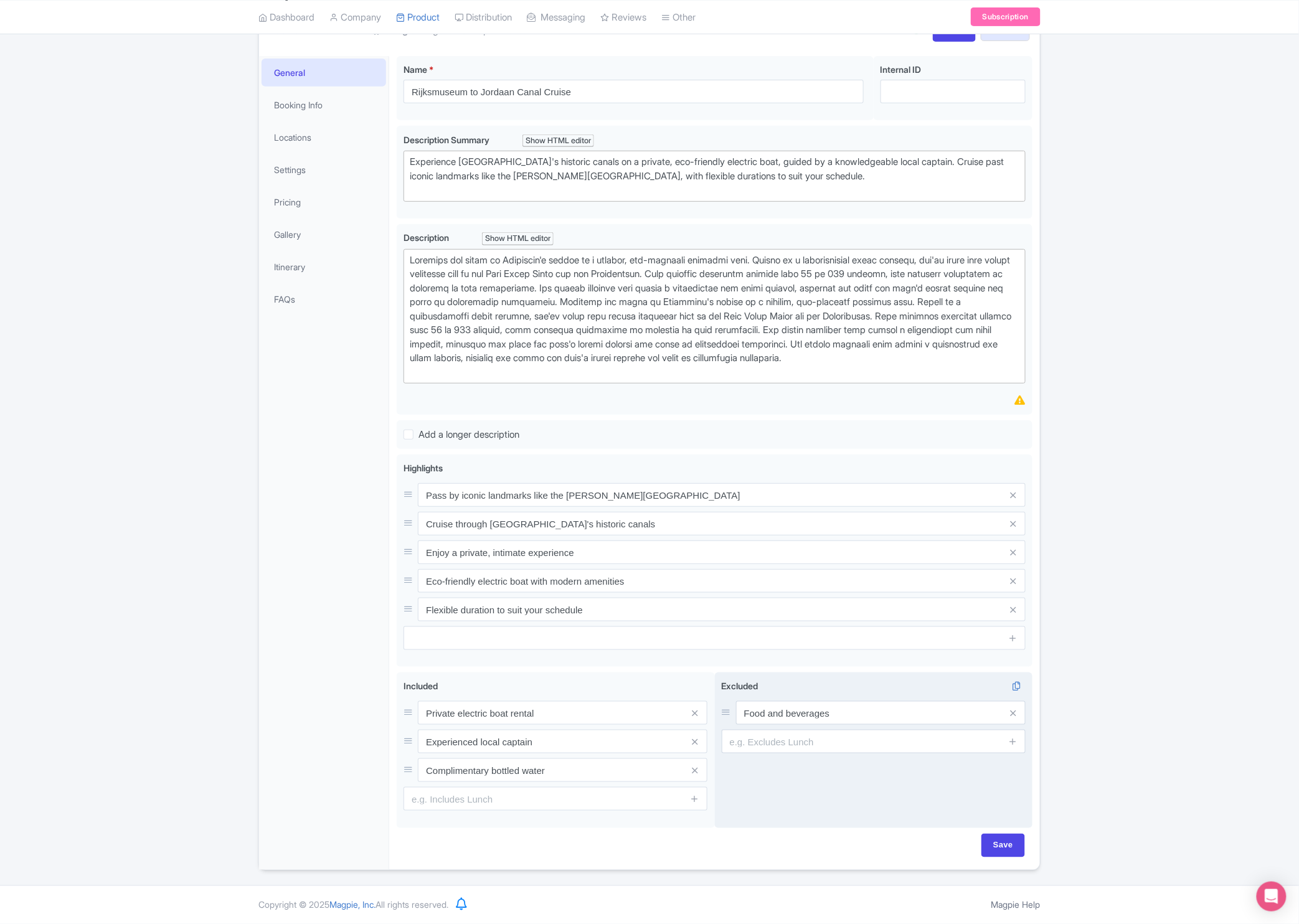
click at [823, 694] on div "Excluded i Food and beverages" at bounding box center [874, 716] width 304 height 74
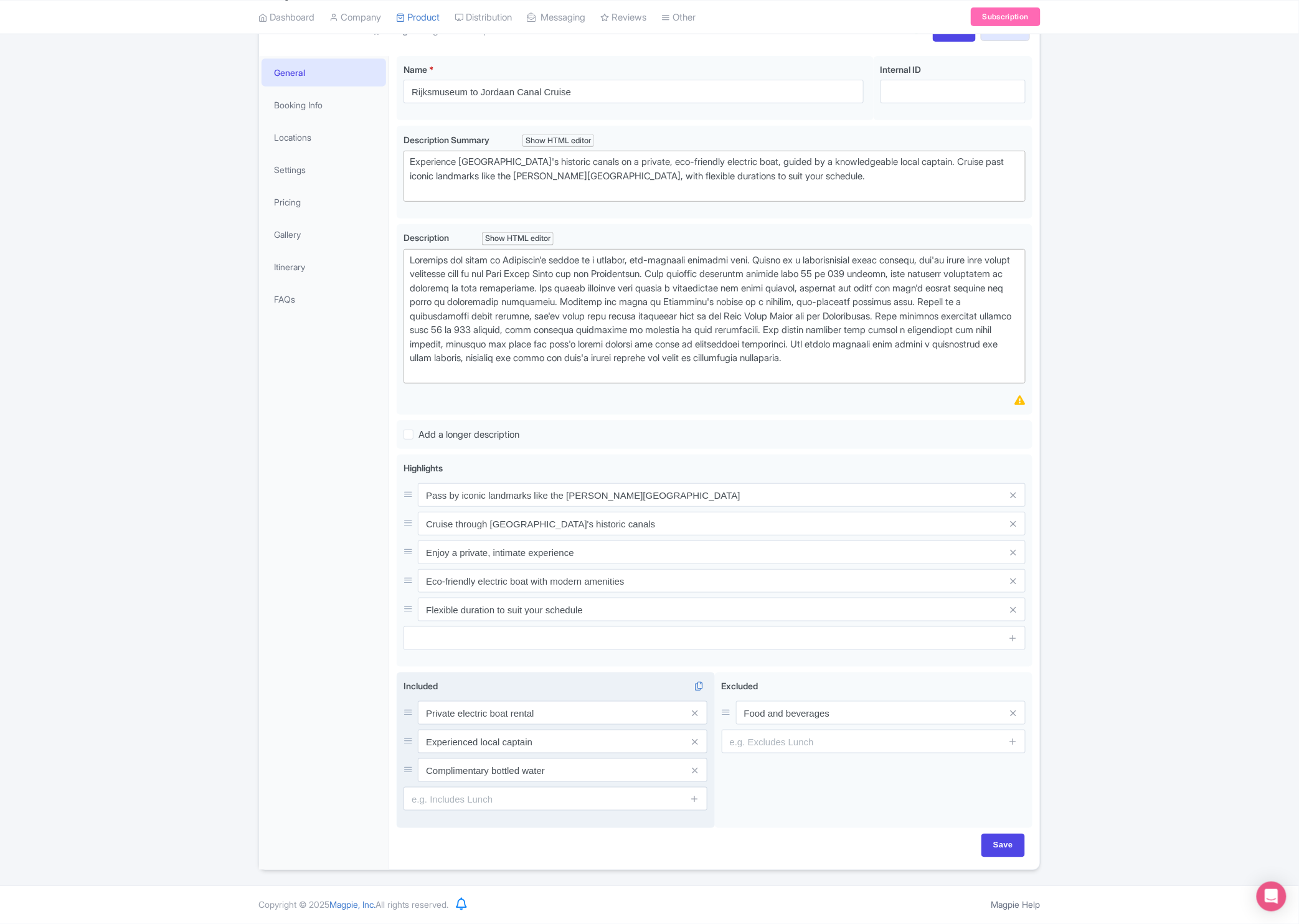
click at [546, 697] on div "Included i Private electric boat rental Experienced local captain Complimentary…" at bounding box center [556, 745] width 304 height 131
click at [294, 136] on link "Locations" at bounding box center [324, 137] width 125 height 28
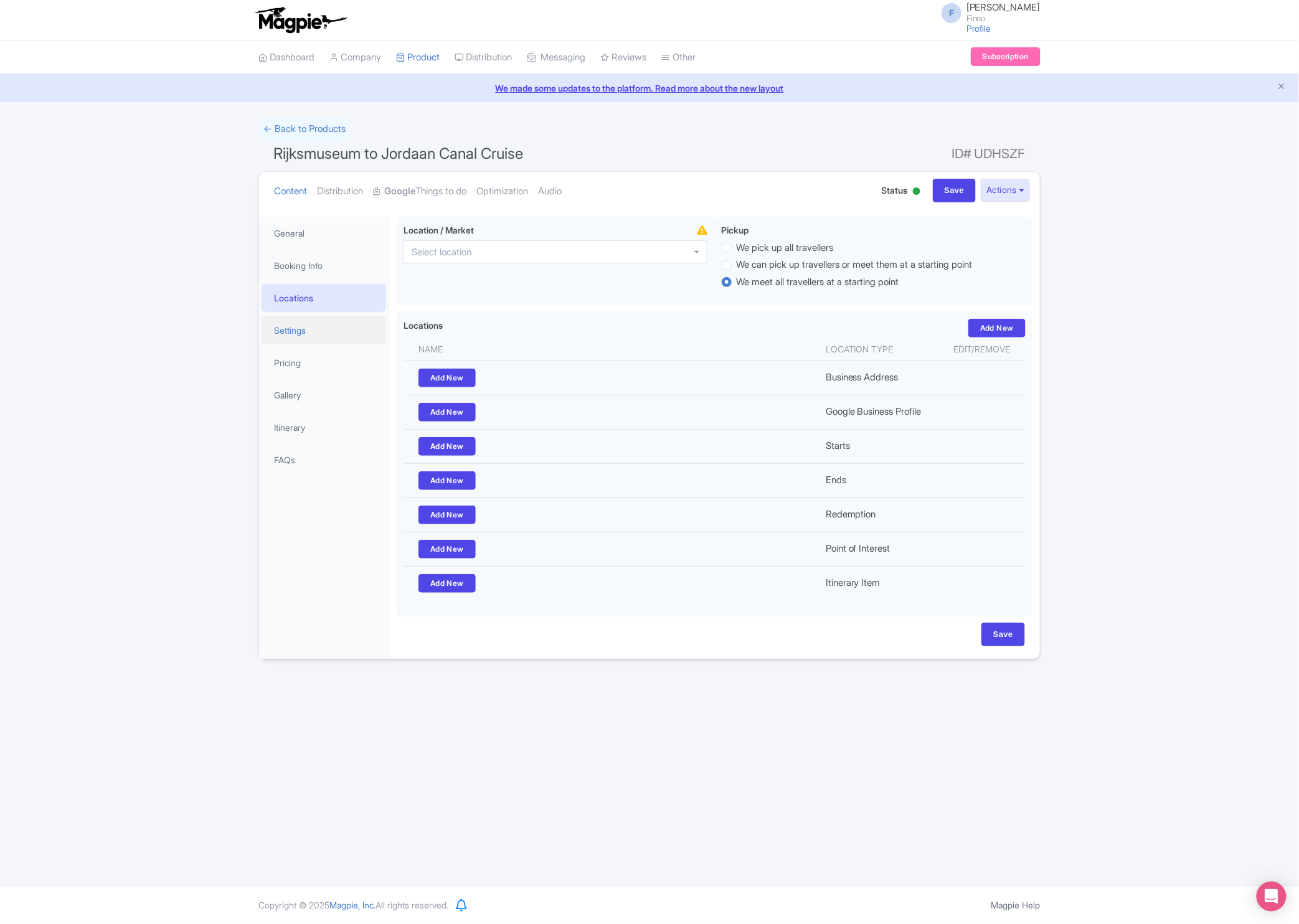
click at [321, 328] on link "Settings" at bounding box center [324, 331] width 125 height 28
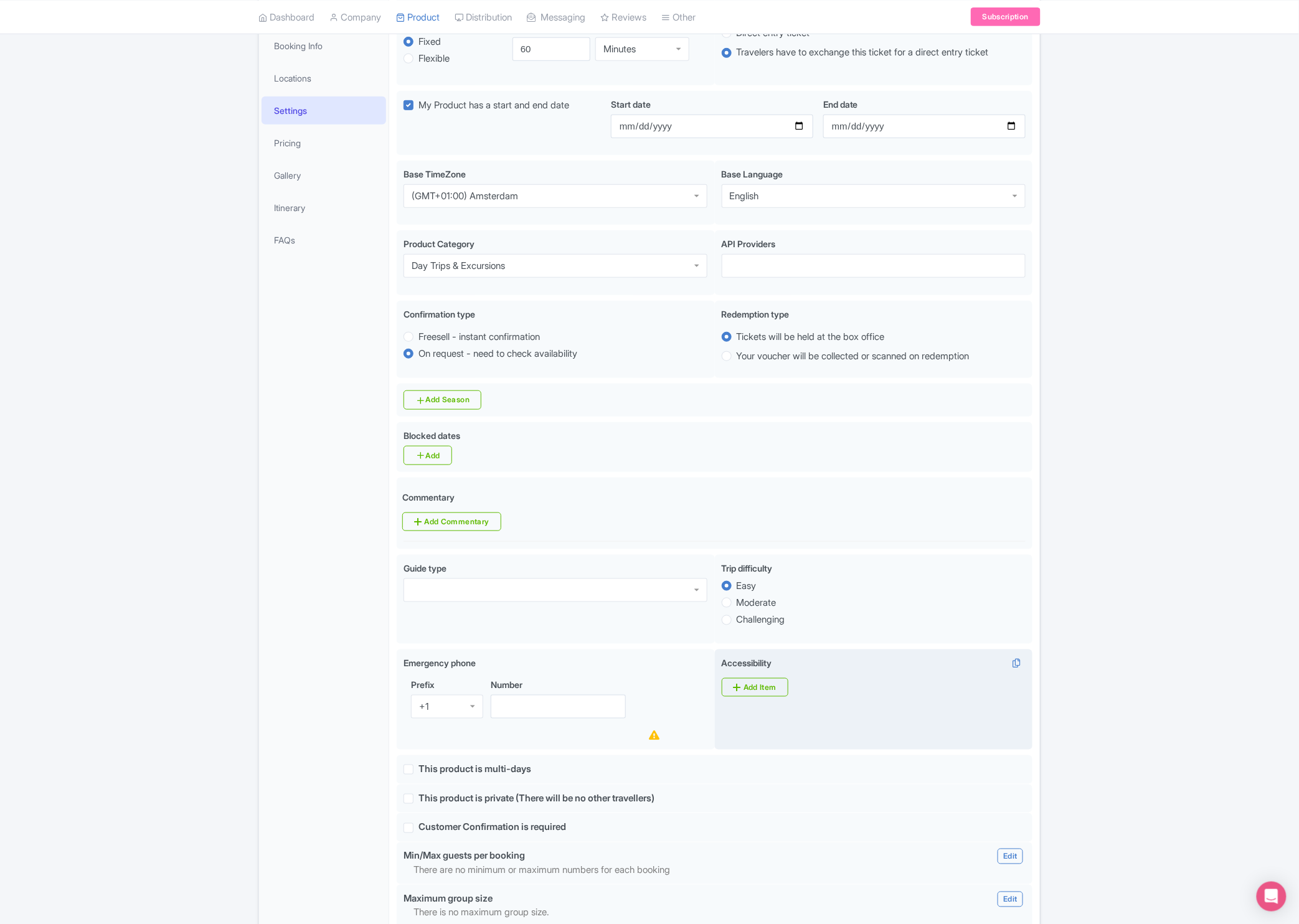
scroll to position [658, 0]
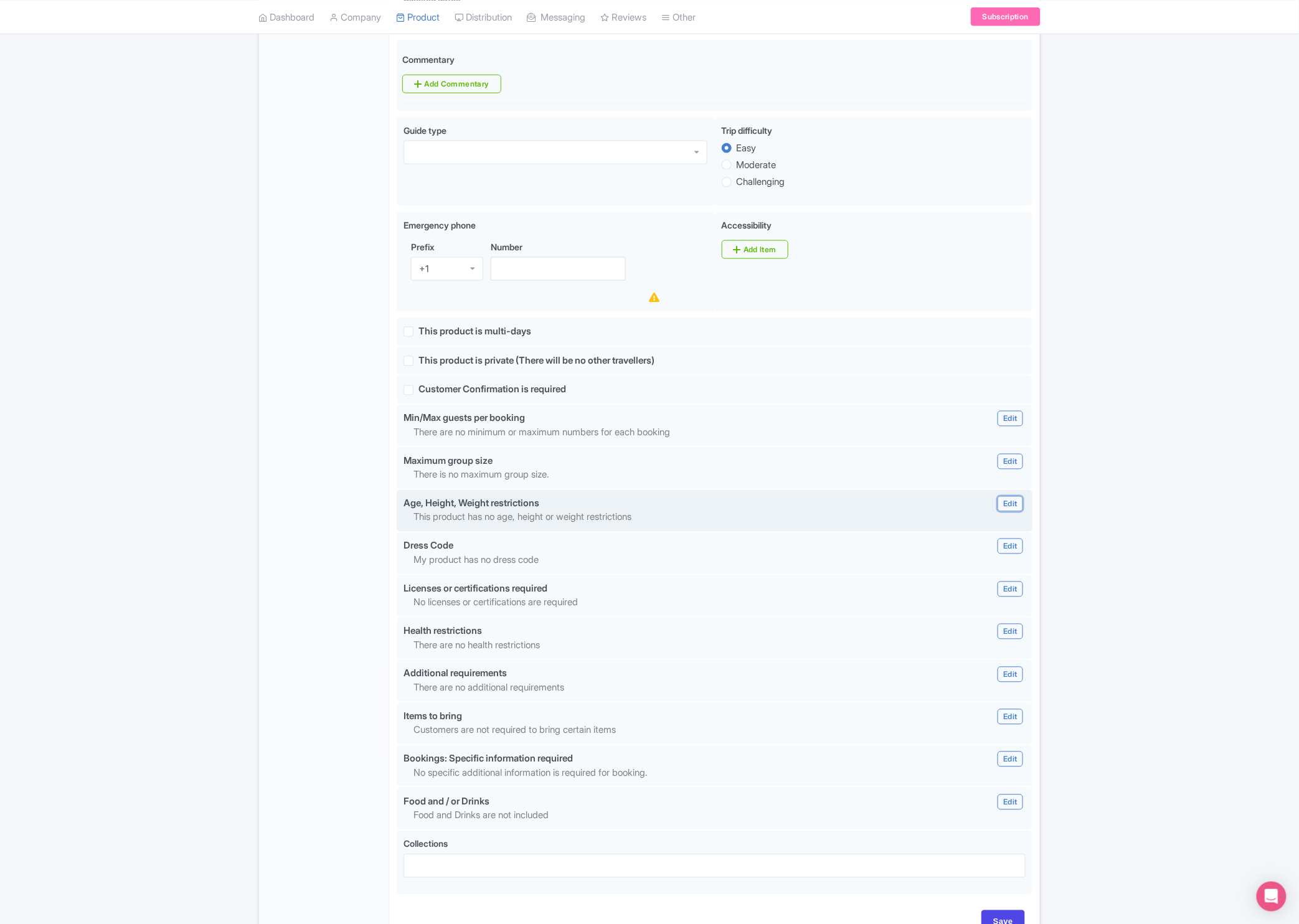
click at [1018, 512] on link "Edit" at bounding box center [1010, 504] width 25 height 16
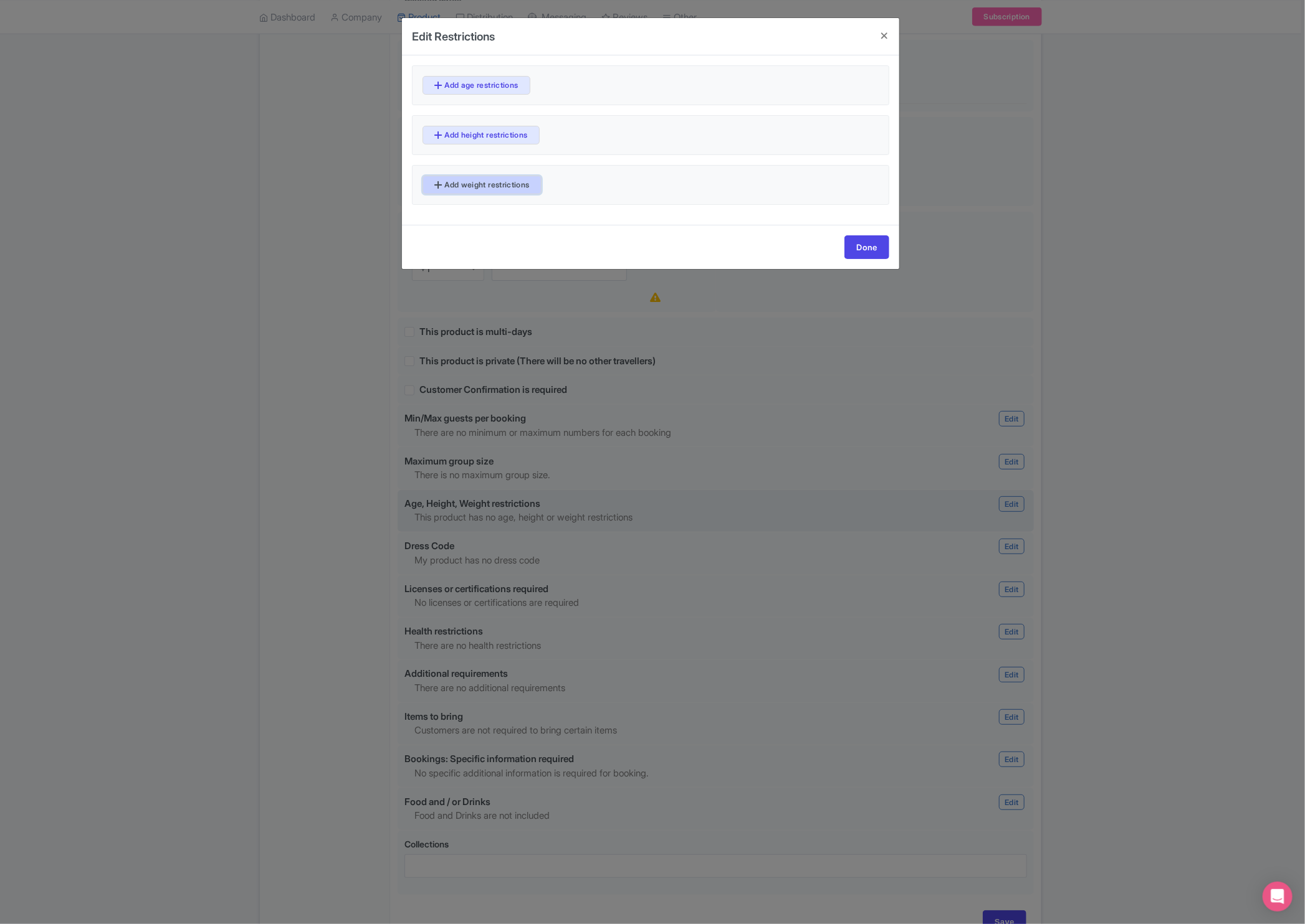
click at [460, 187] on link "Add weight restrictions" at bounding box center [482, 185] width 119 height 19
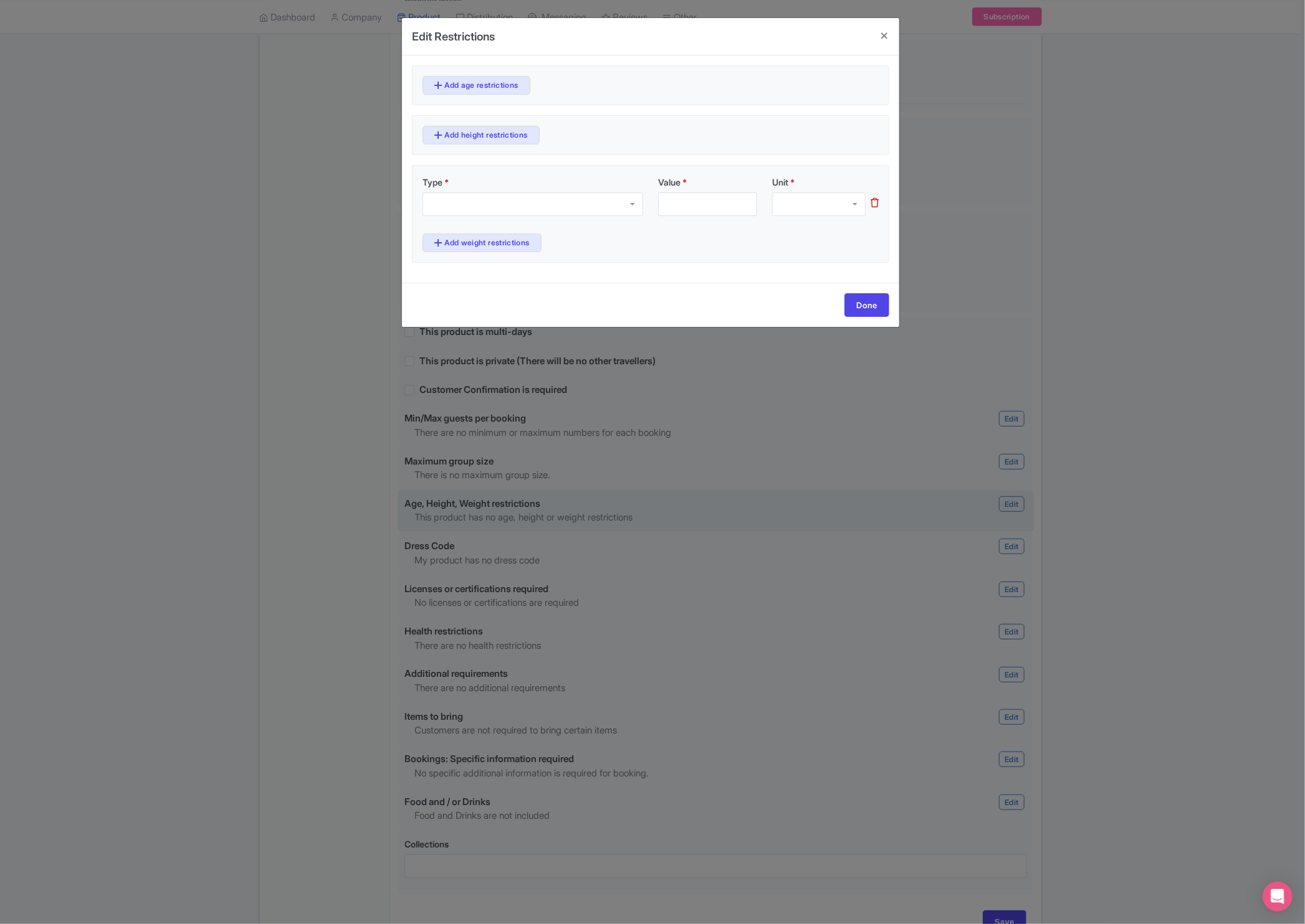
drag, startPoint x: 460, startPoint y: 198, endPoint x: 458, endPoint y: 216, distance: 18.1
click at [458, 216] on div "Type *" at bounding box center [537, 195] width 228 height 40
click at [826, 206] on div at bounding box center [819, 204] width 94 height 24
click at [681, 191] on div "Value *" at bounding box center [707, 195] width 114 height 40
click at [675, 211] on input "Value *" at bounding box center [707, 204] width 99 height 24
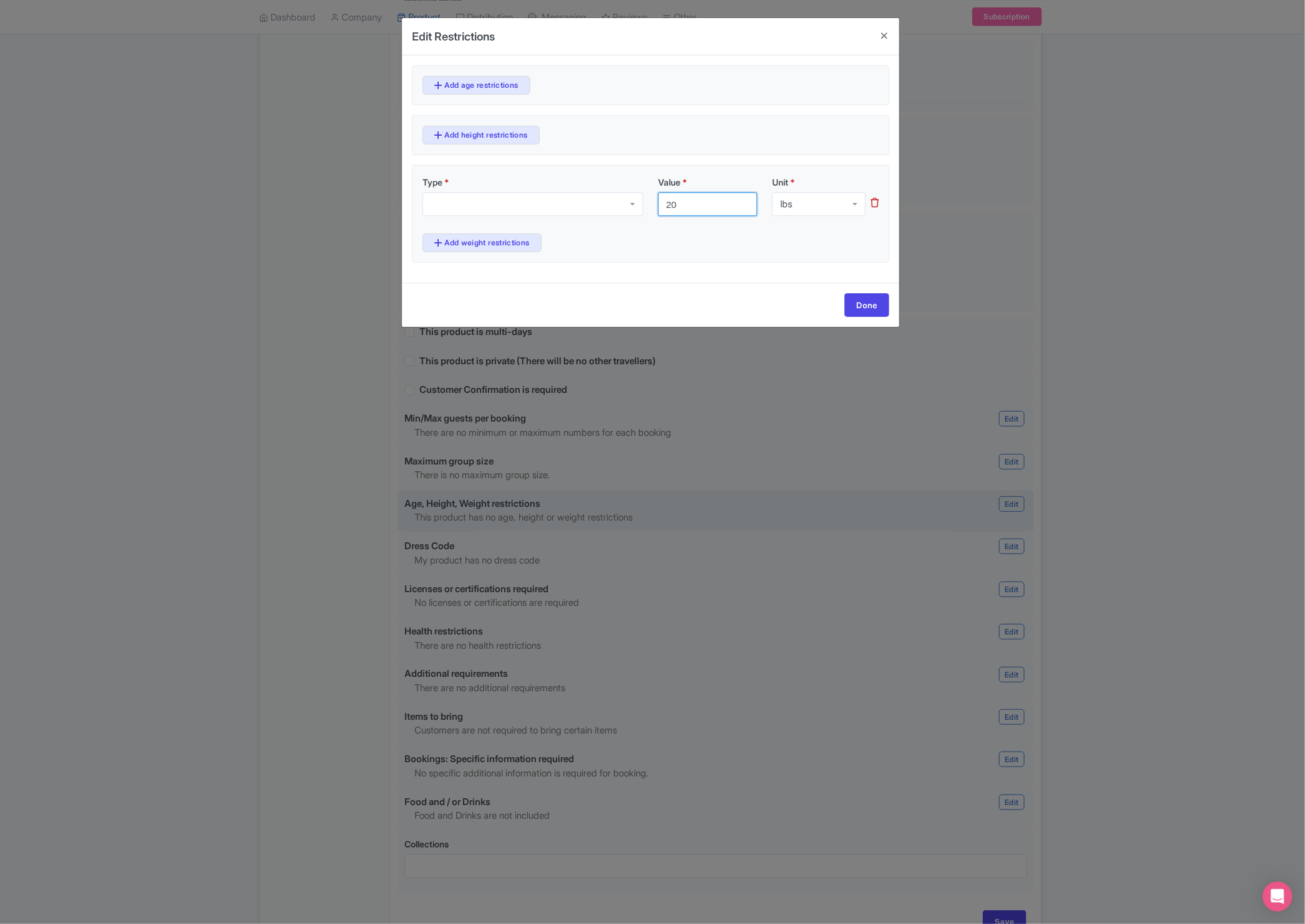
type input "20"
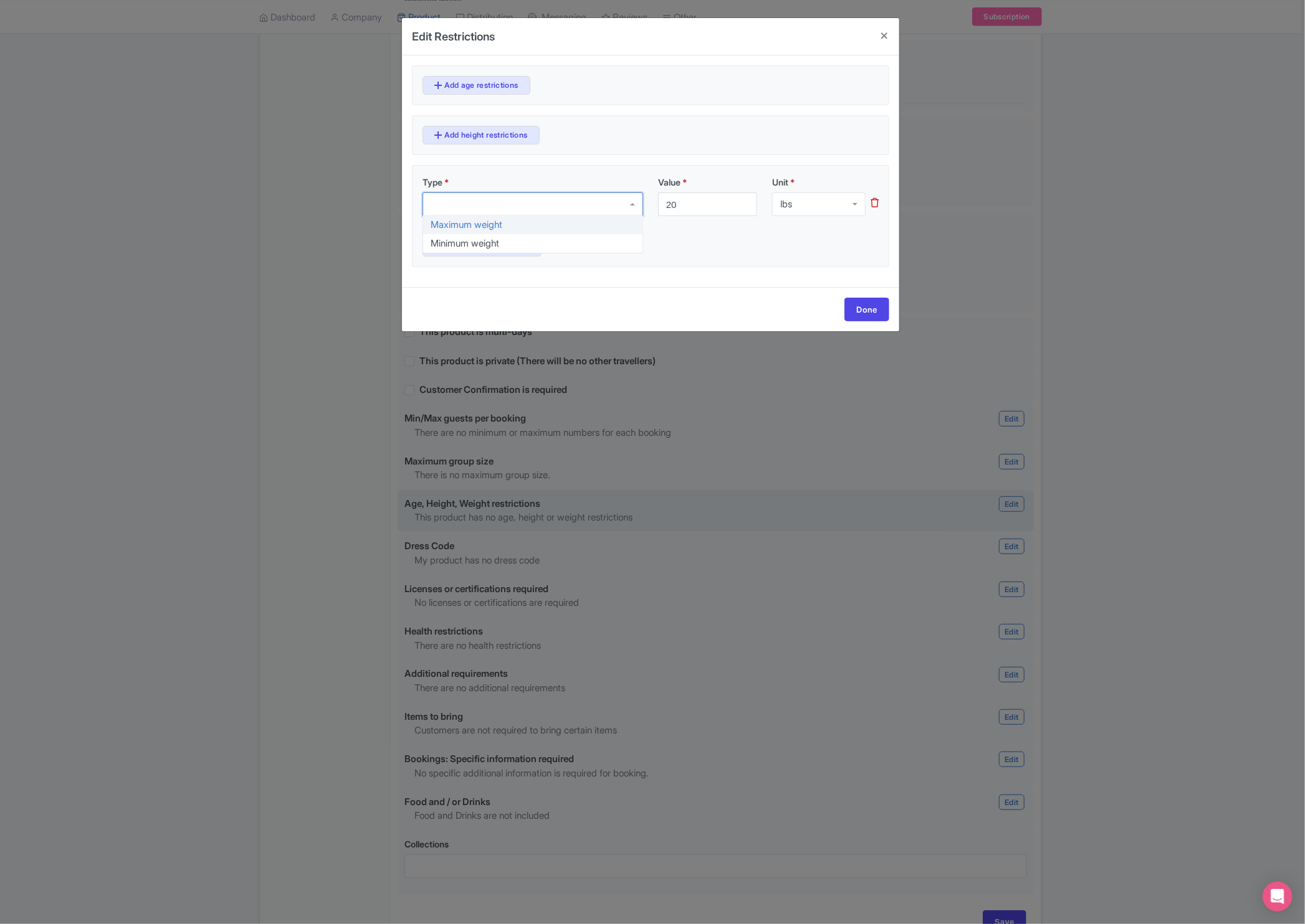
click at [510, 204] on div at bounding box center [533, 204] width 221 height 24
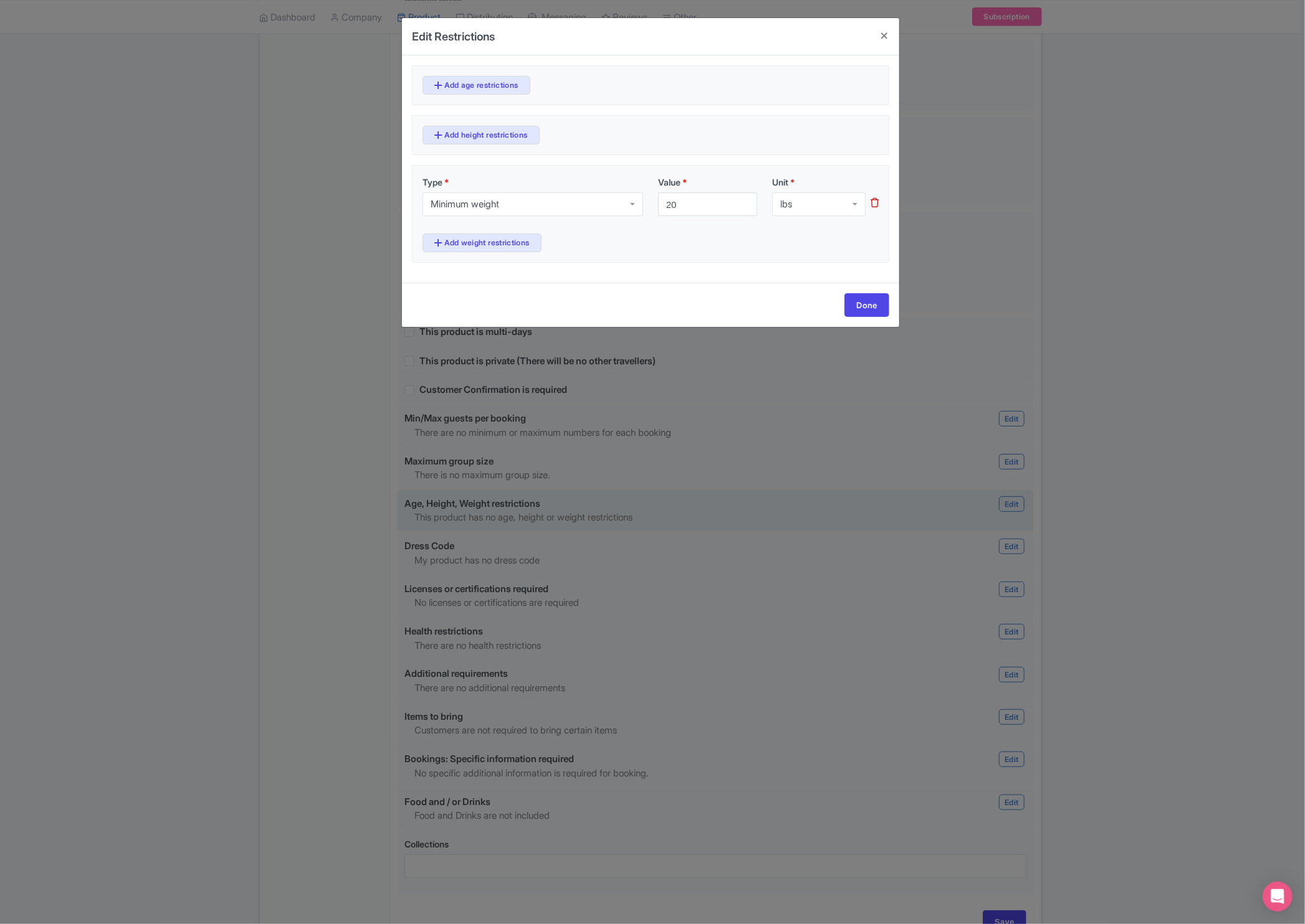
click at [693, 295] on div "Done" at bounding box center [651, 305] width 497 height 44
click at [520, 249] on link "Add weight restrictions" at bounding box center [482, 243] width 119 height 19
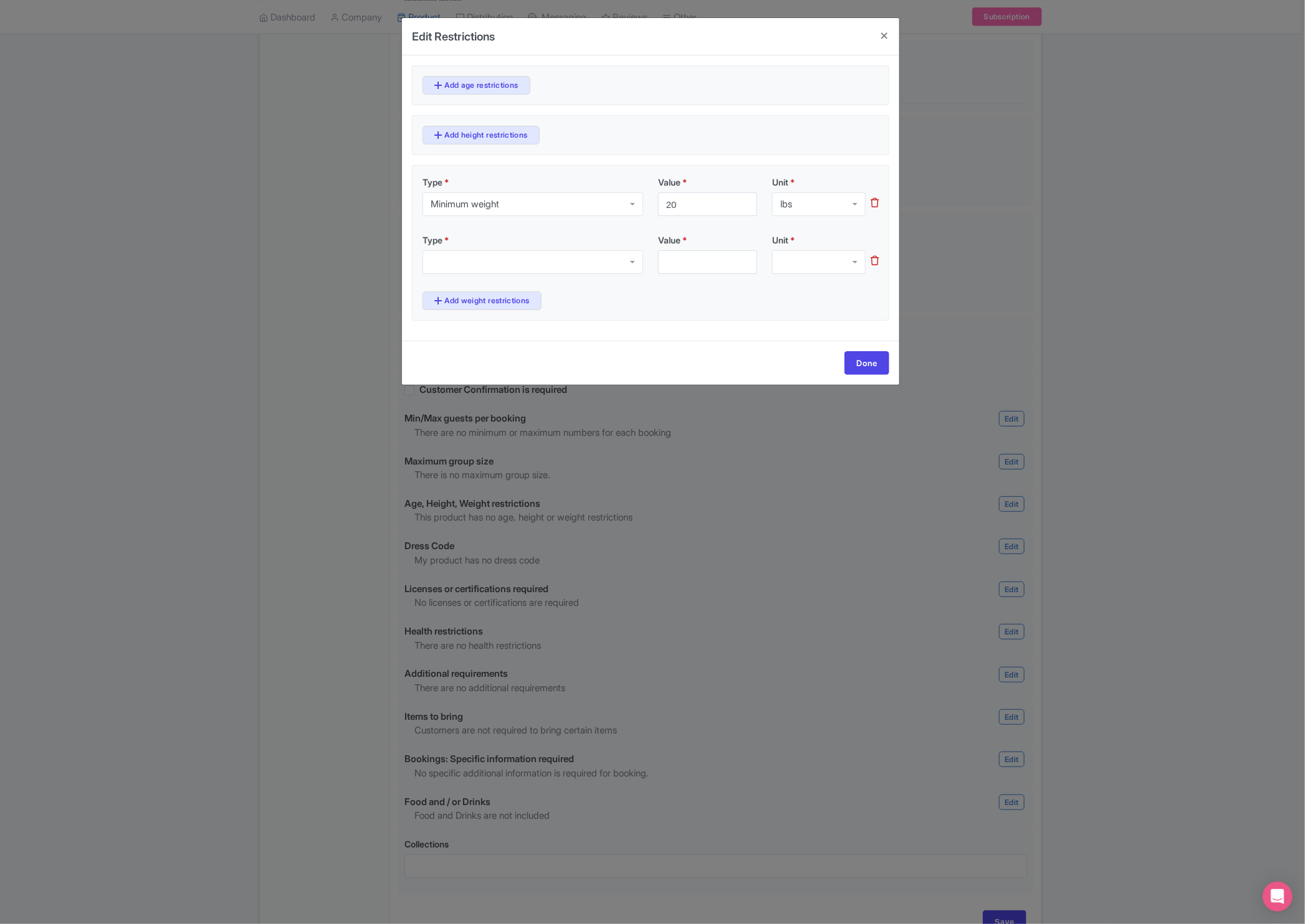
click at [516, 265] on div at bounding box center [533, 262] width 221 height 24
click at [668, 263] on input "Value *" at bounding box center [707, 262] width 99 height 24
type input "10"
click at [817, 252] on div at bounding box center [819, 262] width 94 height 24
click at [808, 330] on div "Add age restrictions 1 Add height restrictions Type * Minimum weight Minimum we…" at bounding box center [651, 199] width 497 height 286
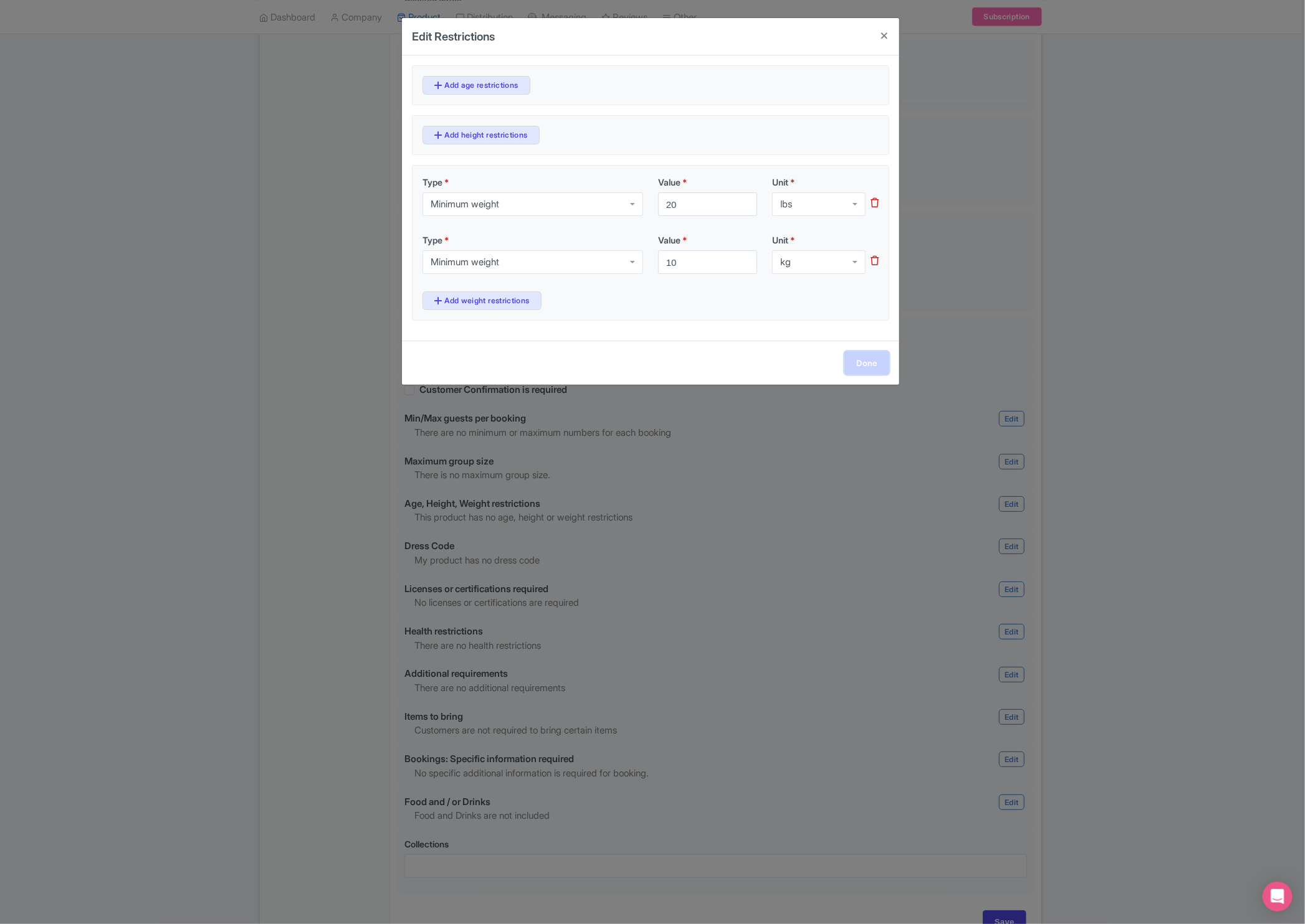
click at [877, 369] on link "Done" at bounding box center [867, 363] width 45 height 24
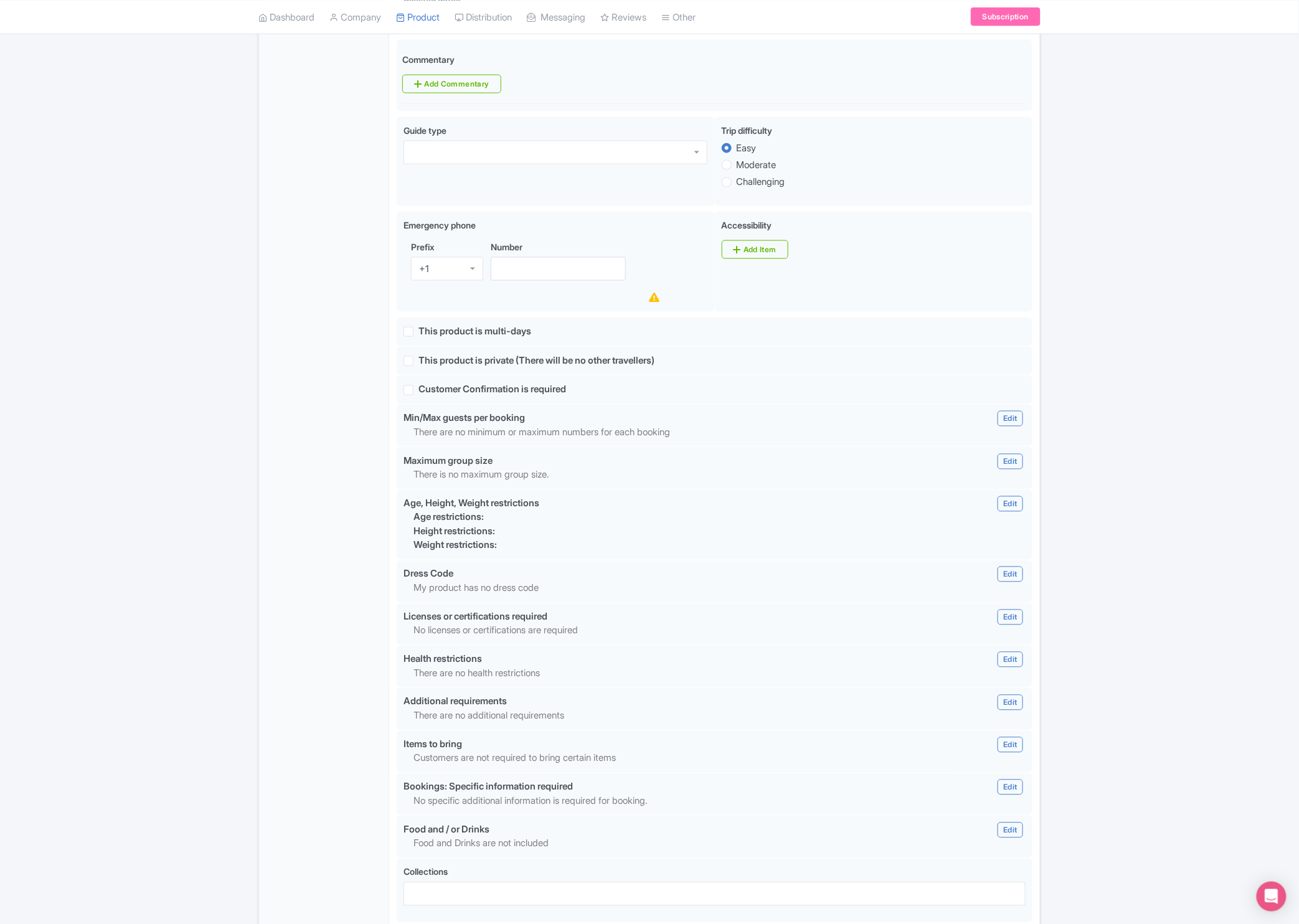
click at [707, 539] on p "Height restrictions:" at bounding box center [662, 532] width 498 height 14
click at [1006, 512] on link "Edit" at bounding box center [1010, 504] width 25 height 16
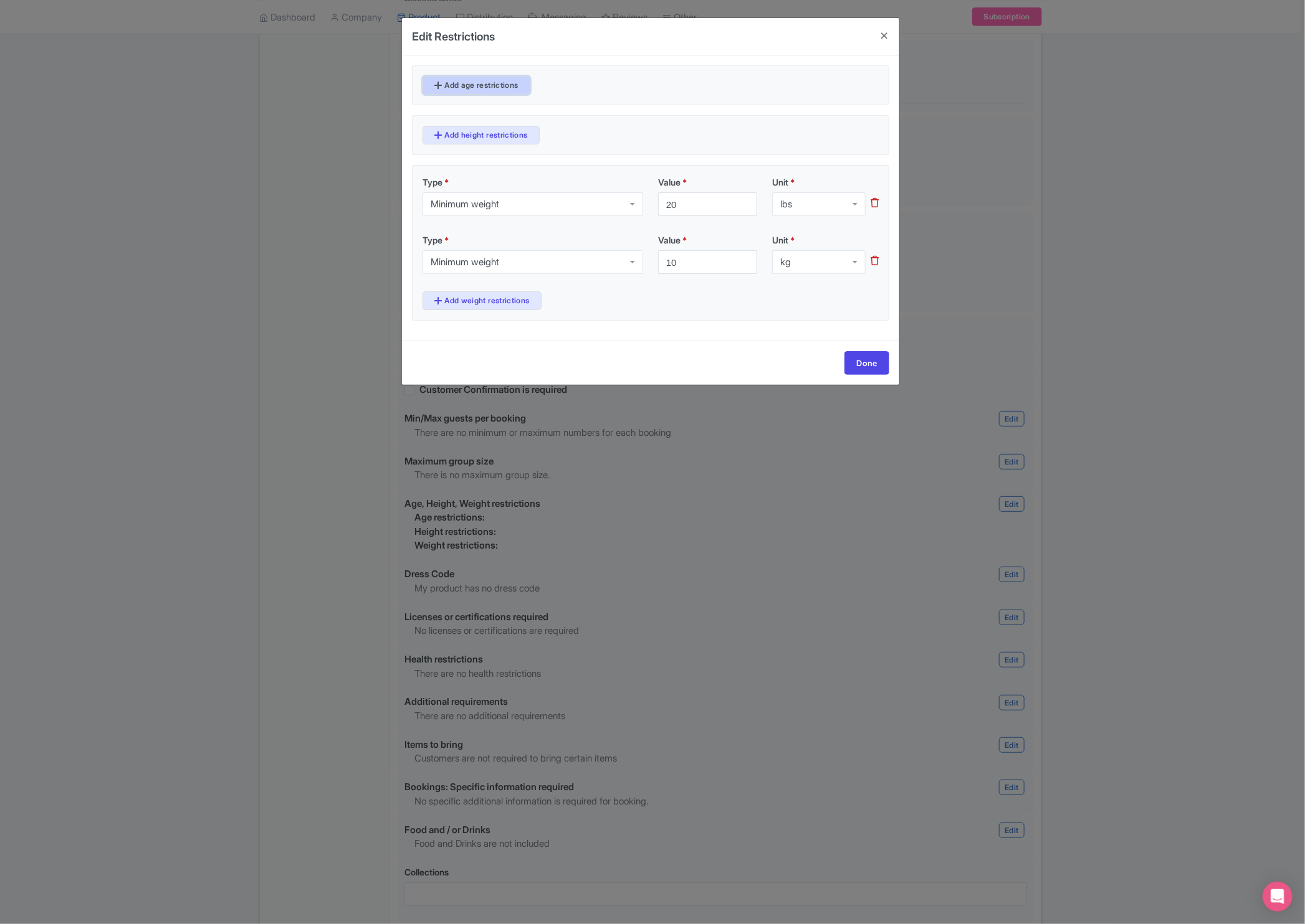
click at [511, 89] on link "Add age restrictions" at bounding box center [476, 85] width 108 height 19
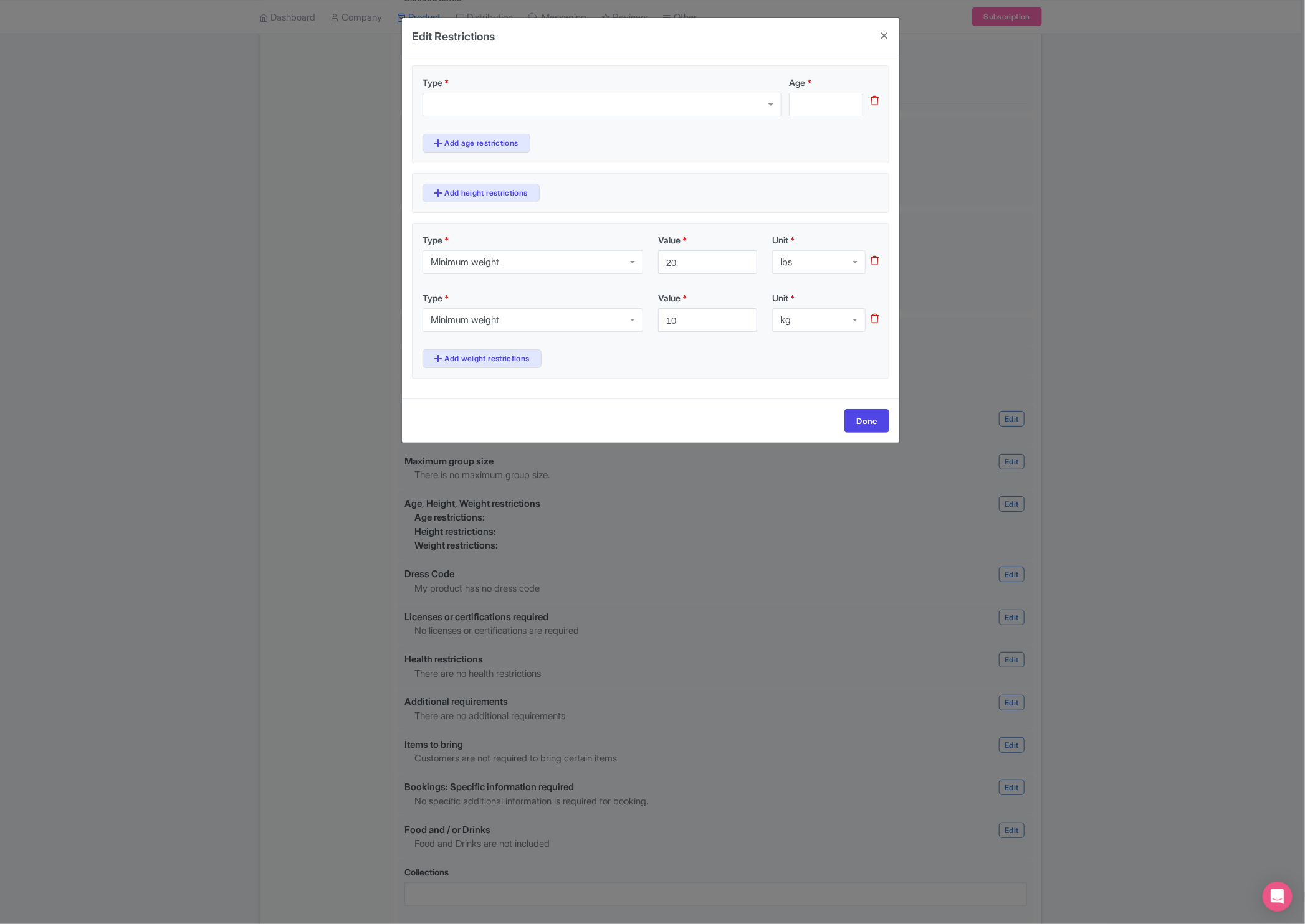
click at [873, 104] on icon at bounding box center [874, 100] width 8 height 9
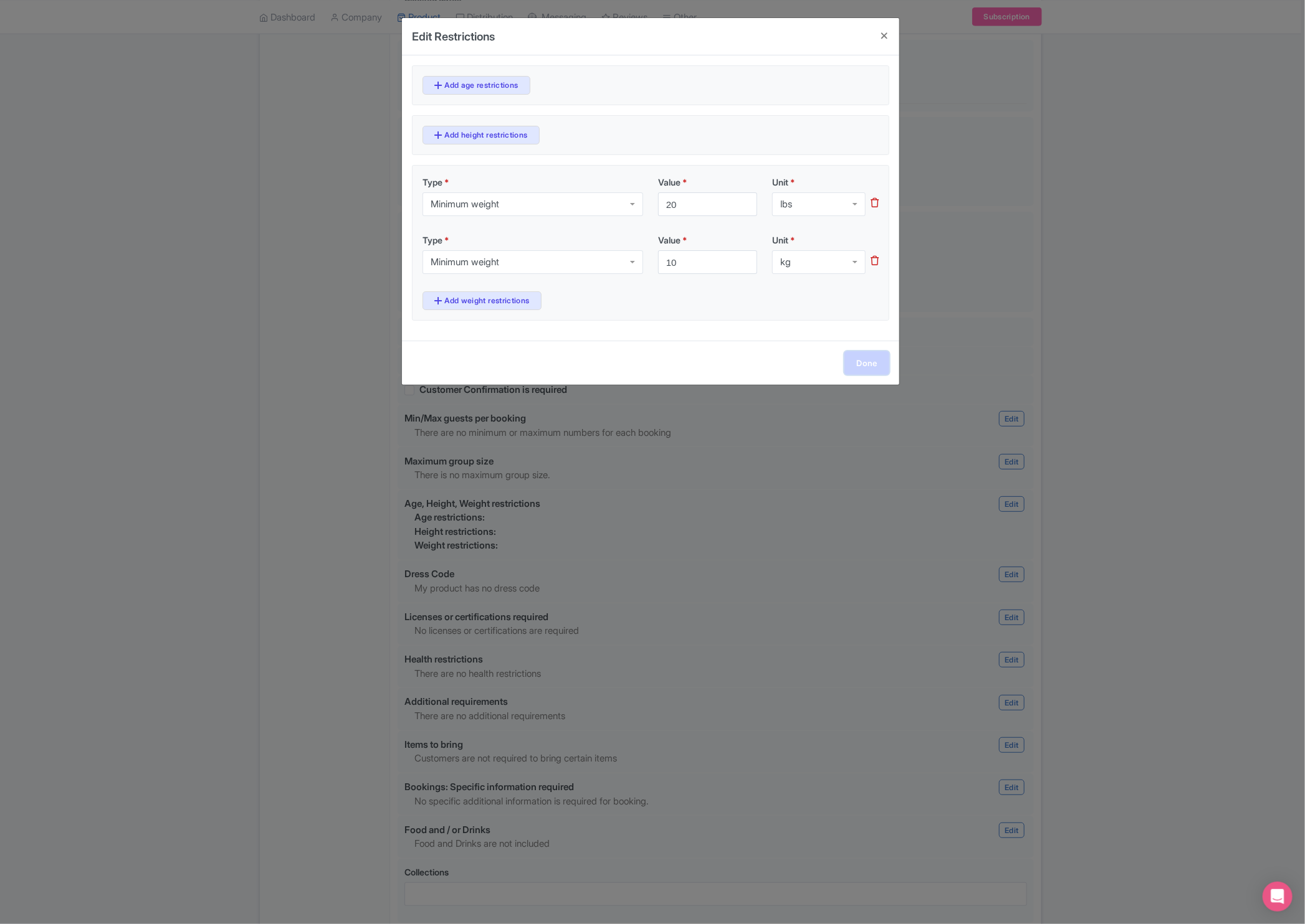
click at [864, 366] on link "Done" at bounding box center [867, 363] width 45 height 24
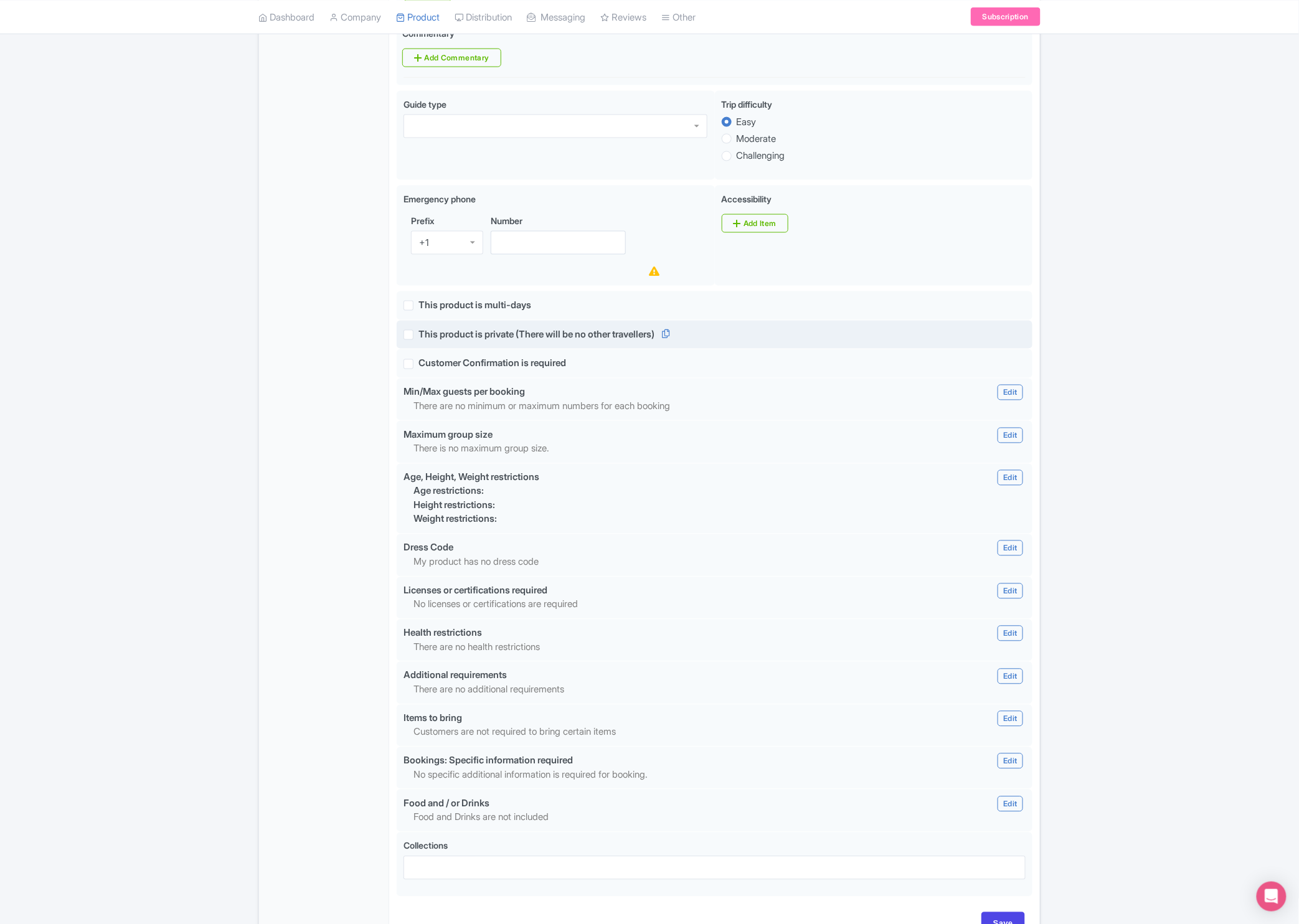
scroll to position [773, 0]
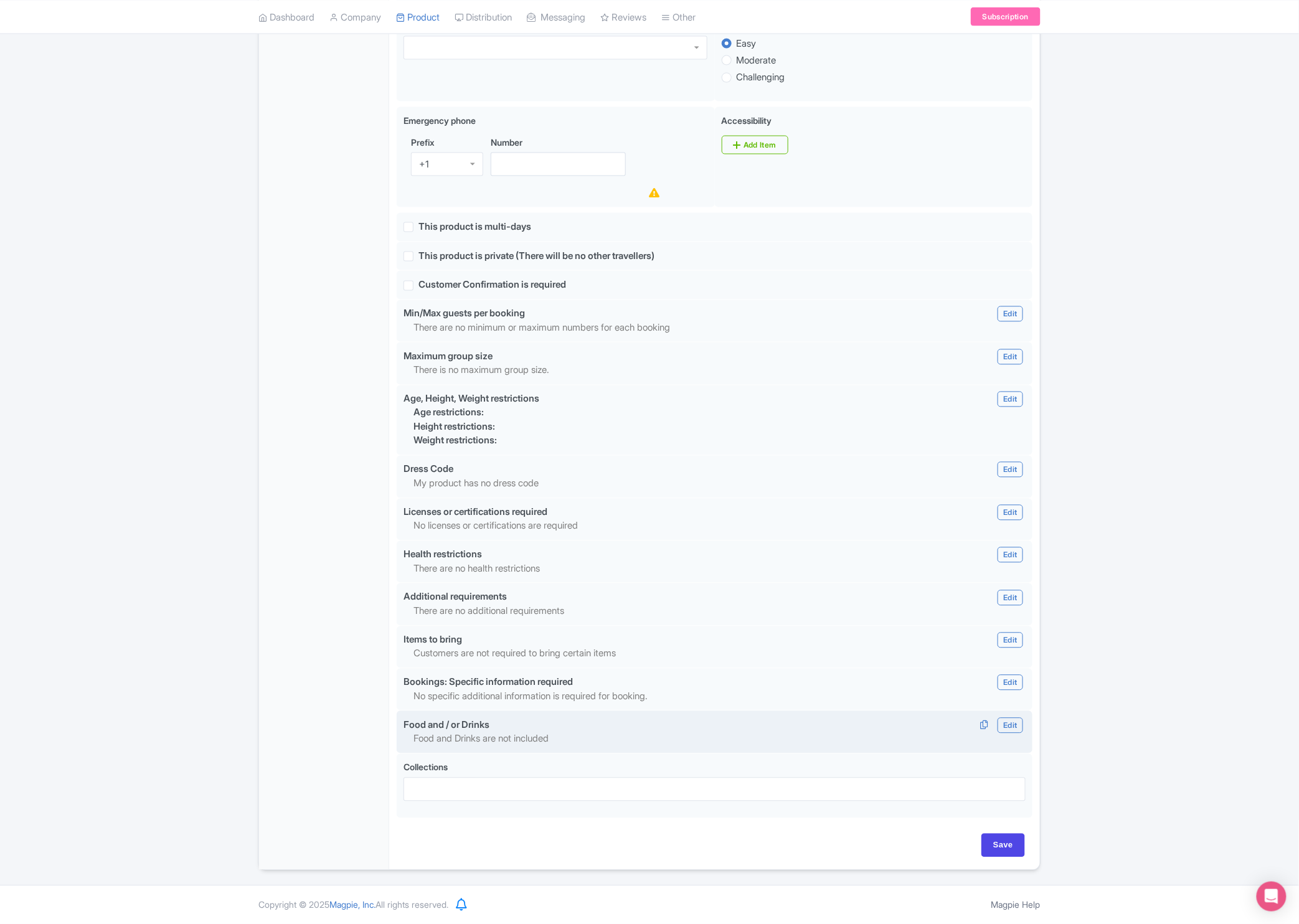
click at [571, 735] on p "Food and Drinks are not included" at bounding box center [662, 739] width 498 height 14
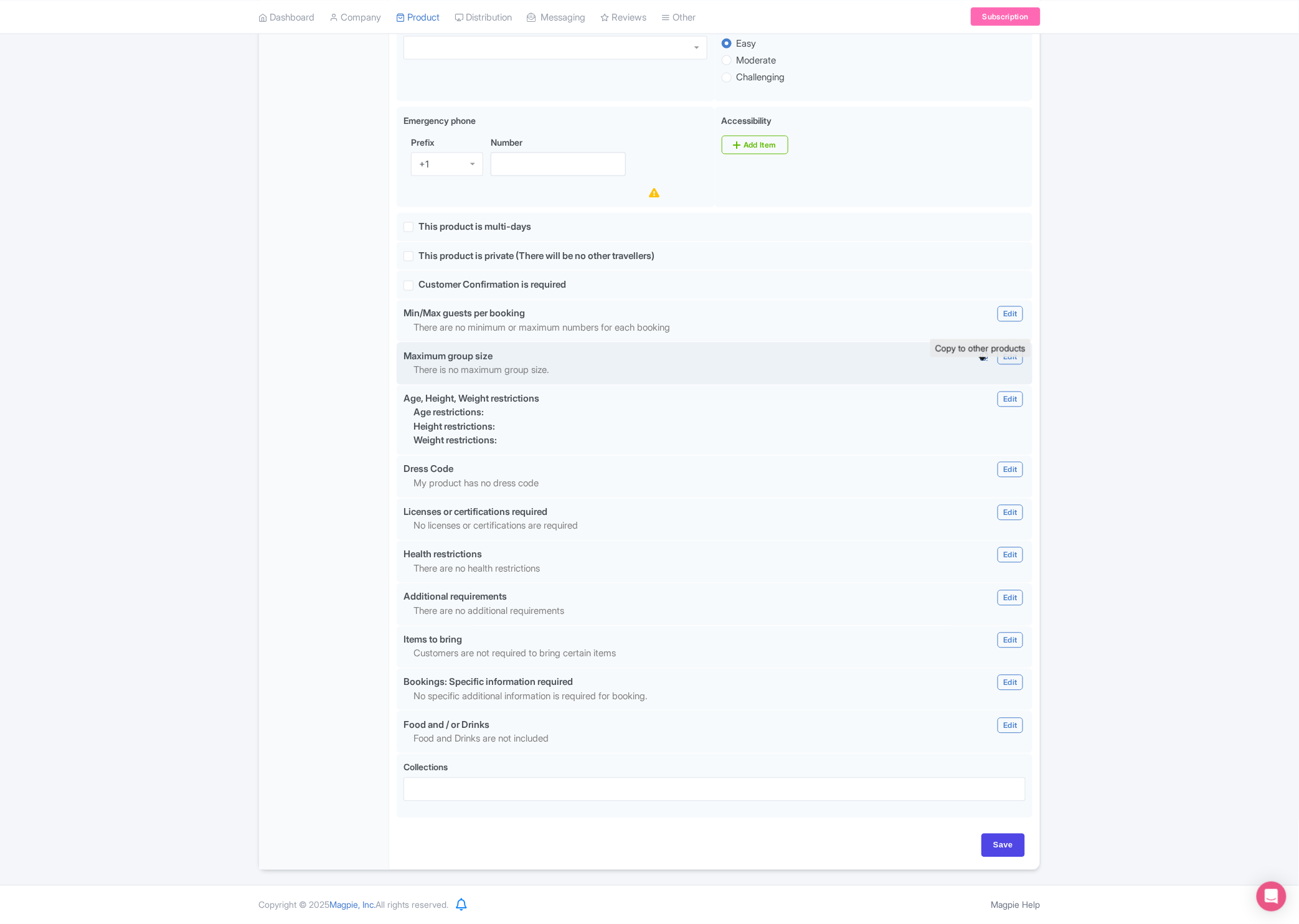
click at [980, 358] on icon at bounding box center [984, 357] width 17 height 11
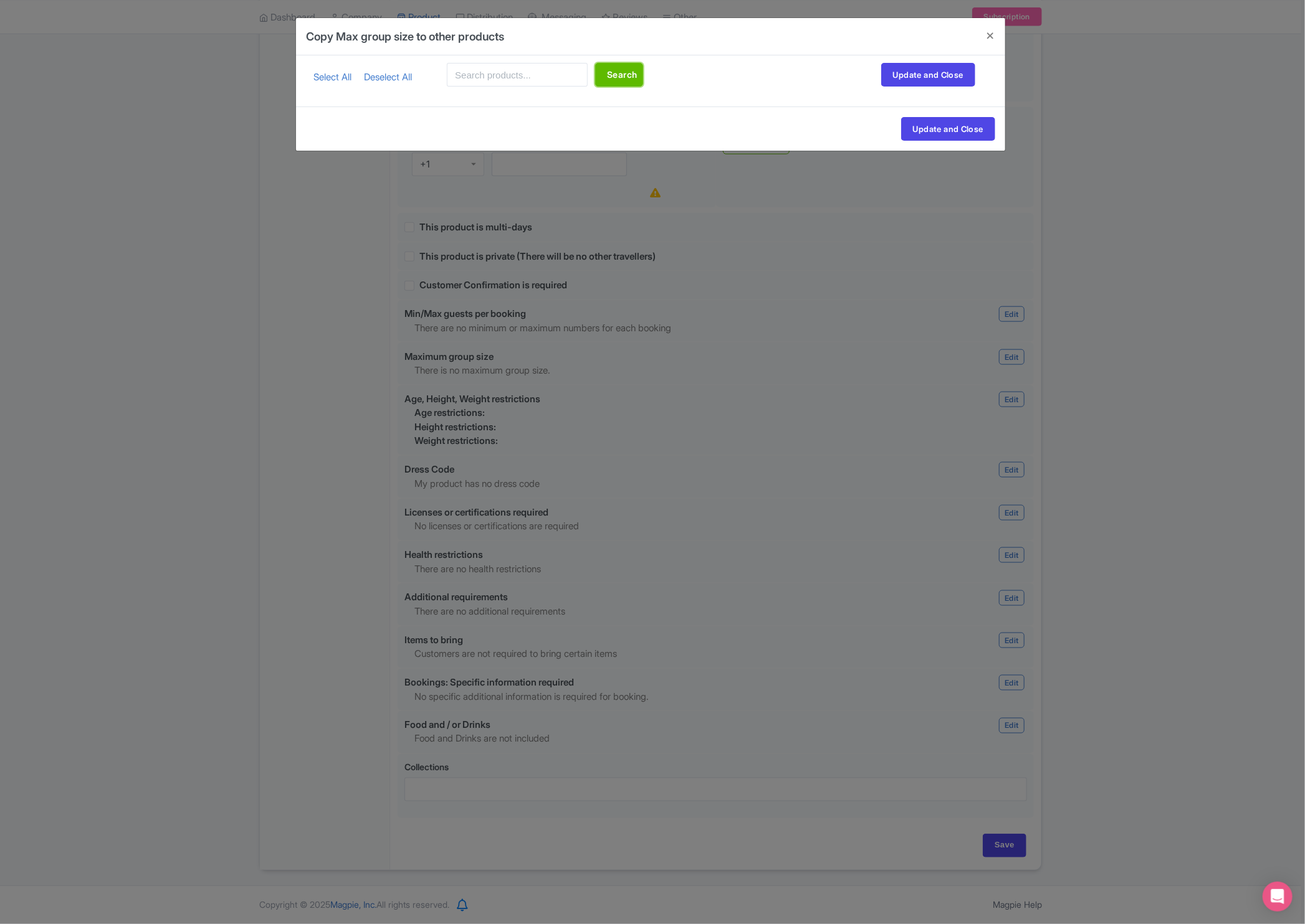
click at [620, 73] on button "Search" at bounding box center [619, 75] width 48 height 24
click at [921, 68] on button "Update and Close" at bounding box center [927, 75] width 94 height 24
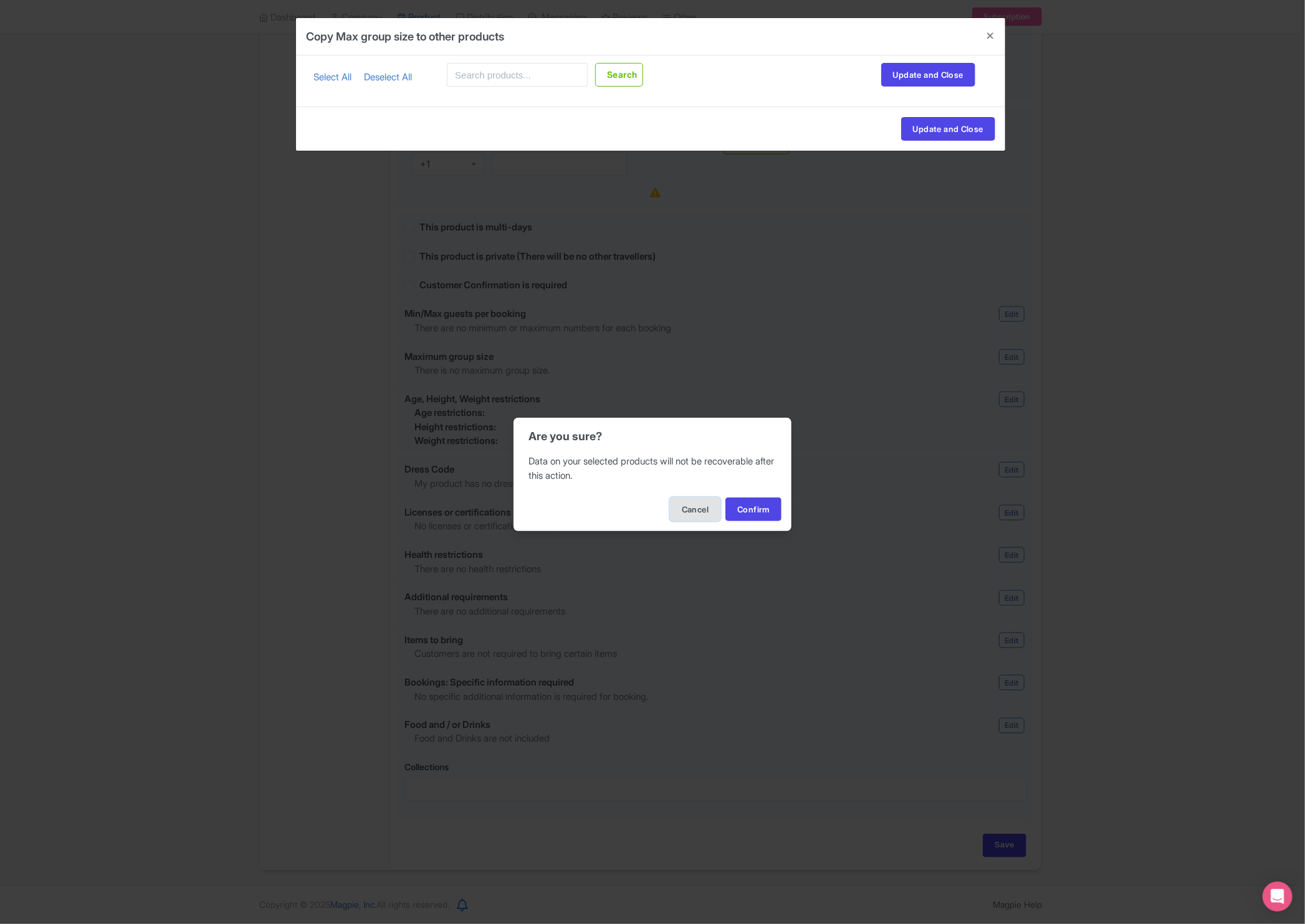
click at [706, 515] on button "Cancel" at bounding box center [694, 510] width 50 height 24
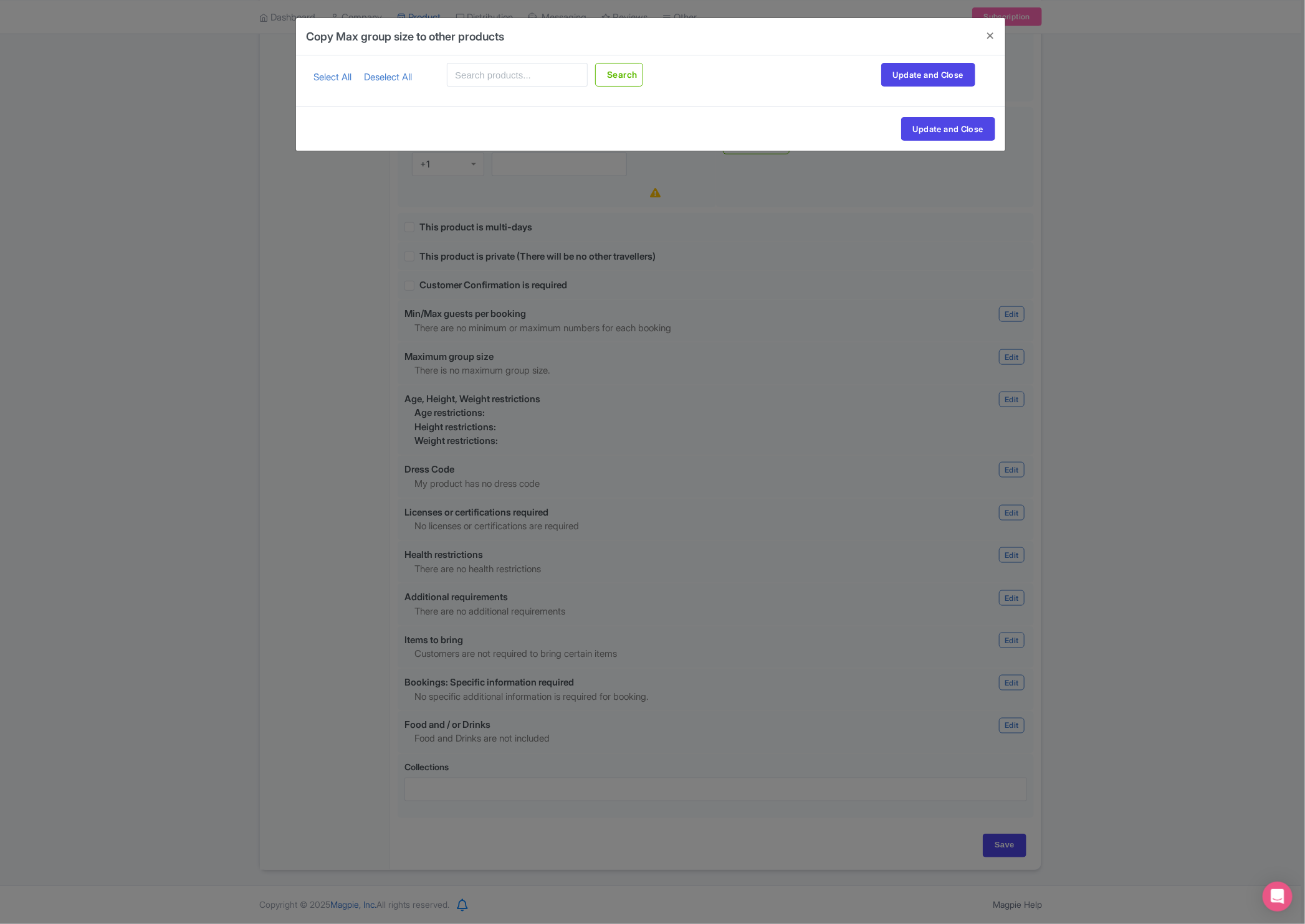
click at [324, 428] on div "Copy Max group size to other products {"tab"=>"settings"} parent_content Max gr…" at bounding box center [652, 462] width 1305 height 924
